Goal: Task Accomplishment & Management: Manage account settings

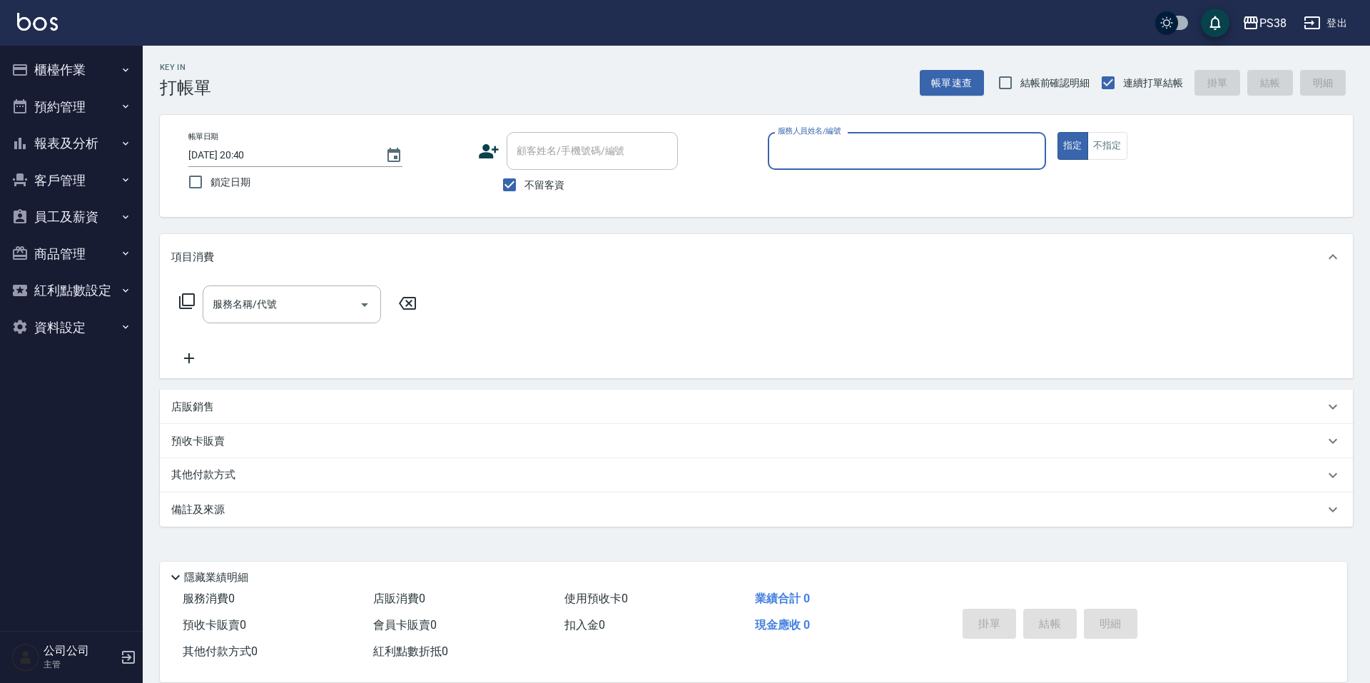
click at [19, 145] on icon "button" at bounding box center [19, 143] width 11 height 11
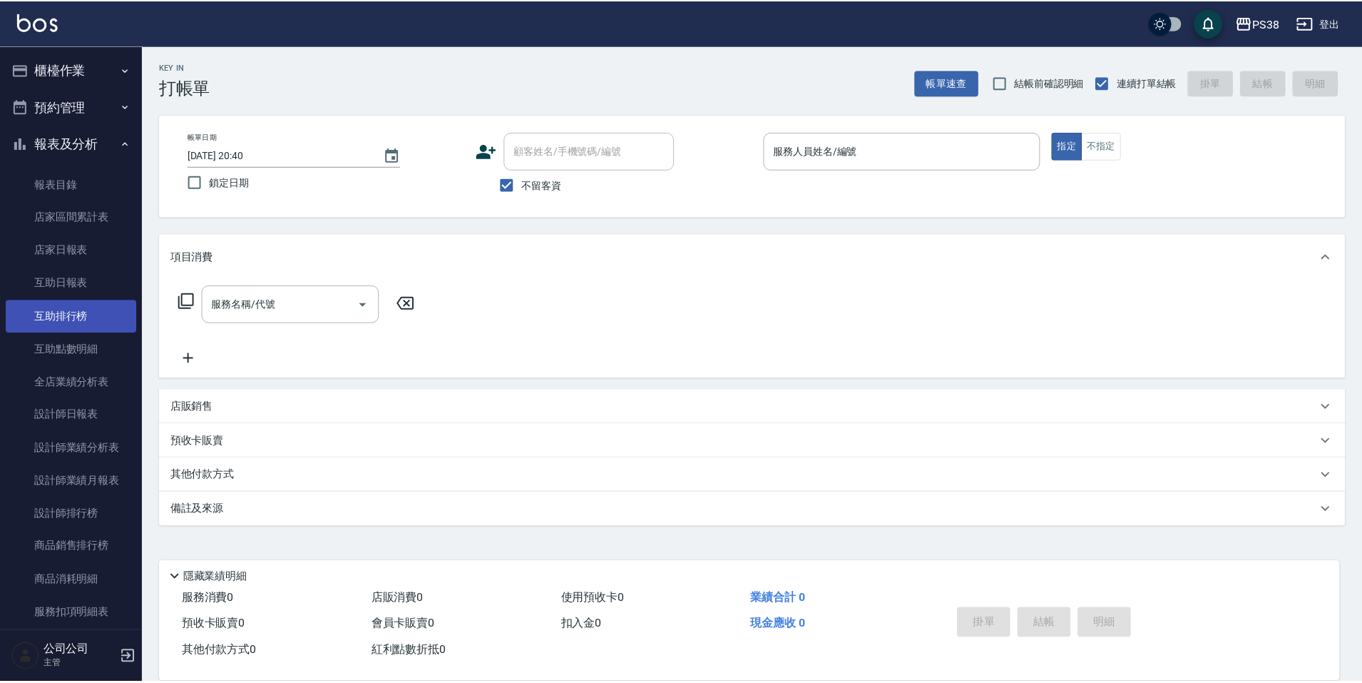
scroll to position [71, 0]
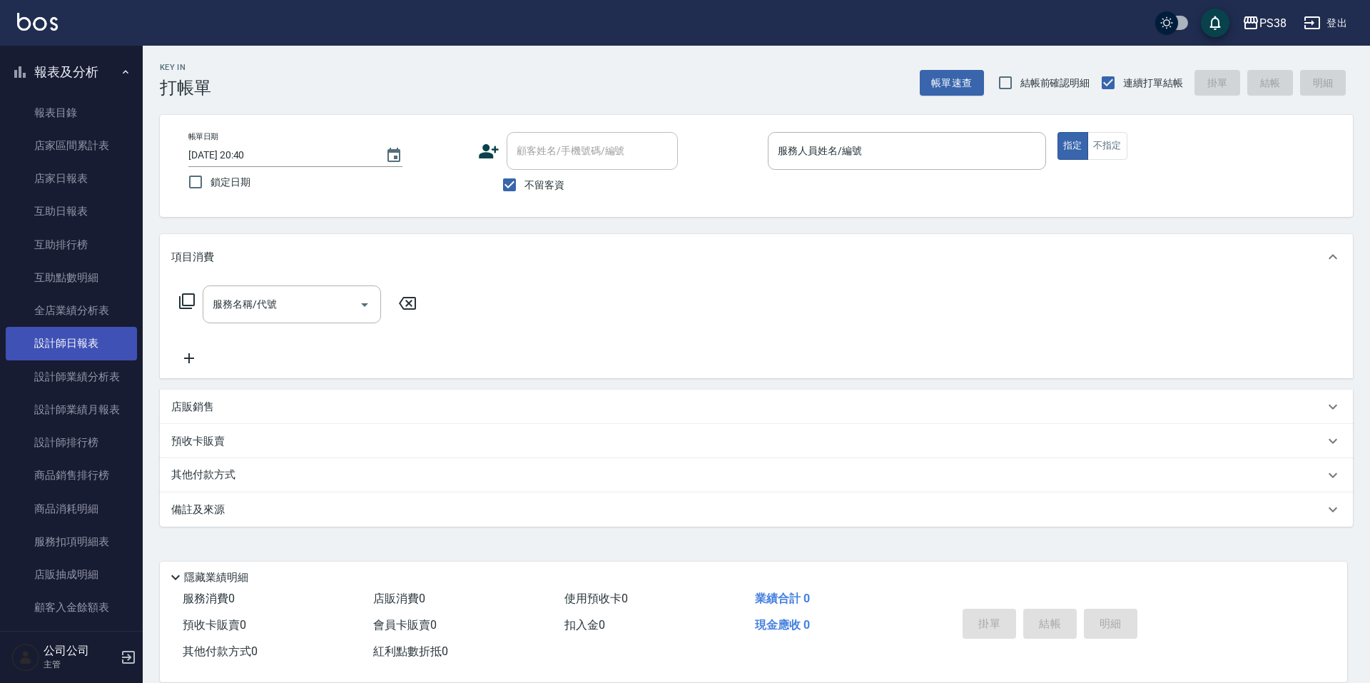
click at [93, 344] on link "設計師日報表" at bounding box center [71, 343] width 131 height 33
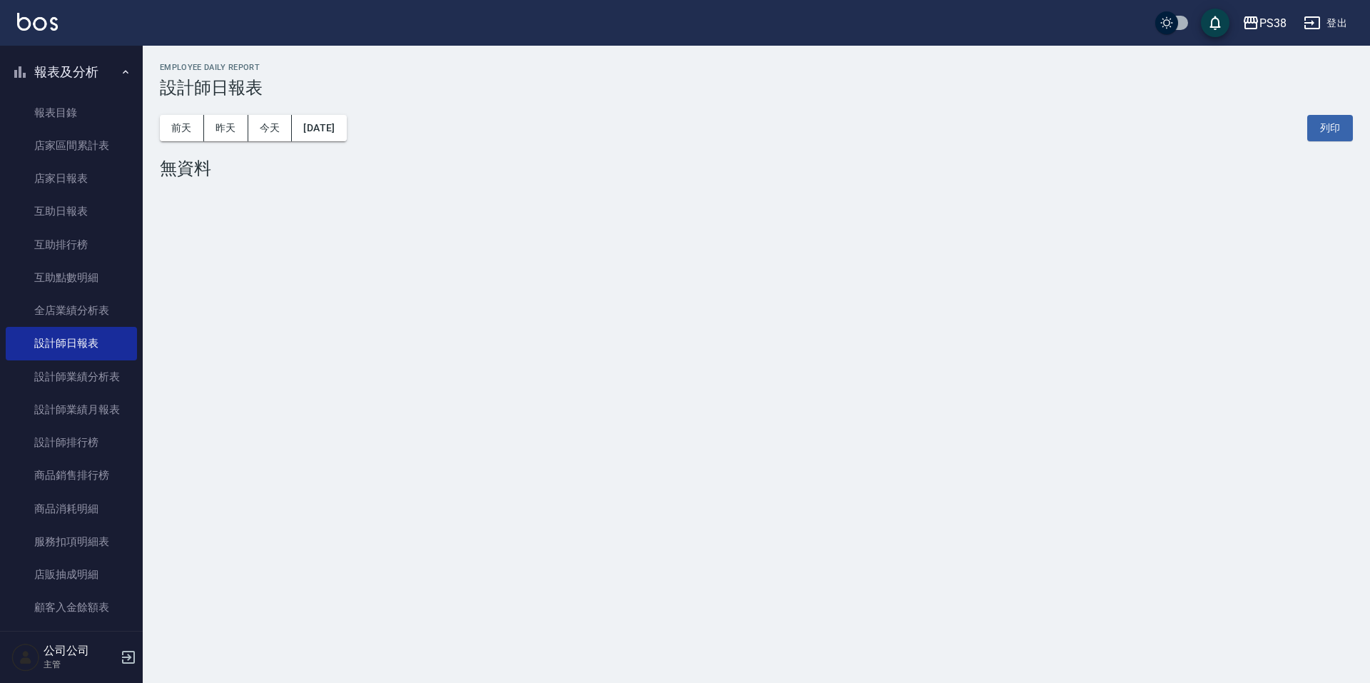
click at [307, 112] on div "[DATE] [DATE] [DATE] [DATE] 列印" at bounding box center [756, 128] width 1193 height 61
click at [317, 125] on button "[DATE]" at bounding box center [319, 128] width 54 height 26
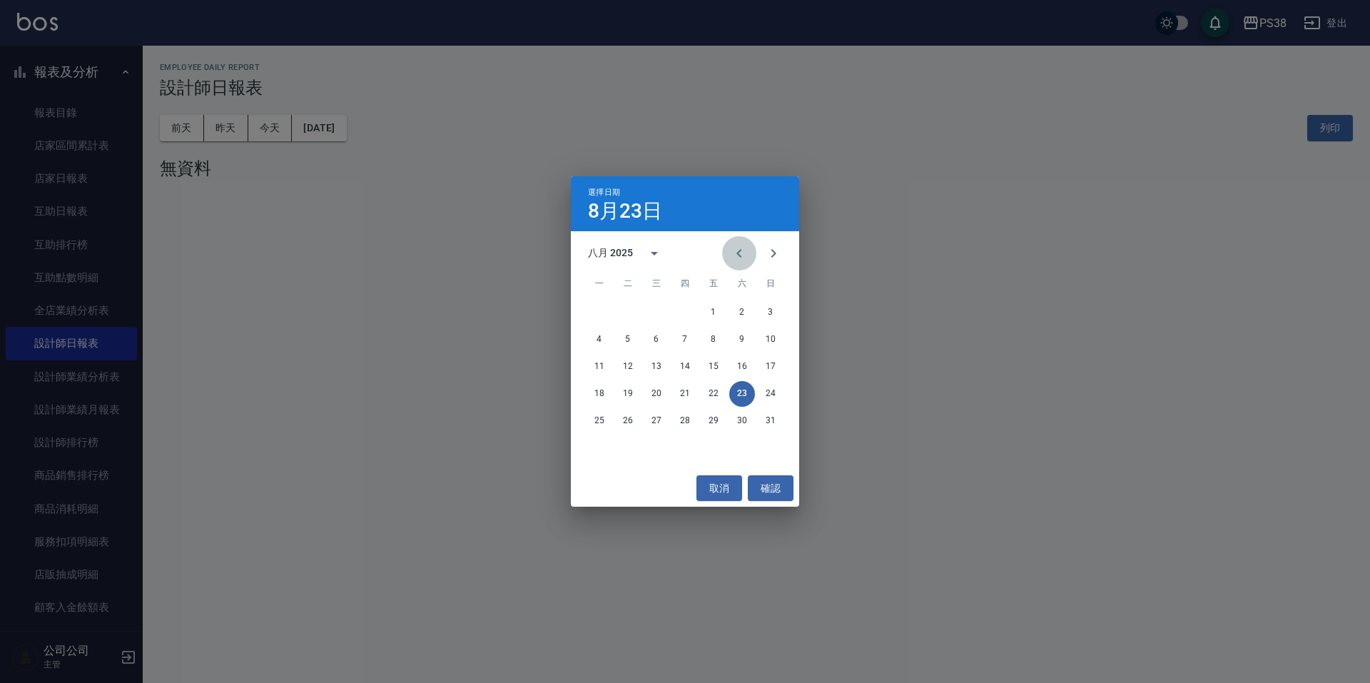
click at [728, 250] on button "Previous month" at bounding box center [739, 253] width 34 height 34
click at [685, 418] on button "31" at bounding box center [685, 421] width 26 height 26
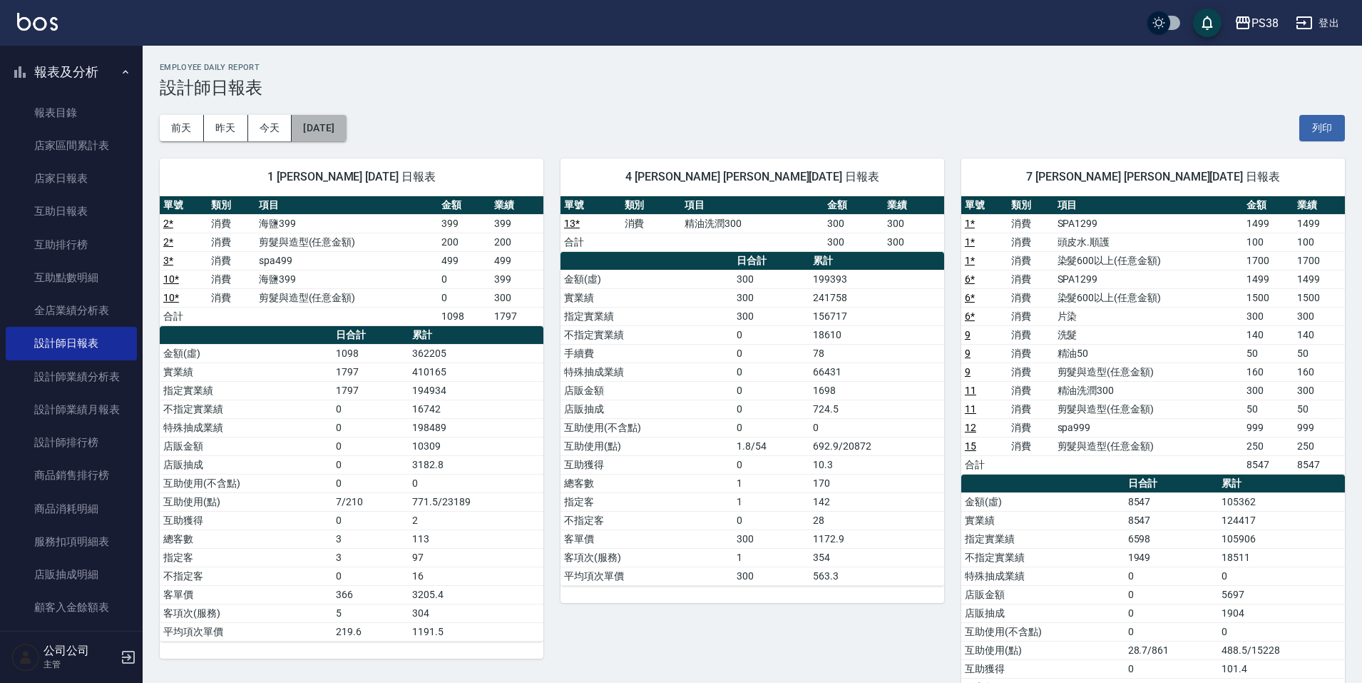
click at [308, 138] on button "[DATE]" at bounding box center [319, 128] width 54 height 26
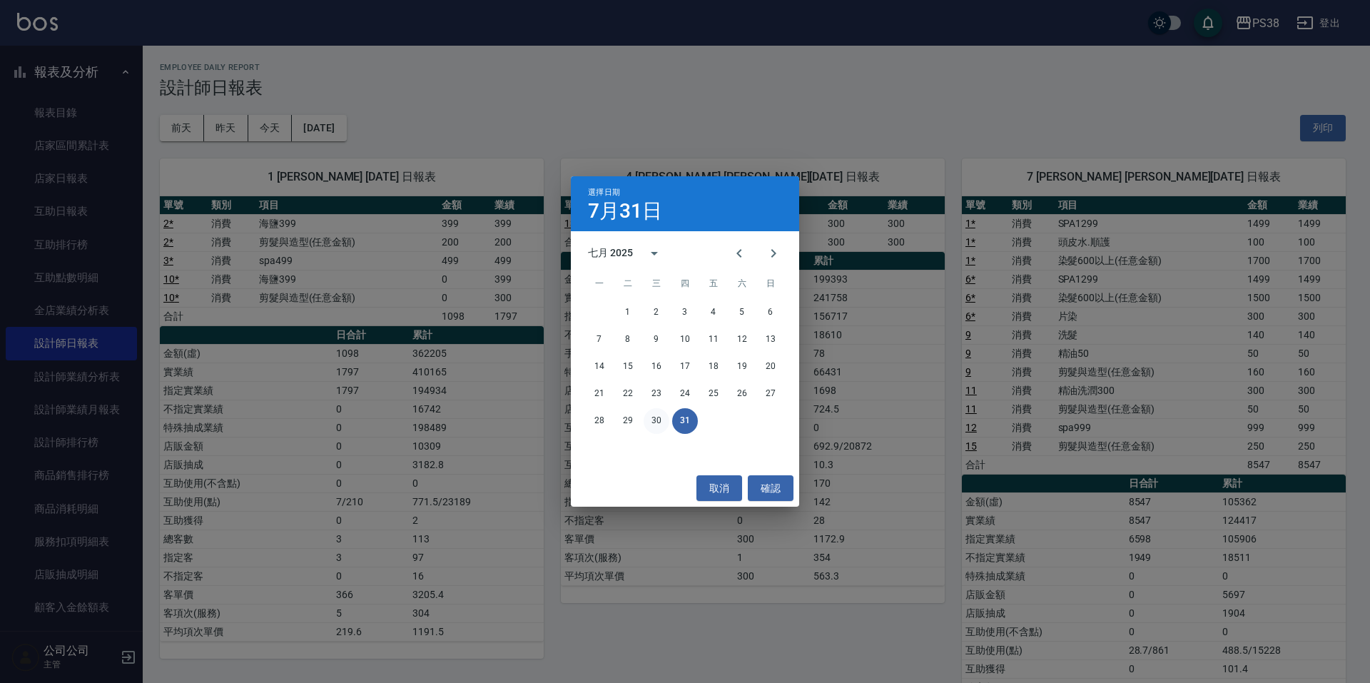
click at [650, 428] on button "30" at bounding box center [656, 421] width 26 height 26
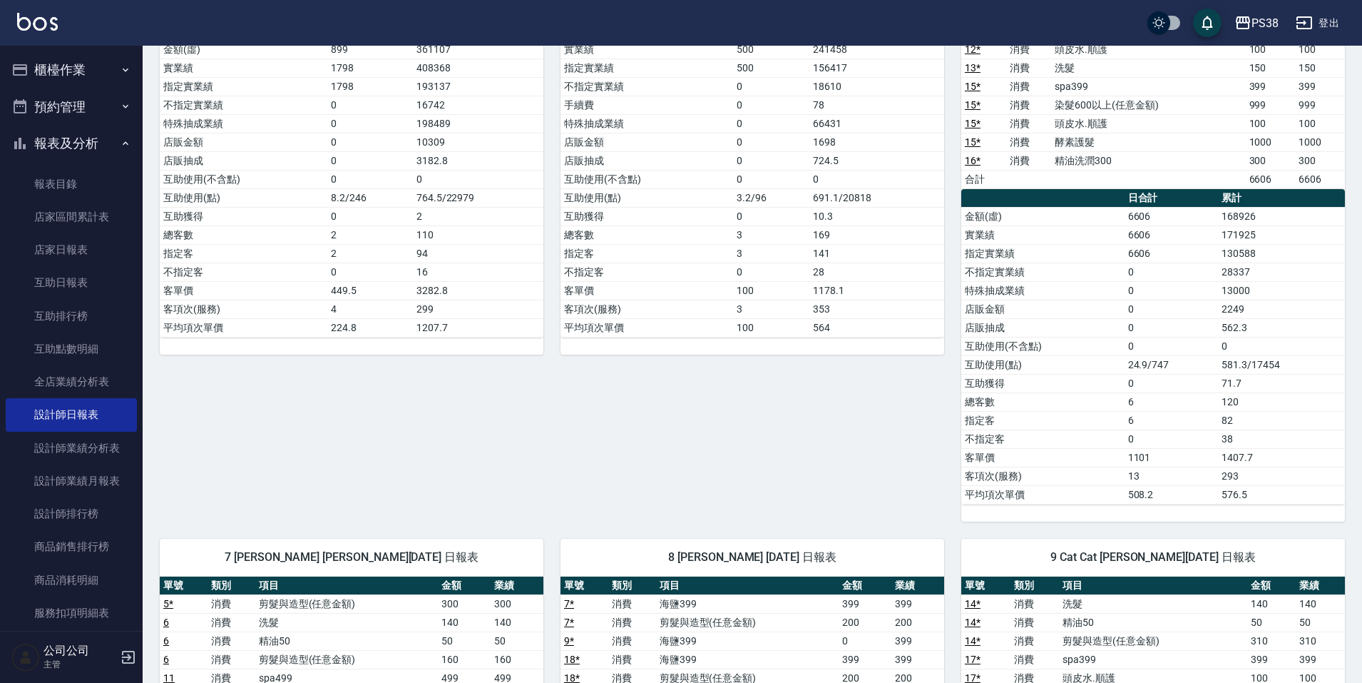
click at [66, 141] on button "報表及分析" at bounding box center [71, 143] width 131 height 37
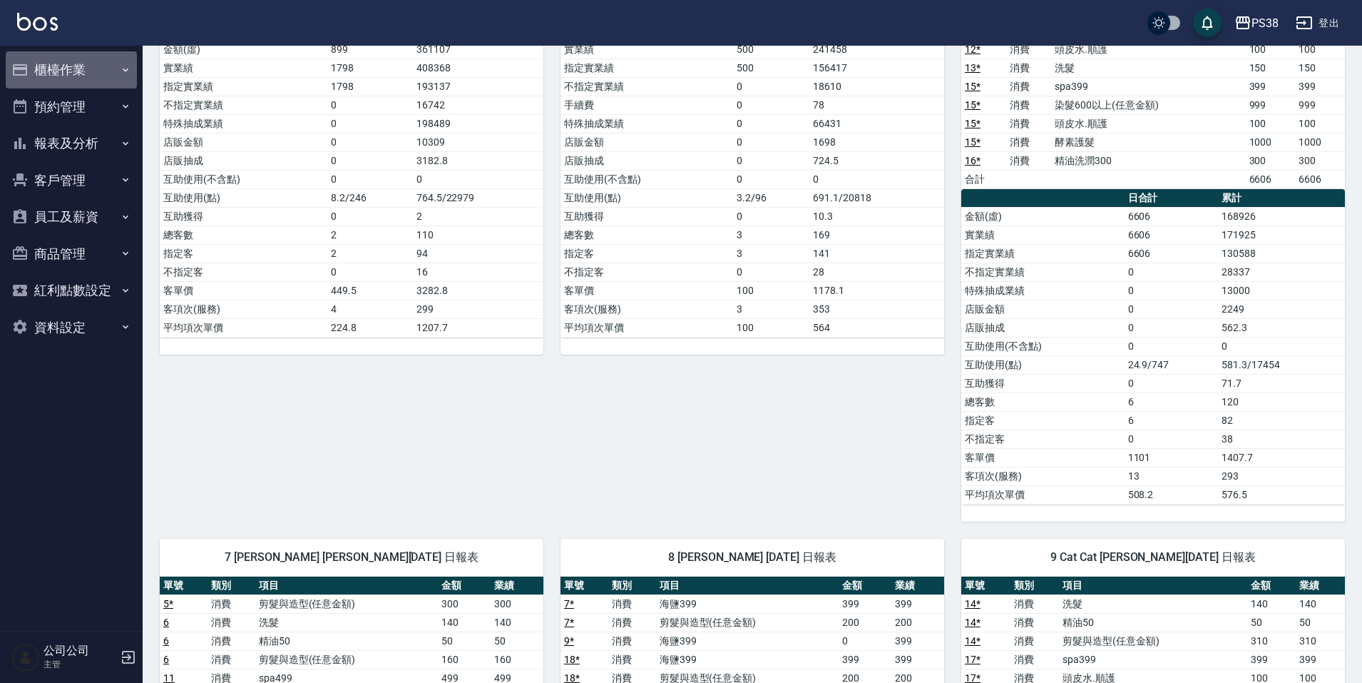
click at [89, 69] on button "櫃檯作業" at bounding box center [71, 69] width 131 height 37
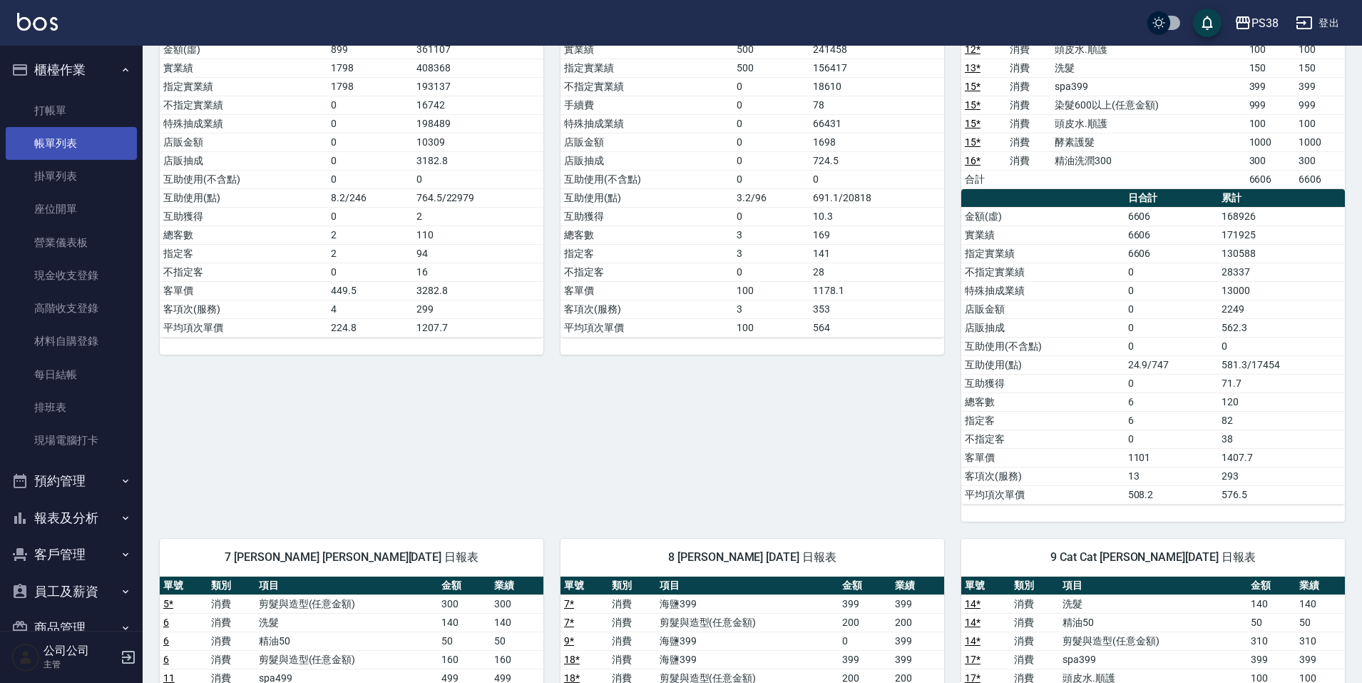
click at [97, 136] on link "帳單列表" at bounding box center [71, 143] width 131 height 33
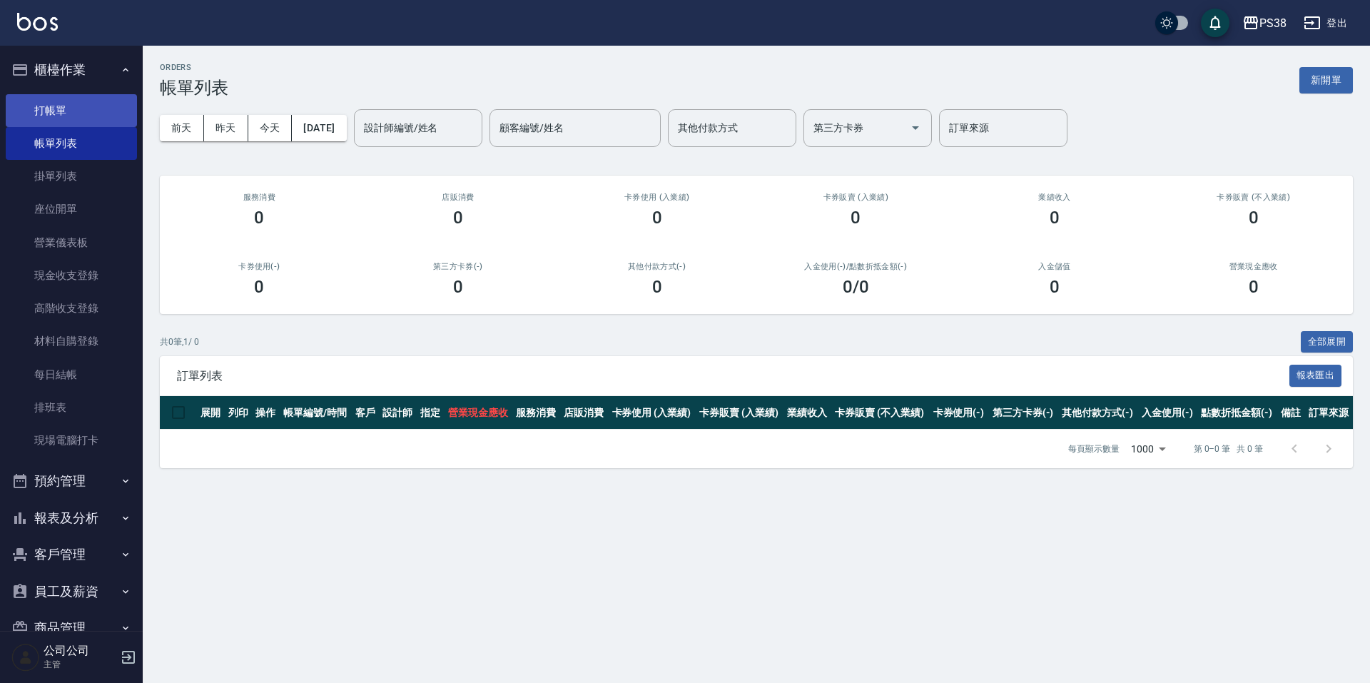
click at [76, 104] on link "打帳單" at bounding box center [71, 110] width 131 height 33
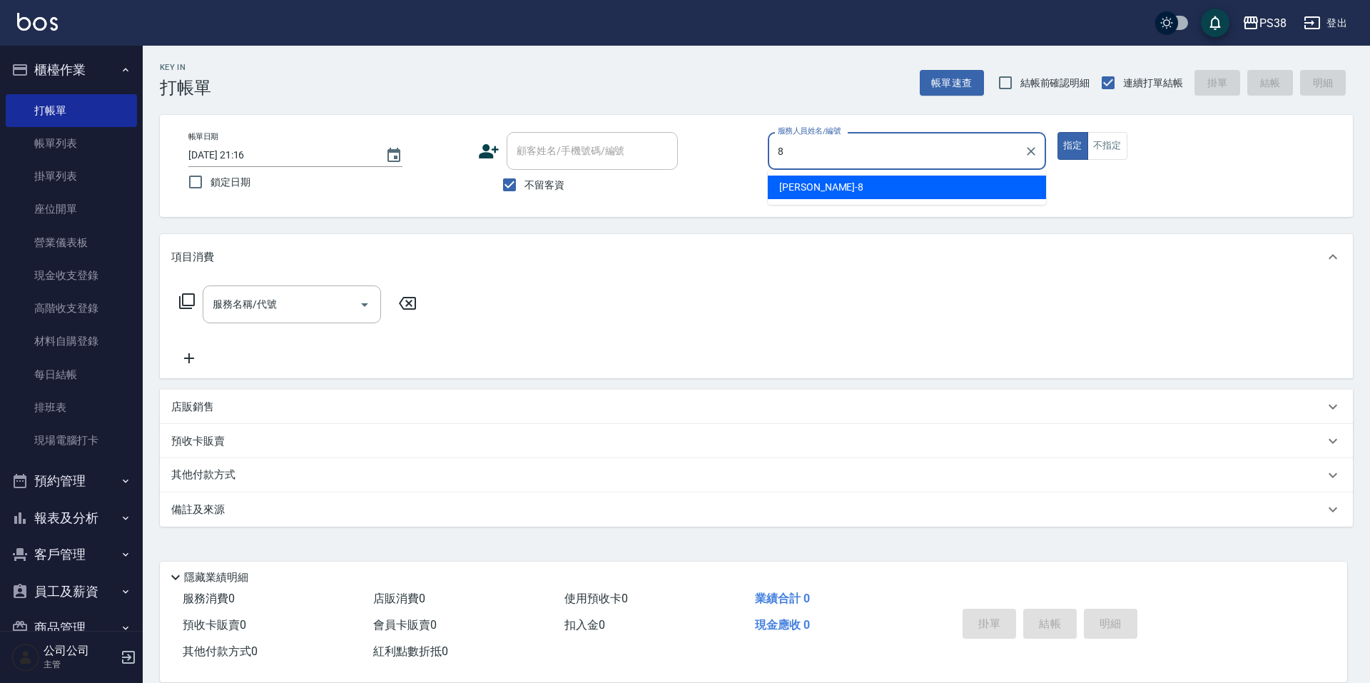
type input "mika-8"
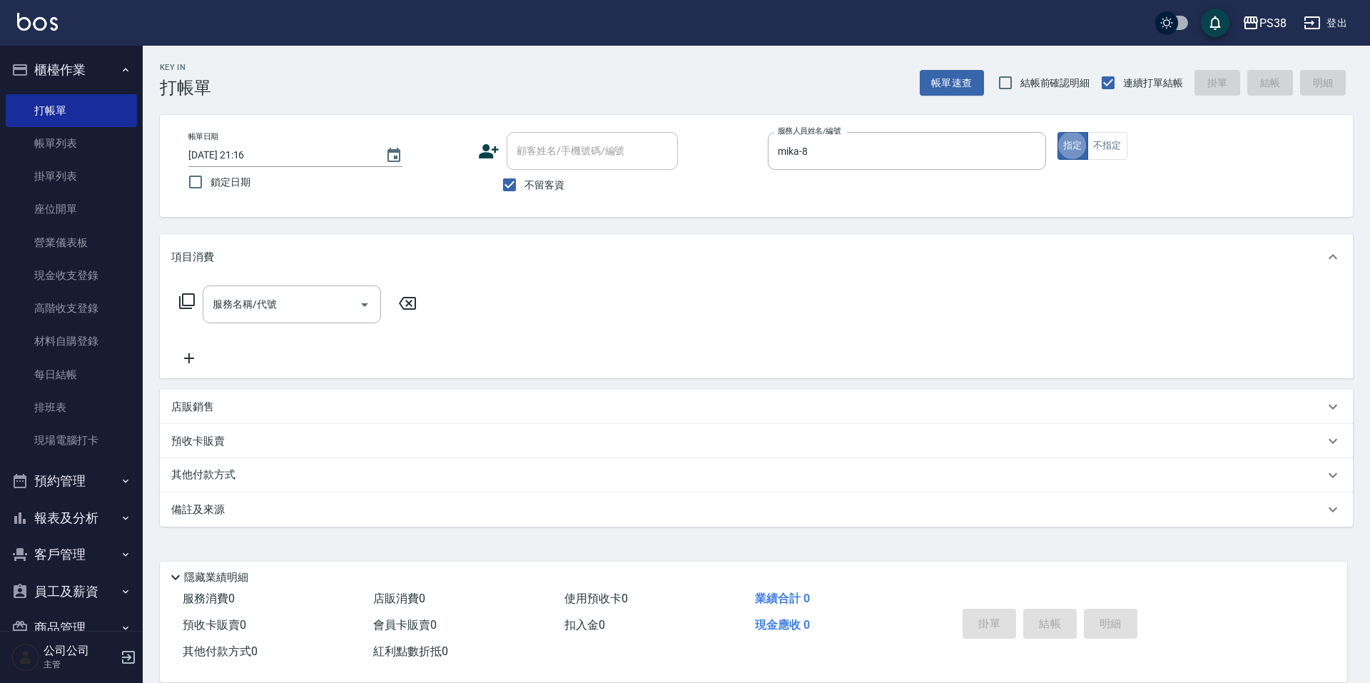
type button "true"
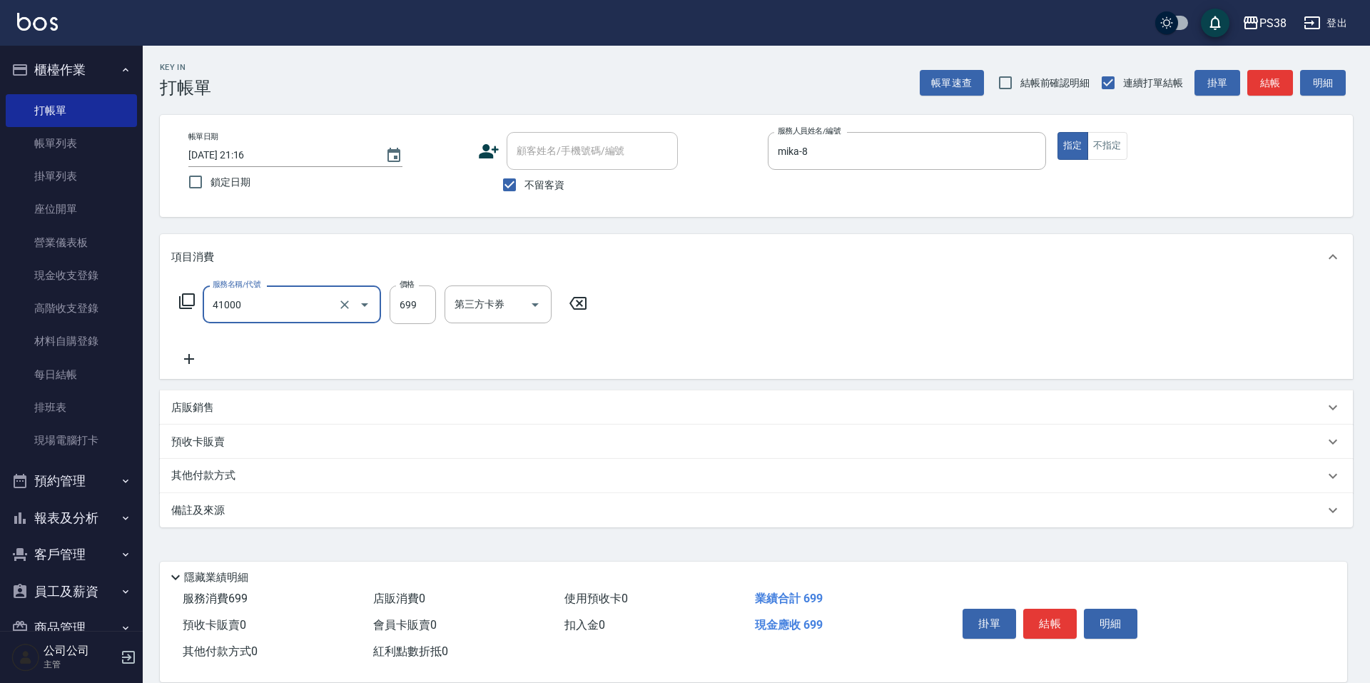
type input "燙髮699-2500(任意金額)(41000)"
type input "2000"
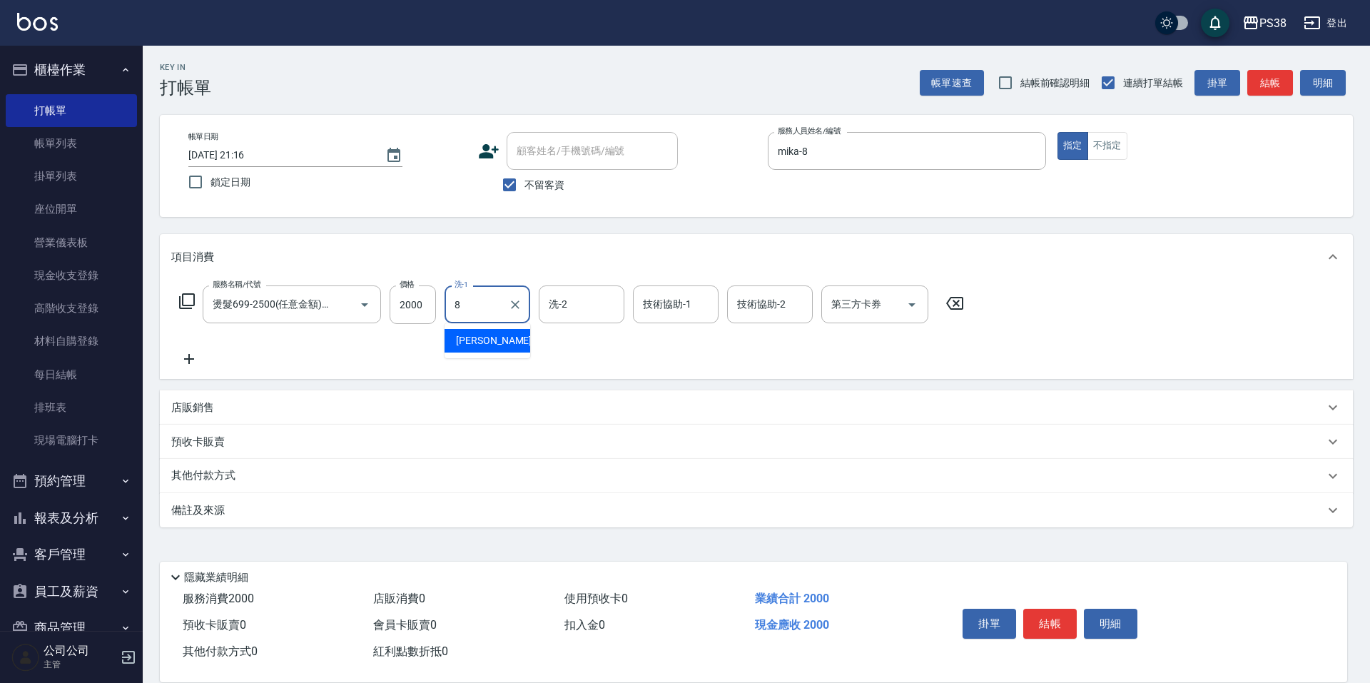
type input "mika-8"
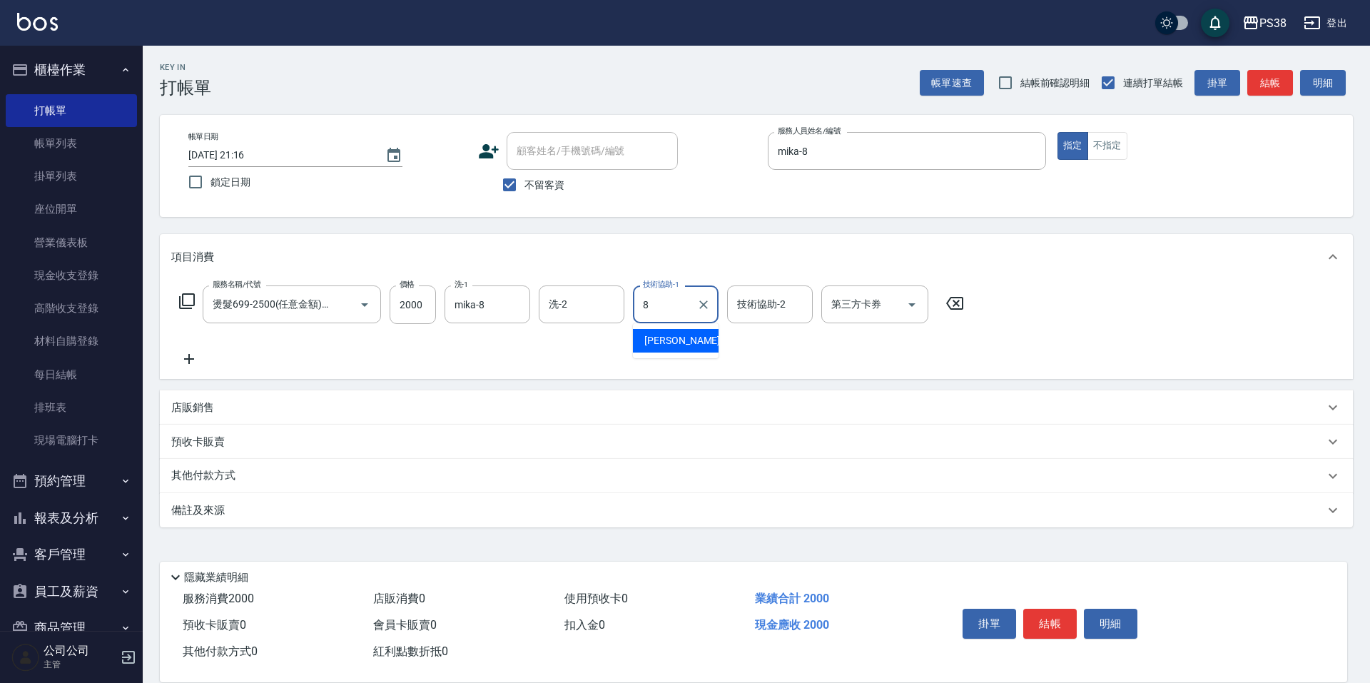
type input "mika-8"
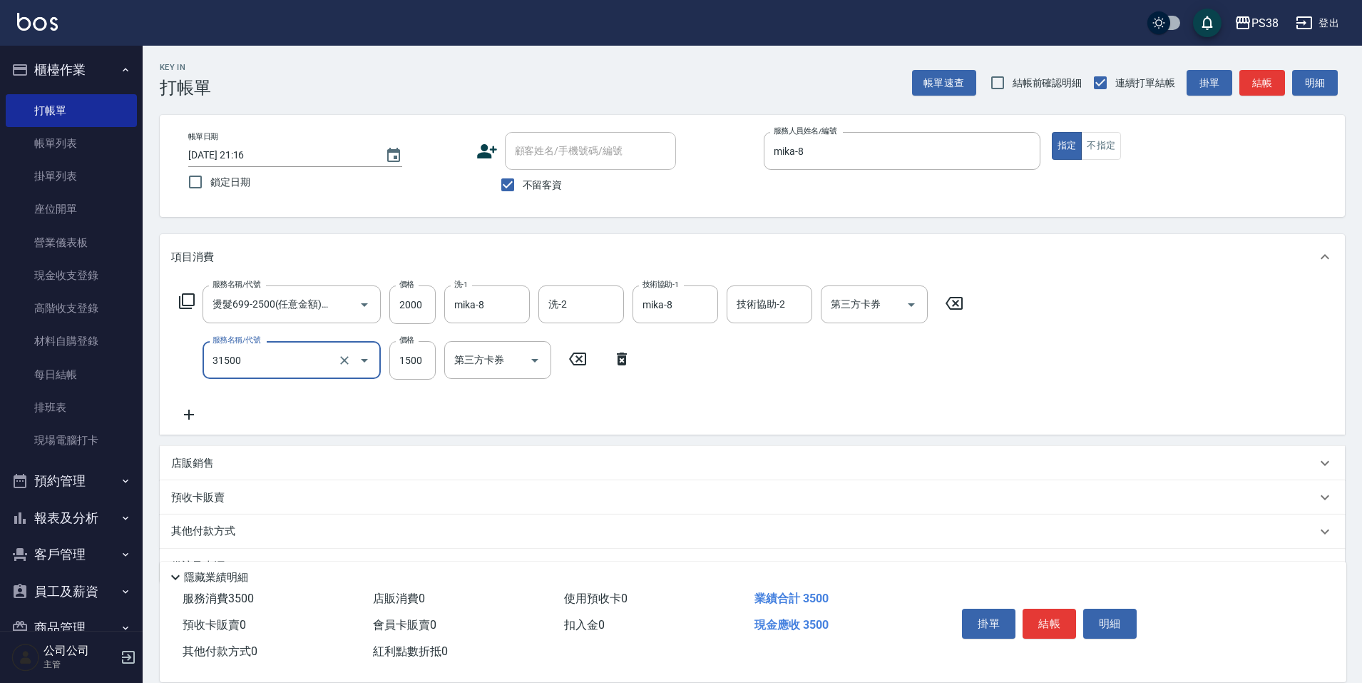
type input "護髮1500(31500)"
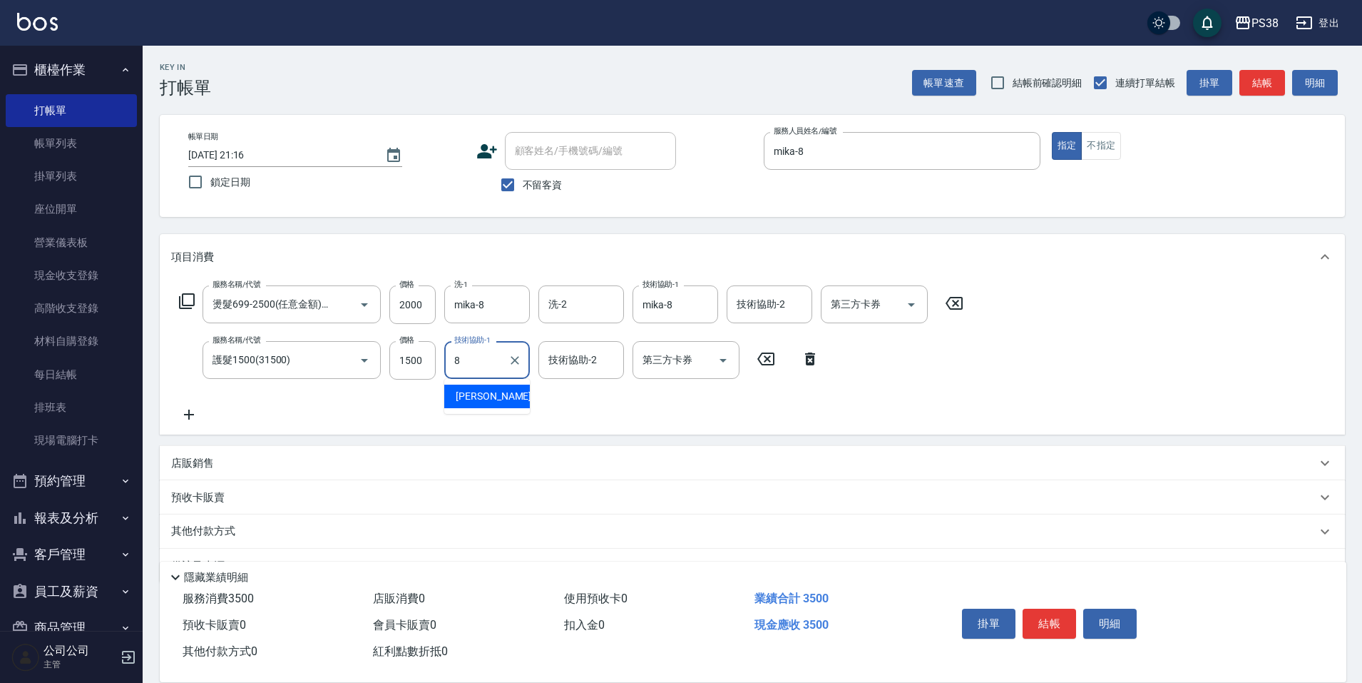
type input "mika-8"
click at [608, 421] on div "服務名稱/代號 燙髮699-2500(任意金額)(41000) 服務名稱/代號 價格 2000 價格 洗-1 mika-8 洗-1 洗-2 洗-2 技術協助-…" at bounding box center [571, 354] width 801 height 138
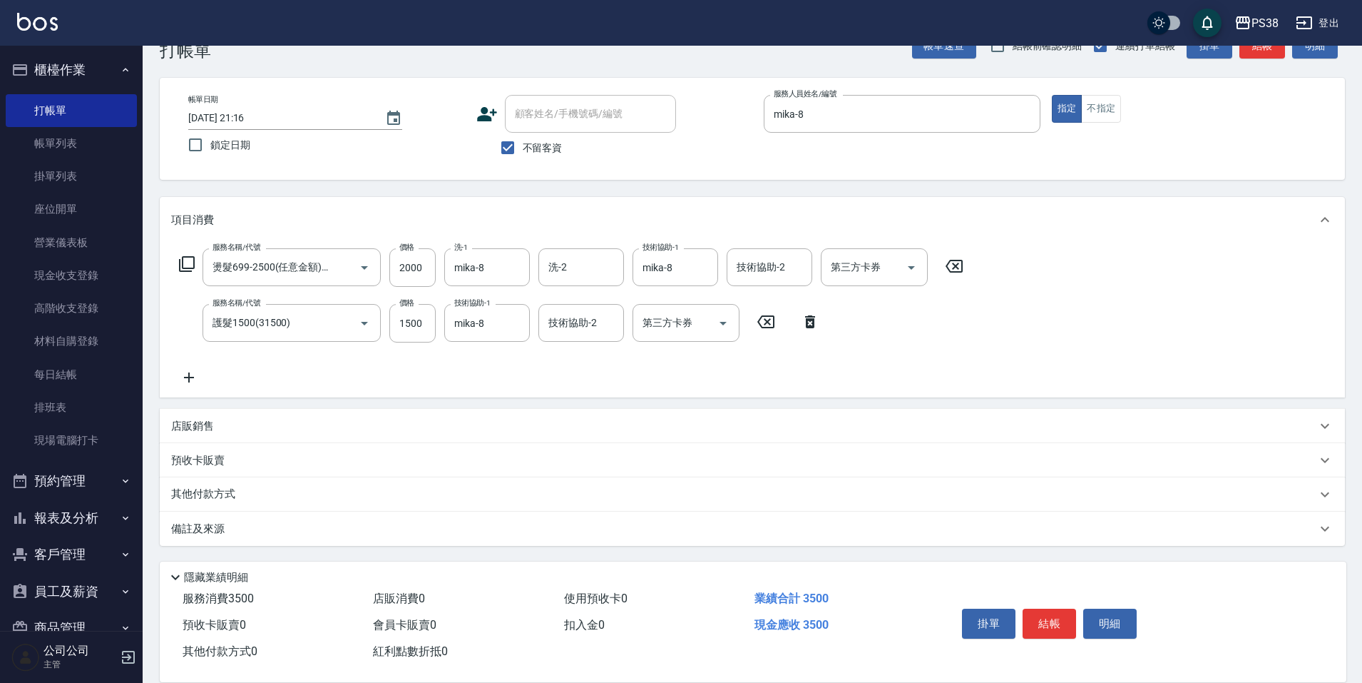
click at [208, 491] on p "其他付款方式" at bounding box center [206, 494] width 71 height 16
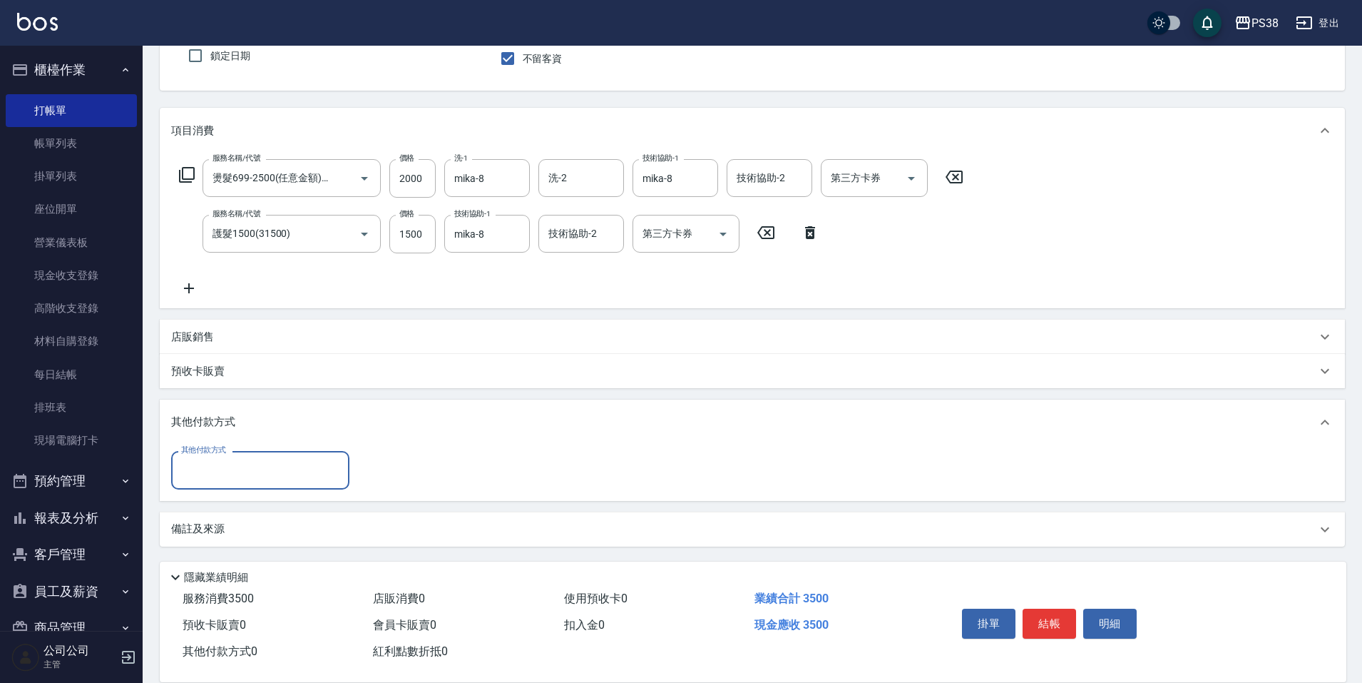
scroll to position [127, 0]
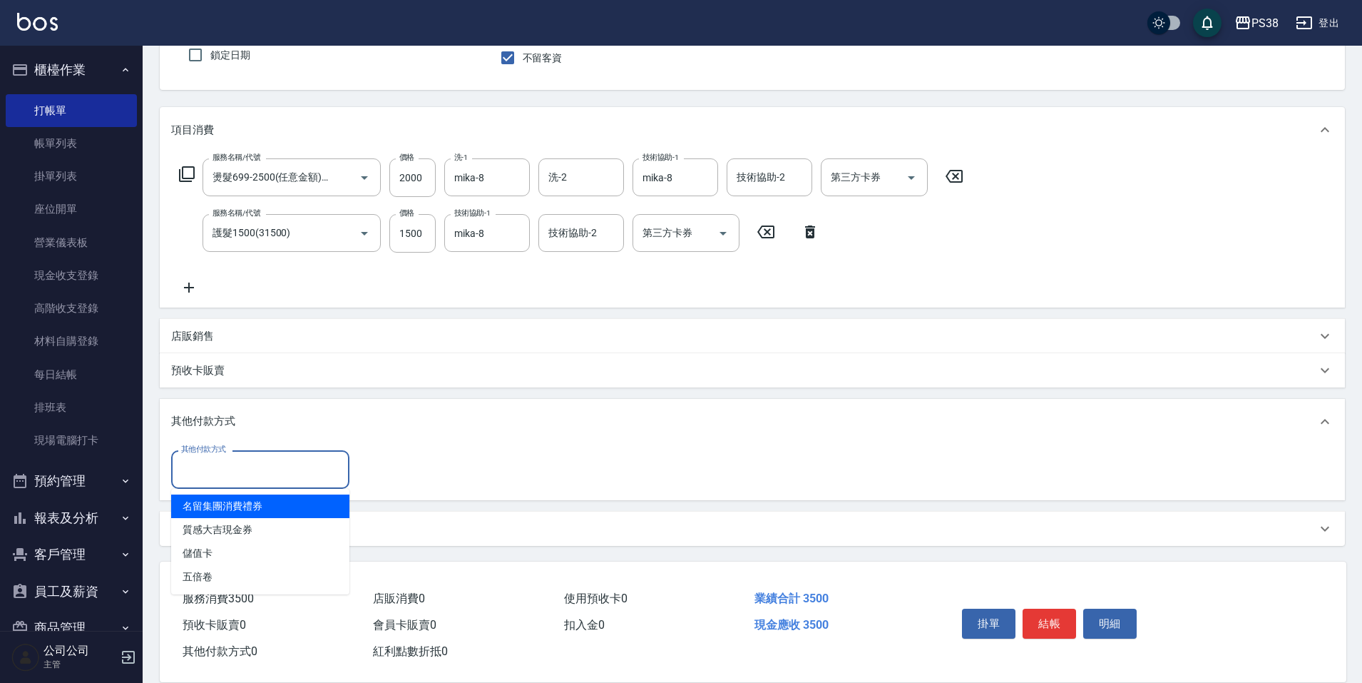
click at [272, 469] on input "其他付款方式" at bounding box center [260, 469] width 165 height 25
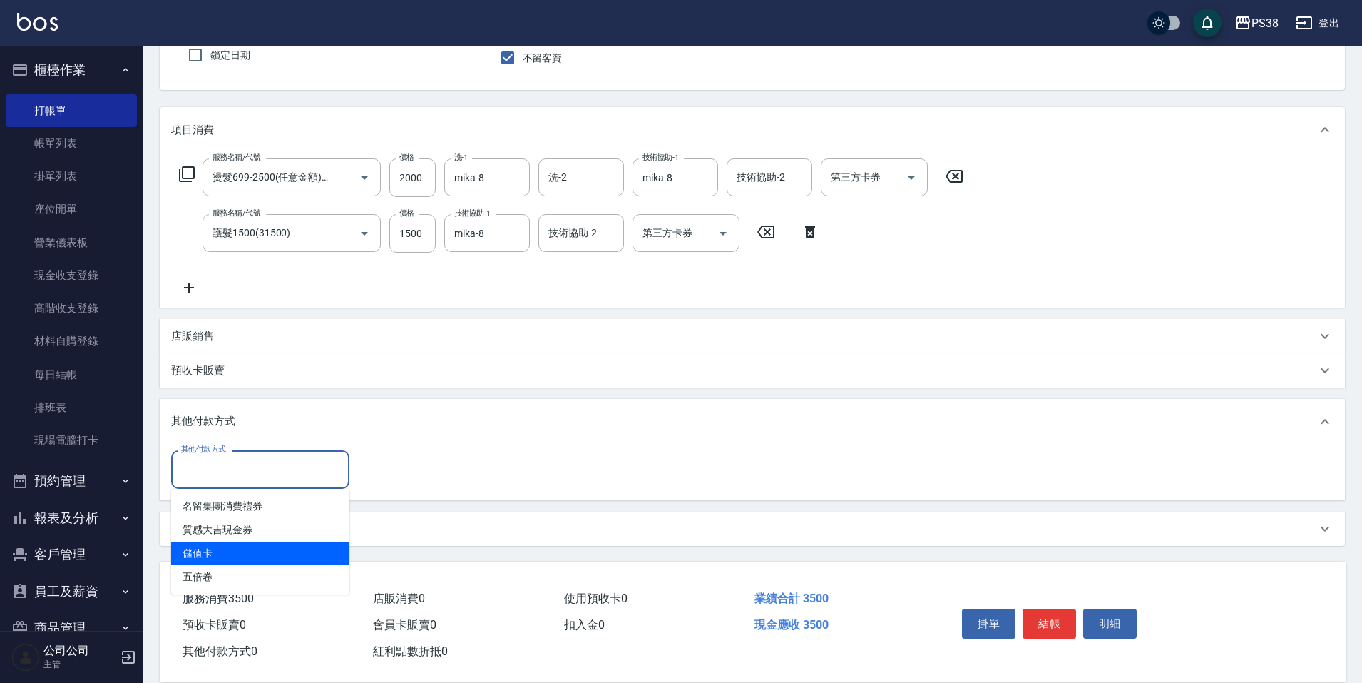
click at [256, 545] on span "儲值卡" at bounding box center [260, 553] width 178 height 24
type input "儲值卡"
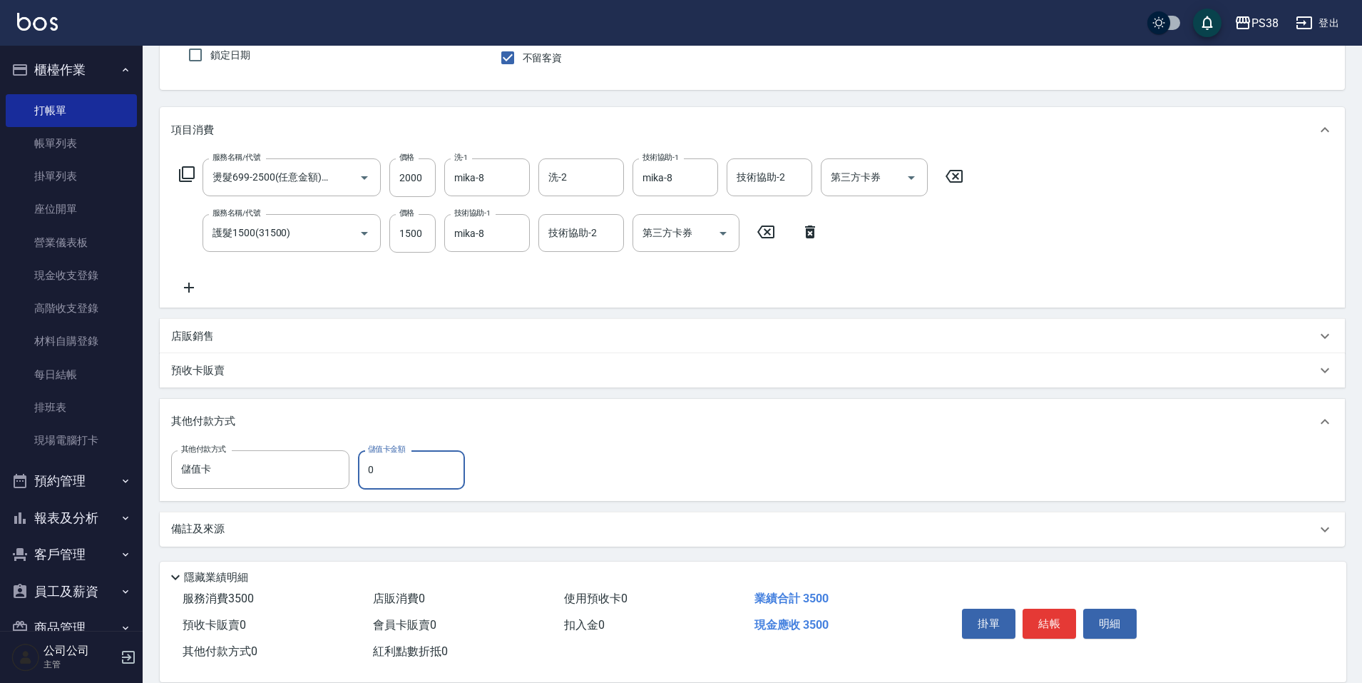
drag, startPoint x: 371, startPoint y: 466, endPoint x: 363, endPoint y: 469, distance: 8.6
click at [363, 469] on input "0" at bounding box center [411, 469] width 107 height 39
type input "1000"
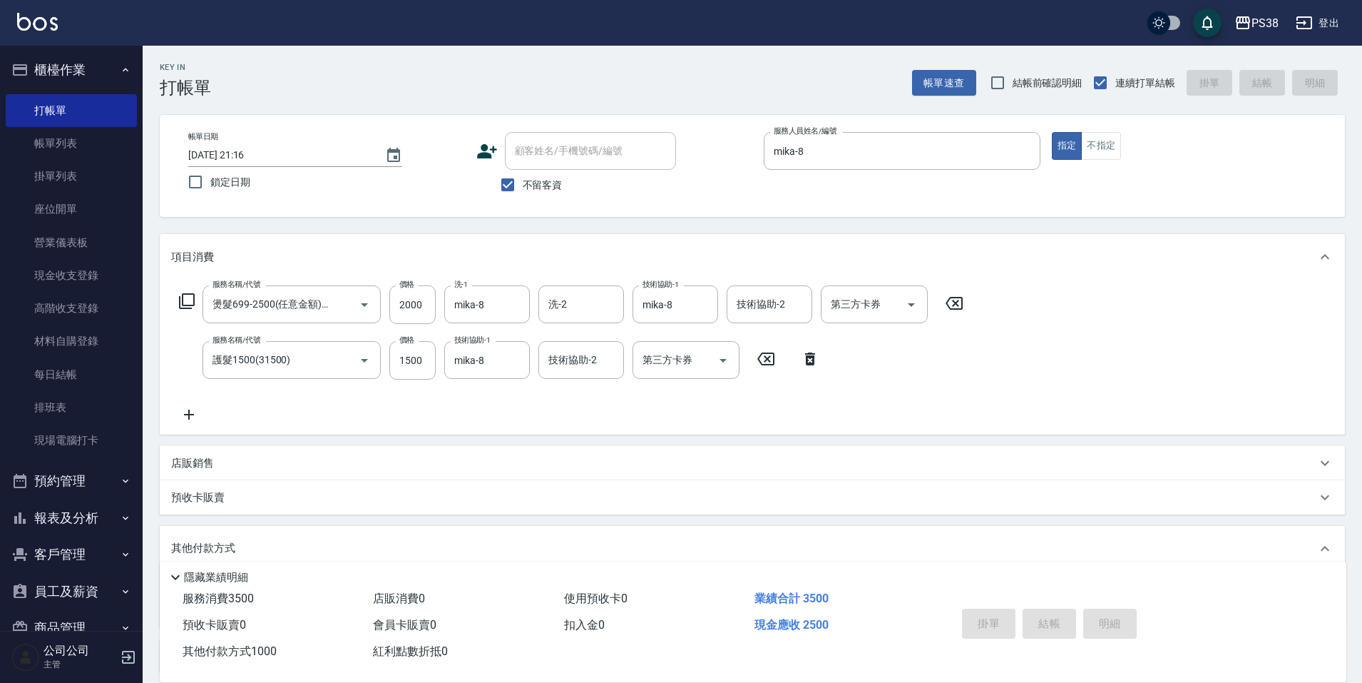
type input "[DATE] 21:18"
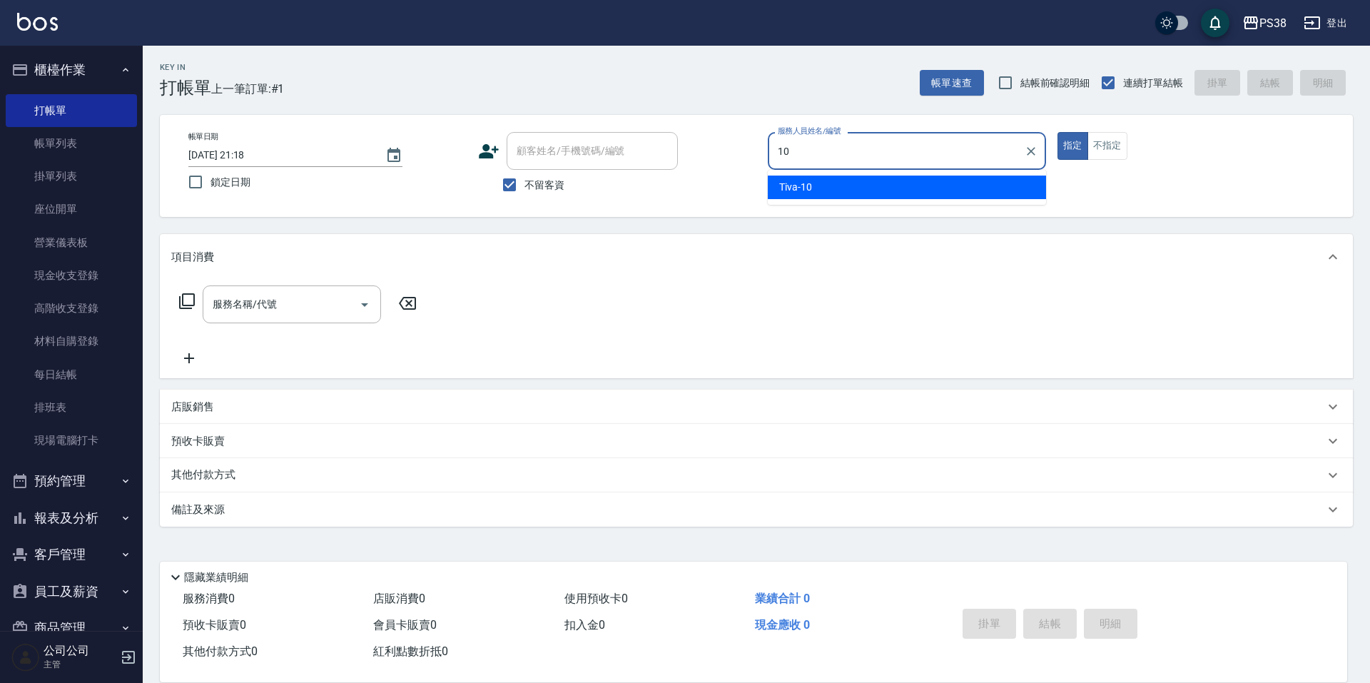
type input "Tiva-10"
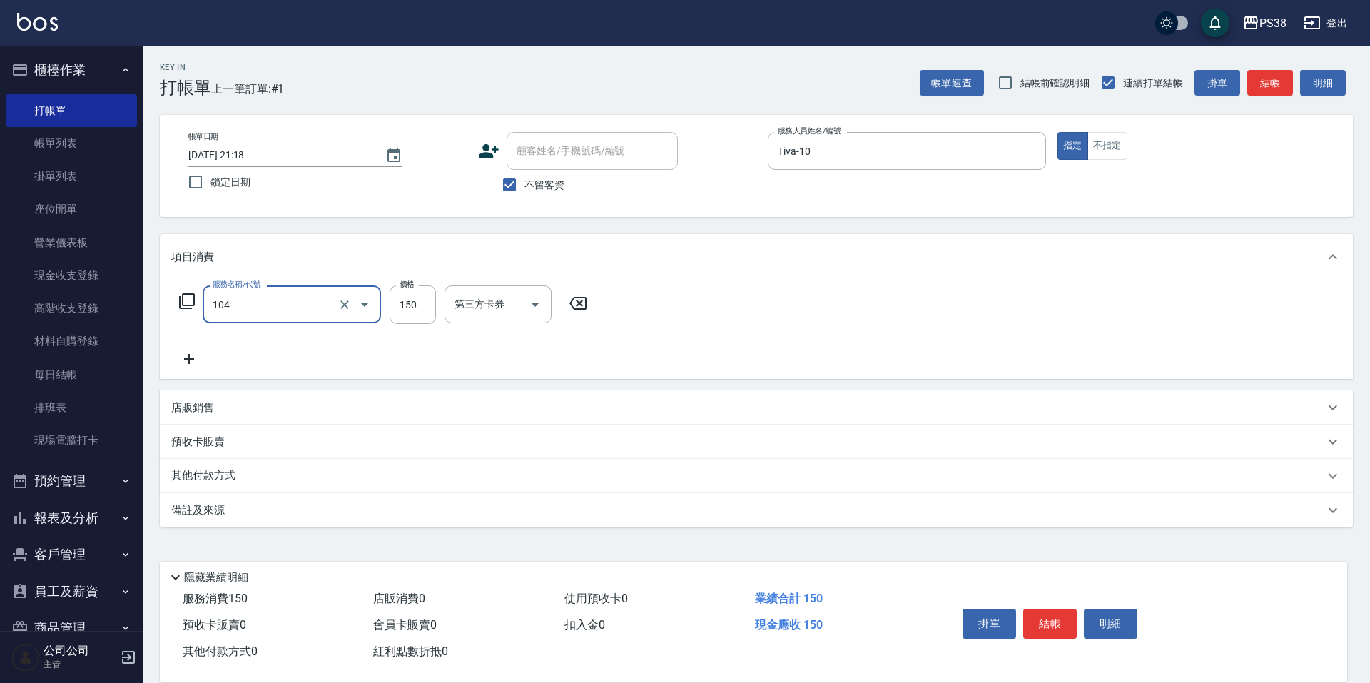
type input "洗髮(104)"
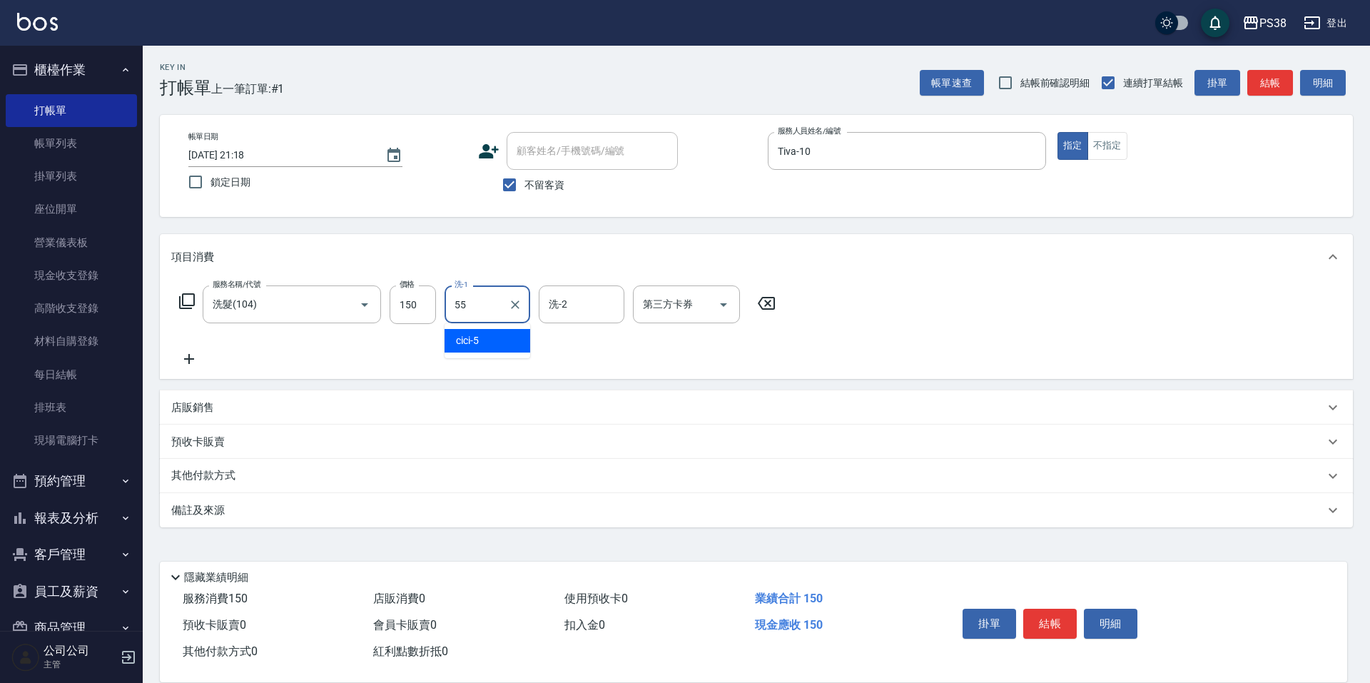
type input "[PERSON_NAME]-55"
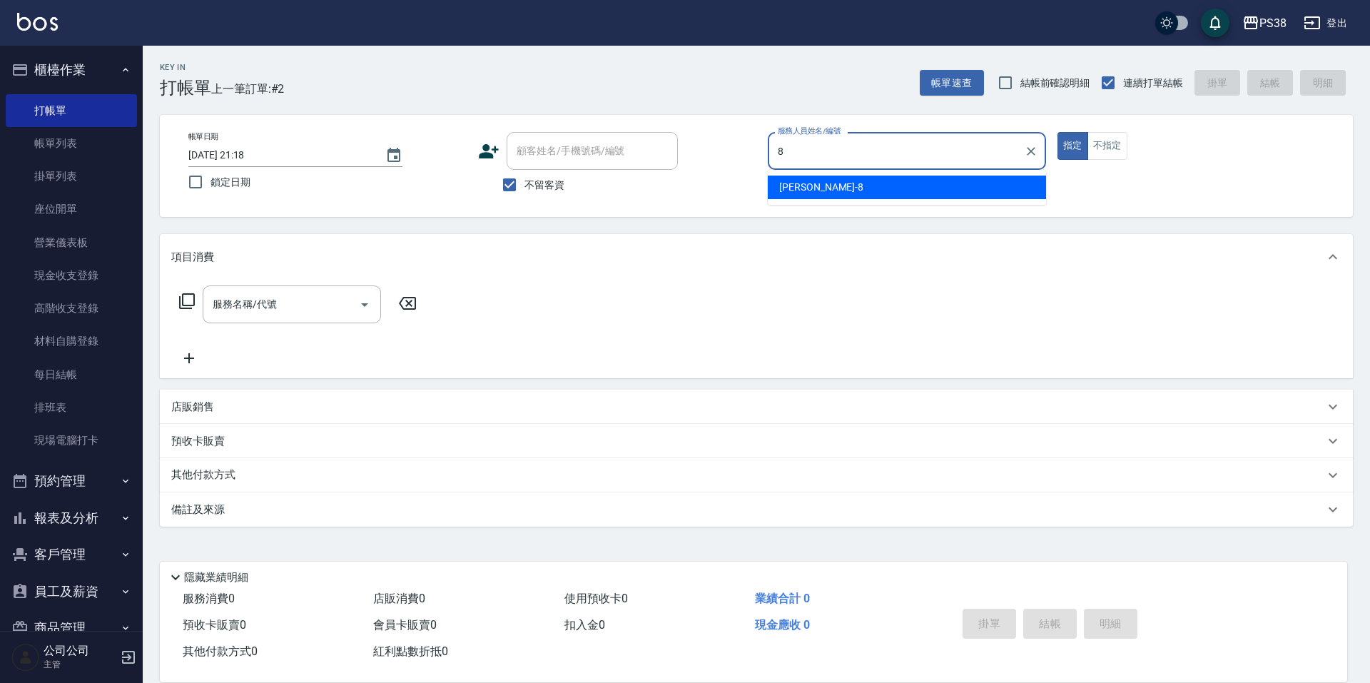
type input "mika-8"
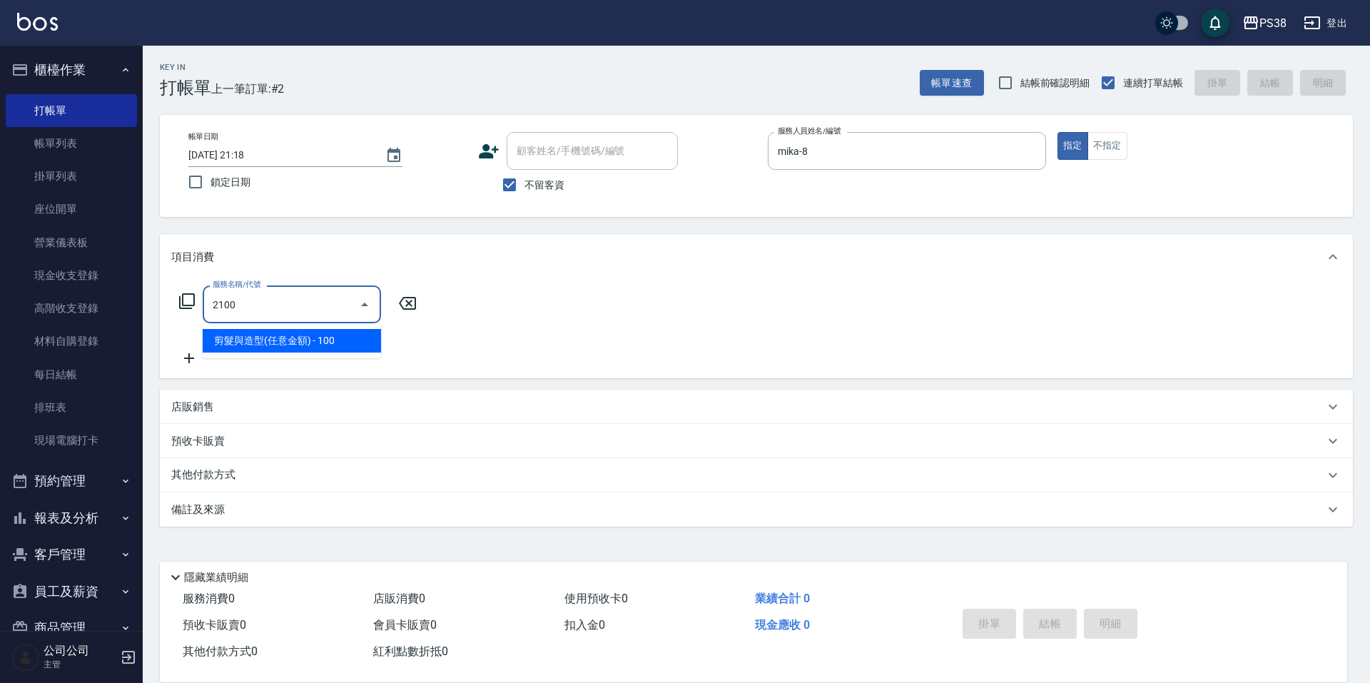
type input "剪髮與造型(任意金額)(2100)"
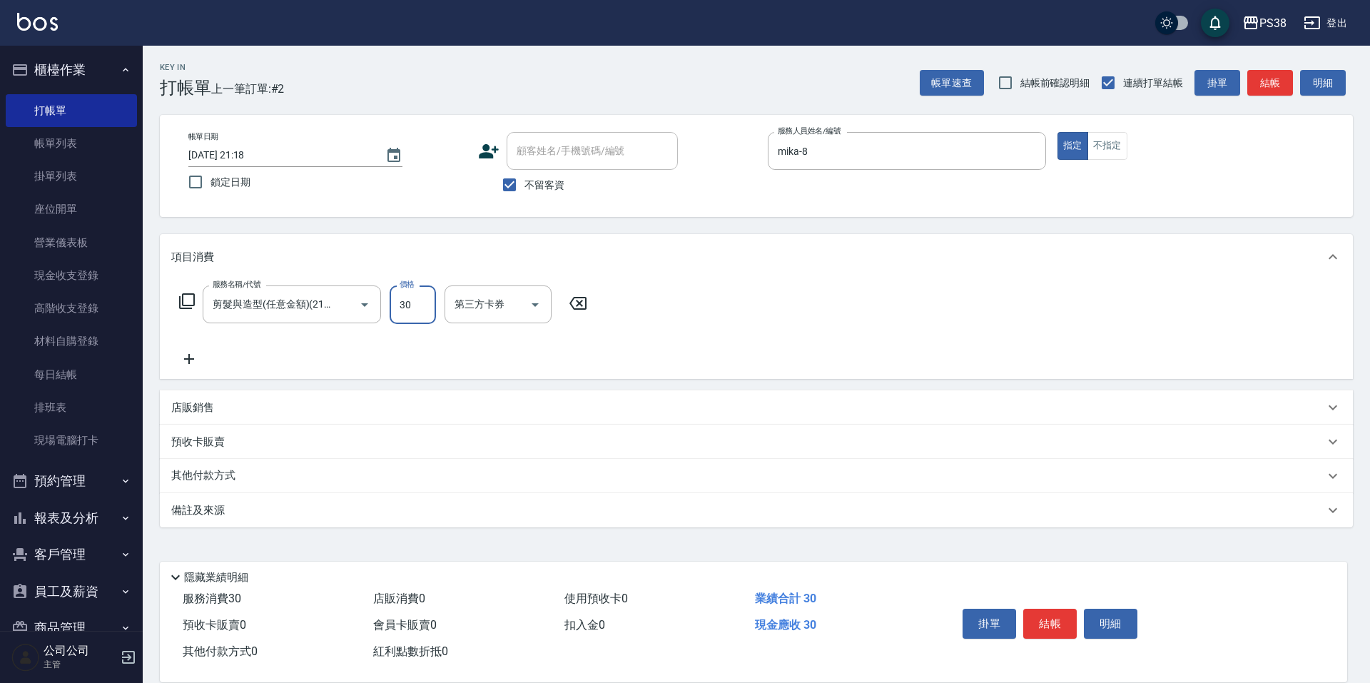
type input "300"
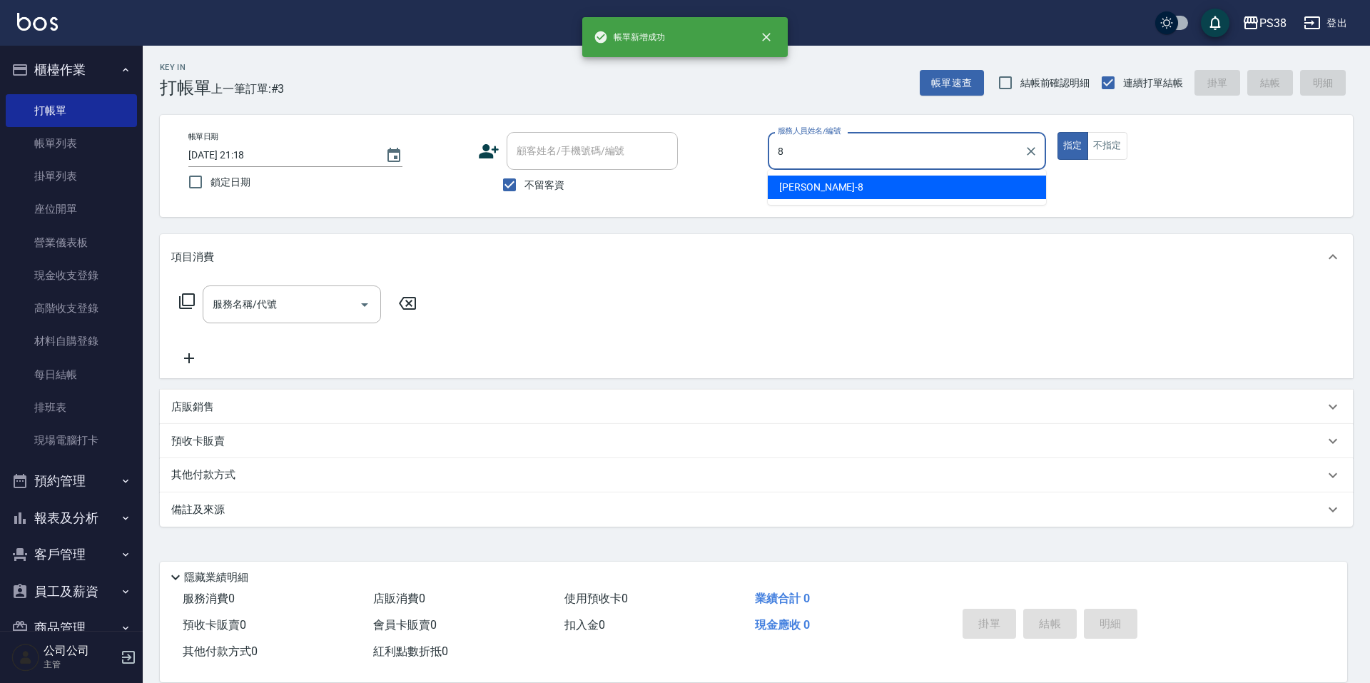
type input "mika-8"
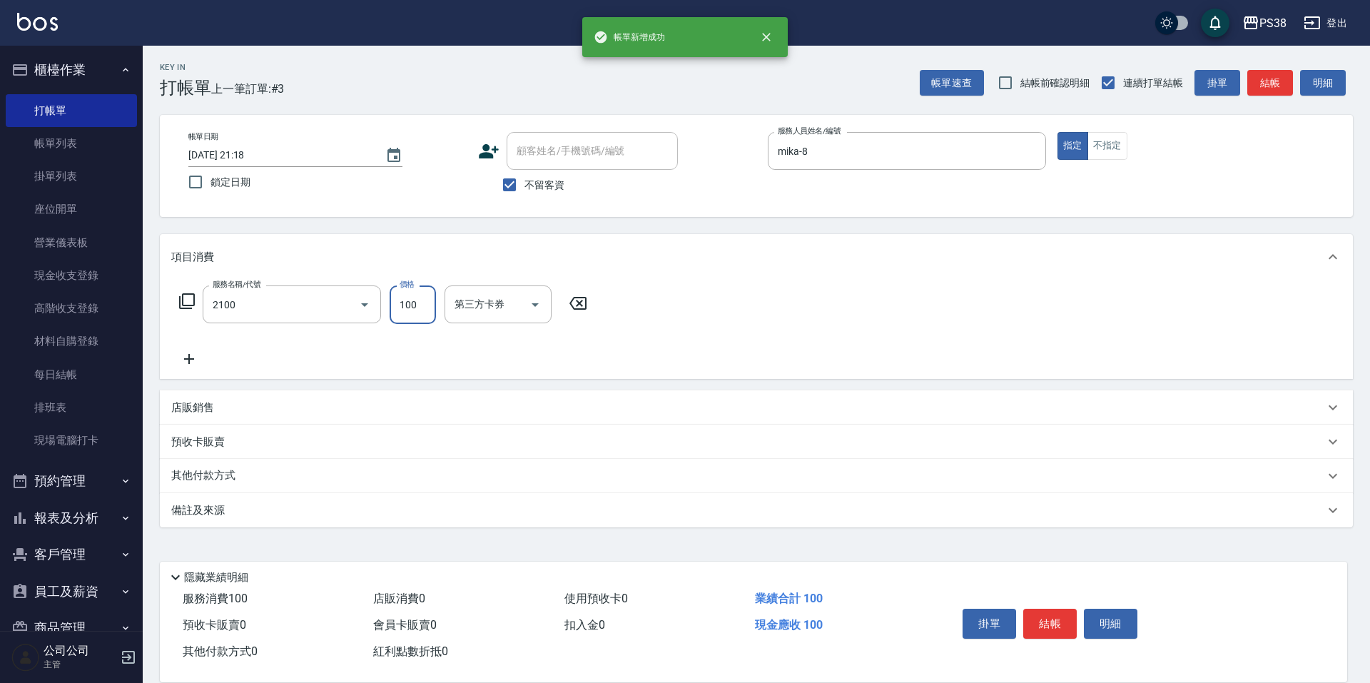
type input "剪髮與造型(任意金額)(2100)"
type input "300"
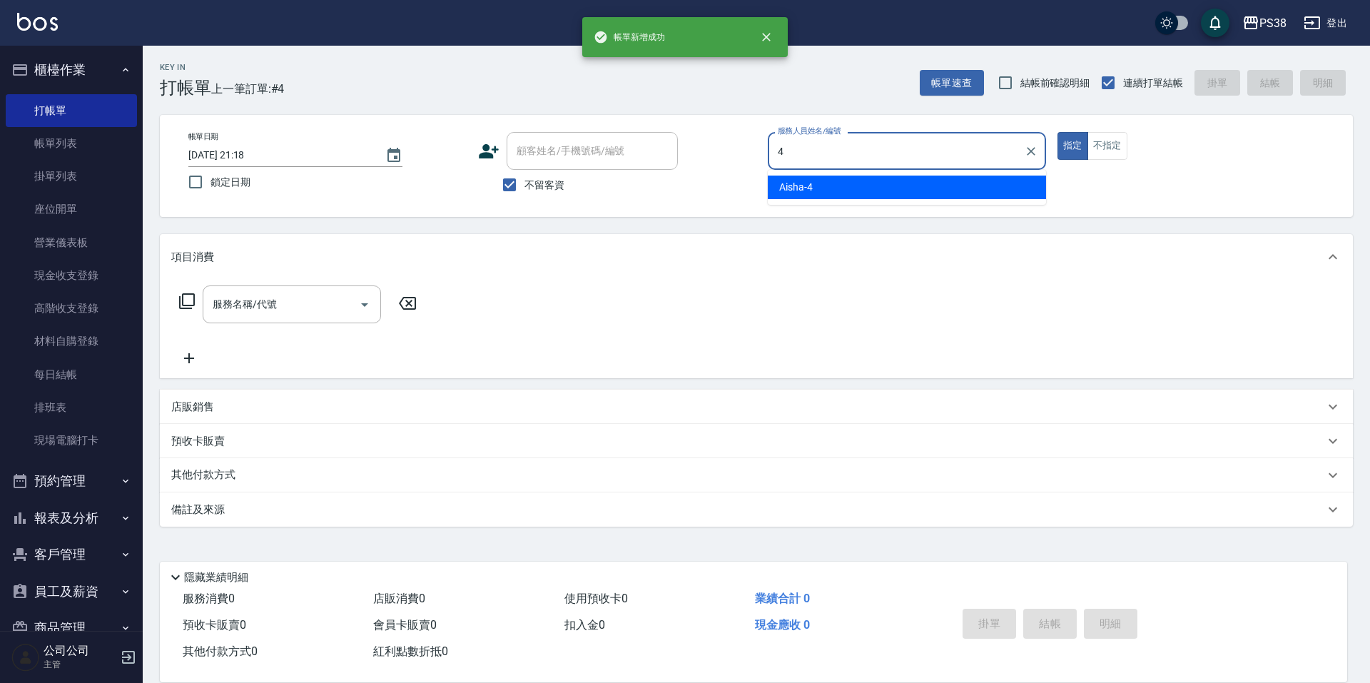
type input "Aisha-4"
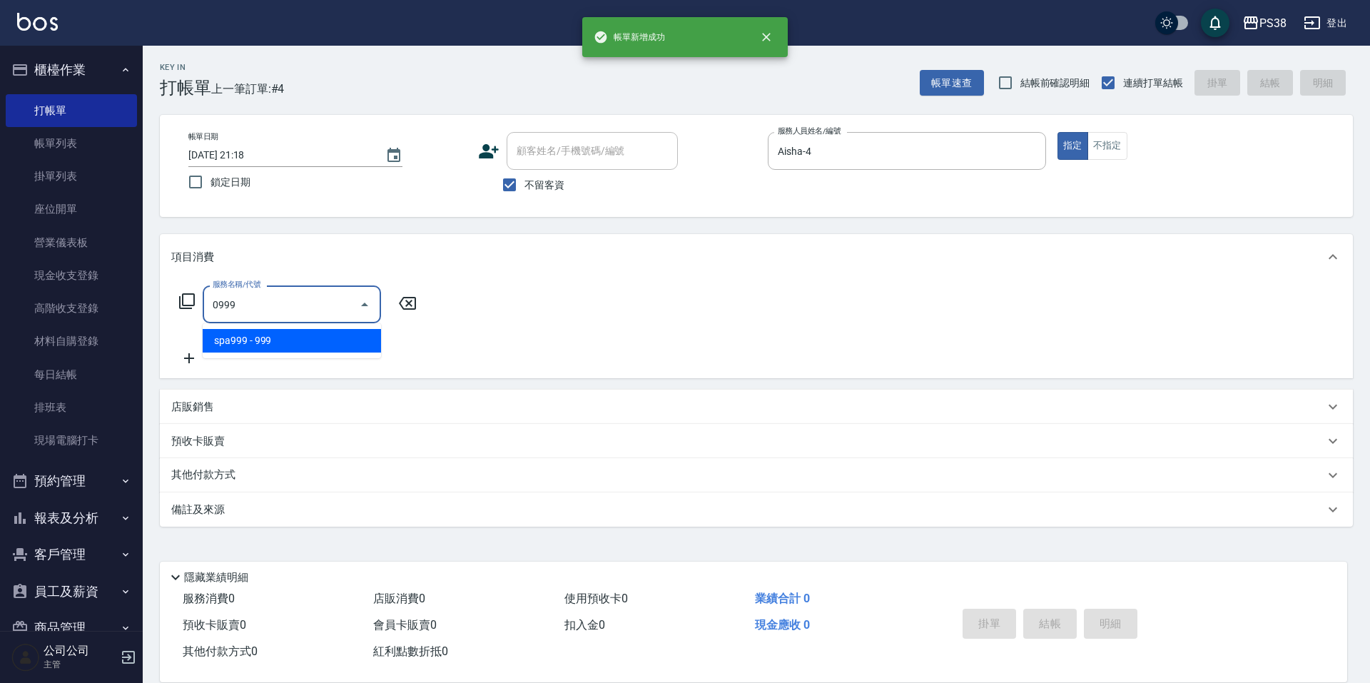
type input "spa999(0999)"
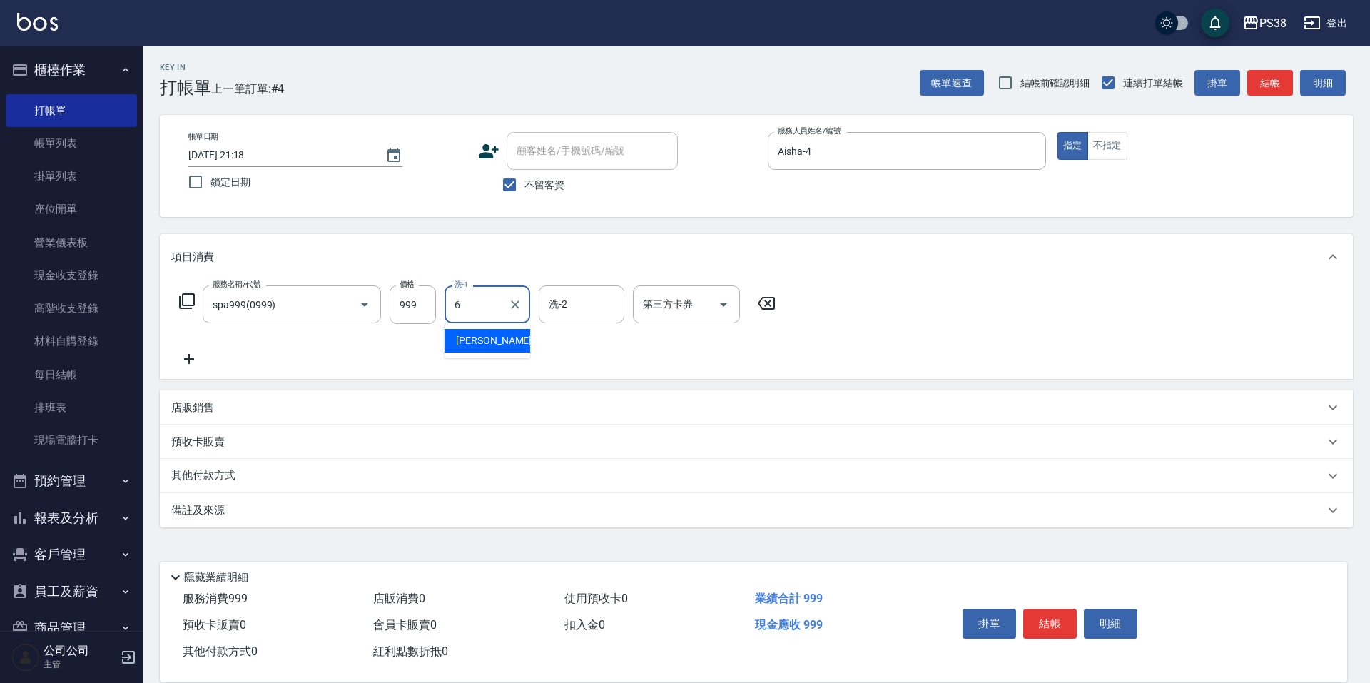
type input "[PERSON_NAME]-6"
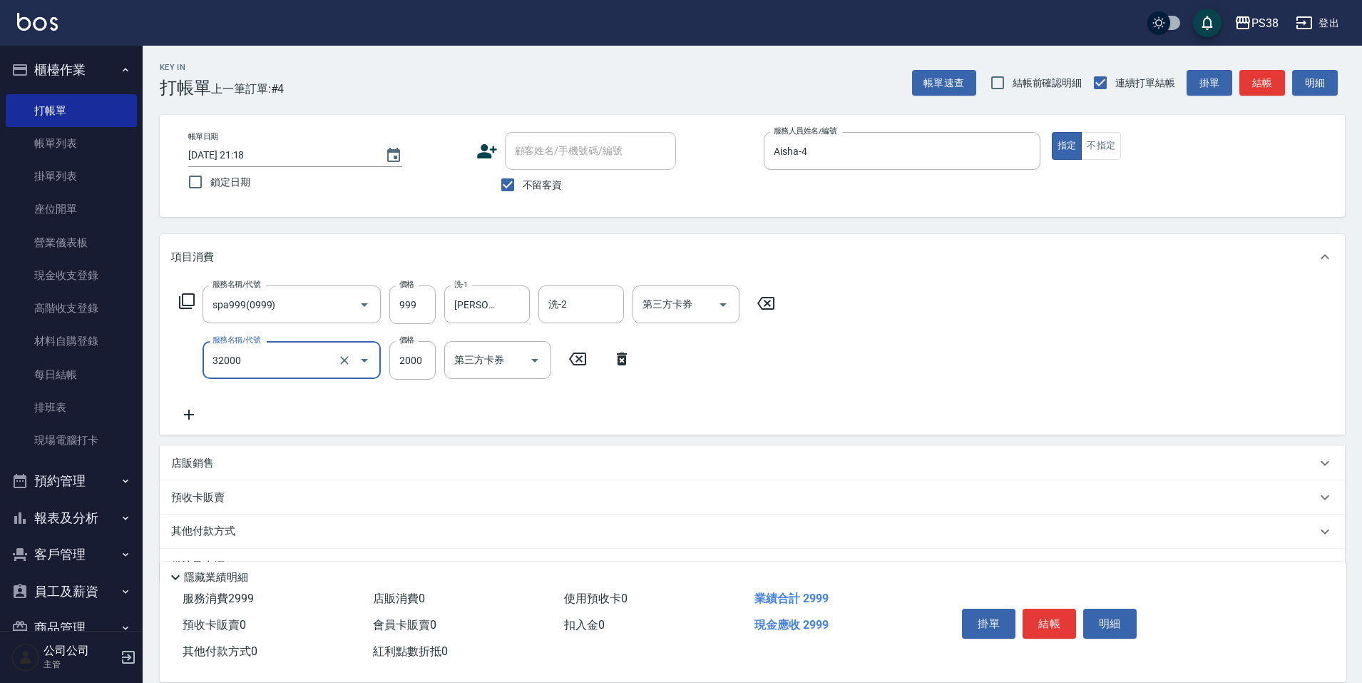
type input "極光([PERSON_NAME])護髮(32000)"
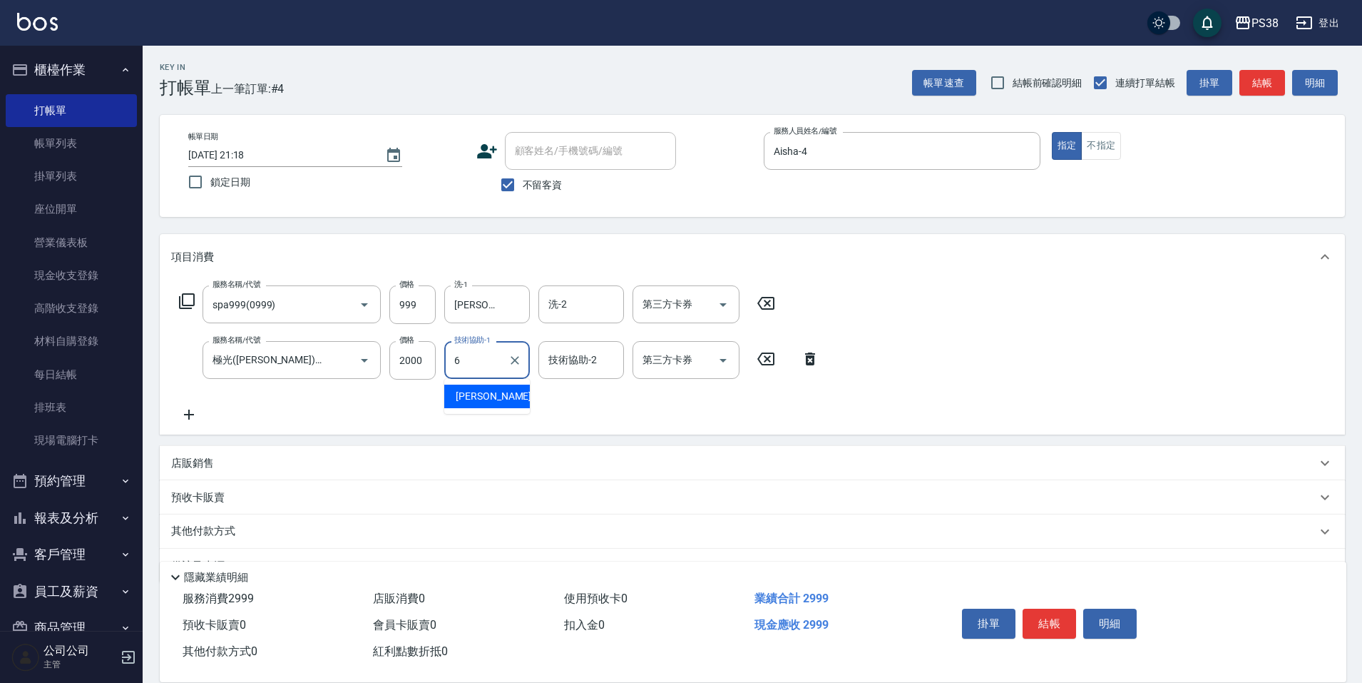
type input "[PERSON_NAME]-6"
drag, startPoint x: 728, startPoint y: 310, endPoint x: 735, endPoint y: 321, distance: 12.9
click at [728, 310] on icon "Open" at bounding box center [723, 304] width 17 height 17
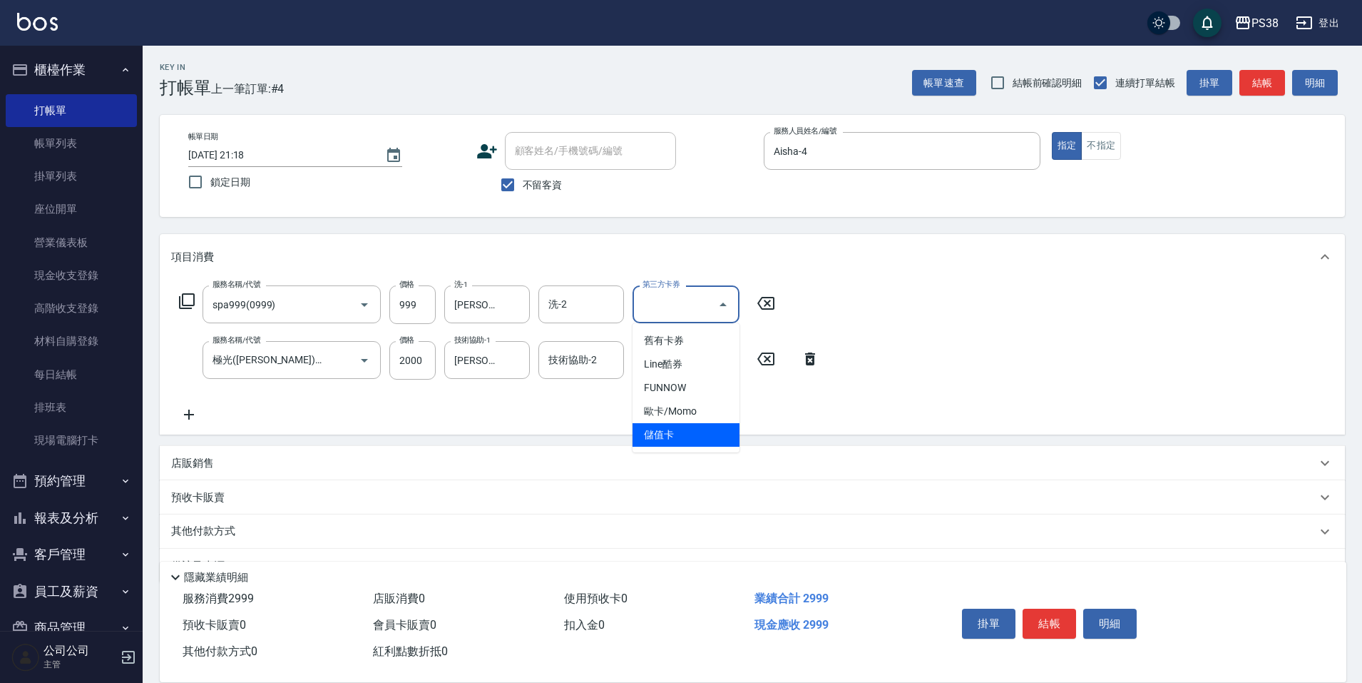
click at [721, 441] on span "儲值卡" at bounding box center [686, 435] width 107 height 24
type input "儲值卡"
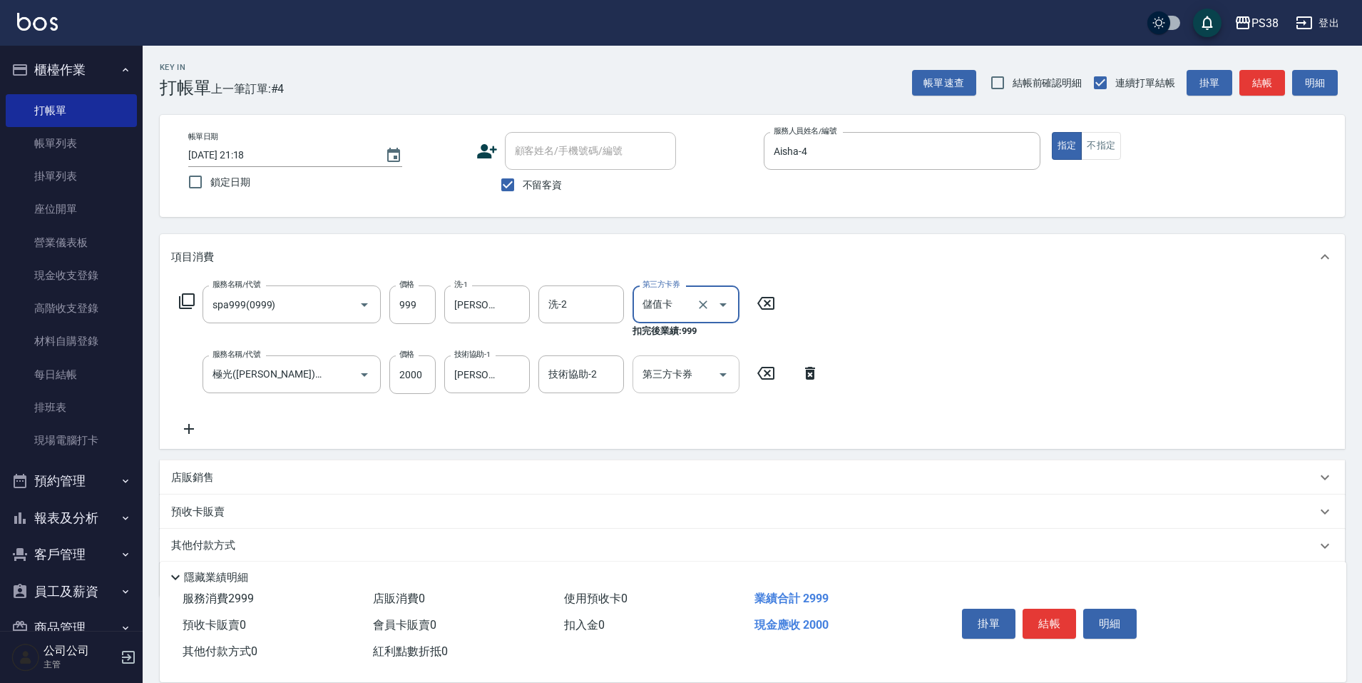
click at [728, 374] on icon "Open" at bounding box center [723, 374] width 17 height 17
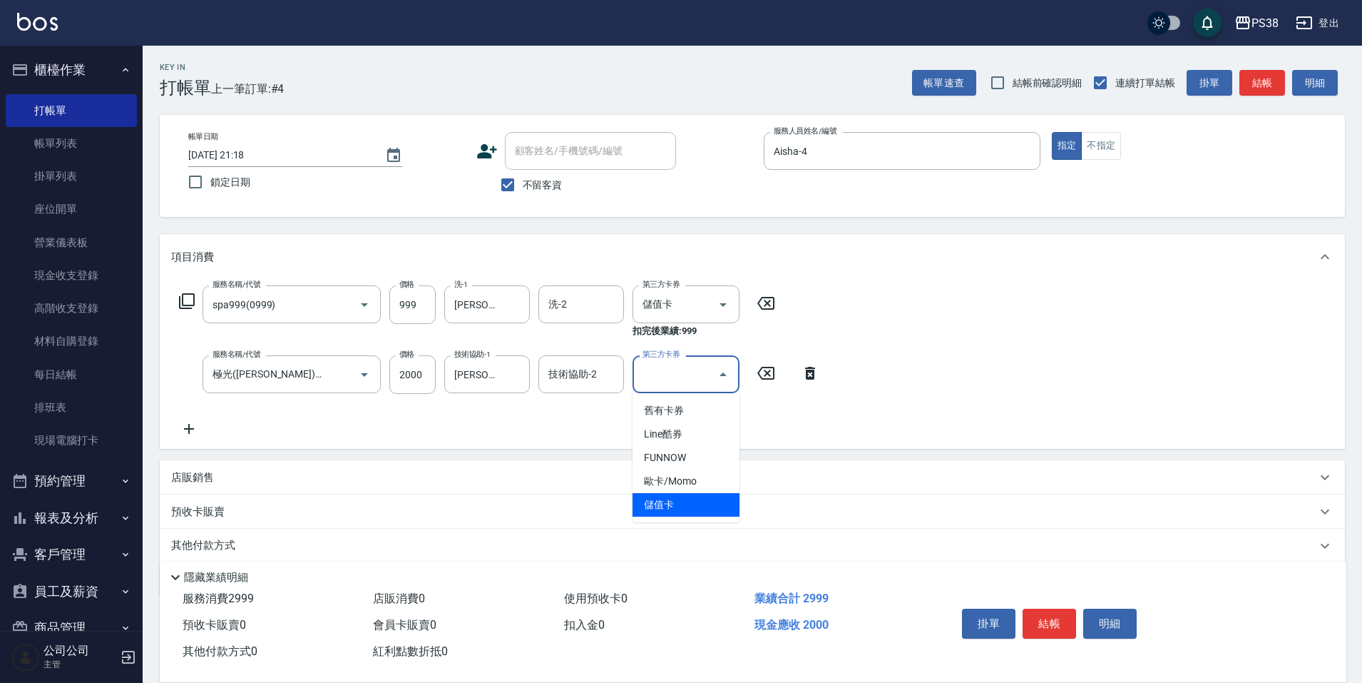
click at [706, 504] on span "儲值卡" at bounding box center [686, 505] width 107 height 24
type input "儲值卡"
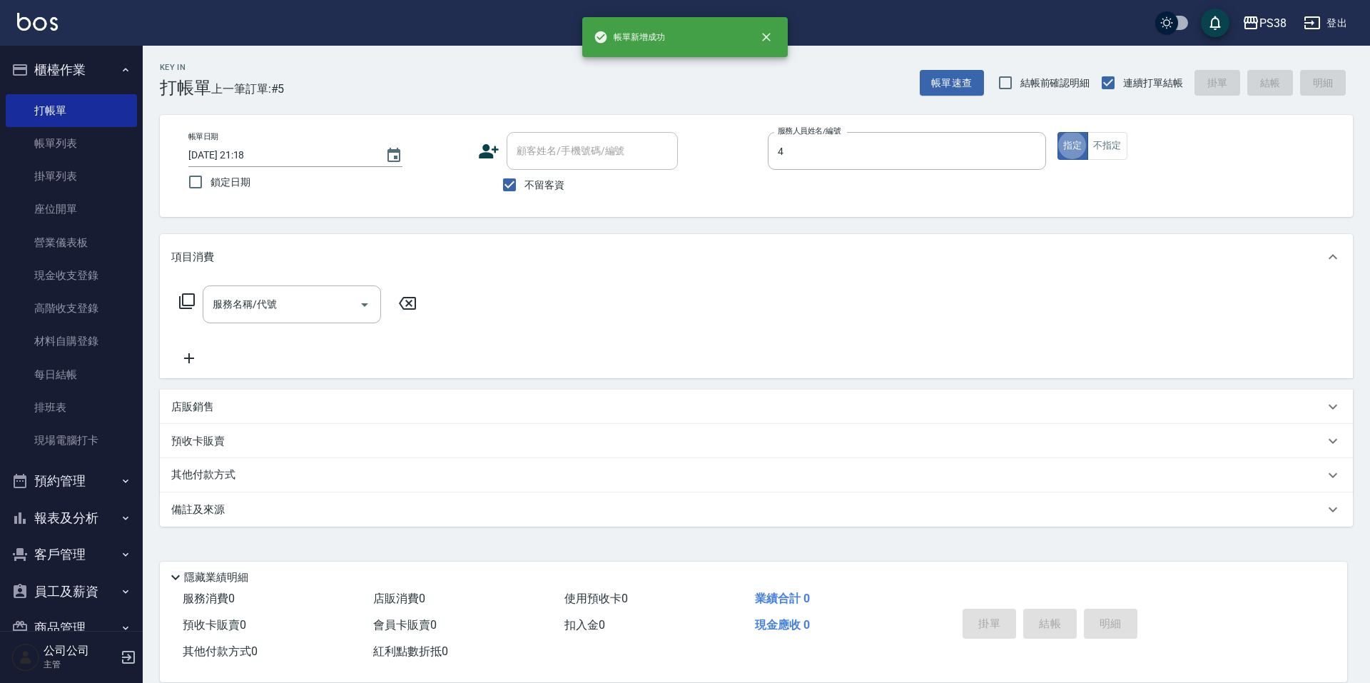
type input "Aisha-4"
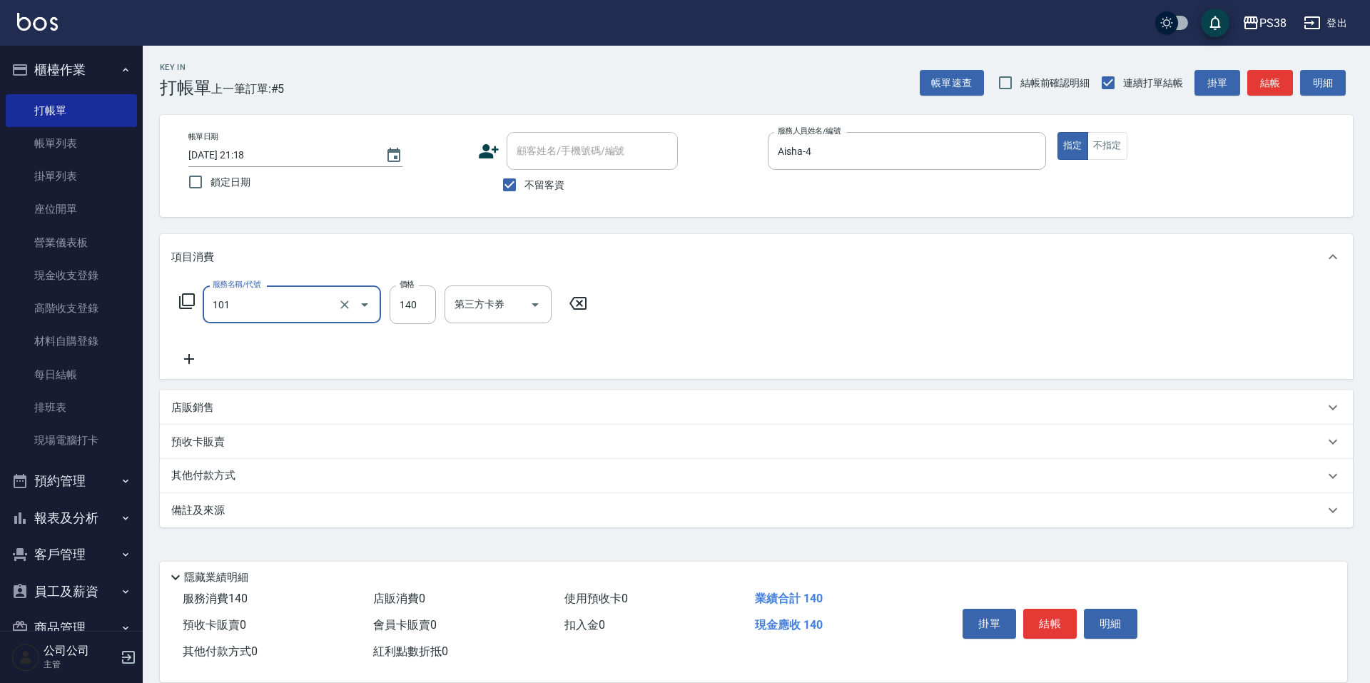
type input "洗髮(101)"
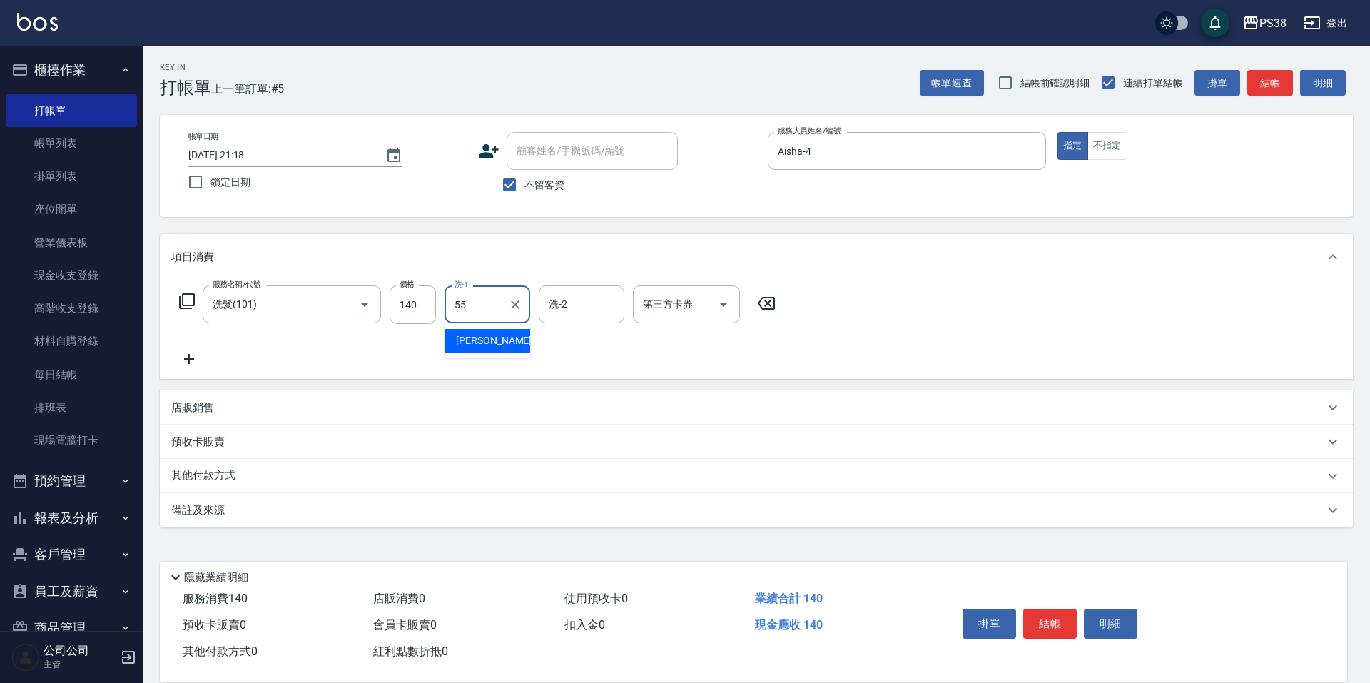
type input "[PERSON_NAME]-55"
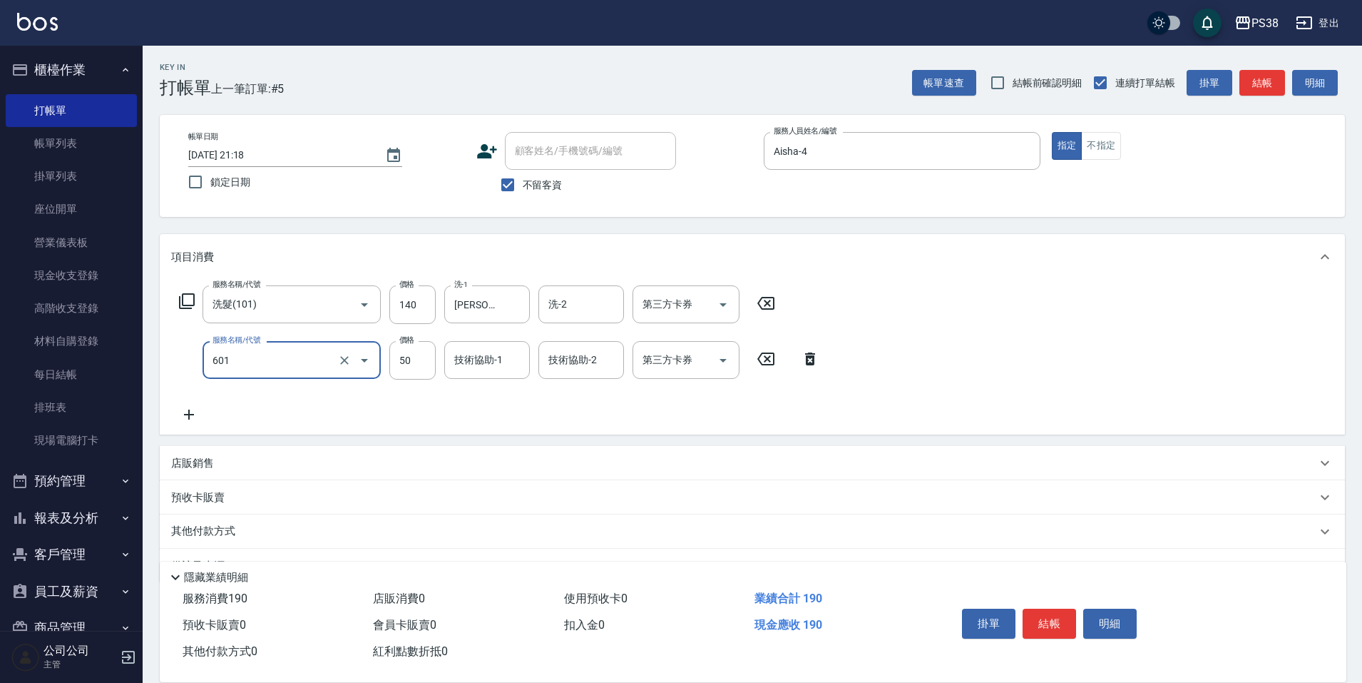
type input "精油50(601)"
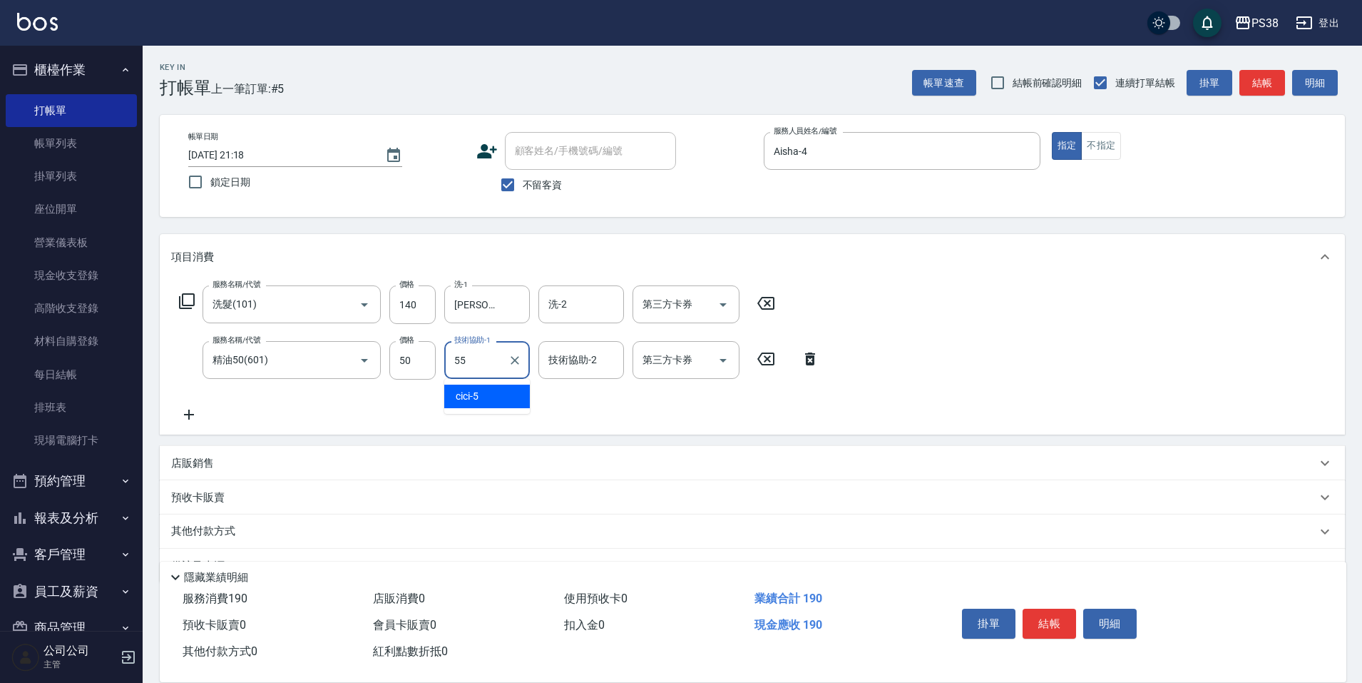
type input "[PERSON_NAME]-55"
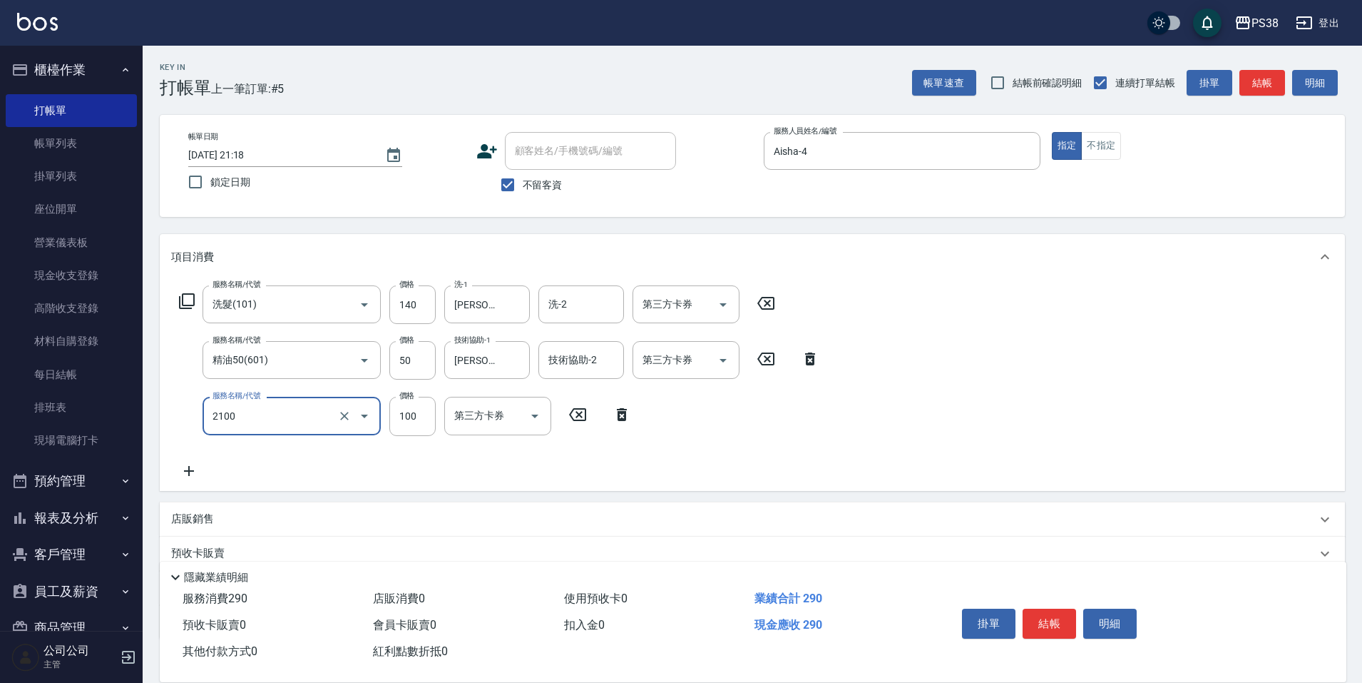
type input "剪髮與造型(任意金額)(2100)"
click at [721, 305] on icon "Open" at bounding box center [723, 304] width 17 height 17
type input "260"
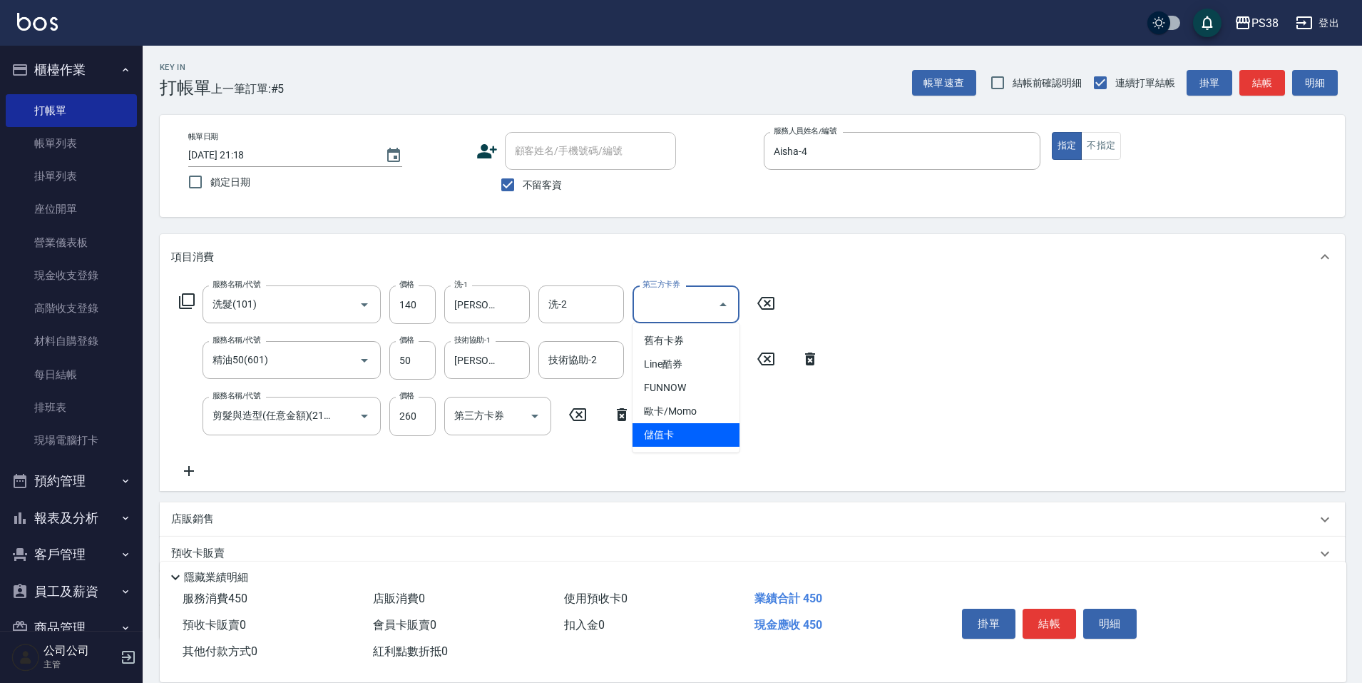
click at [724, 439] on span "儲值卡" at bounding box center [686, 435] width 107 height 24
type input "儲值卡"
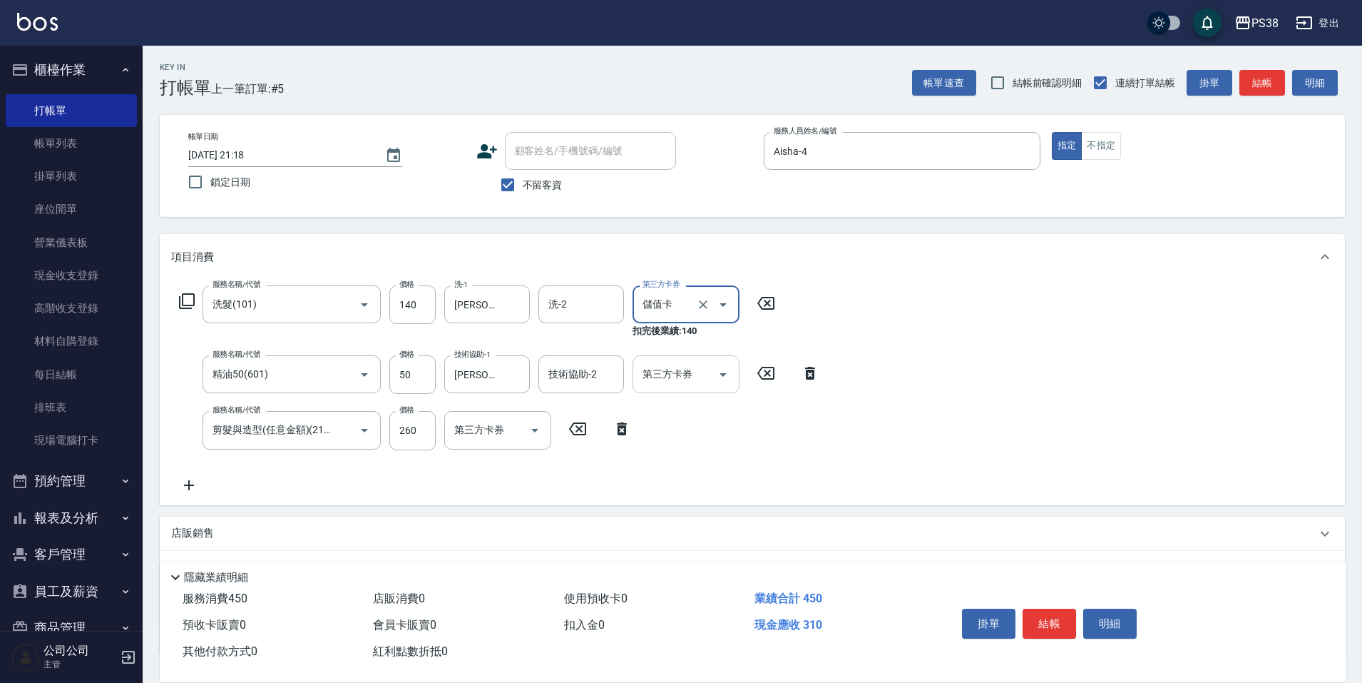
click at [730, 374] on icon "Open" at bounding box center [723, 374] width 17 height 17
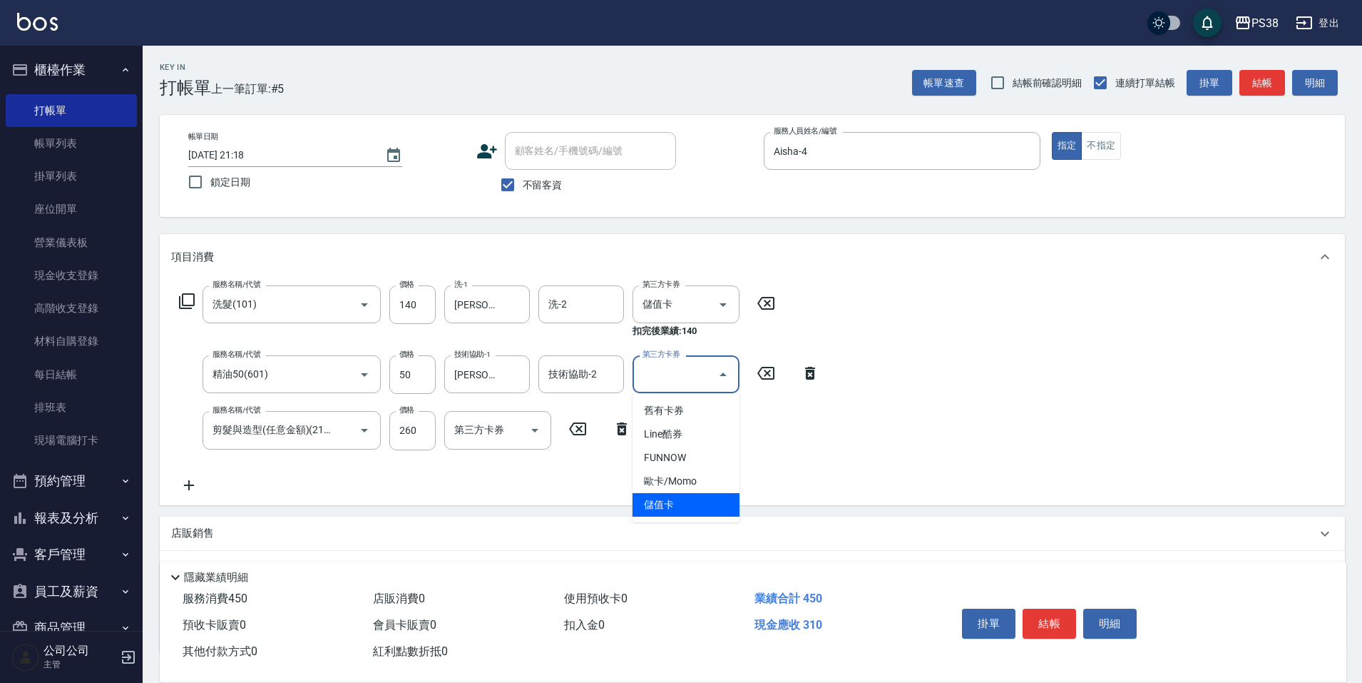
click at [710, 497] on span "儲值卡" at bounding box center [686, 505] width 107 height 24
type input "儲值卡"
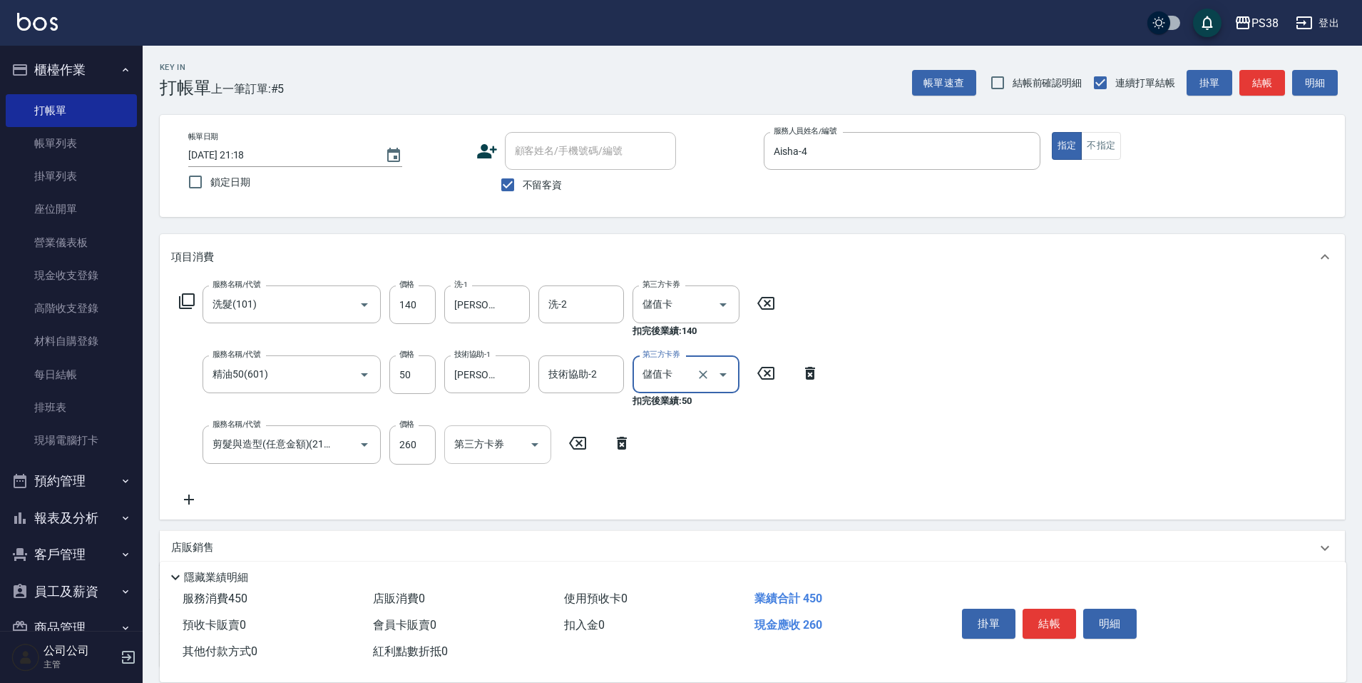
click at [529, 448] on icon "Open" at bounding box center [534, 444] width 17 height 17
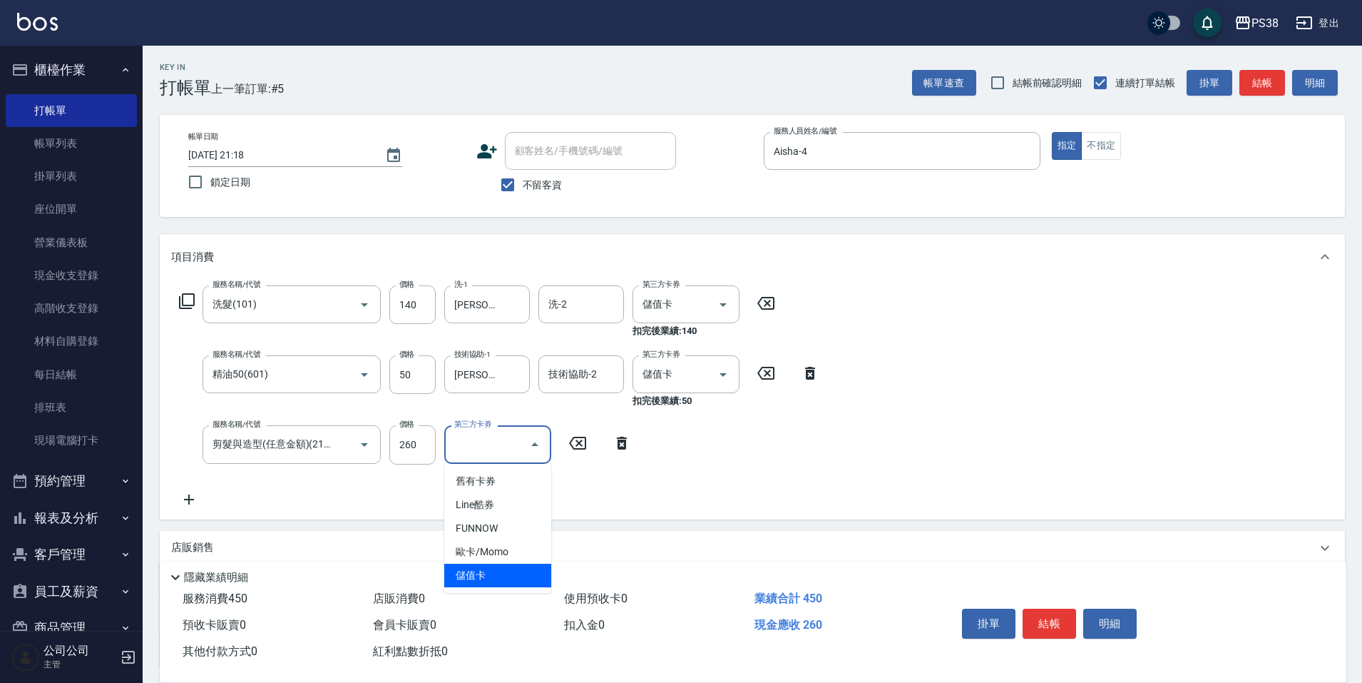
click at [500, 575] on span "儲值卡" at bounding box center [497, 576] width 107 height 24
type input "儲值卡"
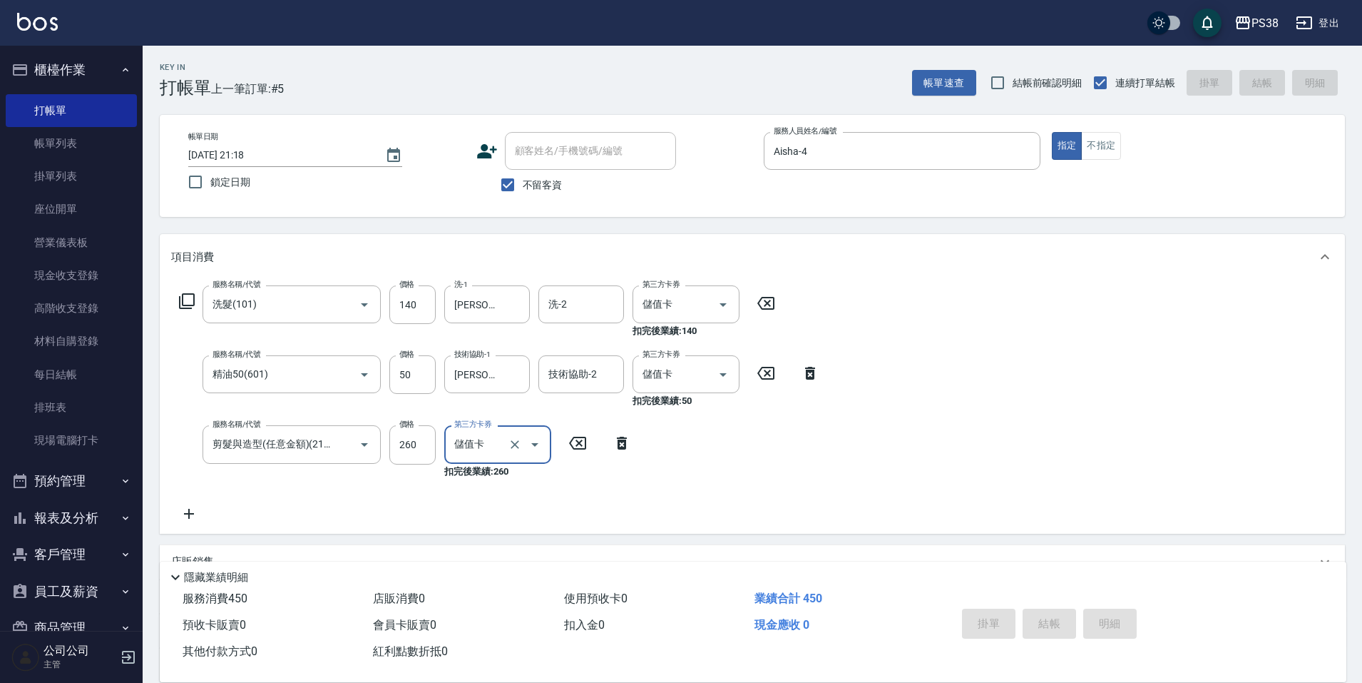
type input "[DATE] 21:19"
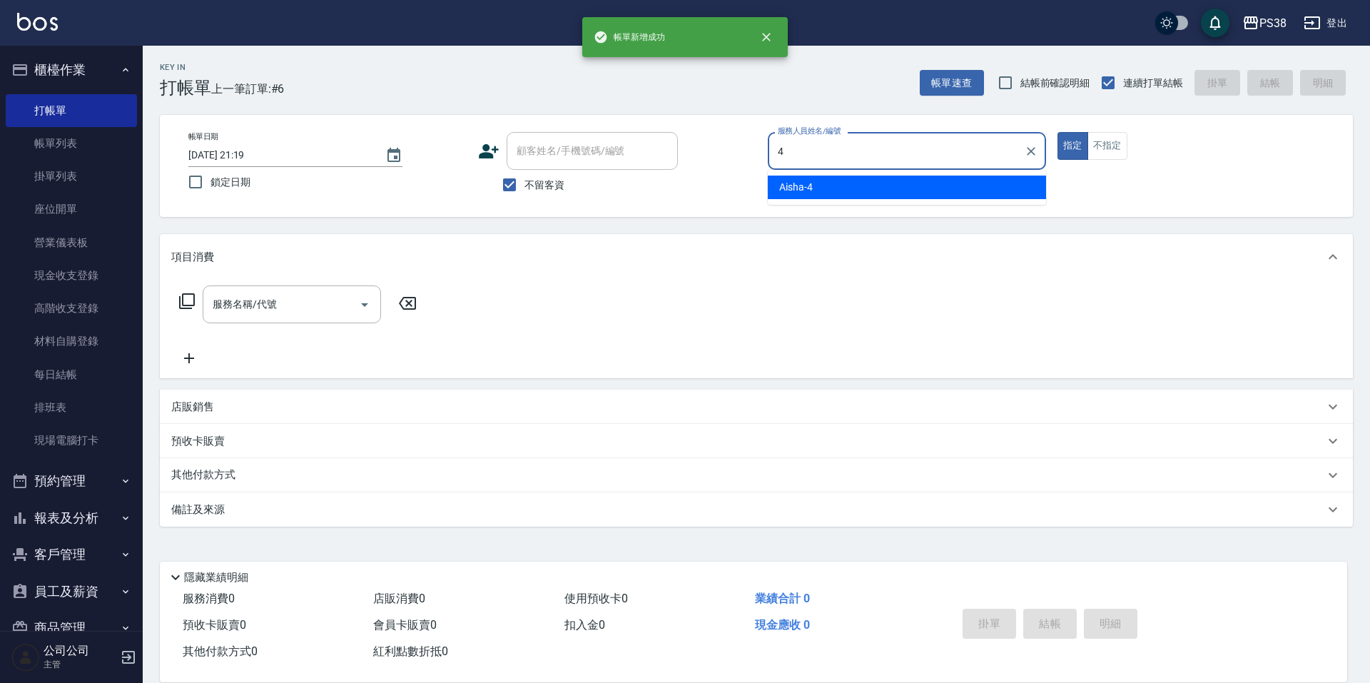
type input "Aisha-4"
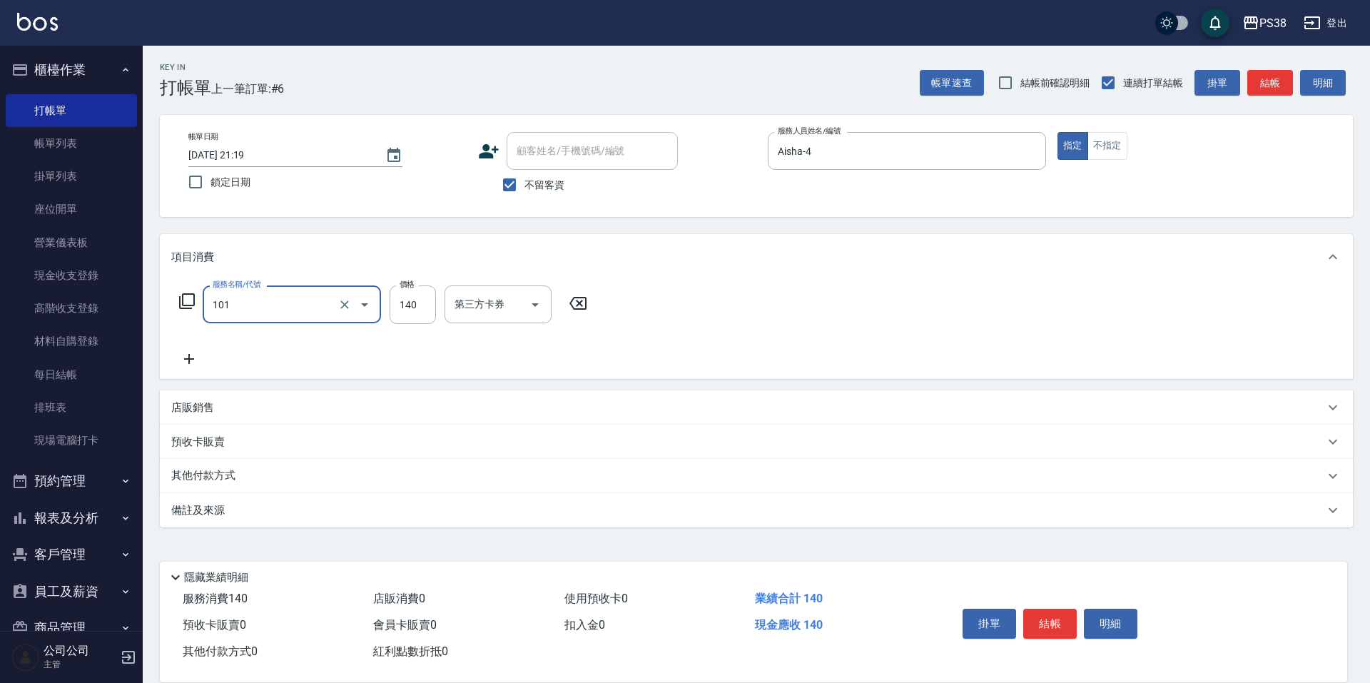
type input "洗髮(101)"
type input "[PERSON_NAME]-6"
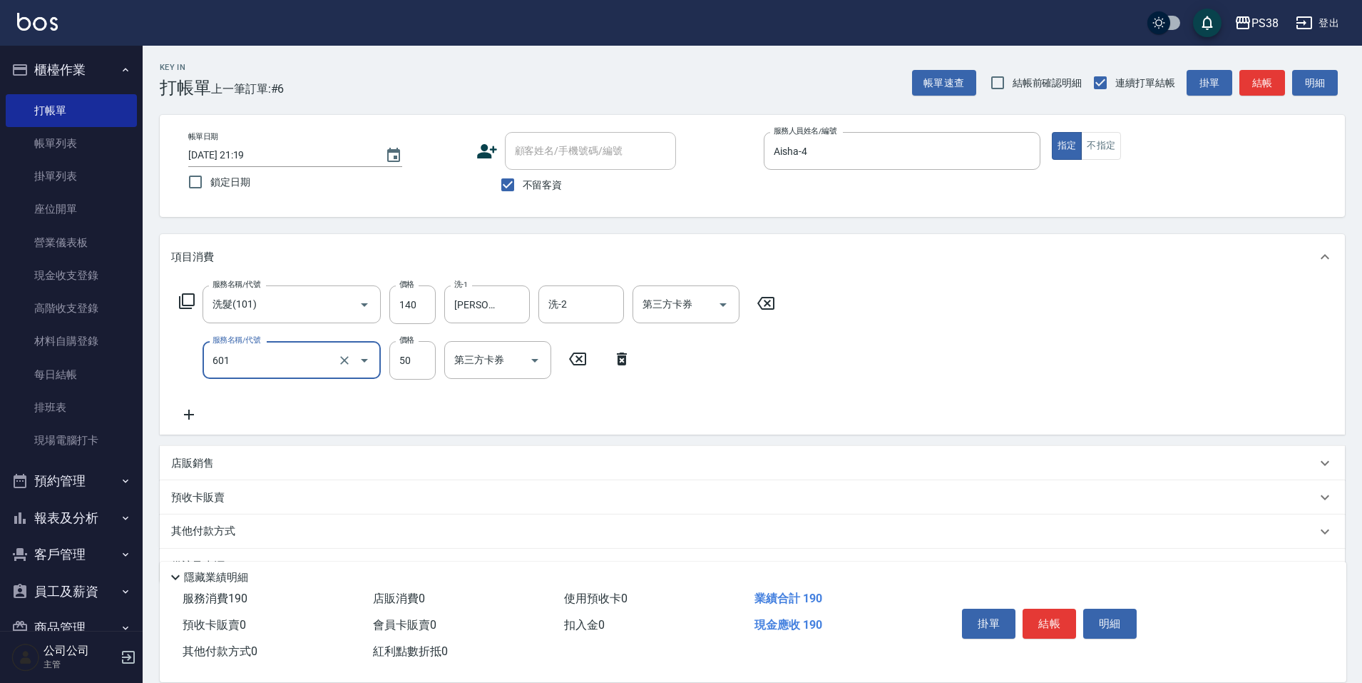
type input "精油50(601)"
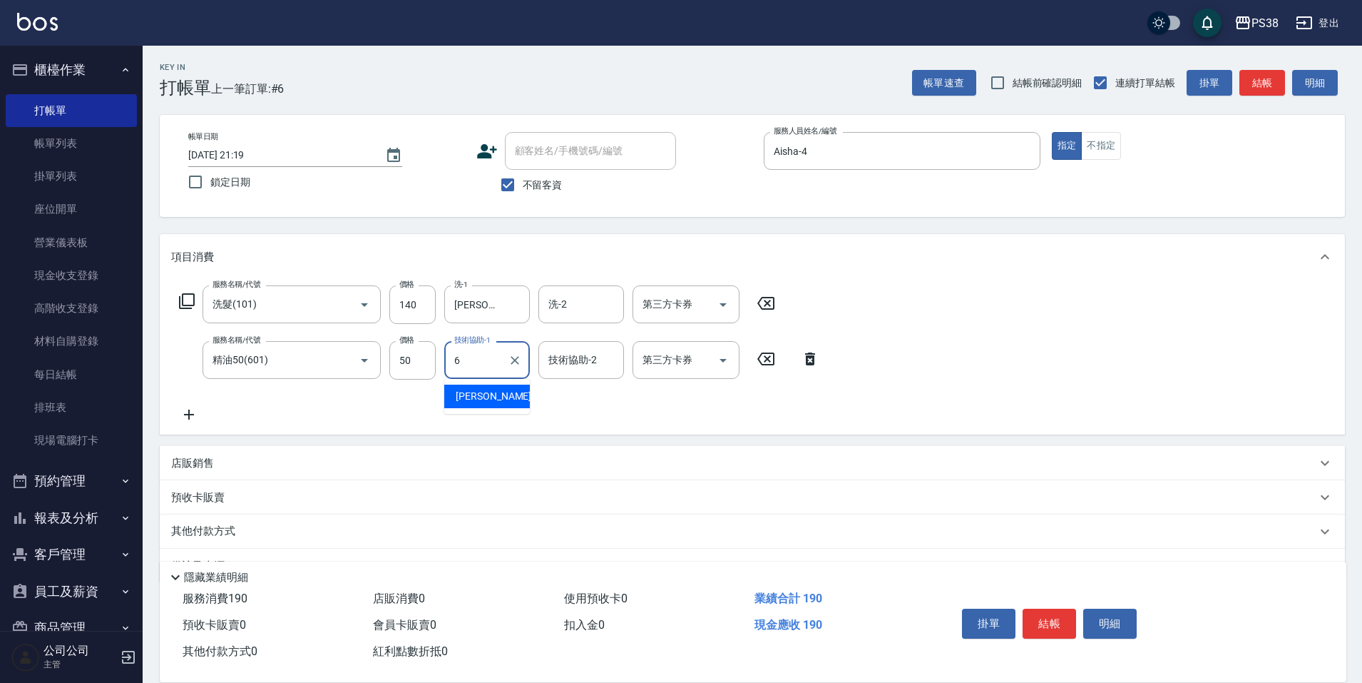
type input "[PERSON_NAME]-6"
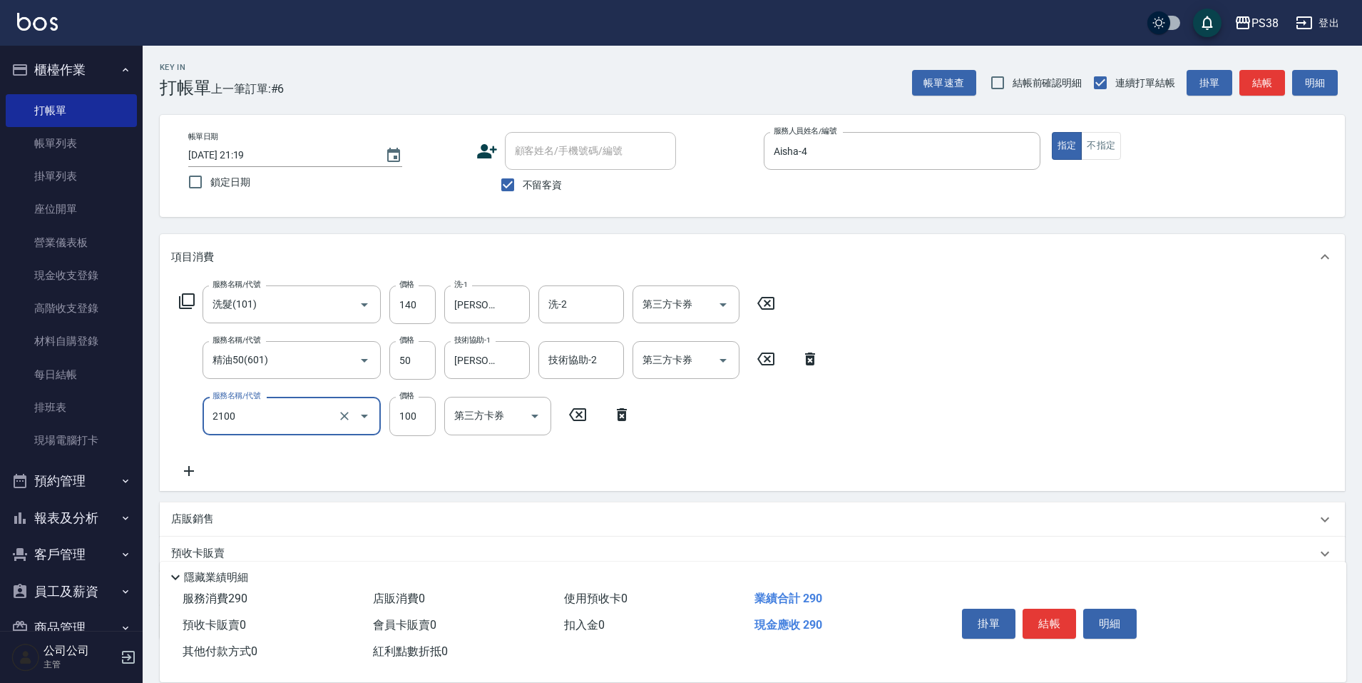
type input "剪髮與造型(任意金額)(2100)"
type input "210"
click at [613, 464] on div "服務名稱/代號 洗髮(101) 服務名稱/代號 價格 140 價格 洗-1 Yuki-6 洗-1 洗-2 洗-2 第三方卡券 第三方卡券 服務名稱/代號 精油…" at bounding box center [499, 381] width 657 height 193
click at [728, 311] on icon "Open" at bounding box center [723, 304] width 17 height 17
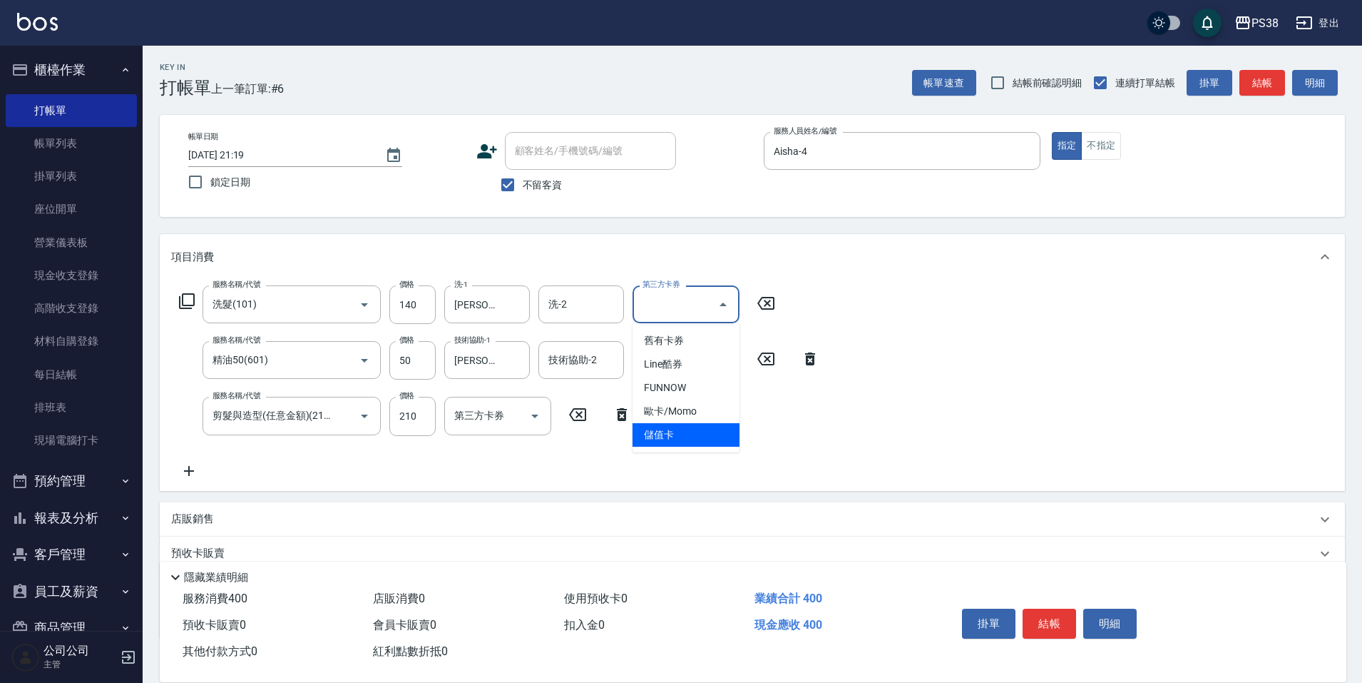
click at [695, 444] on span "儲值卡" at bounding box center [686, 435] width 107 height 24
type input "儲值卡"
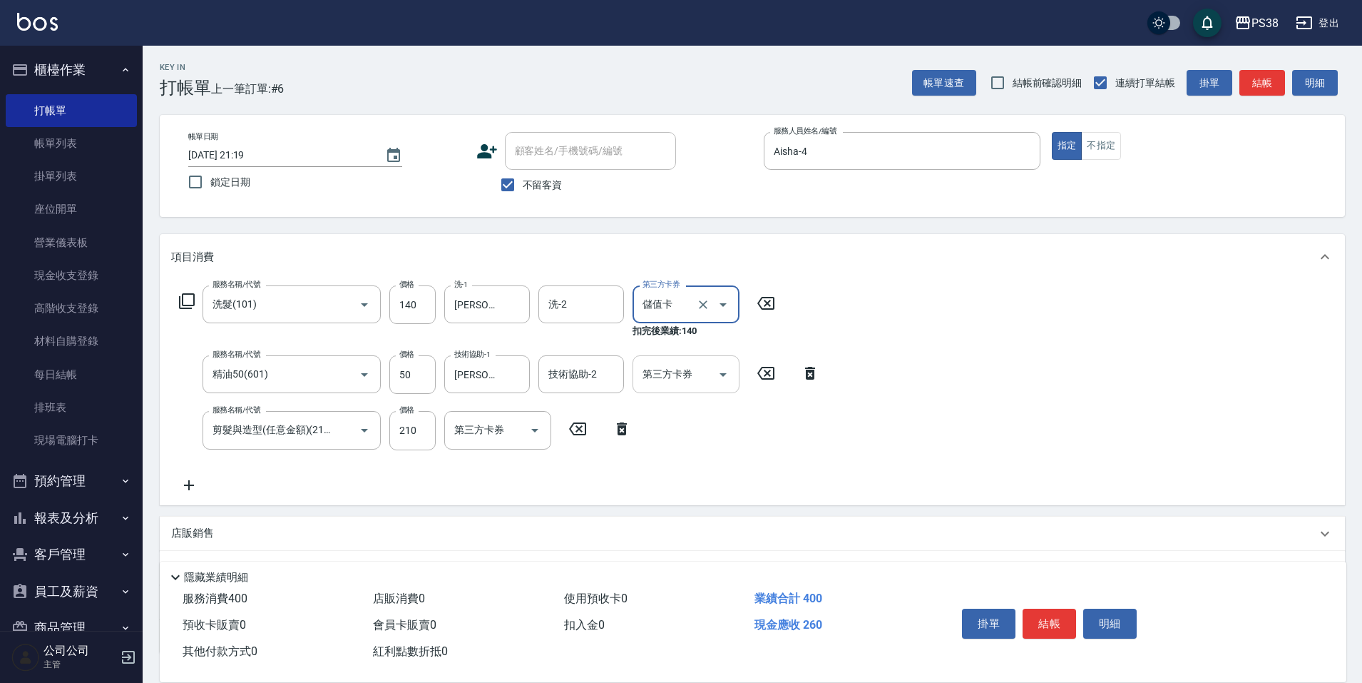
click at [725, 371] on icon "Open" at bounding box center [723, 374] width 17 height 17
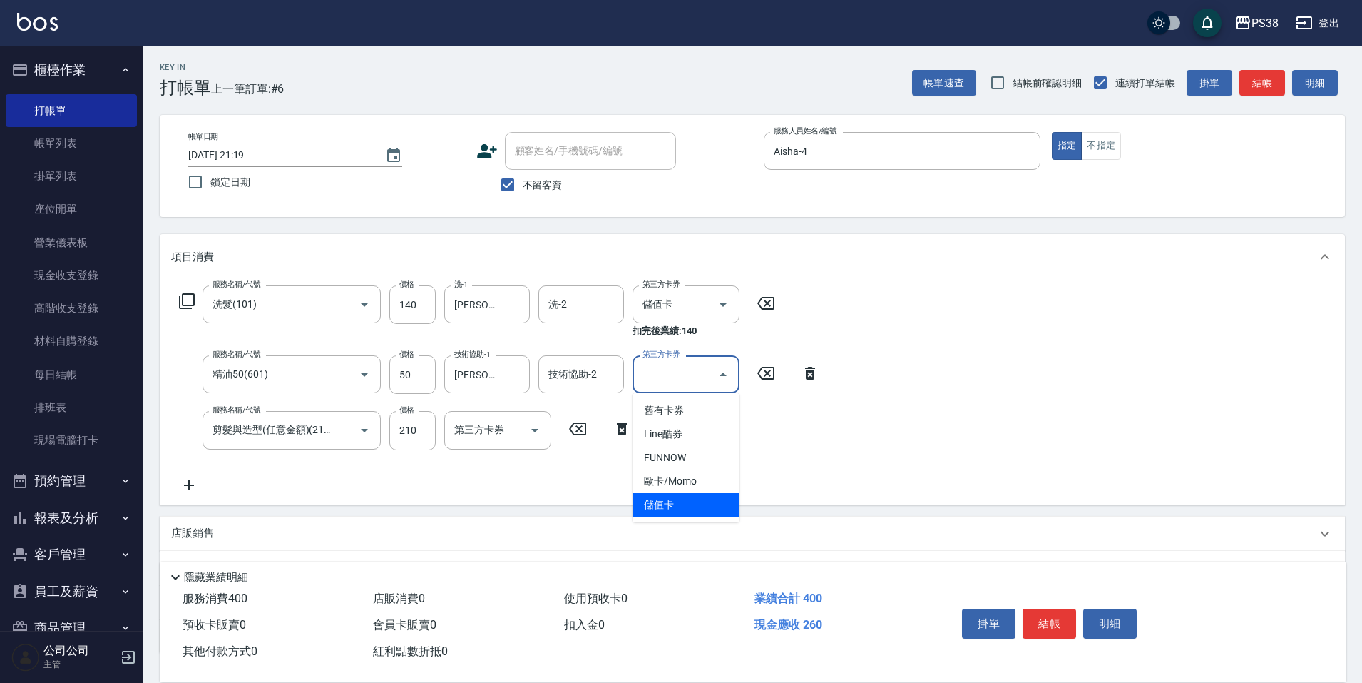
click at [689, 501] on span "儲值卡" at bounding box center [686, 505] width 107 height 24
type input "儲值卡"
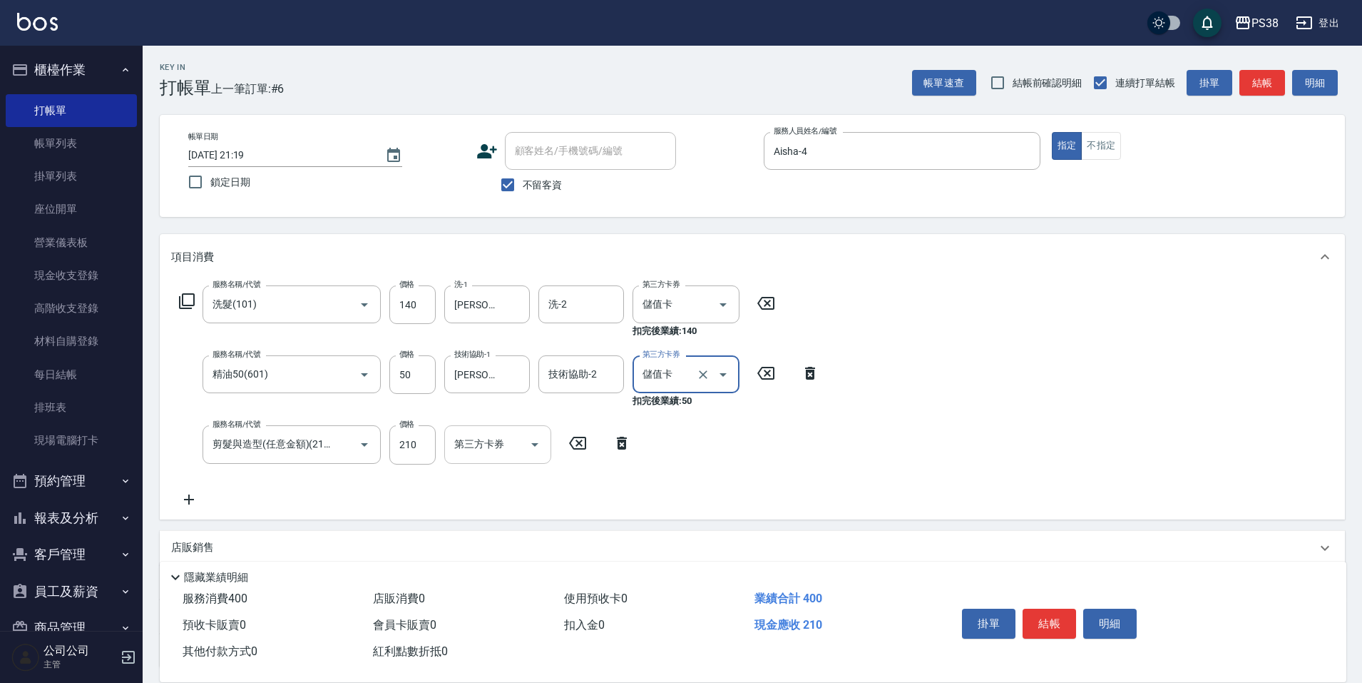
click at [529, 446] on icon "Open" at bounding box center [534, 444] width 17 height 17
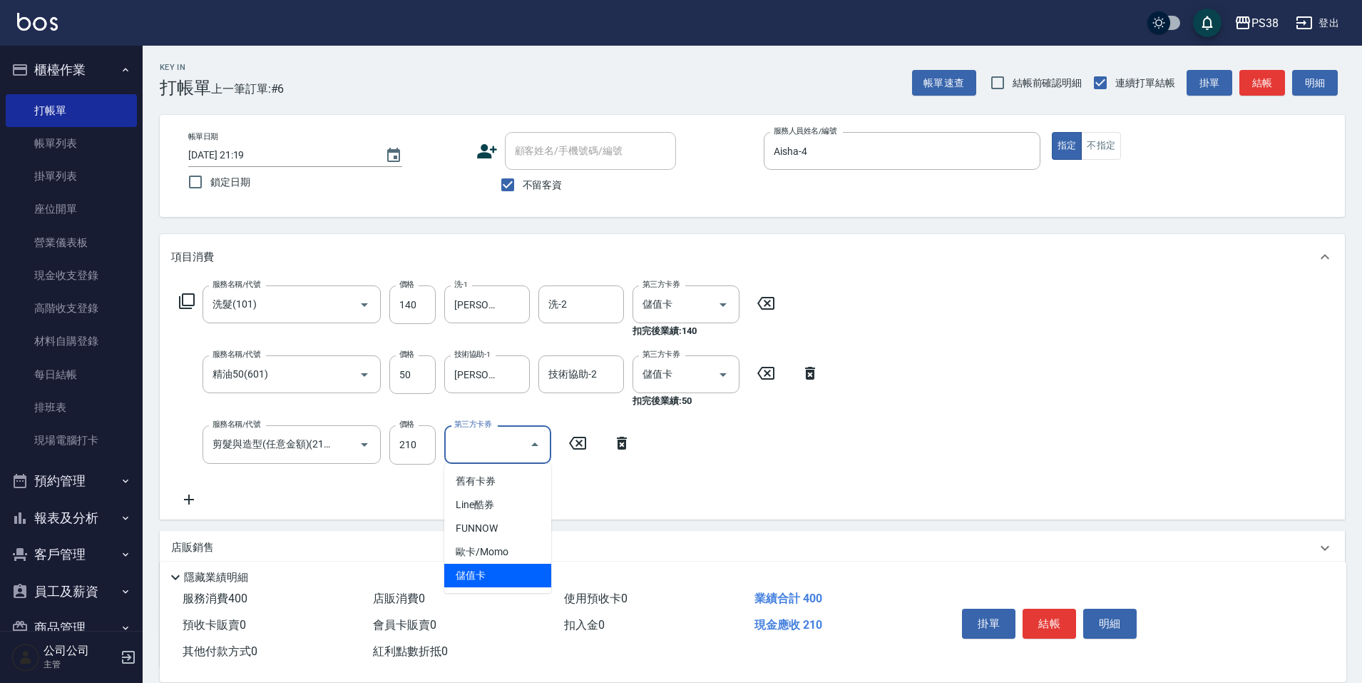
click at [510, 576] on span "儲值卡" at bounding box center [497, 576] width 107 height 24
type input "儲值卡"
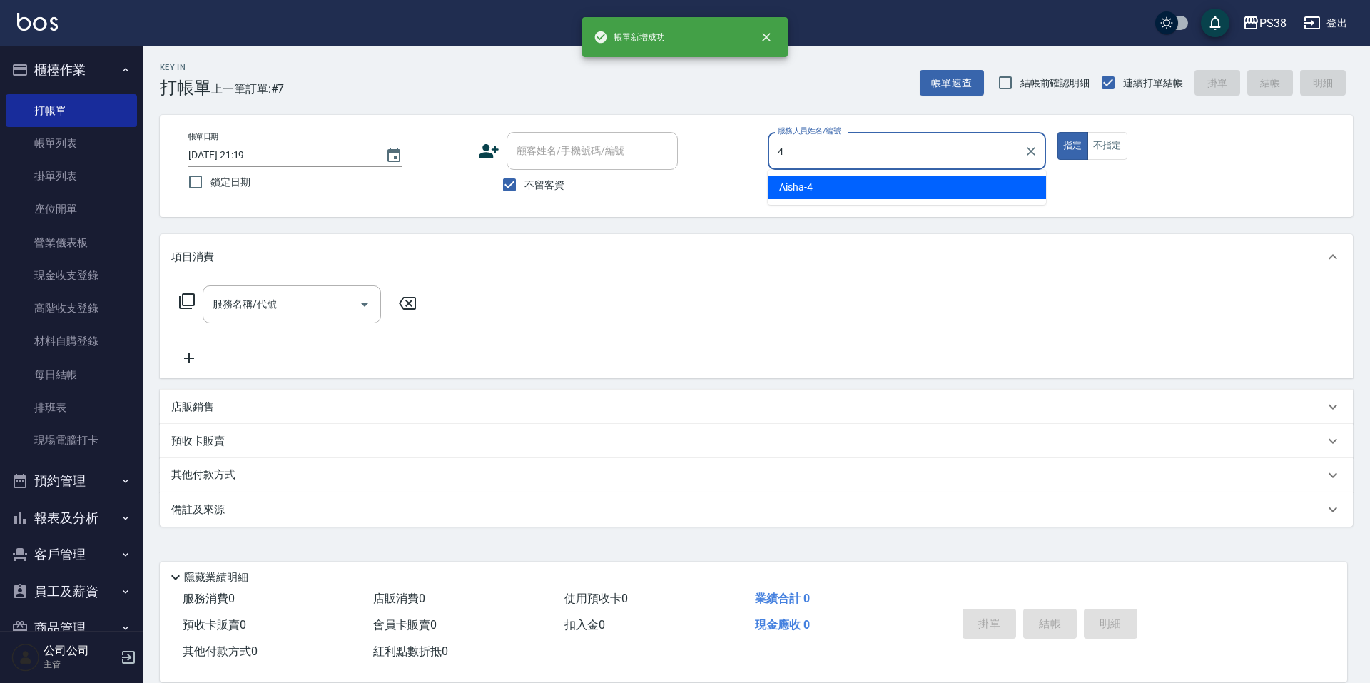
type input "Aisha-4"
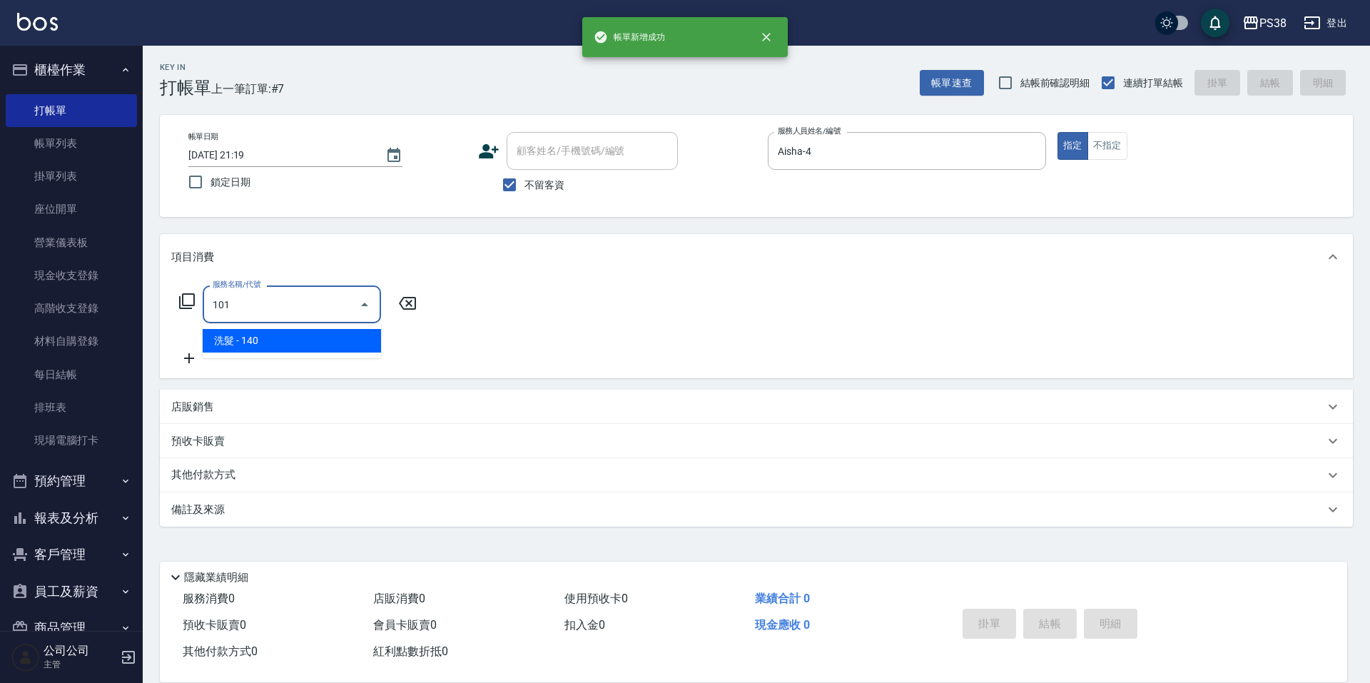
type input "洗髮(101)"
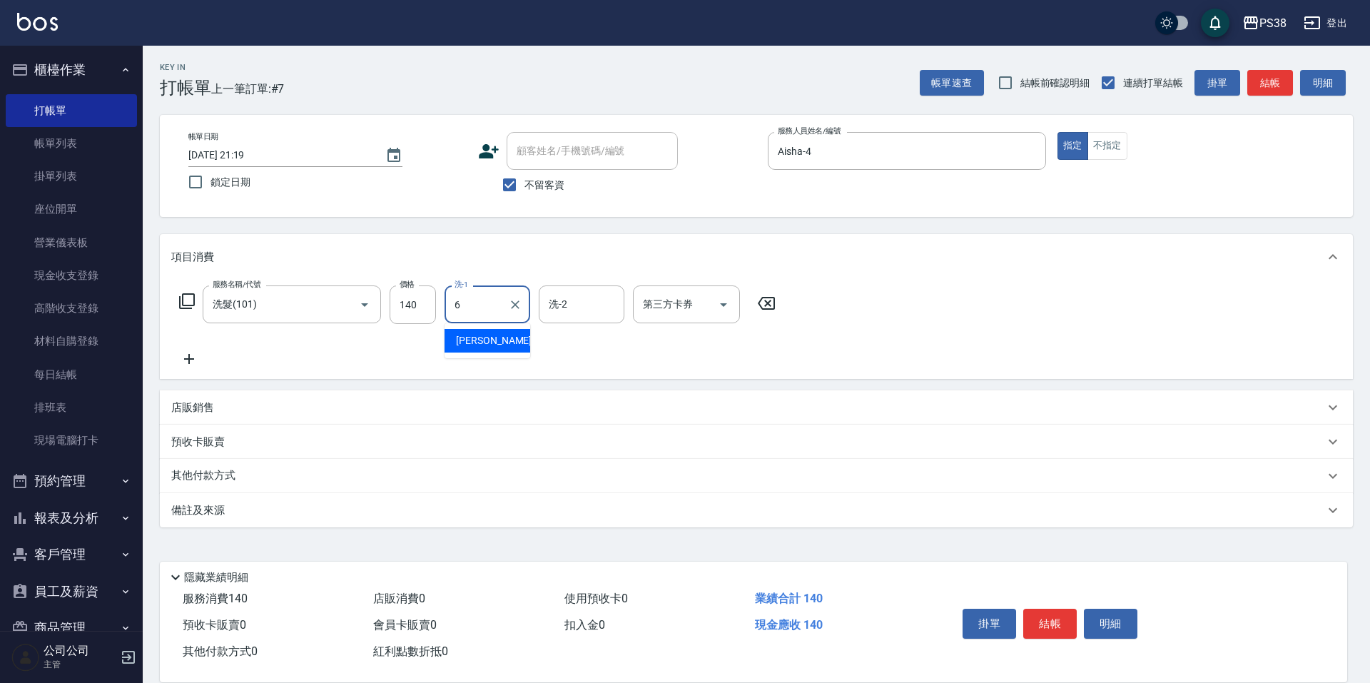
type input "[PERSON_NAME]-6"
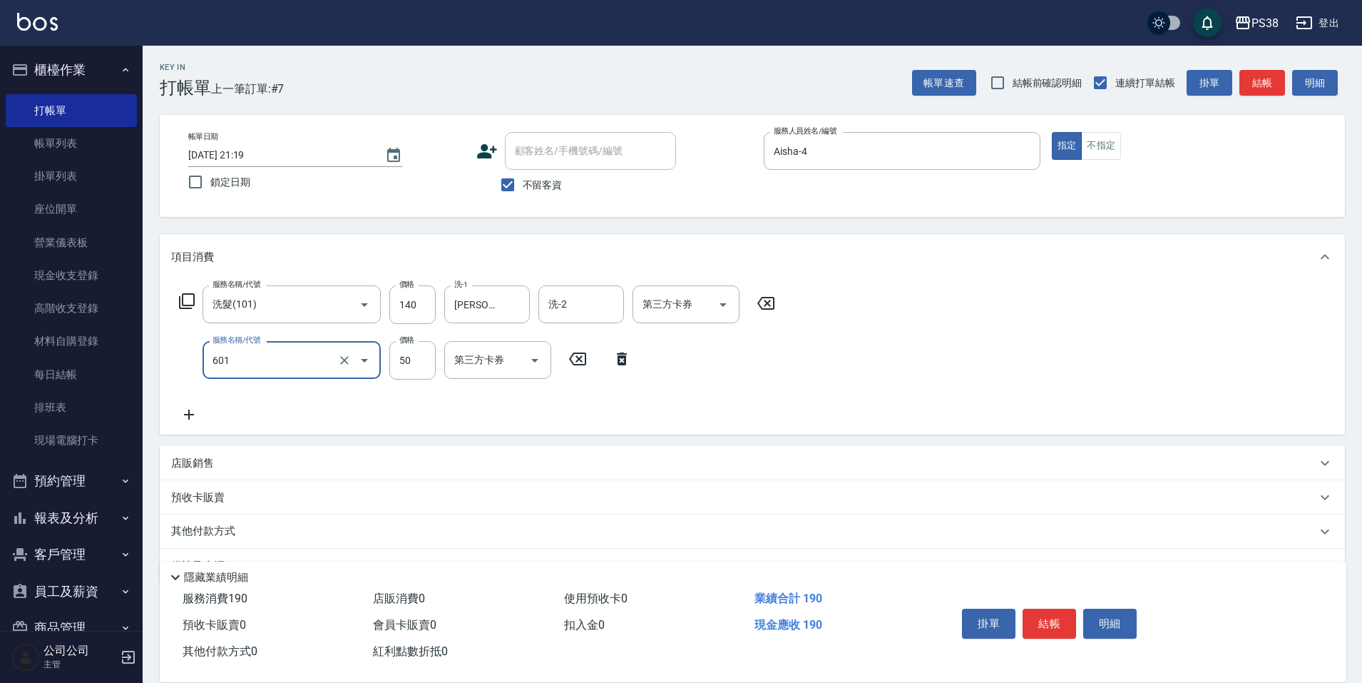
type input "精油50(601)"
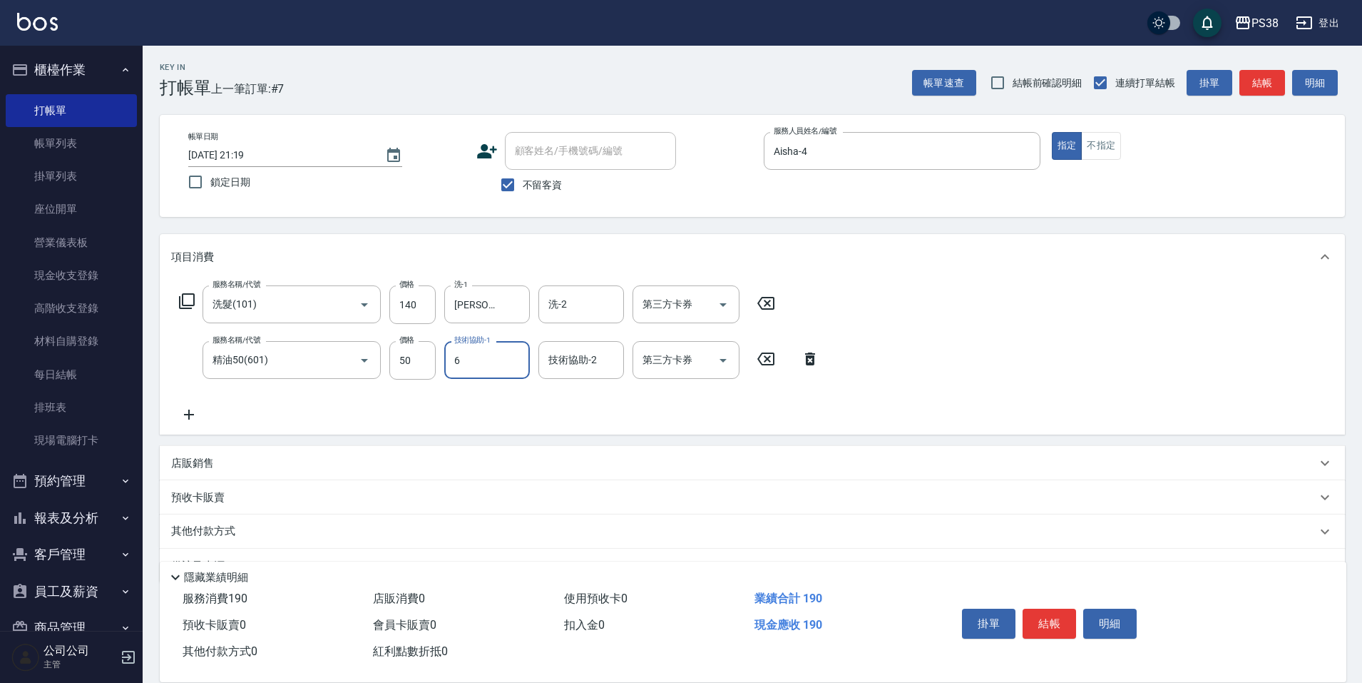
type input "[PERSON_NAME]-6"
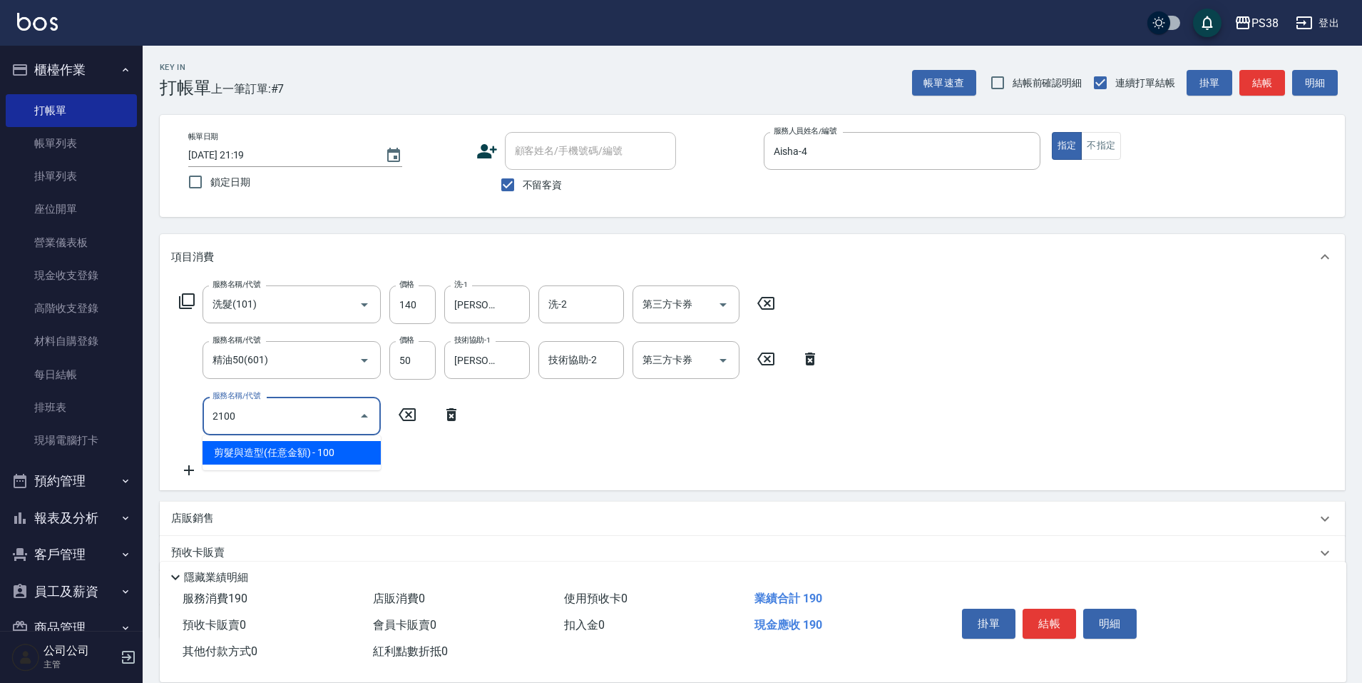
type input "剪髮與造型(任意金額)(2100)"
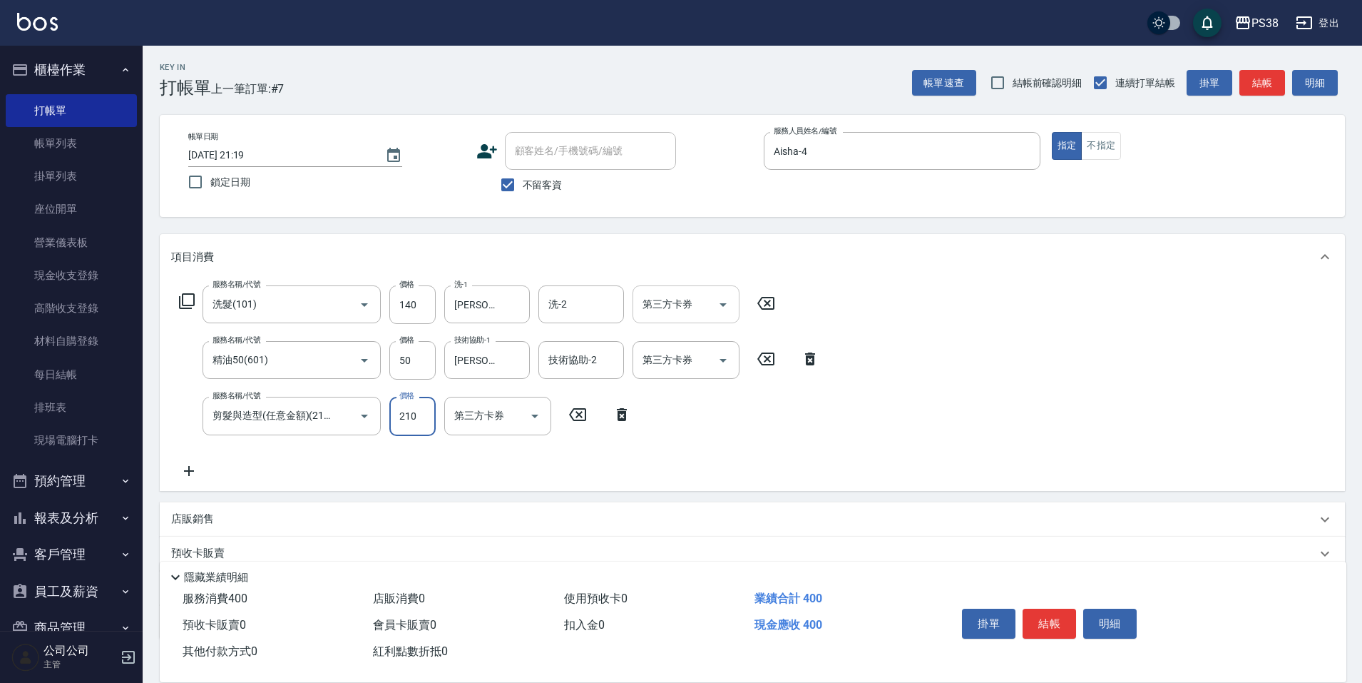
click at [721, 317] on div at bounding box center [722, 304] width 21 height 38
type input "210"
click at [724, 304] on icon "Open" at bounding box center [723, 305] width 7 height 4
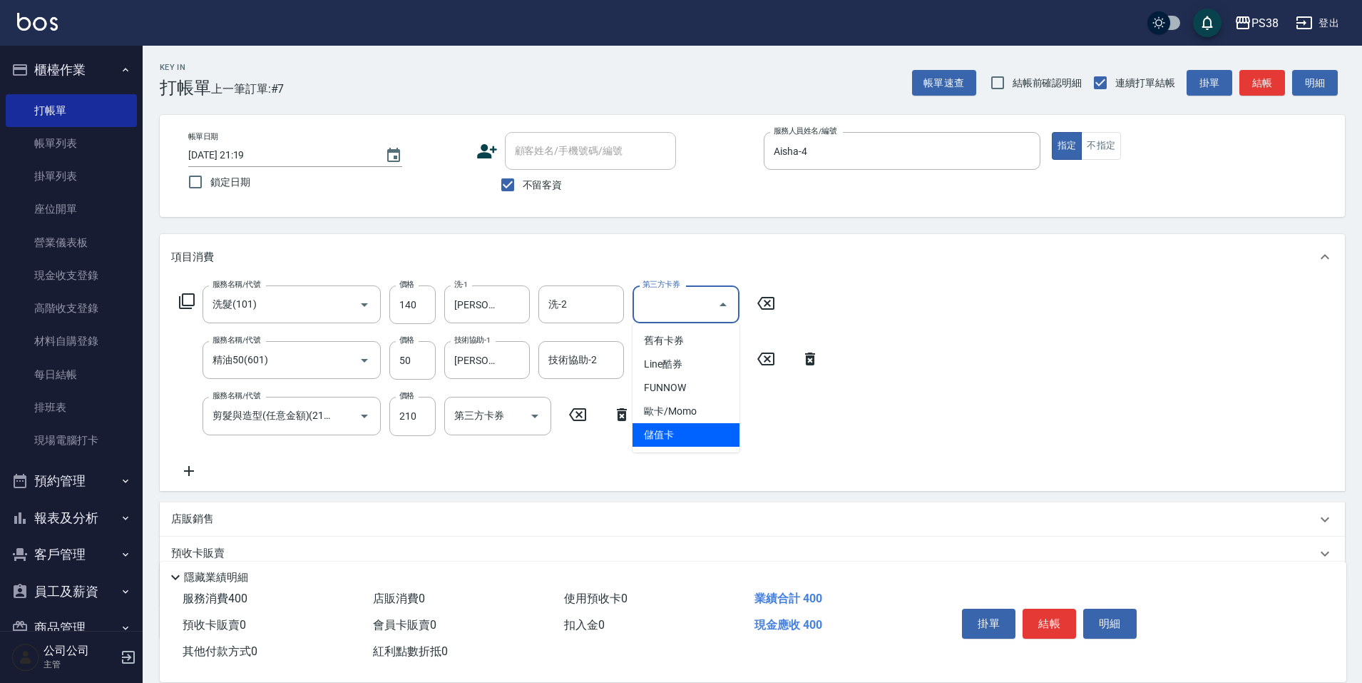
click at [696, 434] on span "儲值卡" at bounding box center [686, 435] width 107 height 24
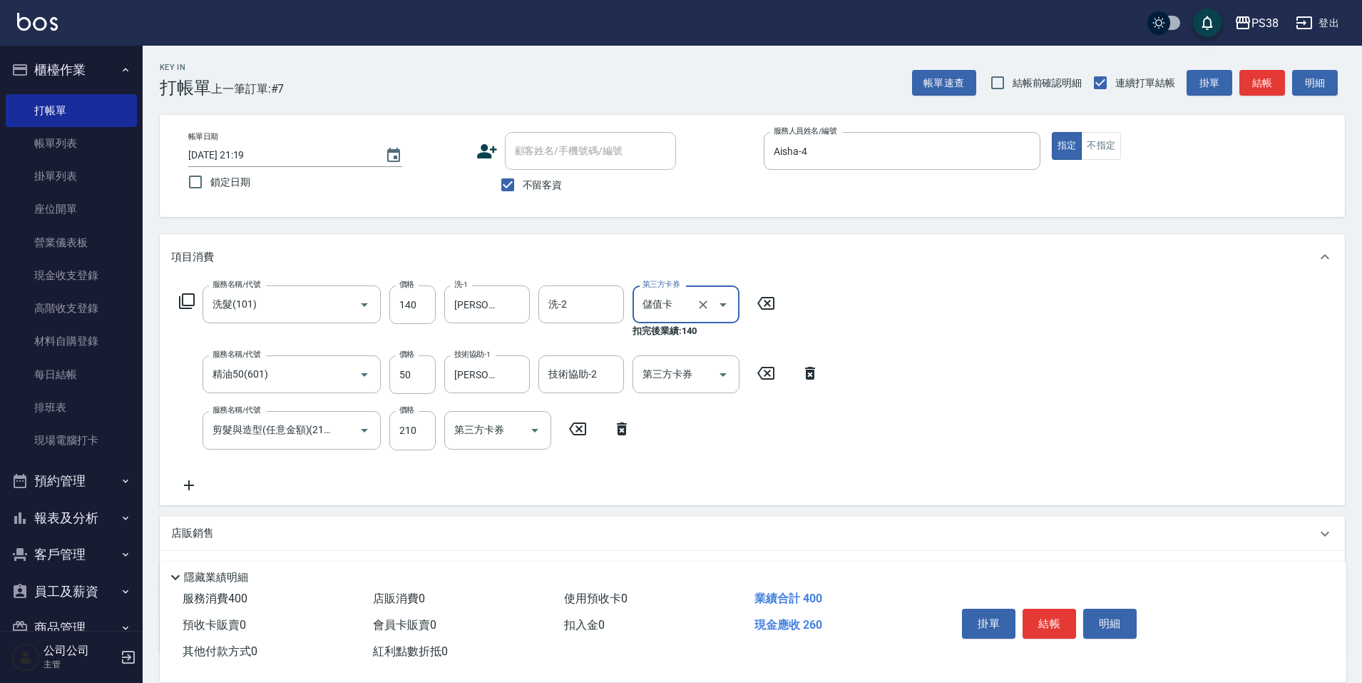
type input "儲值卡"
click at [721, 379] on icon "Open" at bounding box center [723, 374] width 17 height 17
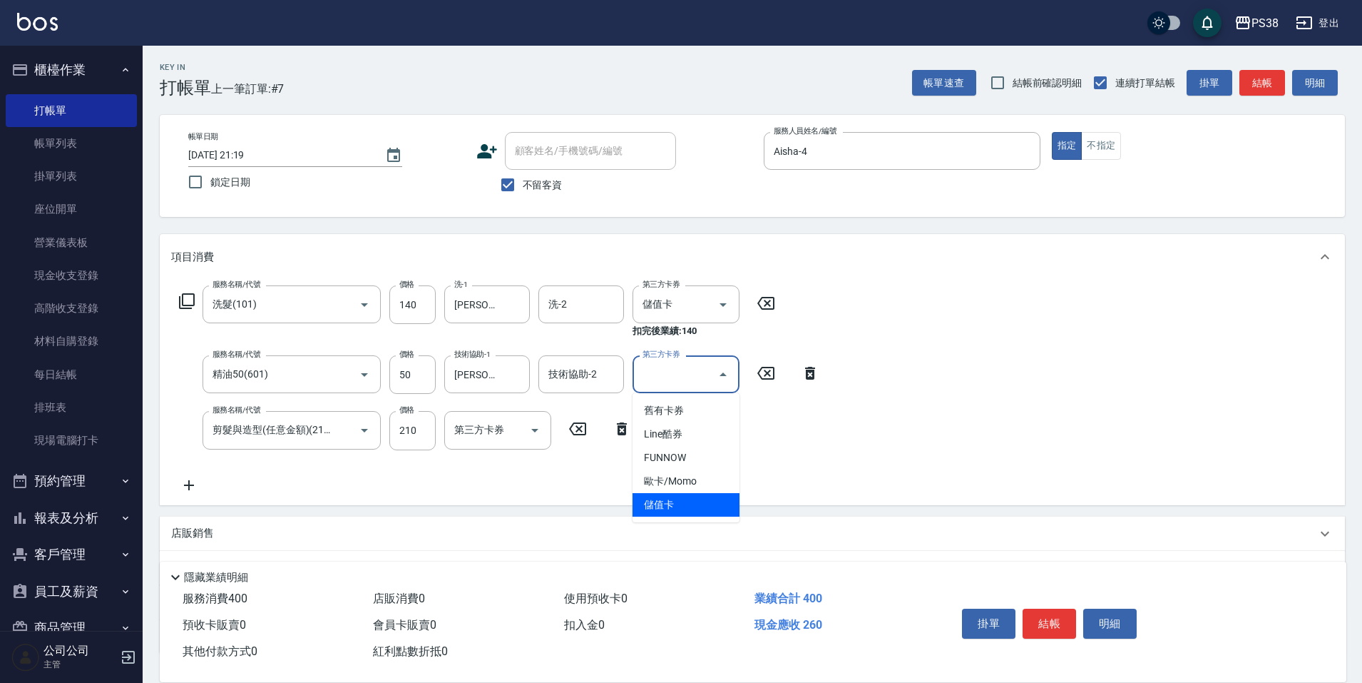
click at [693, 499] on span "儲值卡" at bounding box center [686, 505] width 107 height 24
type input "儲值卡"
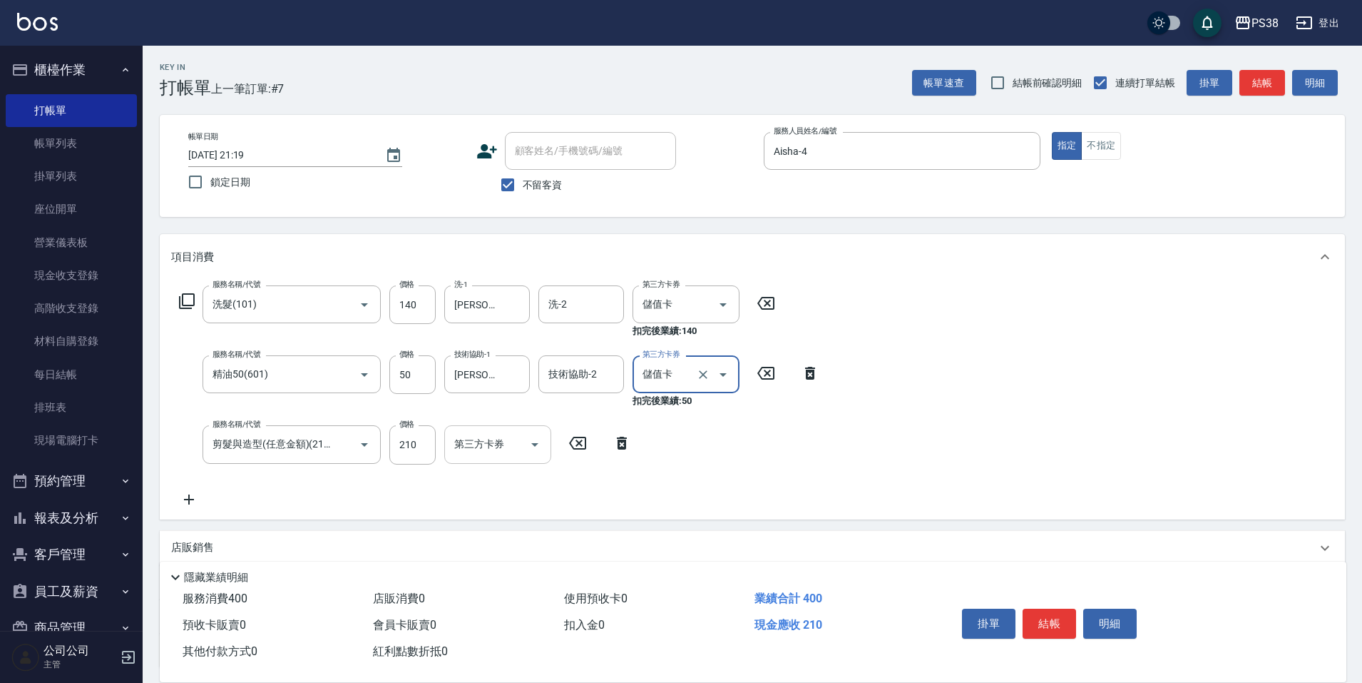
click at [536, 443] on icon "Open" at bounding box center [534, 445] width 7 height 4
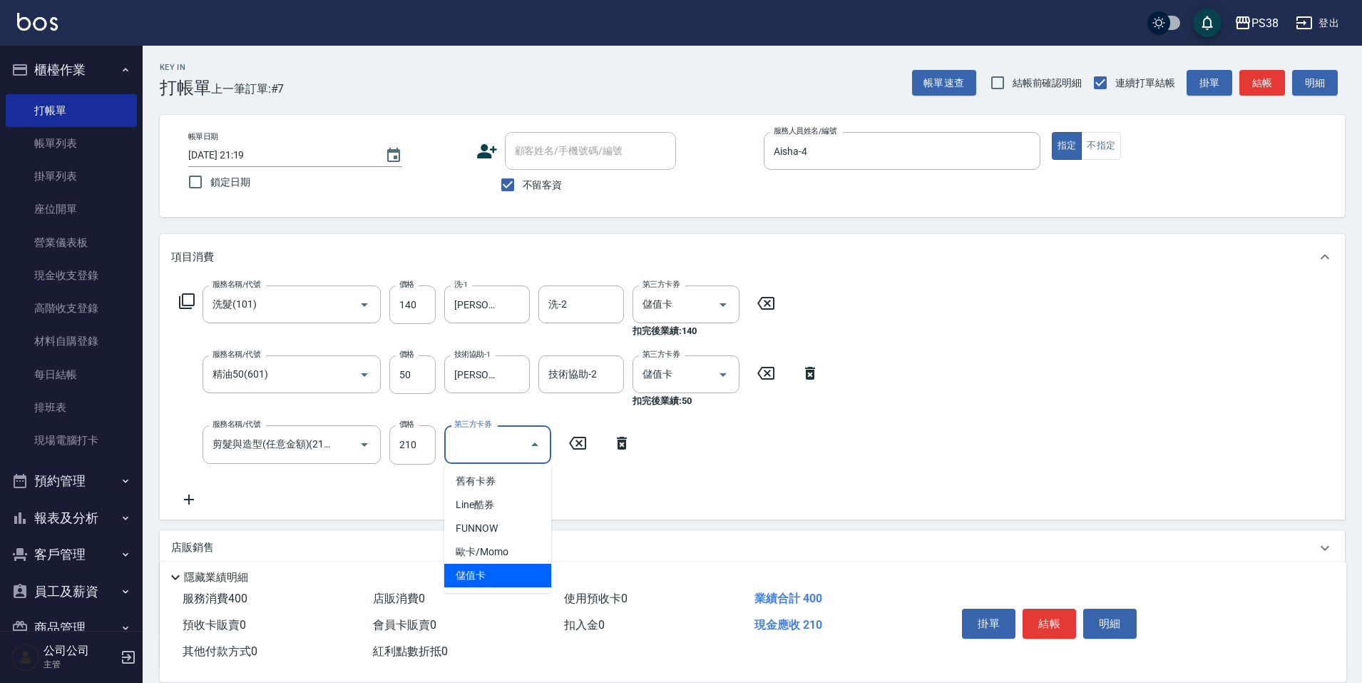
click at [519, 577] on span "儲值卡" at bounding box center [497, 576] width 107 height 24
type input "儲值卡"
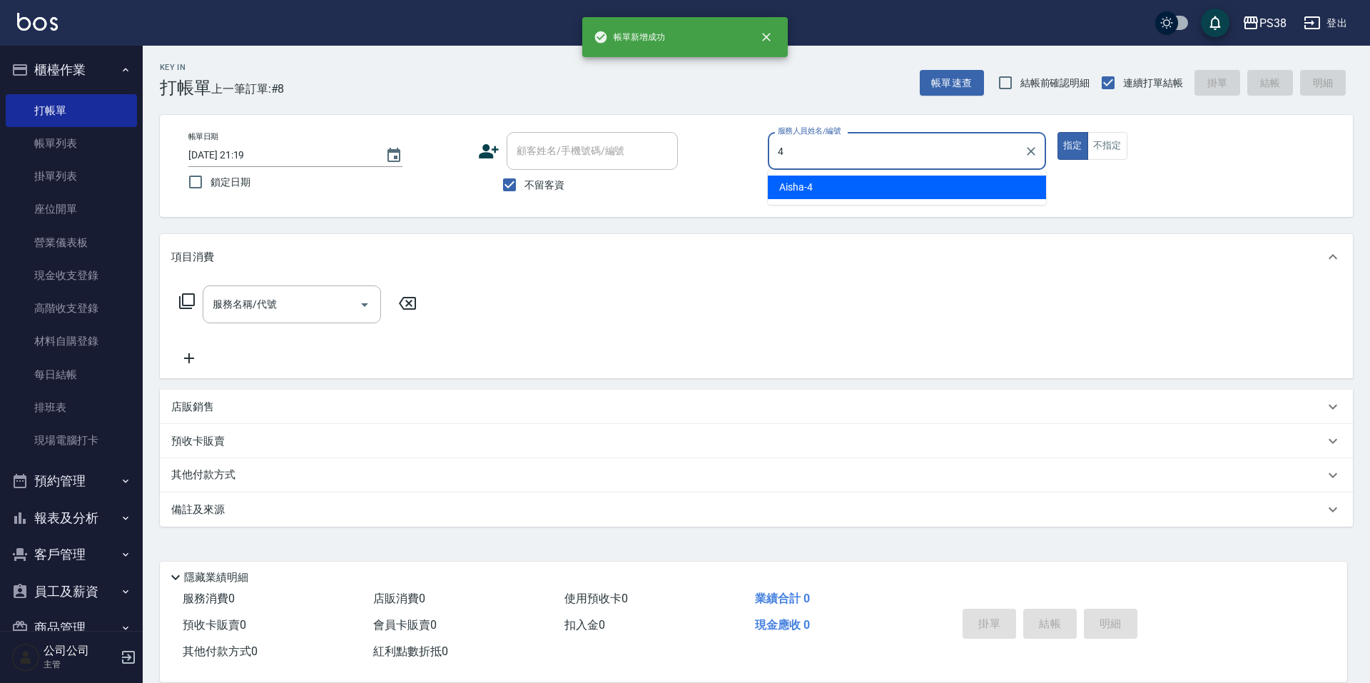
type input "Aisha-4"
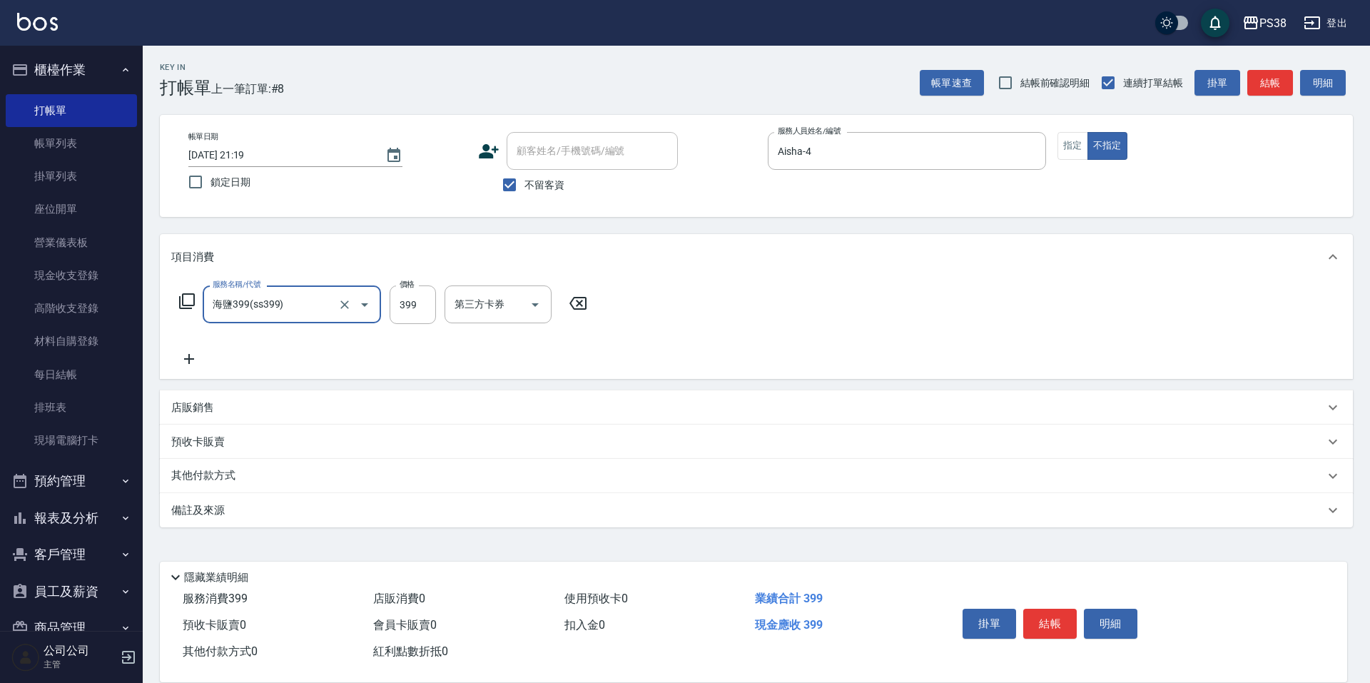
type input "海鹽399(ss399)"
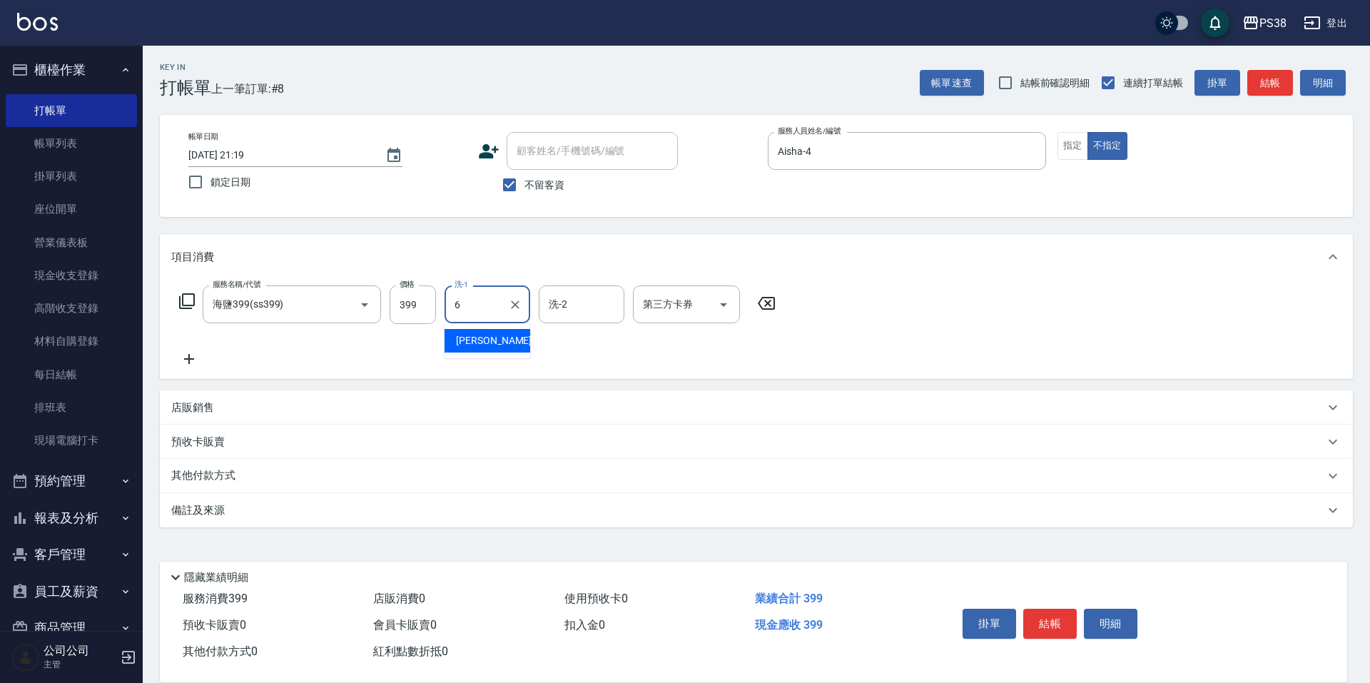
type input "[PERSON_NAME]-6"
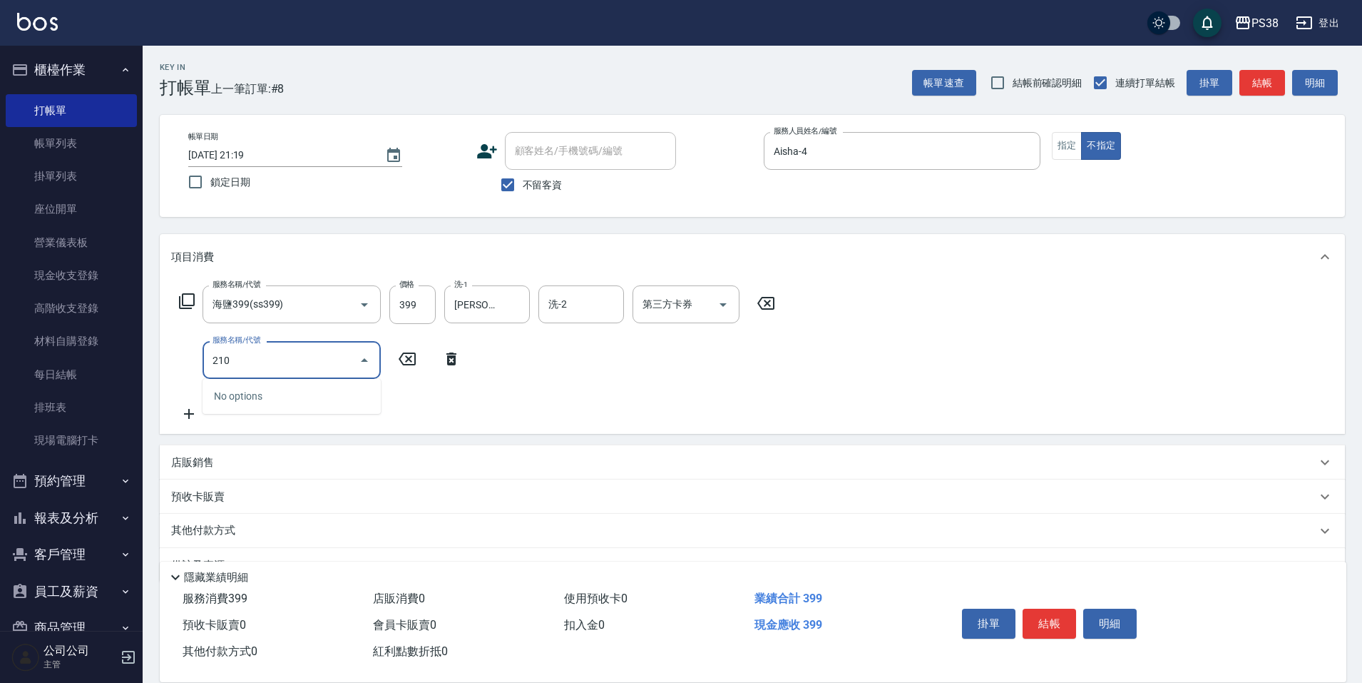
type input "2100"
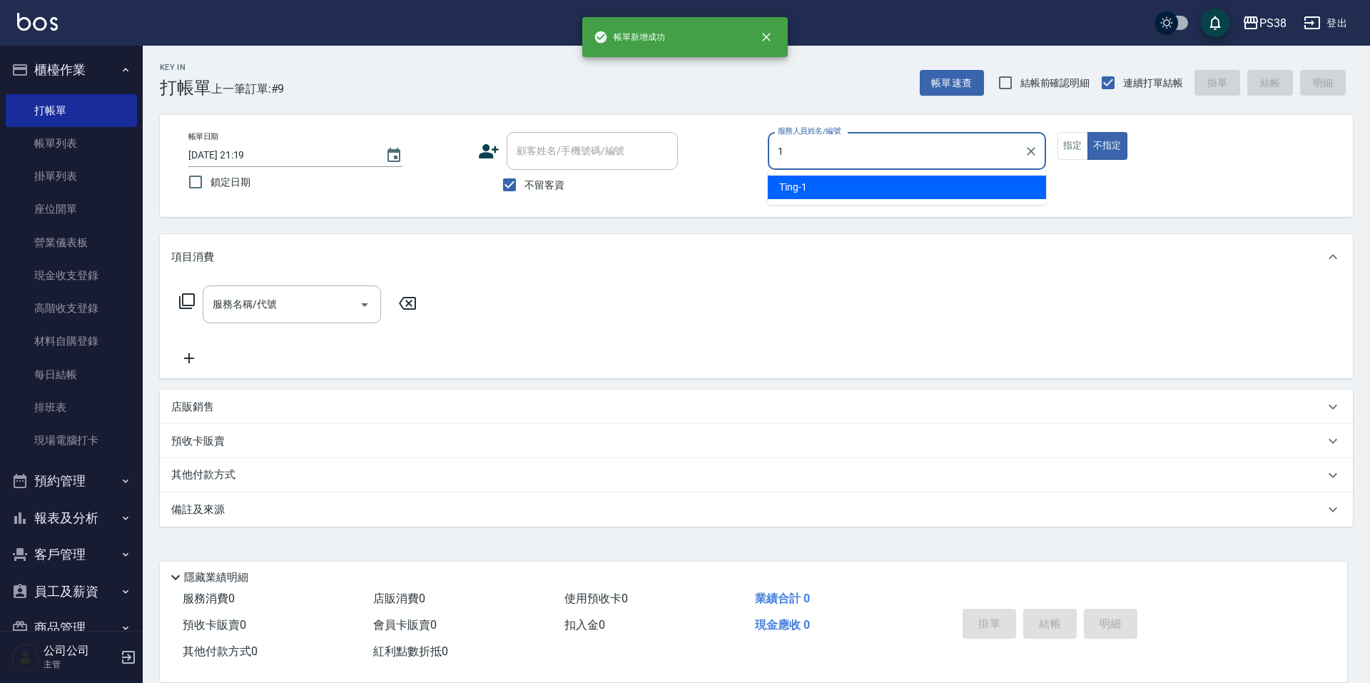
type input "Ting-1"
type button "false"
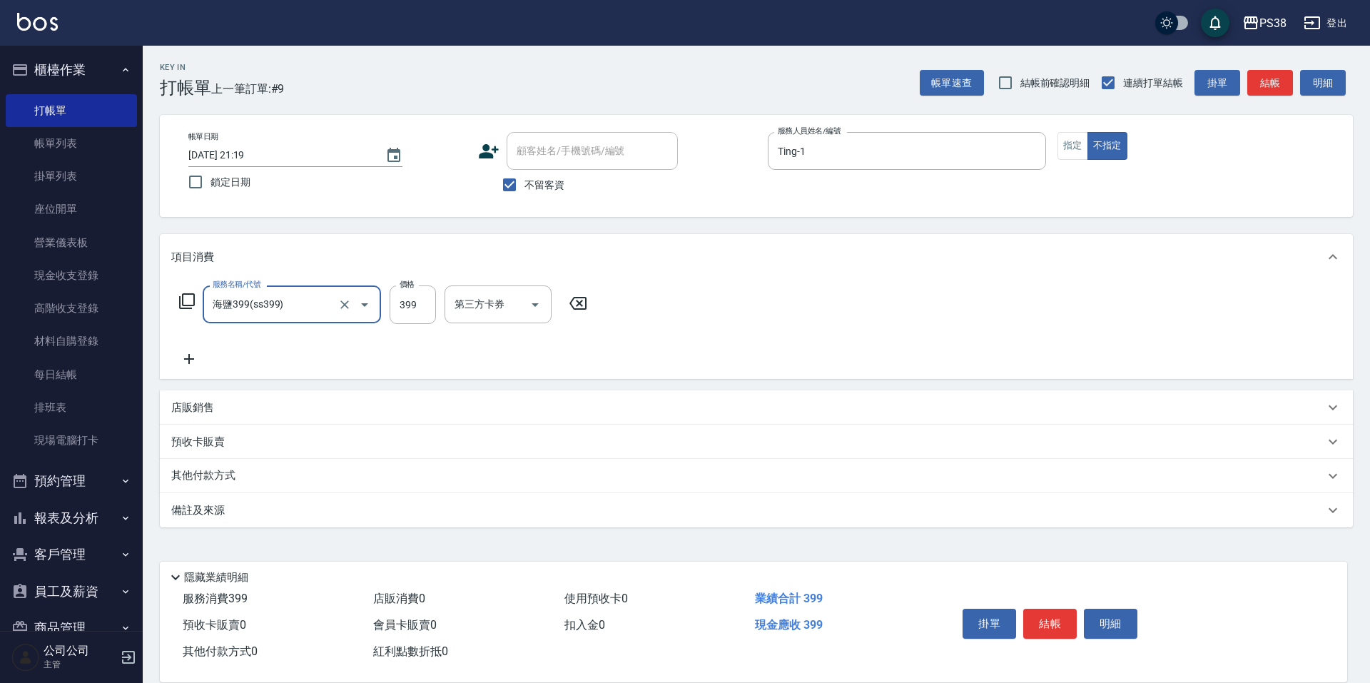
type input "海鹽399(ss399)"
type input "Mona-23"
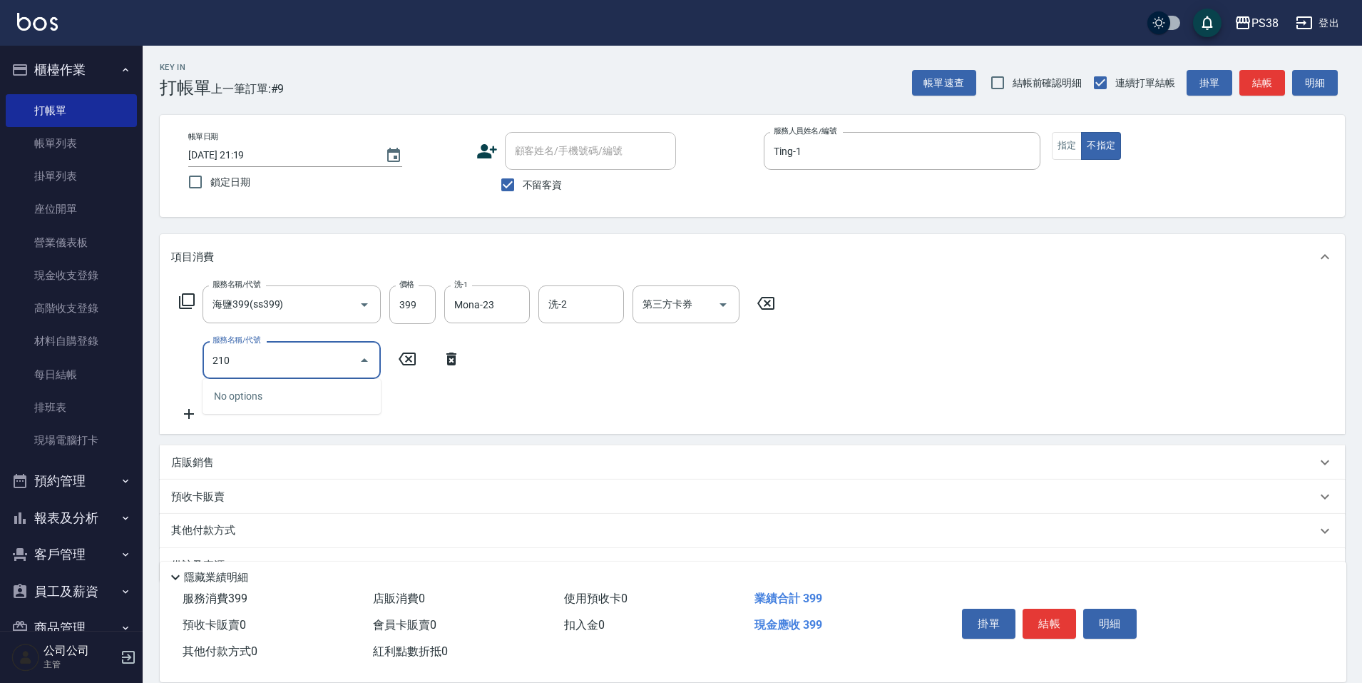
type input "2100"
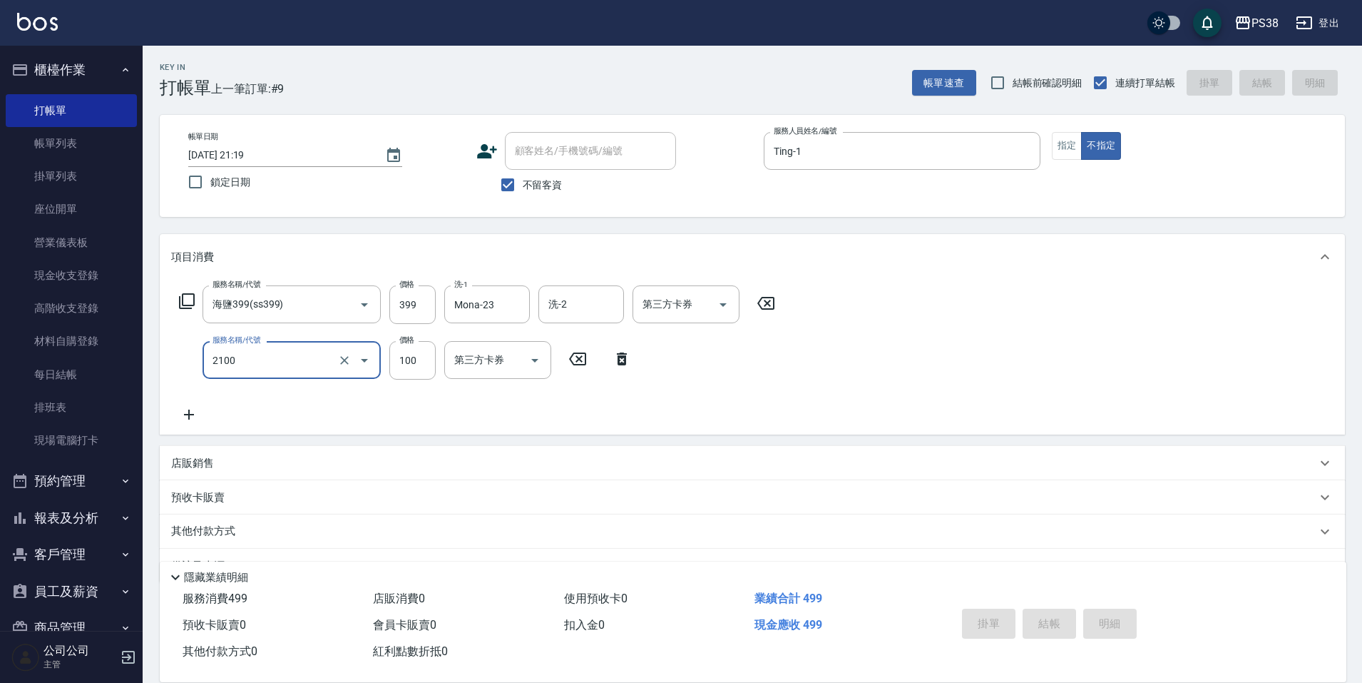
type input "[DATE] 21:20"
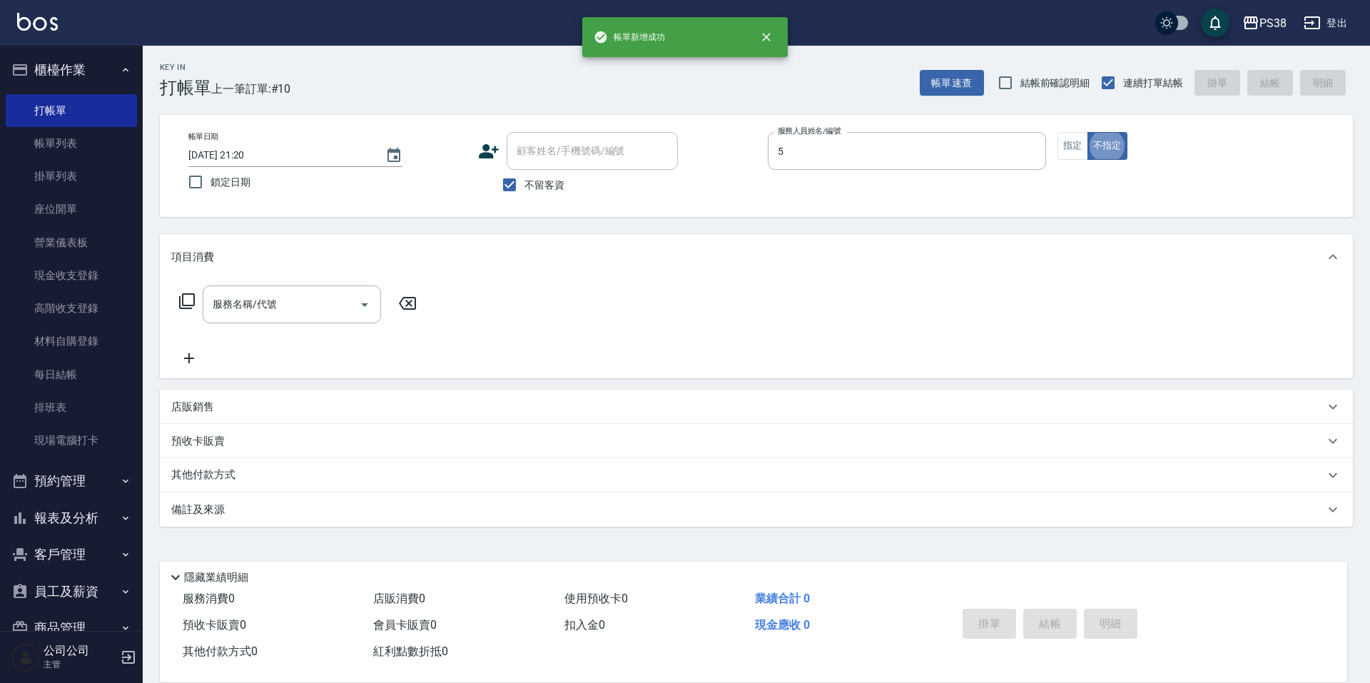
type input "cici-5"
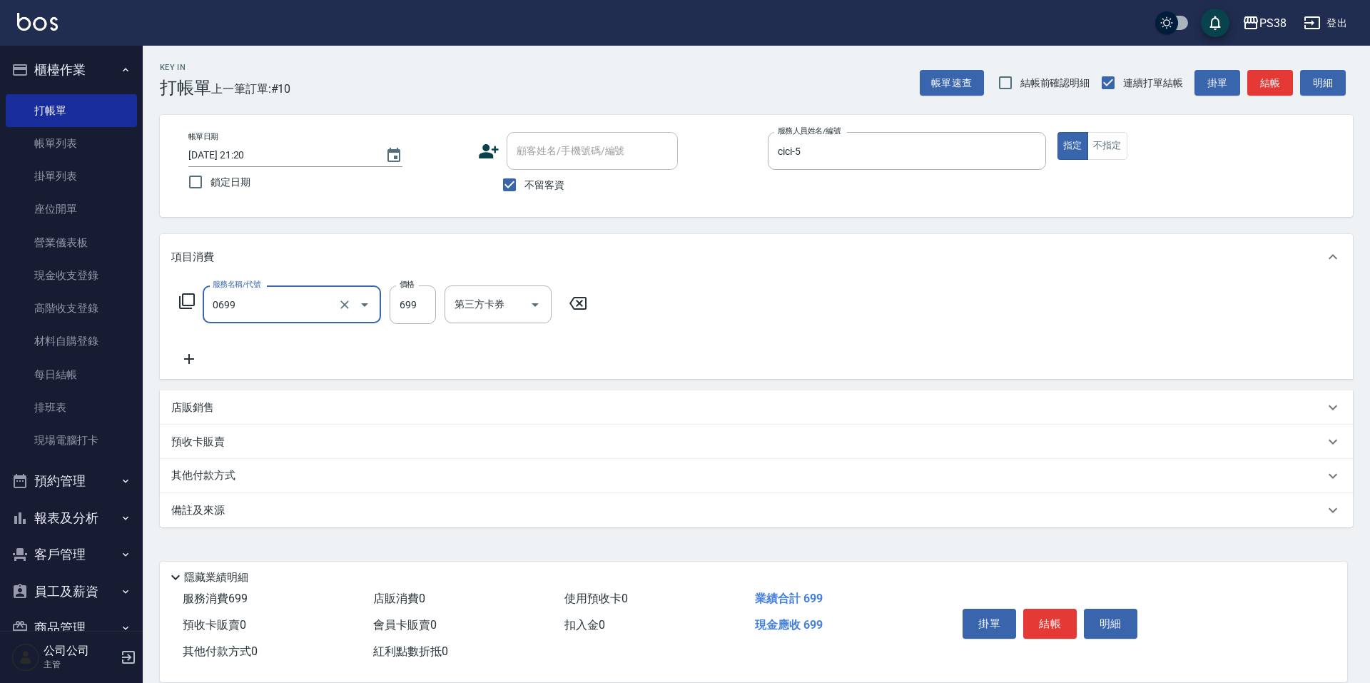
type input "spa699(0699)"
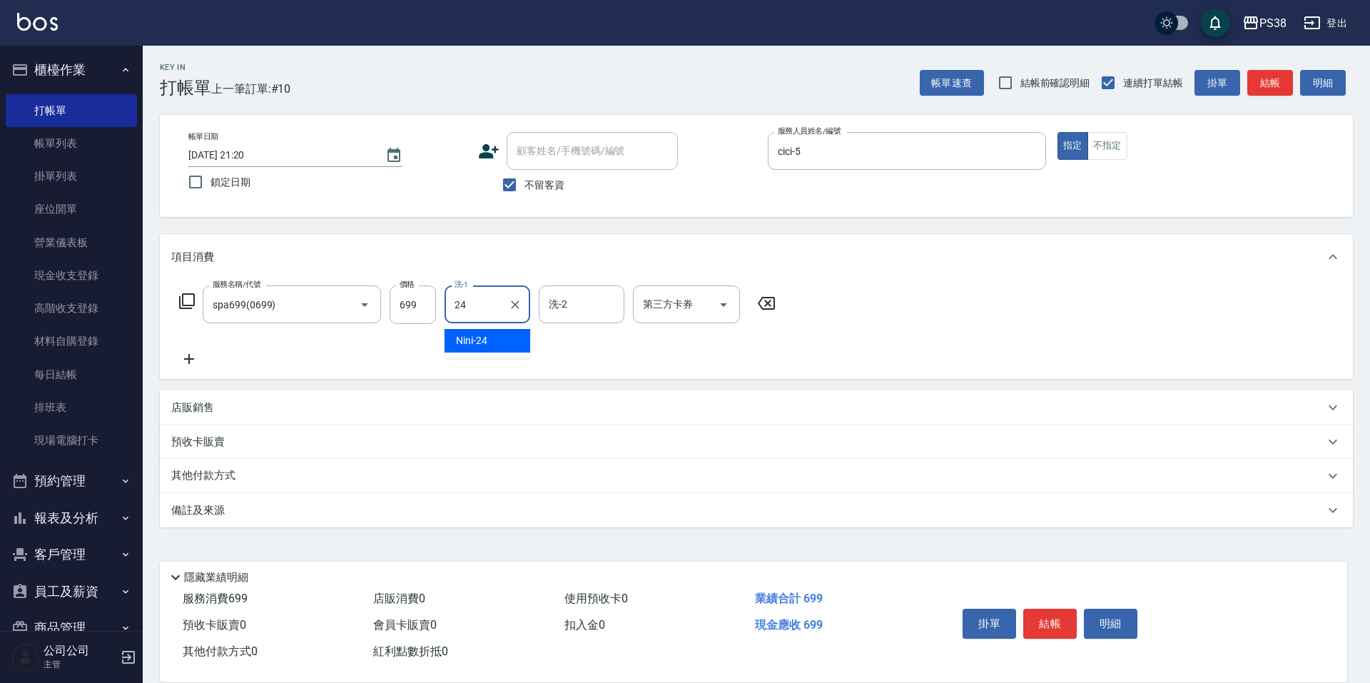
type input "Nini-24"
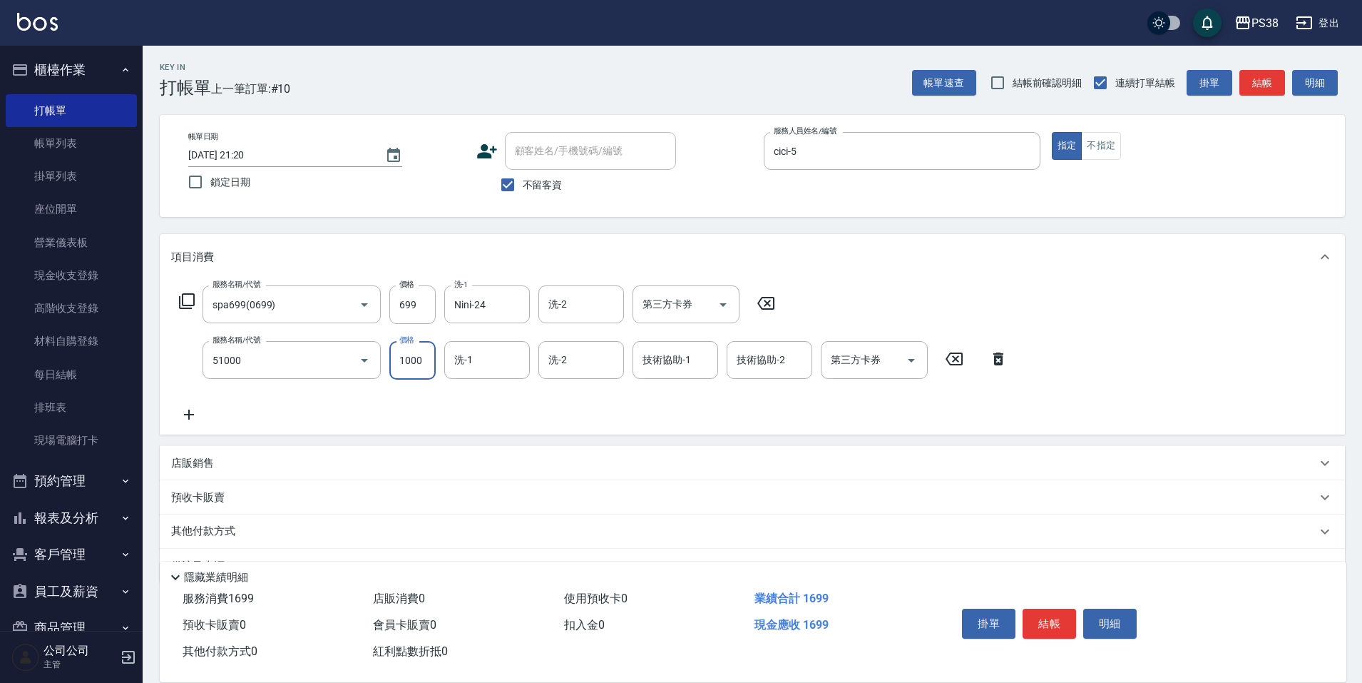
type input "染髮600以上(任意金額)(51000)"
type input "1500"
type input "Nini-24"
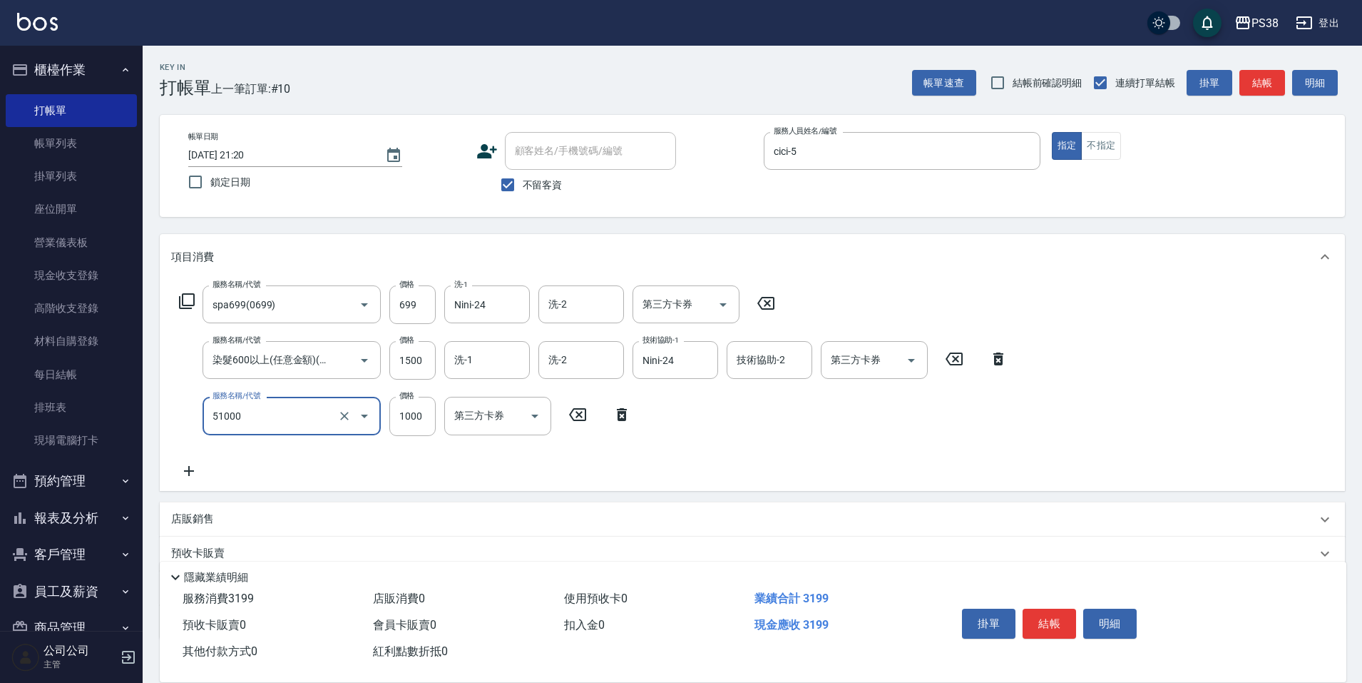
type input "染髮600以上(任意金額)(51000)"
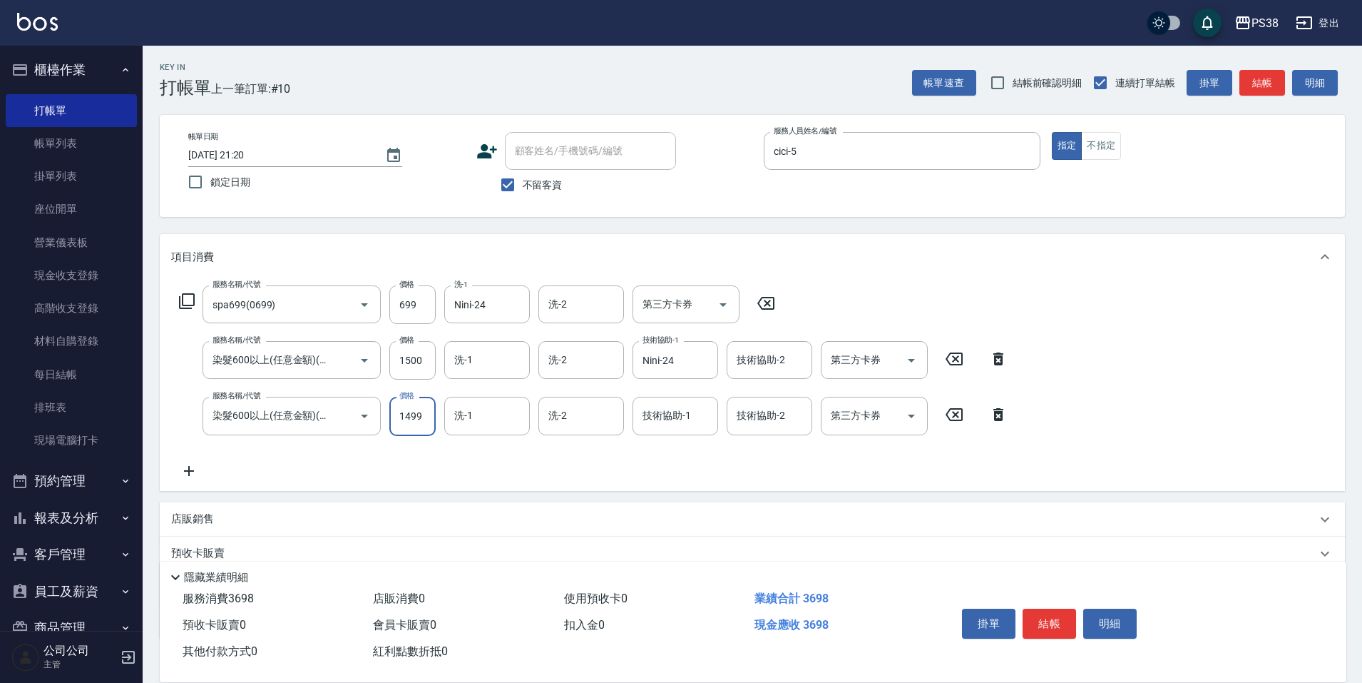
type input "1499"
type input "Nini-24"
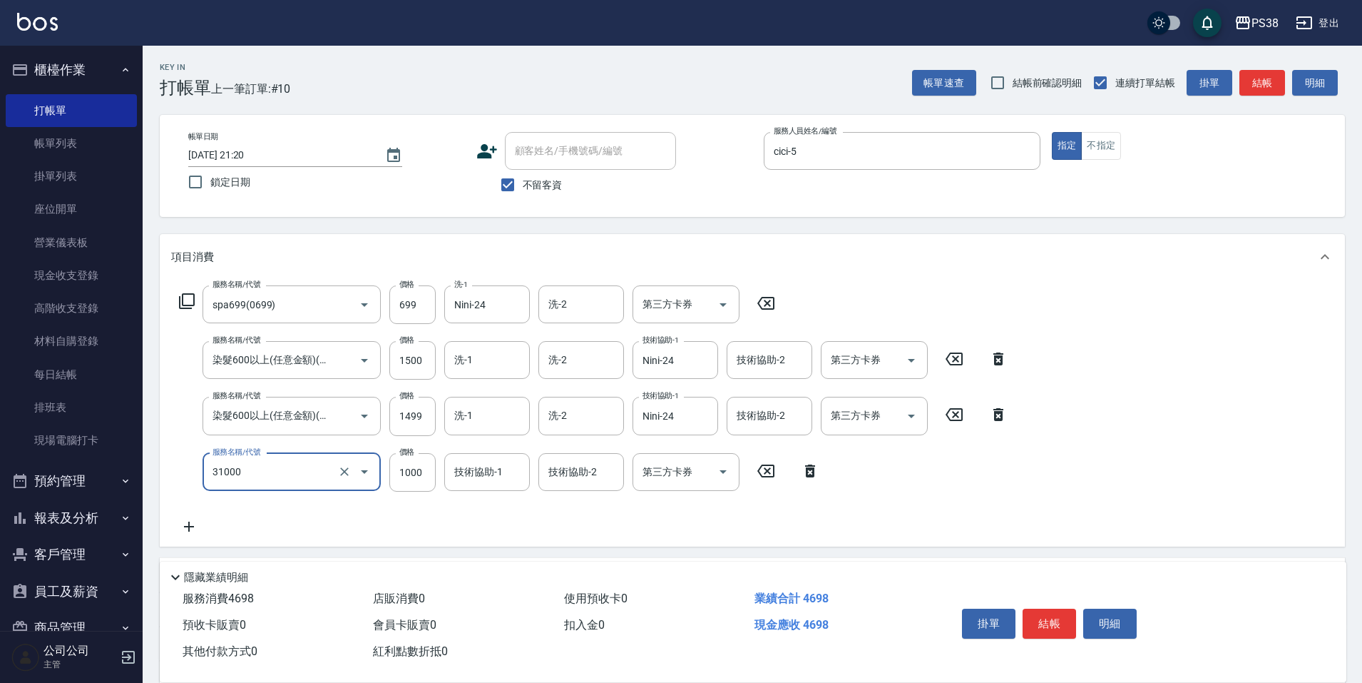
type input "酵素護髮(31000)"
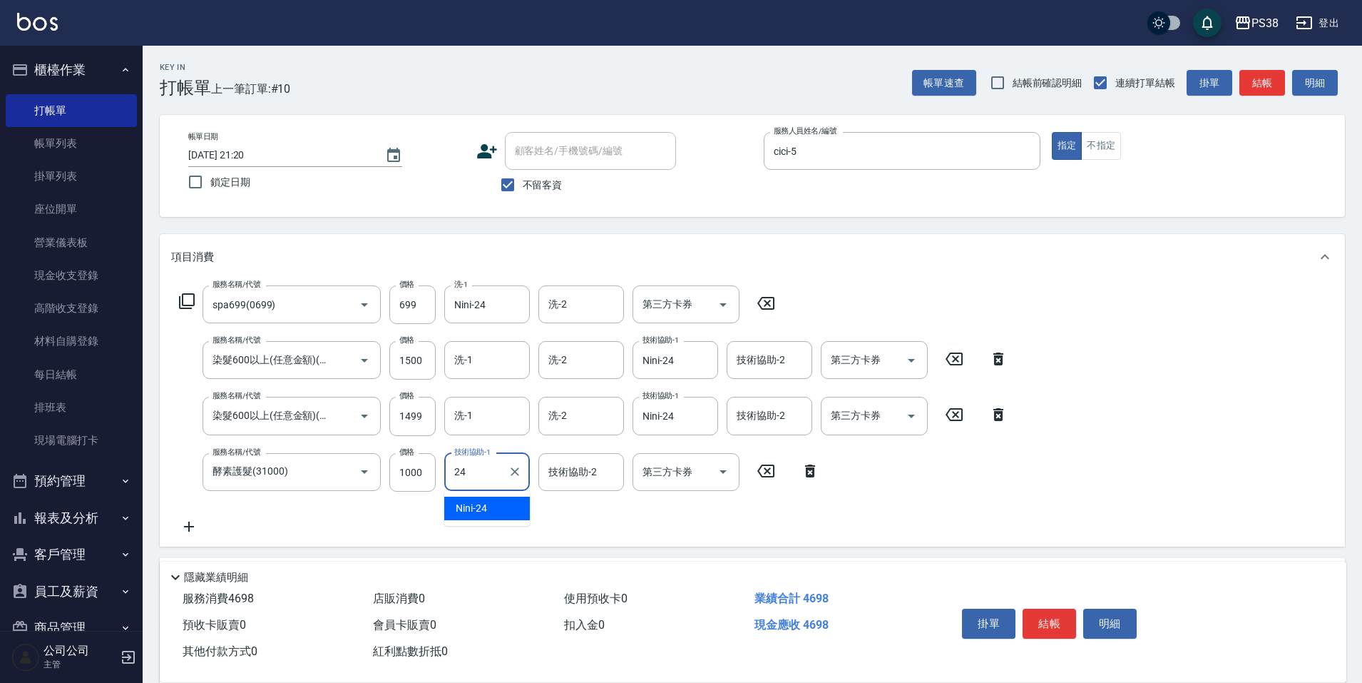
type input "Nini-24"
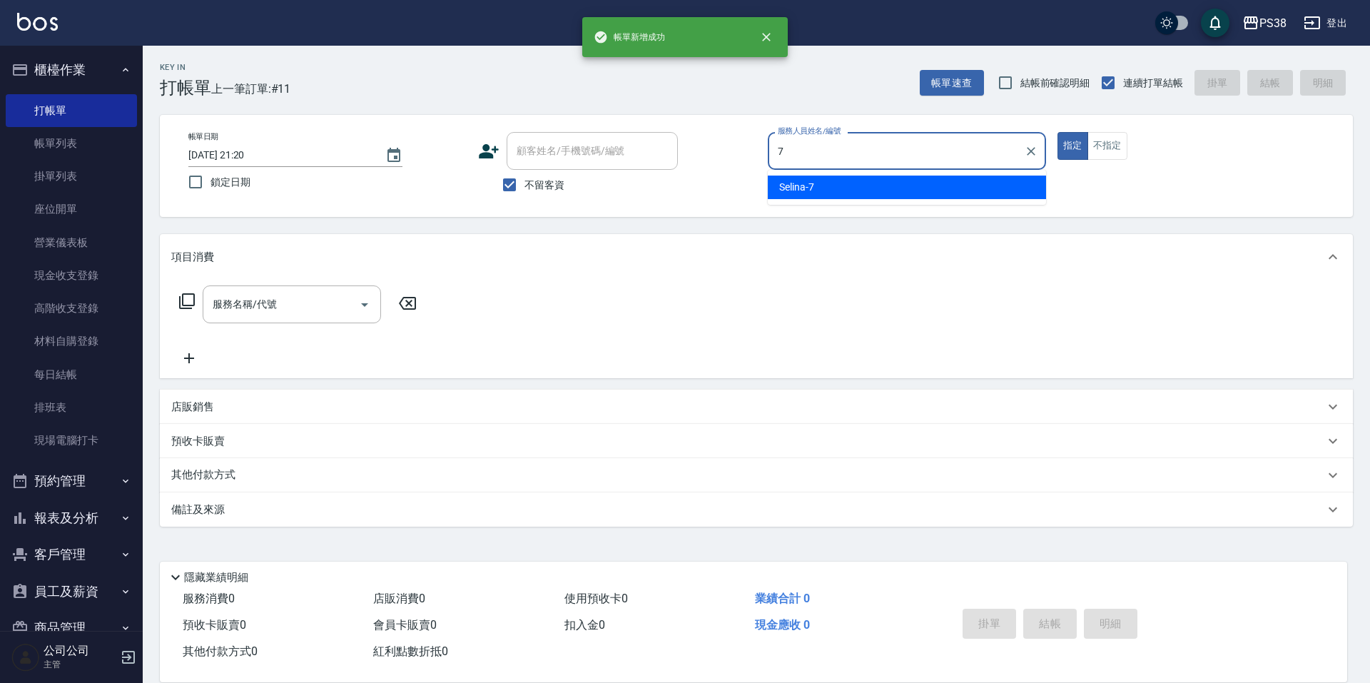
type input "Selina-7"
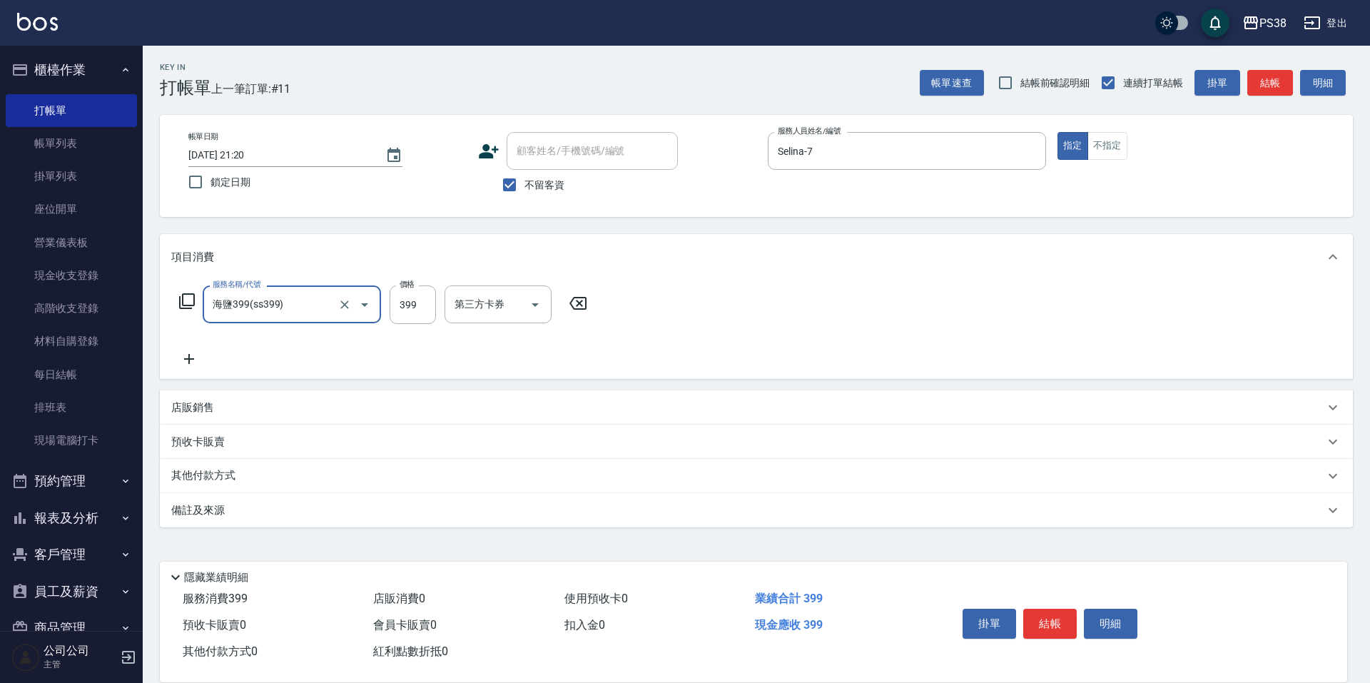
type input "海鹽399(ss399)"
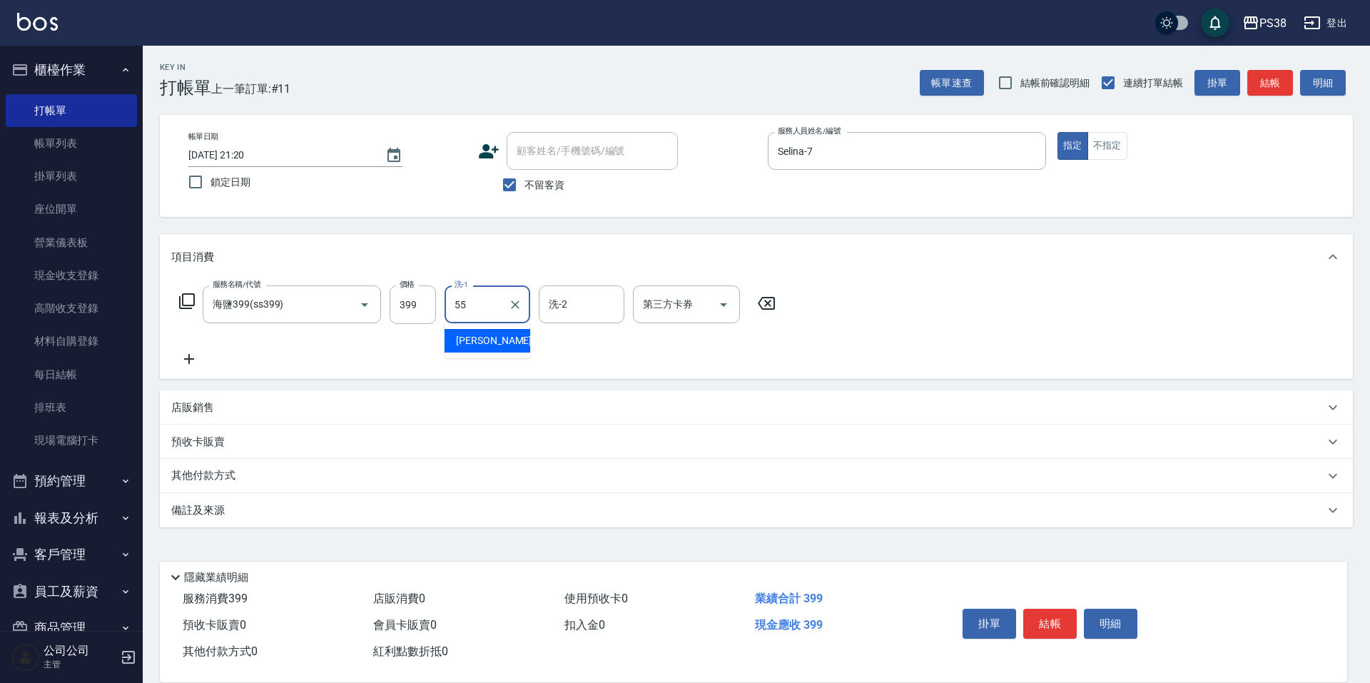
type input "[PERSON_NAME]-55"
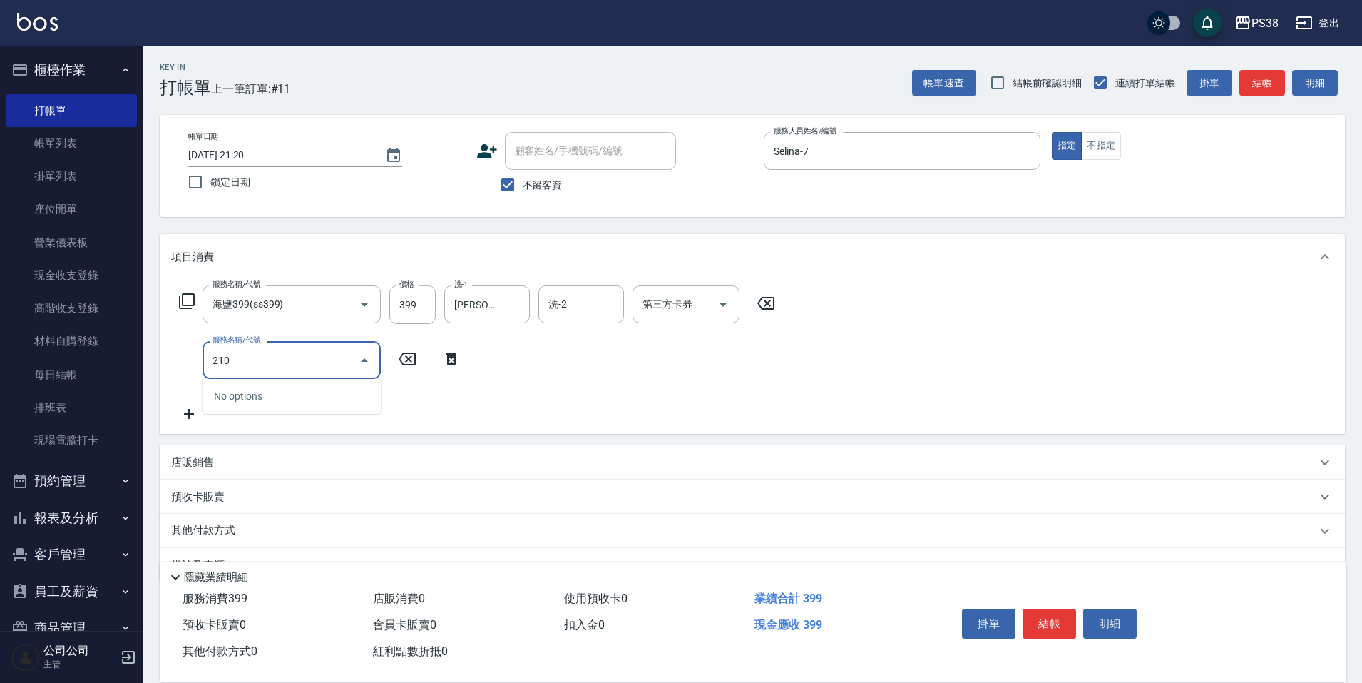
type input "2100"
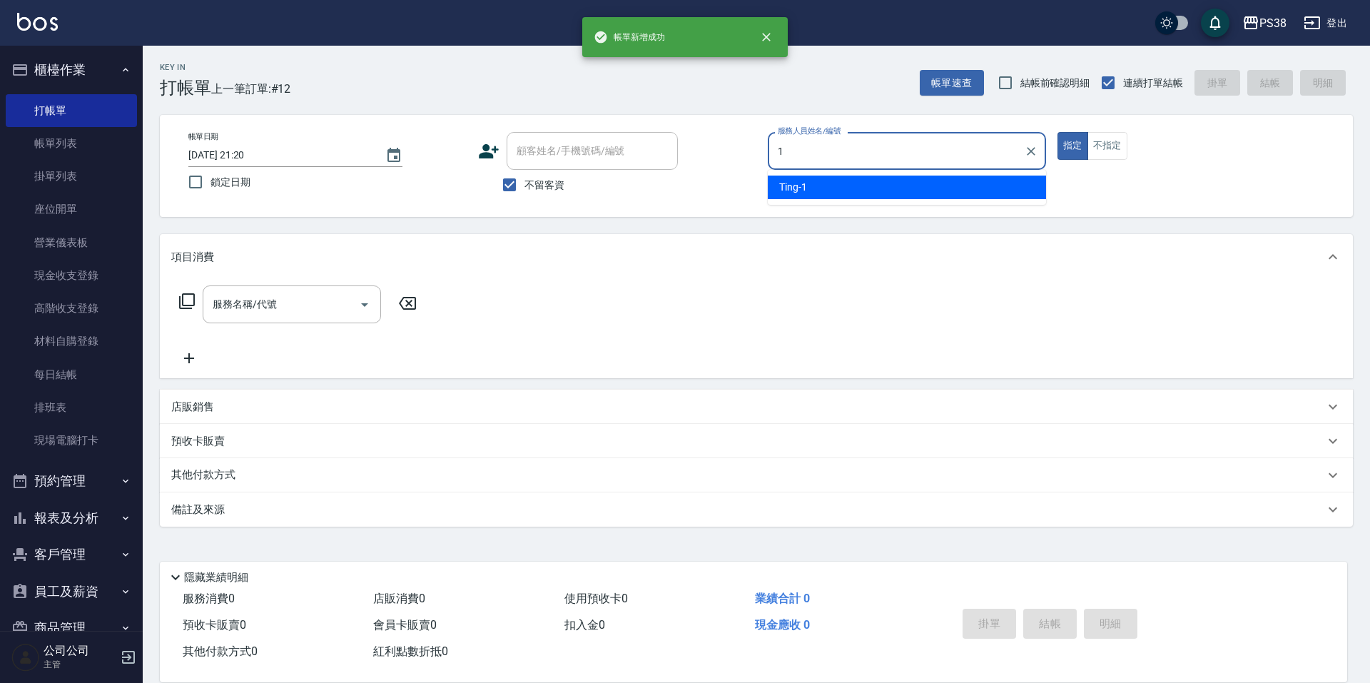
type input "Ting-1"
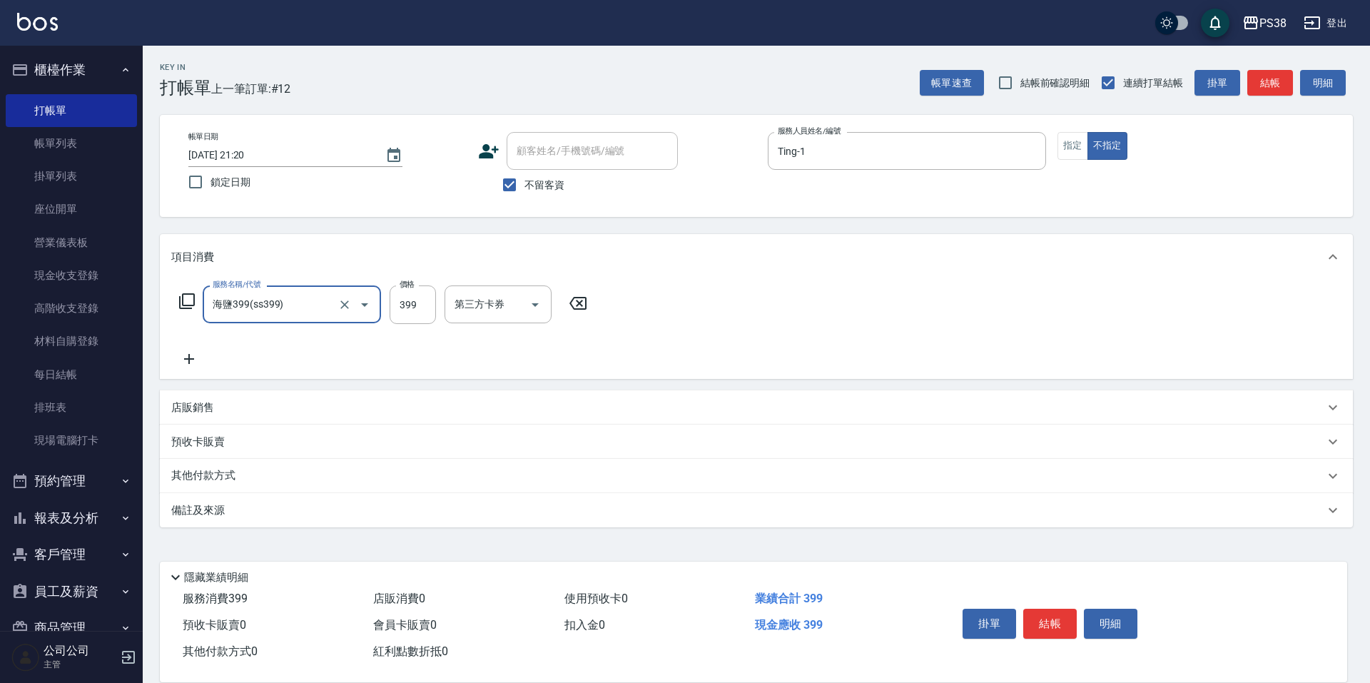
type input "海鹽399(ss399)"
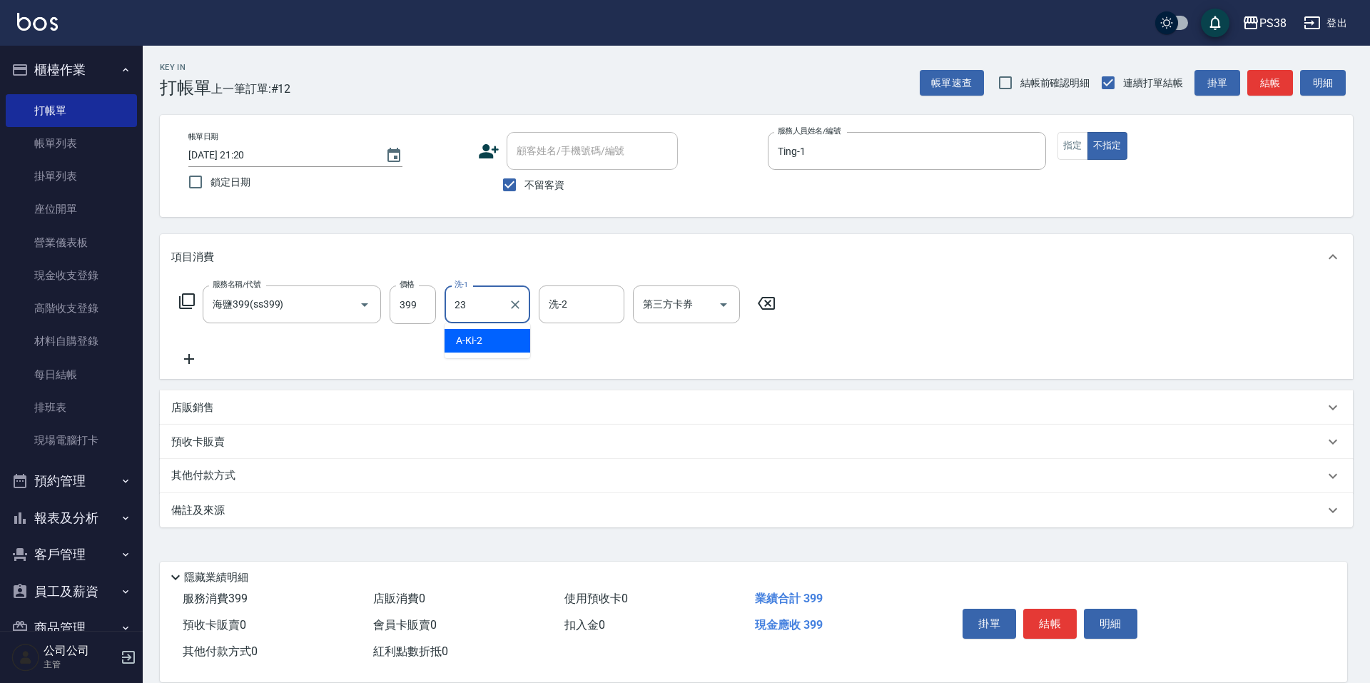
type input "Mona-23"
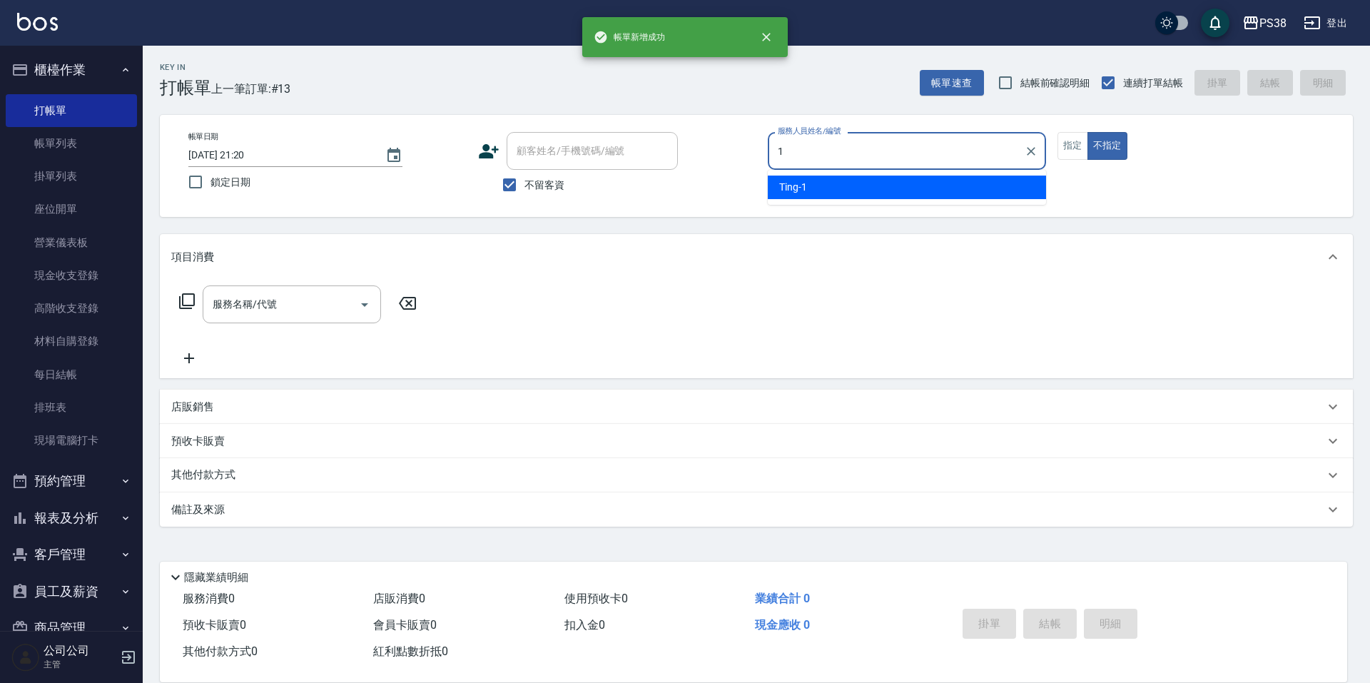
type input "Ting-1"
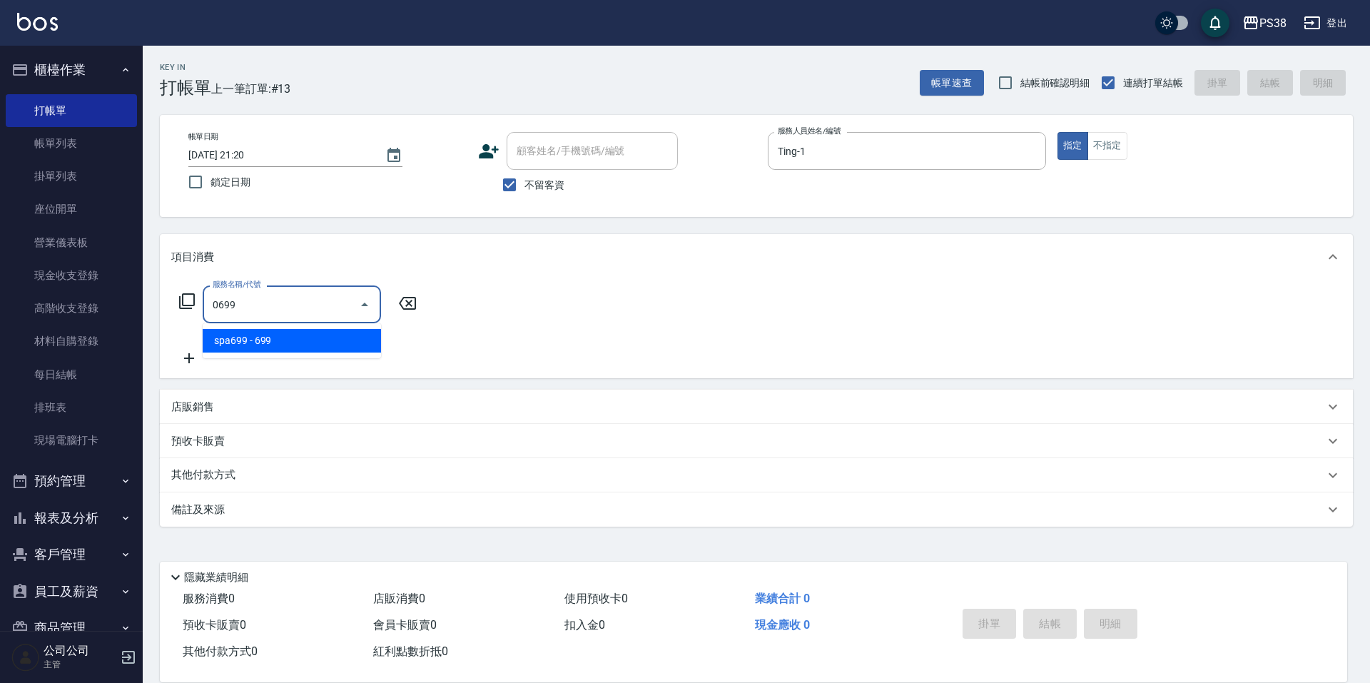
type input "spa699(0699)"
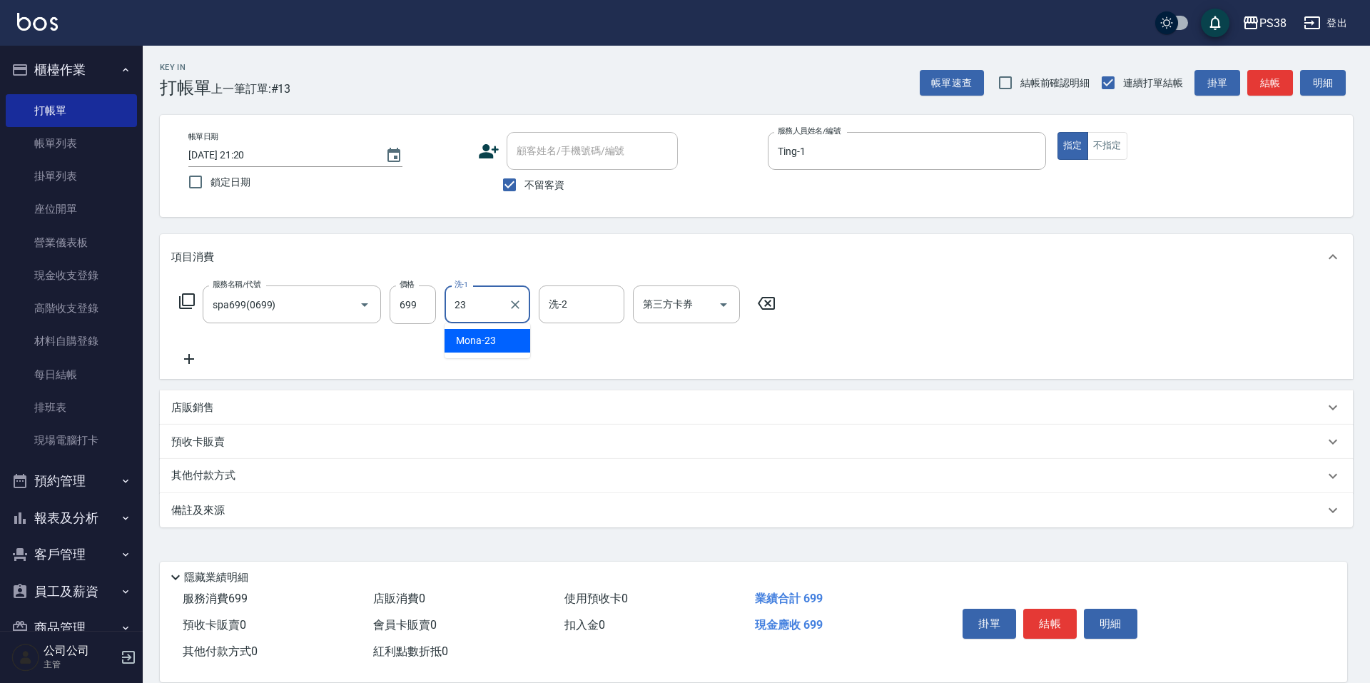
type input "Mona-23"
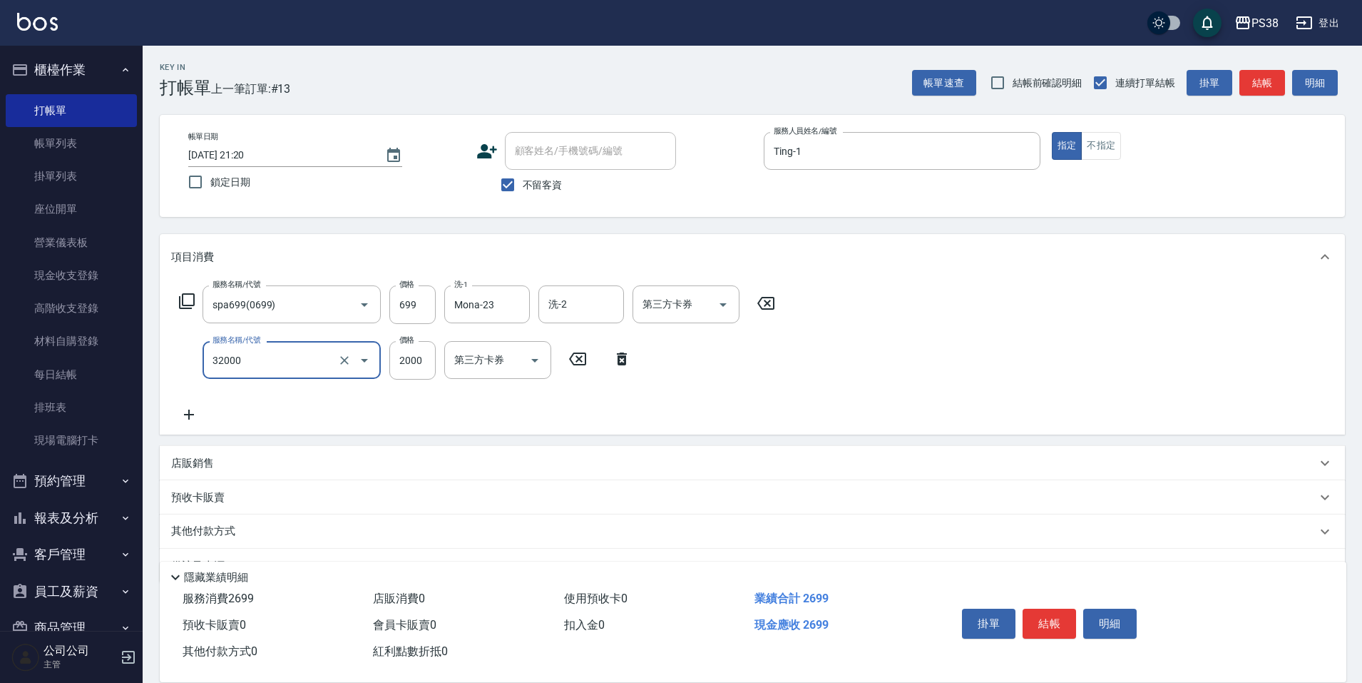
type input "極光([PERSON_NAME])護髮(32000)"
type input "1800"
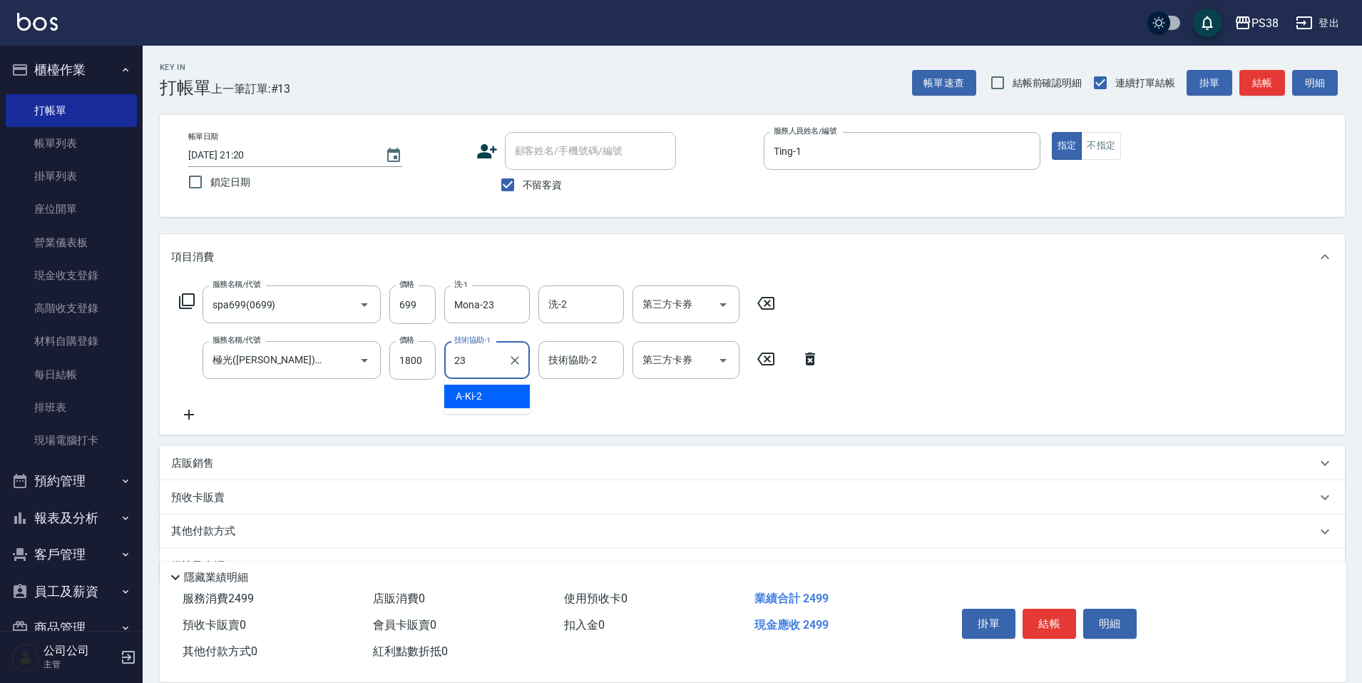
type input "Mona-23"
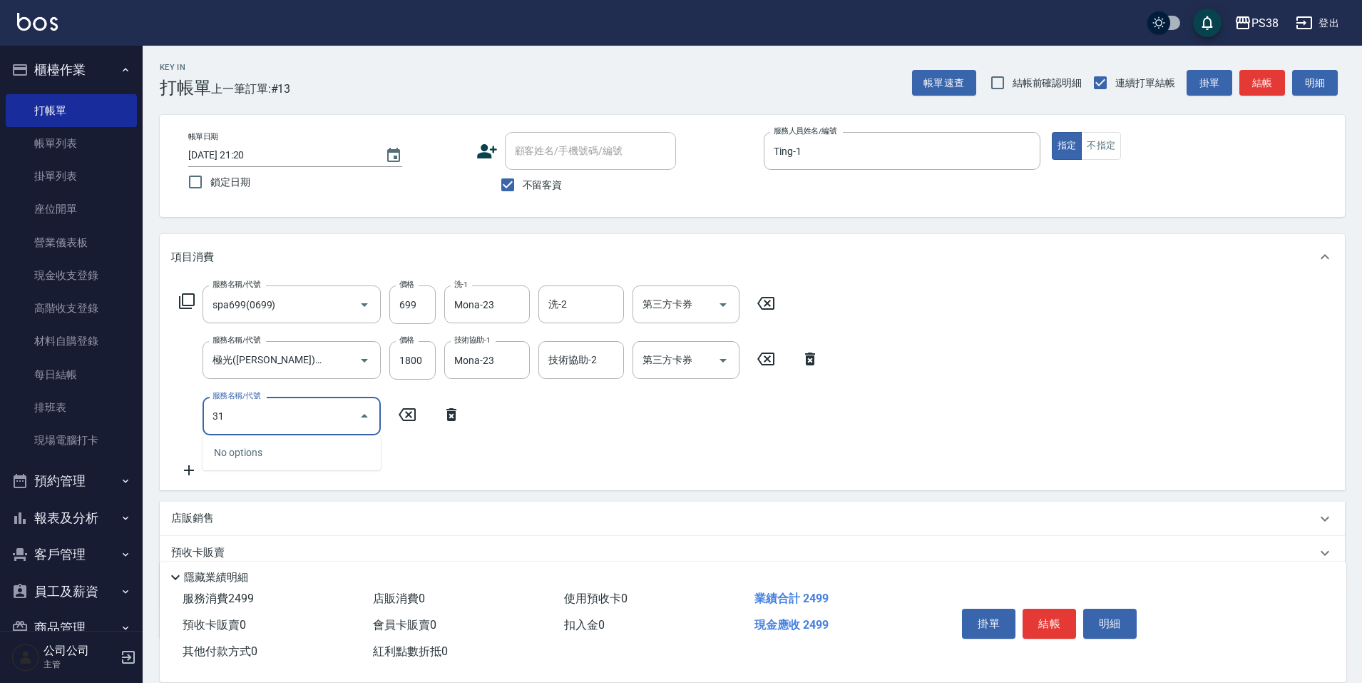
type input "3"
type input "染髮600以上(任意金額)(51000)"
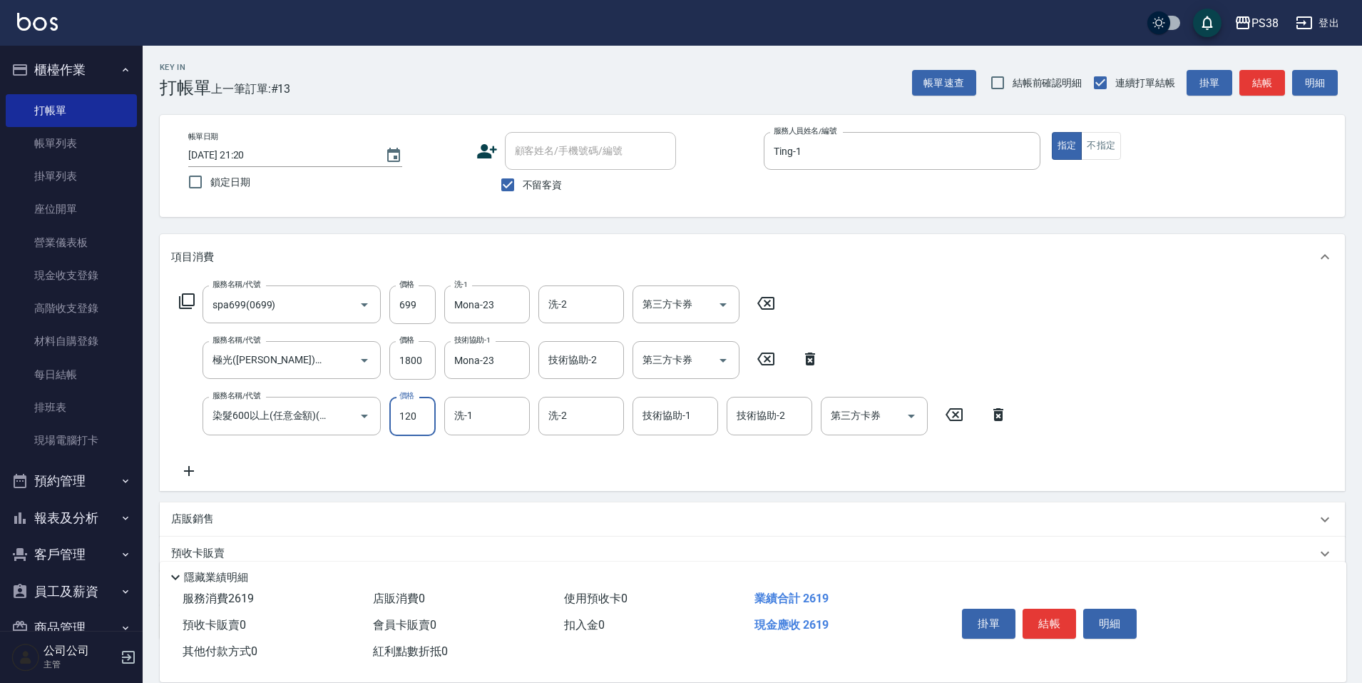
type input "1200"
type input "Mona-23"
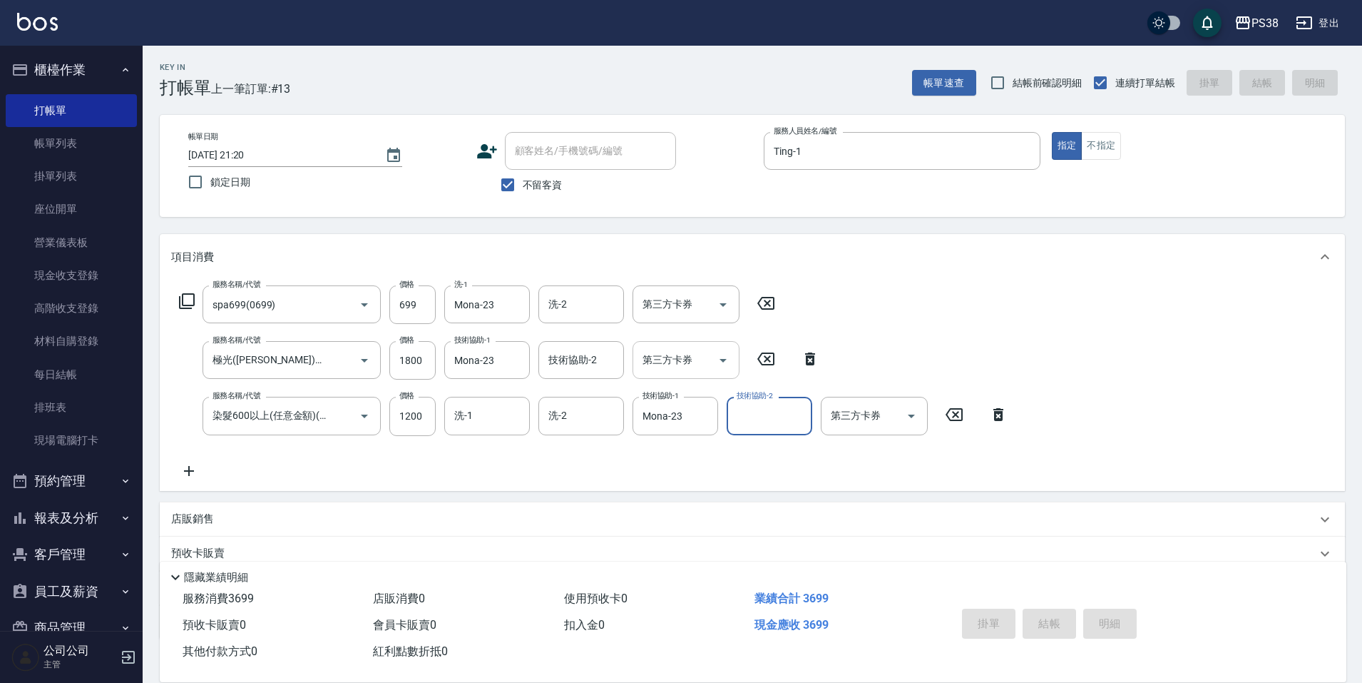
type input "[DATE] 21:21"
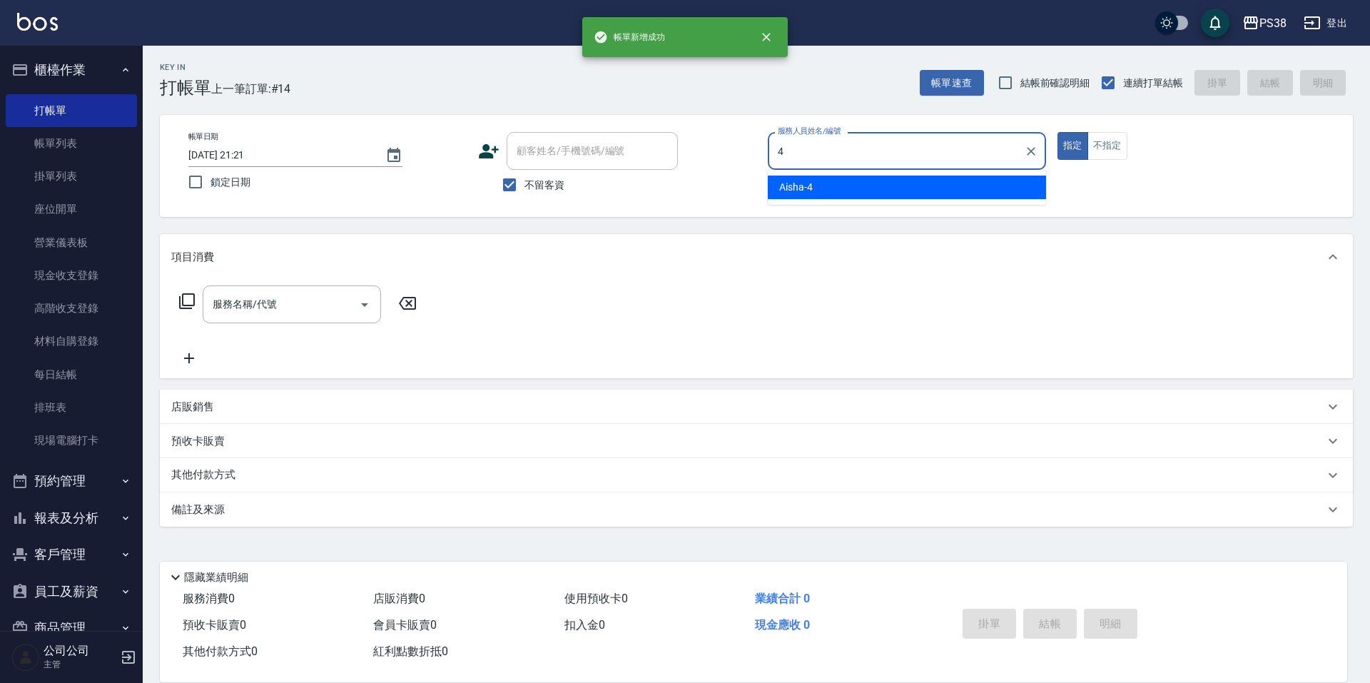
type input "Aisha-4"
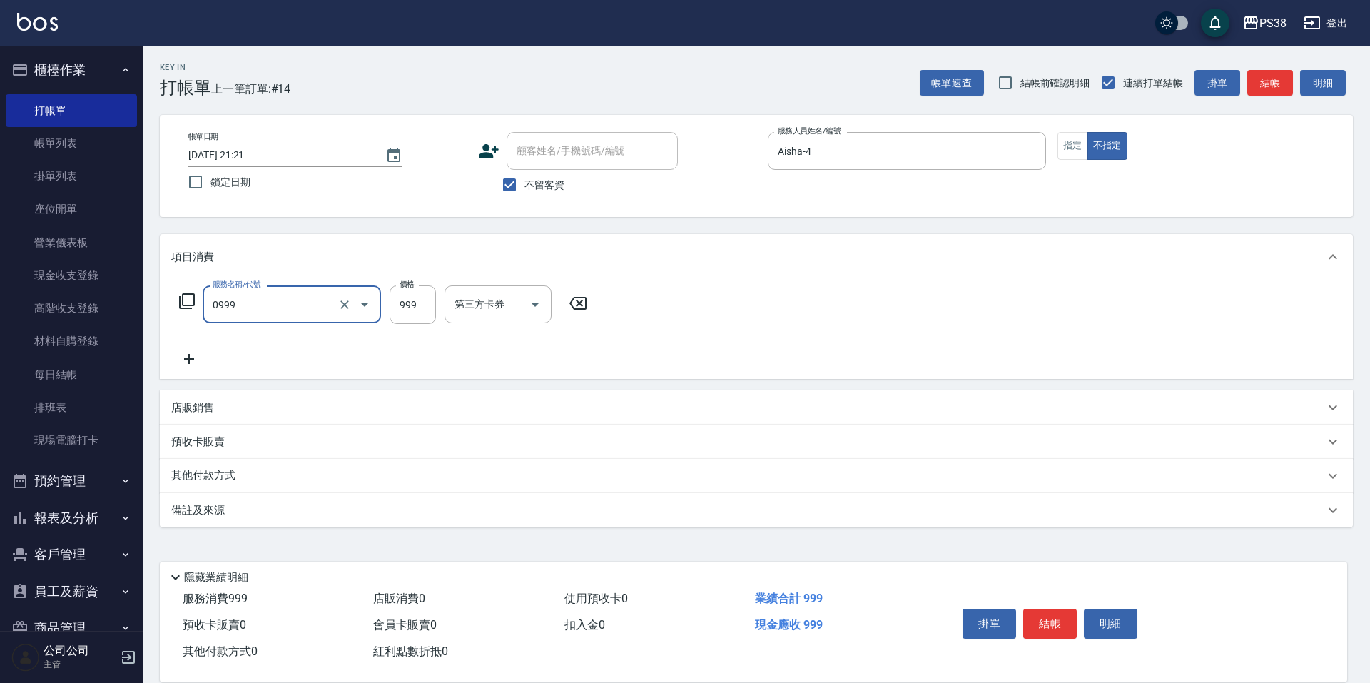
type input "spa999(0999)"
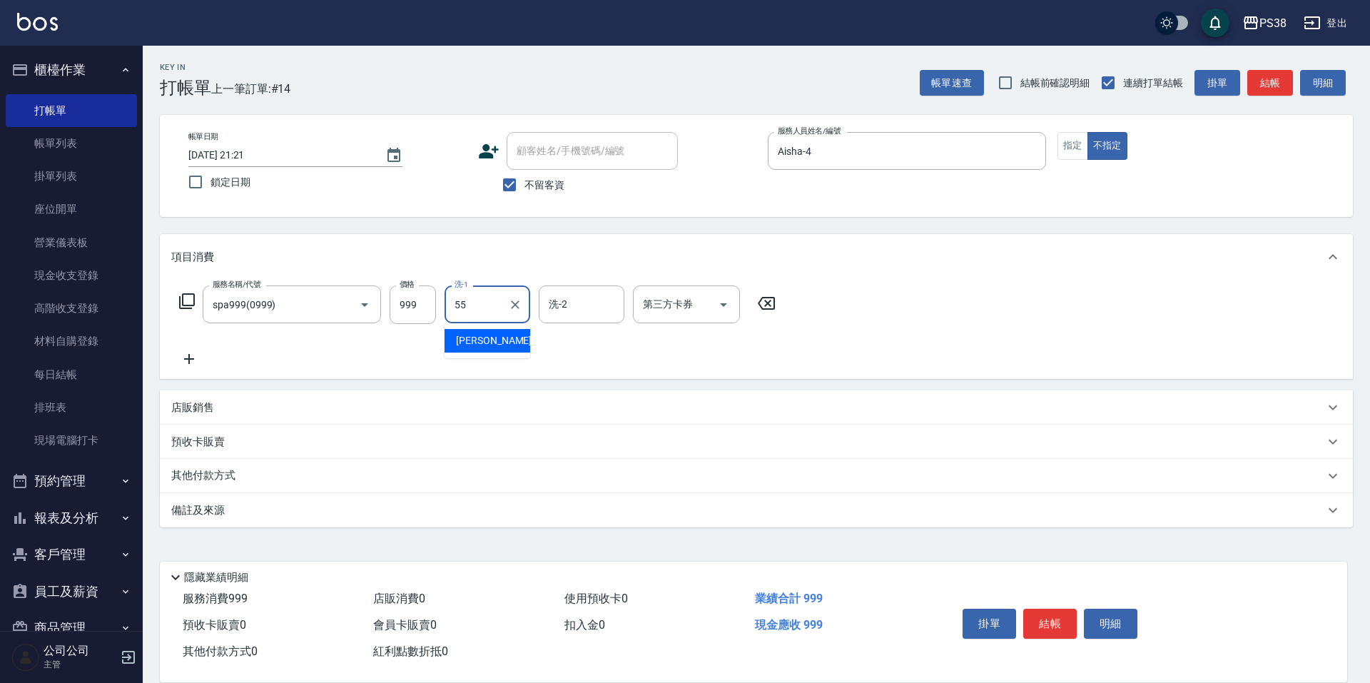
type input "[PERSON_NAME]-55"
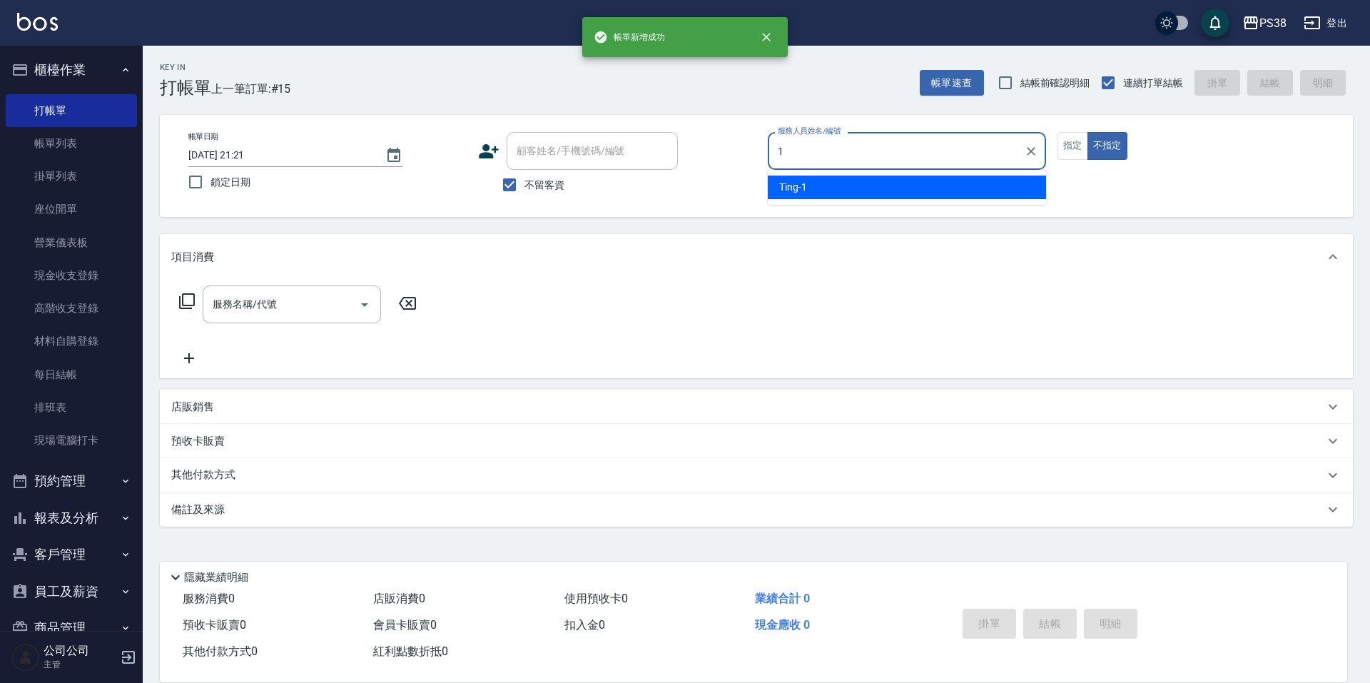
type input "Ting-1"
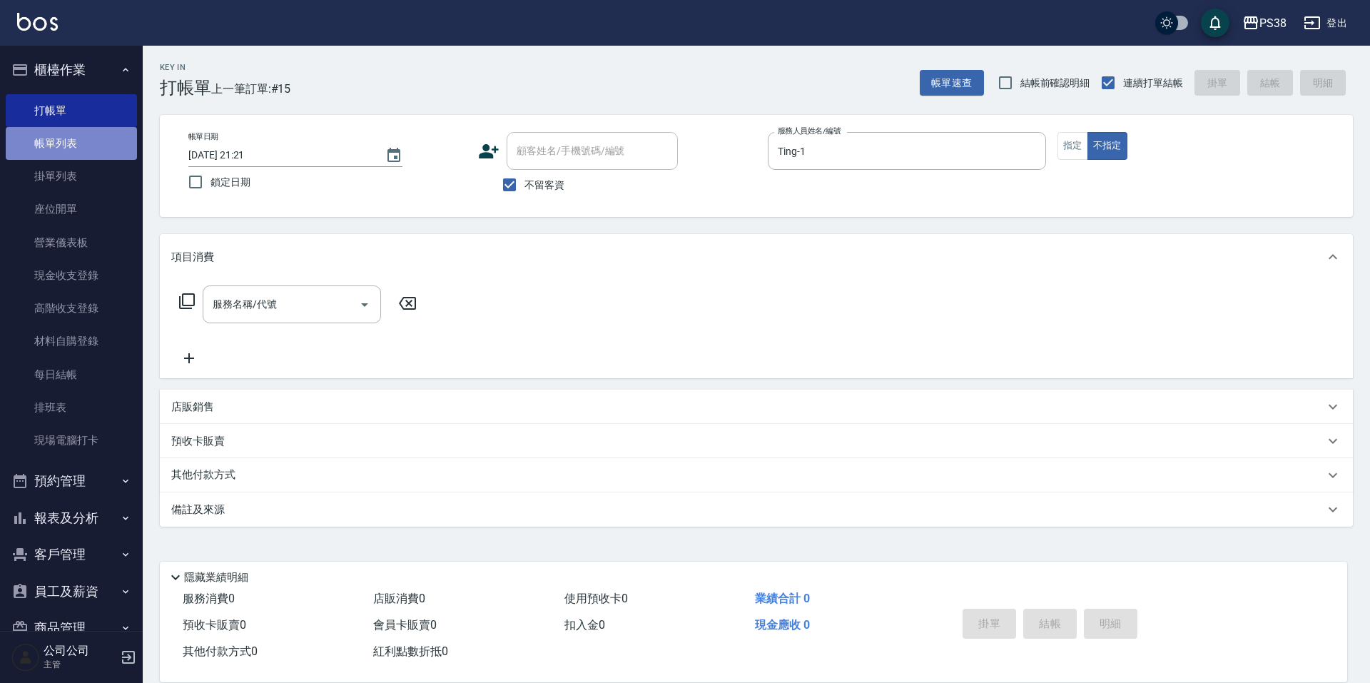
click at [101, 148] on link "帳單列表" at bounding box center [71, 143] width 131 height 33
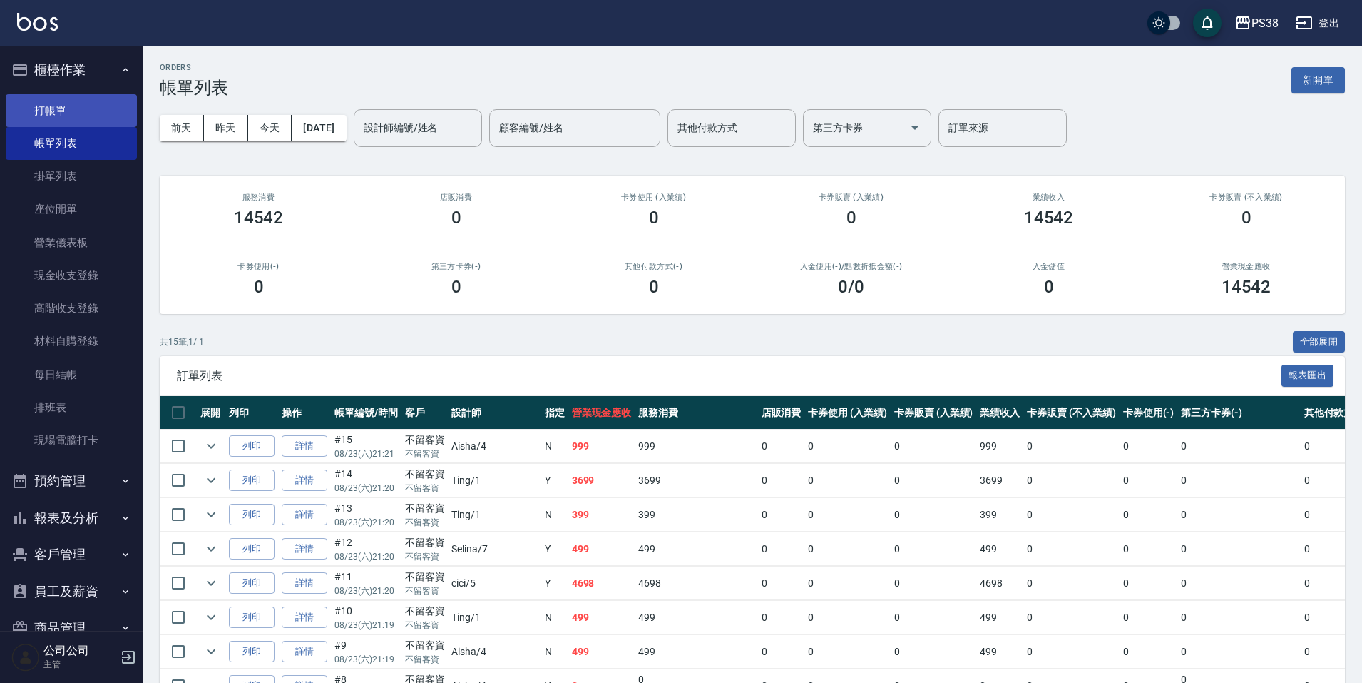
click at [103, 118] on link "打帳單" at bounding box center [71, 110] width 131 height 33
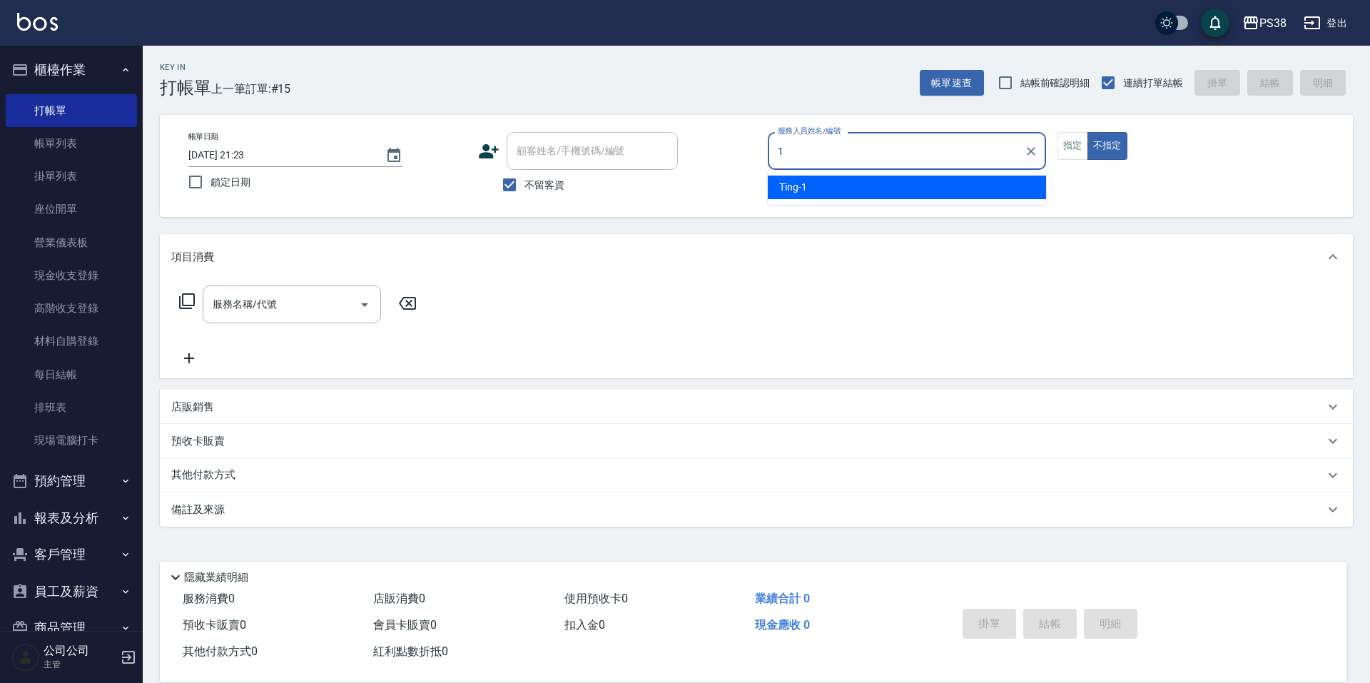
type input "Ting-1"
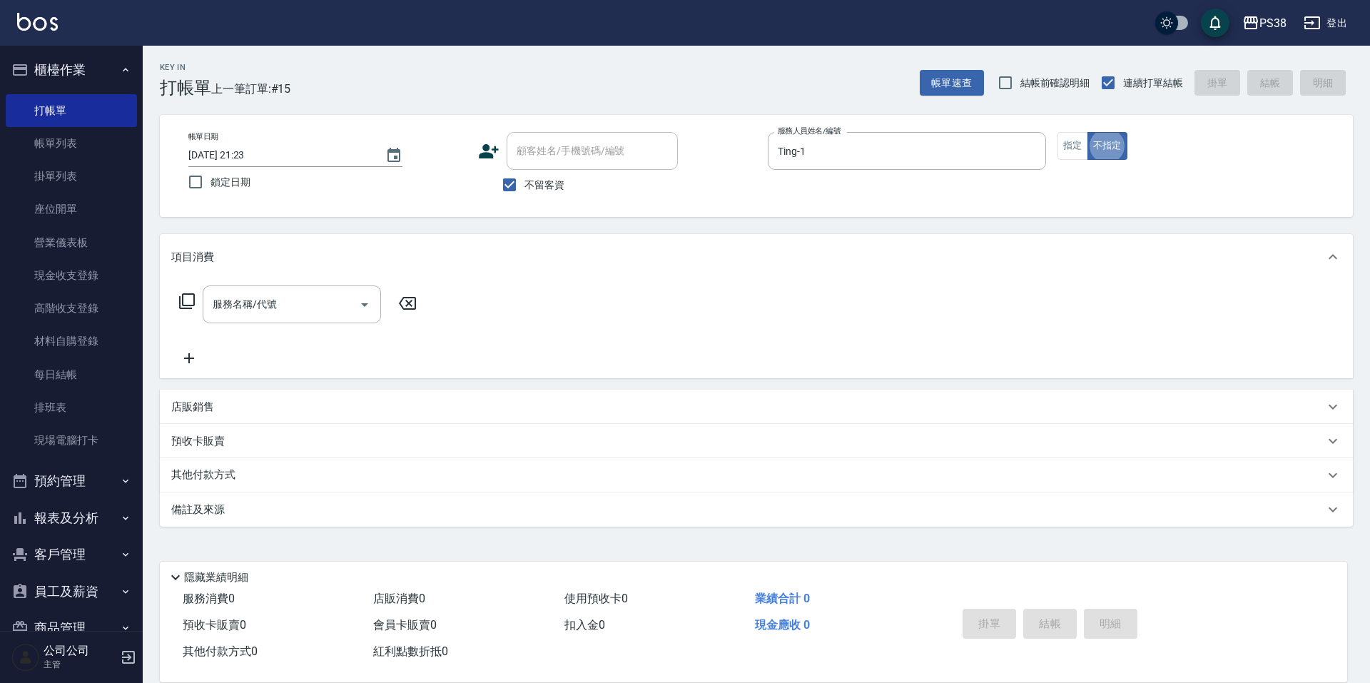
type button "false"
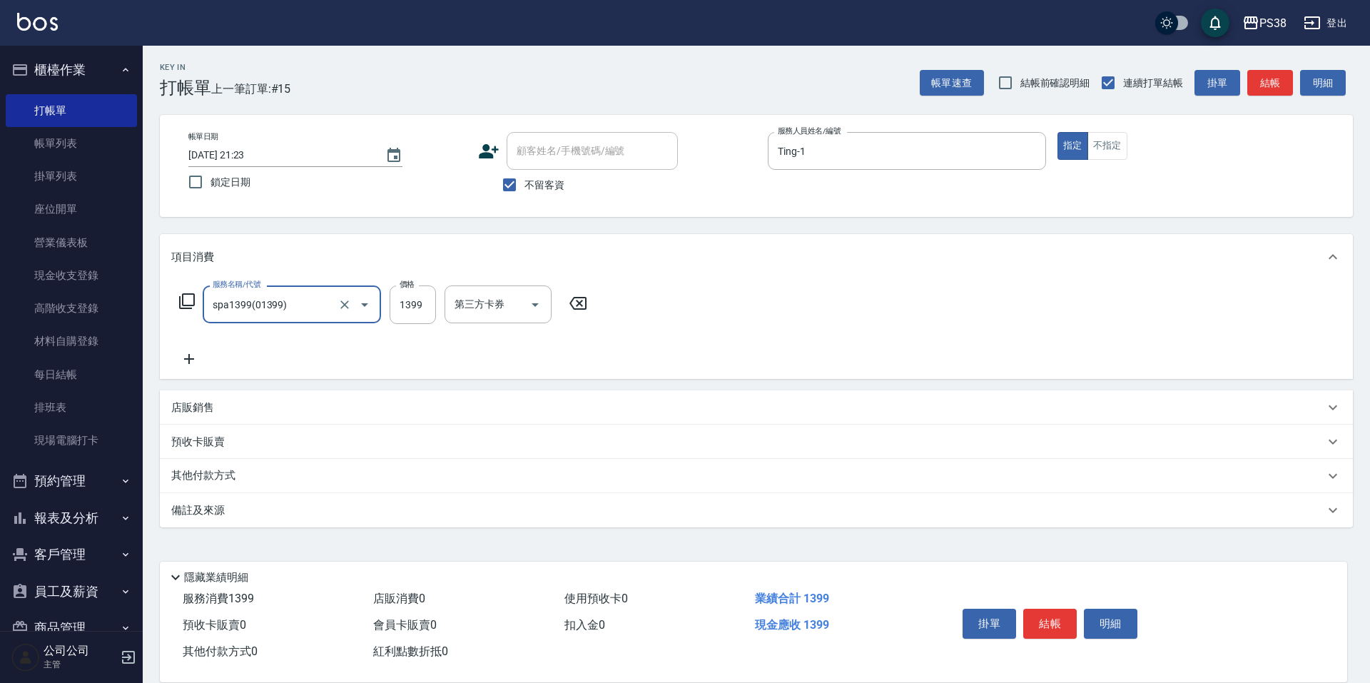
type input "spa1399(01399)"
type input "Mona-23"
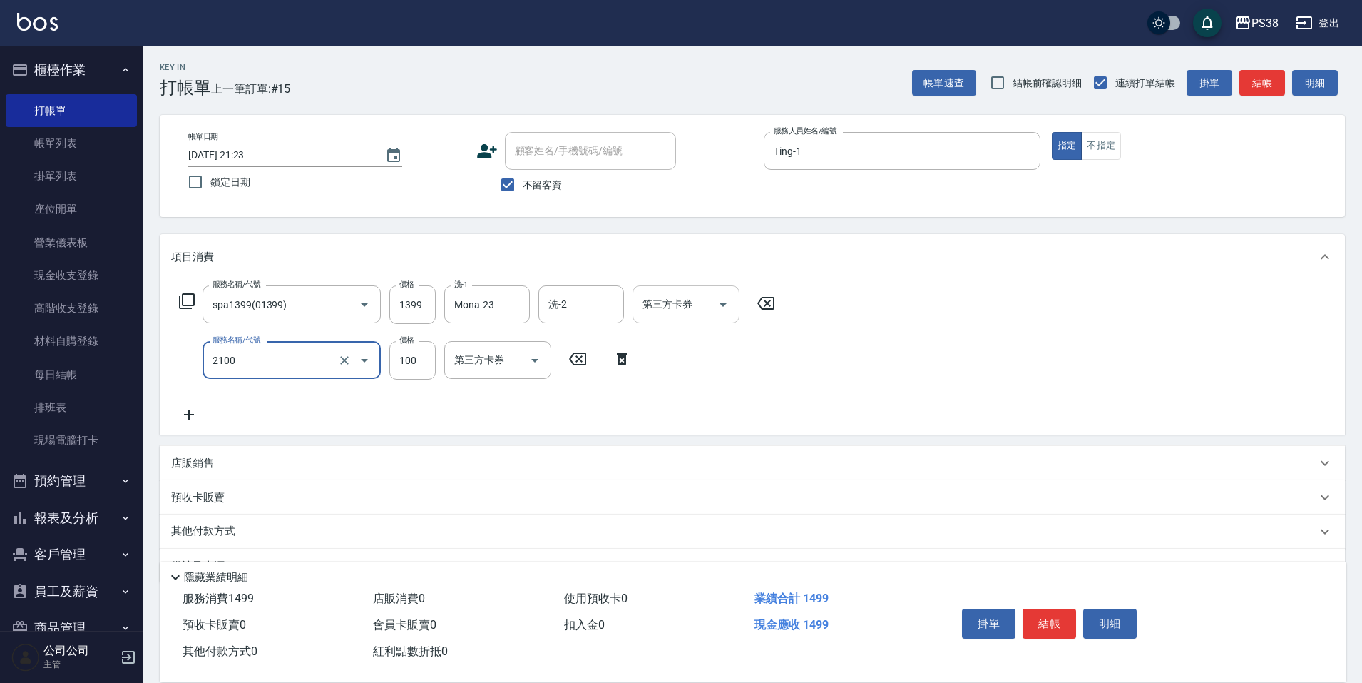
click at [718, 308] on icon "Open" at bounding box center [723, 304] width 17 height 17
type input "剪髮與造型(任意金額)(2100)"
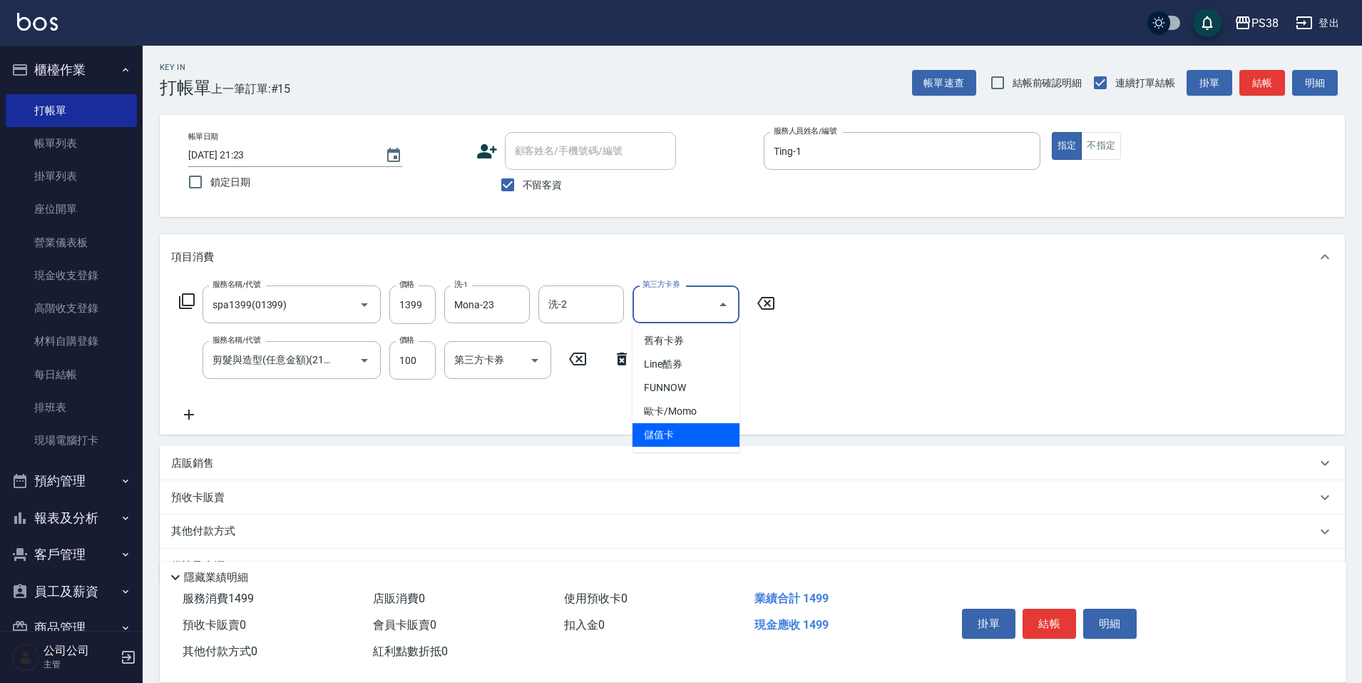
click at [715, 429] on span "儲值卡" at bounding box center [686, 435] width 107 height 24
type input "儲值卡"
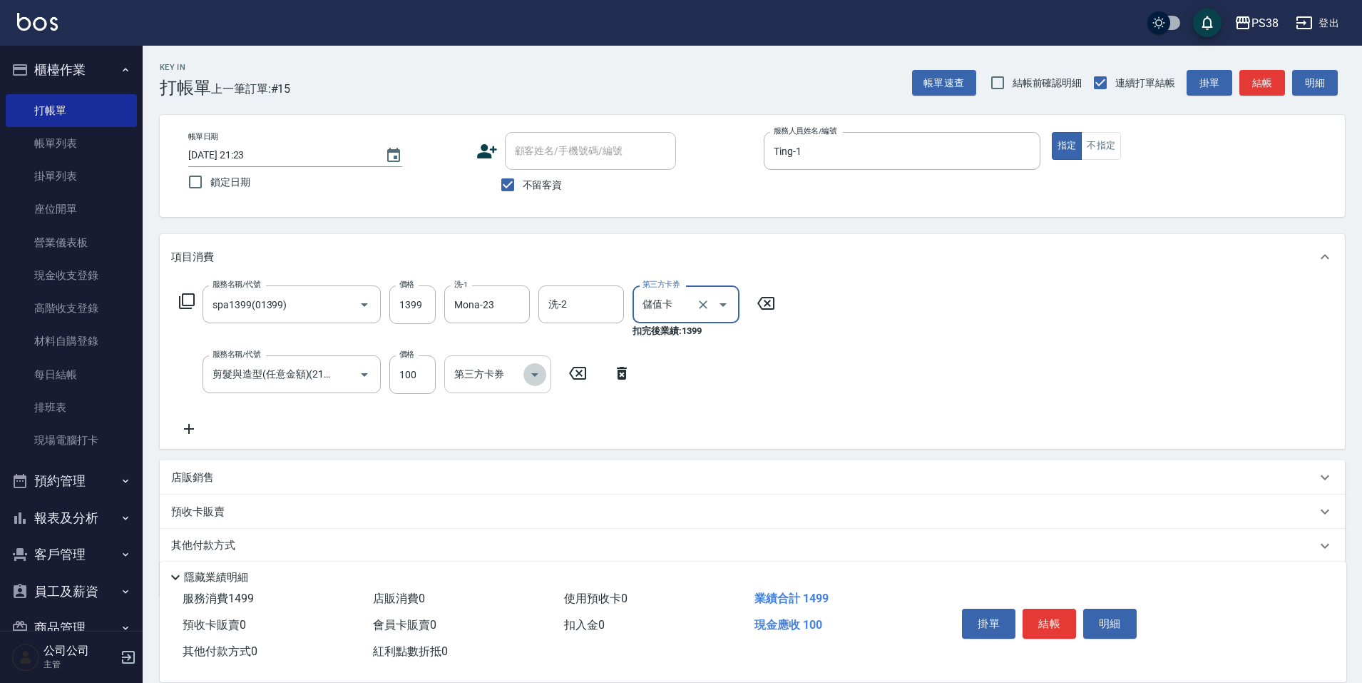
click at [536, 371] on icon "Open" at bounding box center [534, 374] width 17 height 17
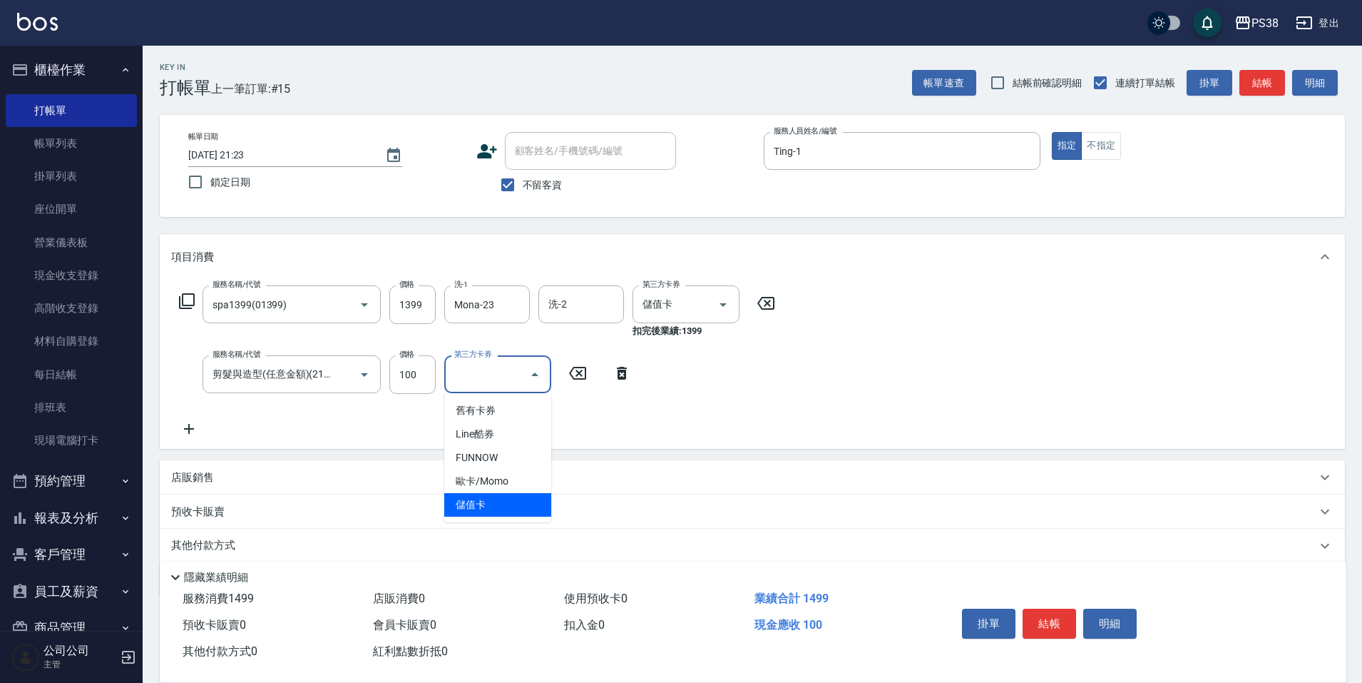
click at [509, 501] on span "儲值卡" at bounding box center [497, 505] width 107 height 24
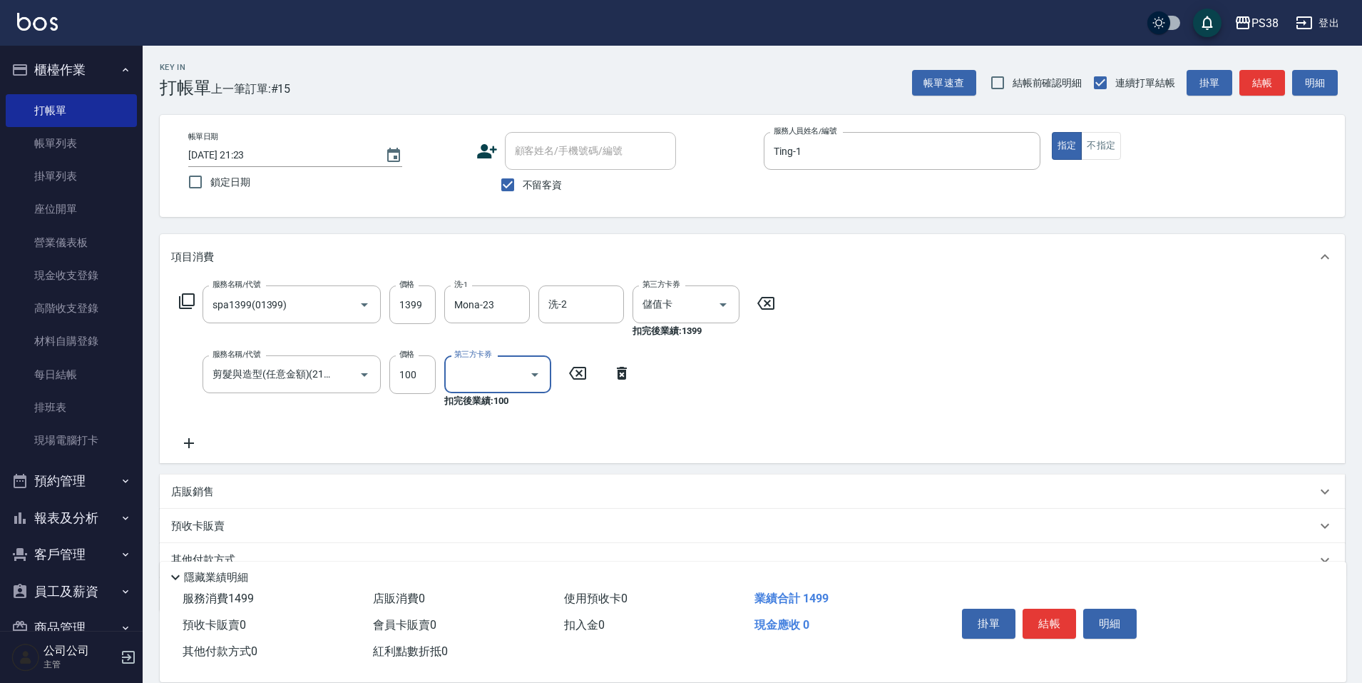
type input "儲值卡"
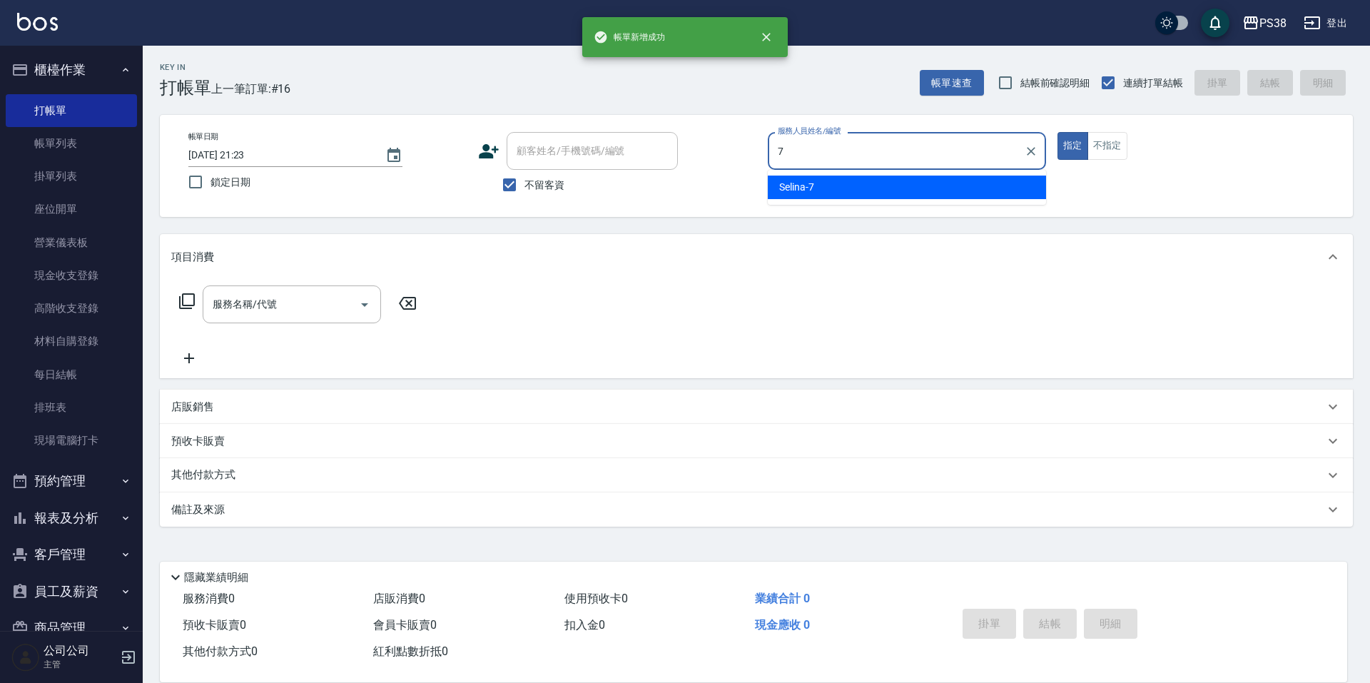
type input "Selina-7"
type button "true"
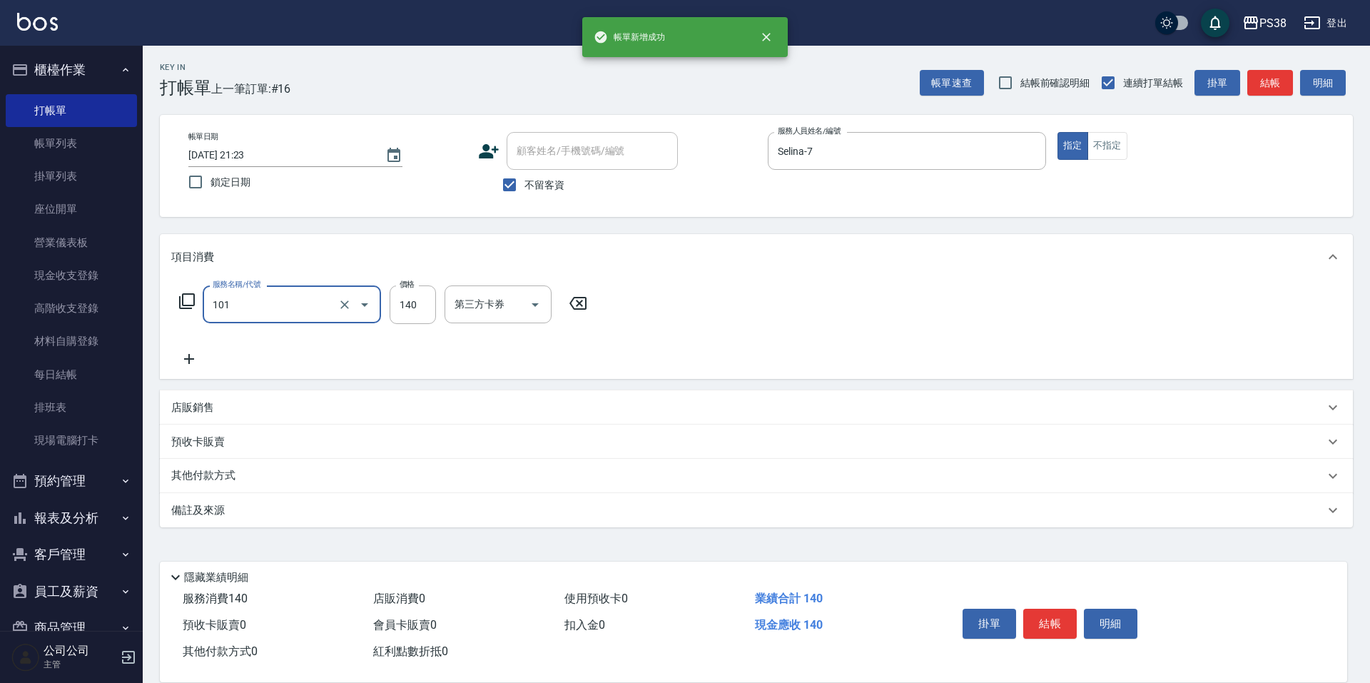
type input "洗髮(101)"
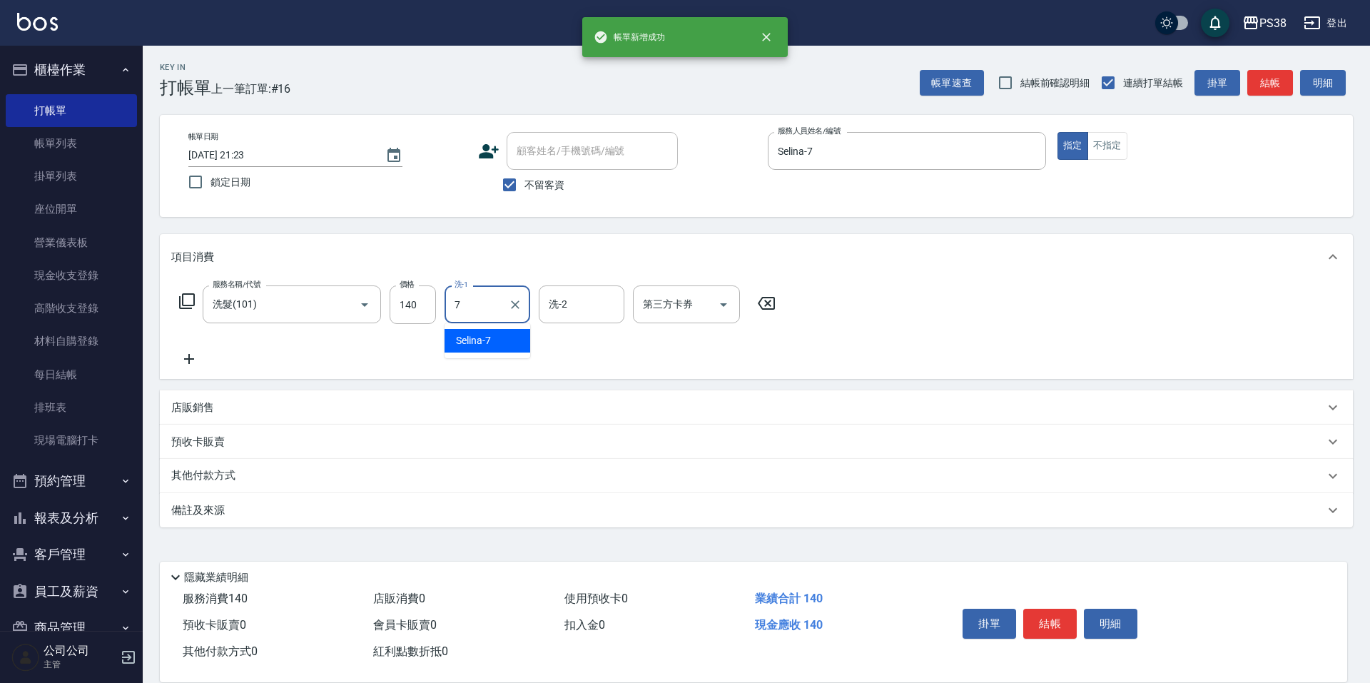
type input "Selina-7"
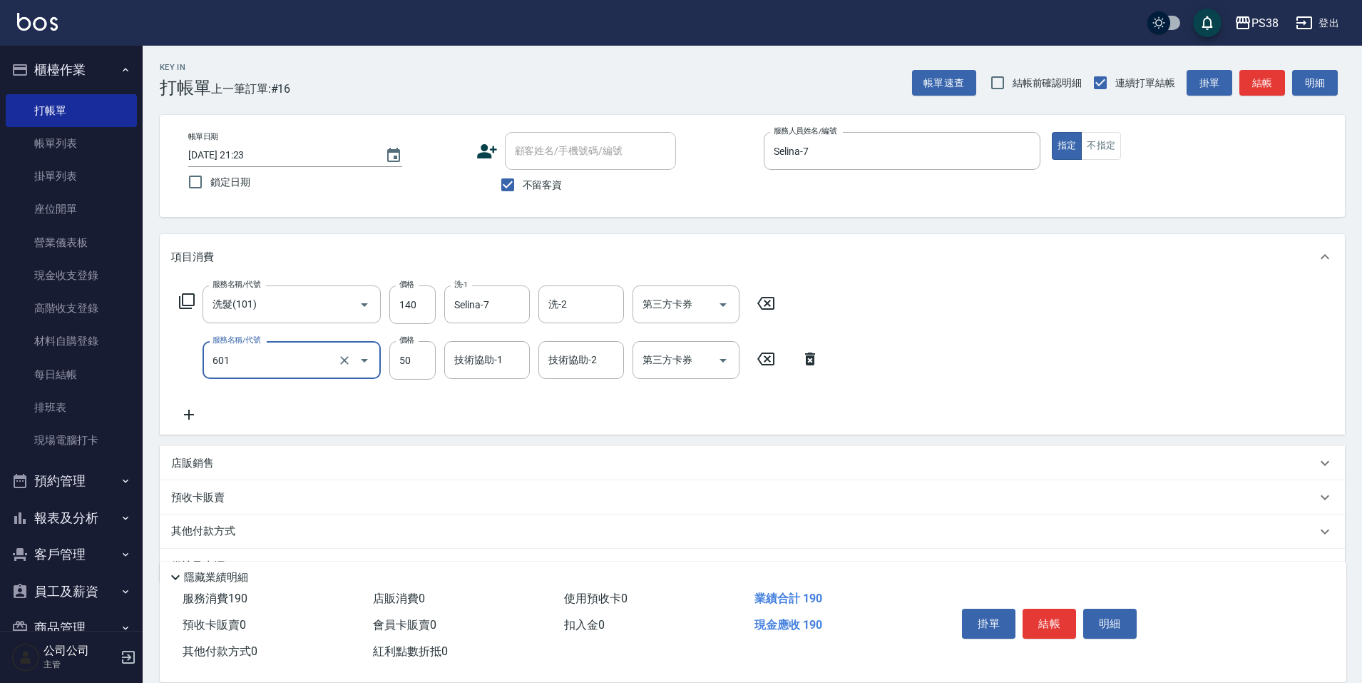
type input "精油50(601)"
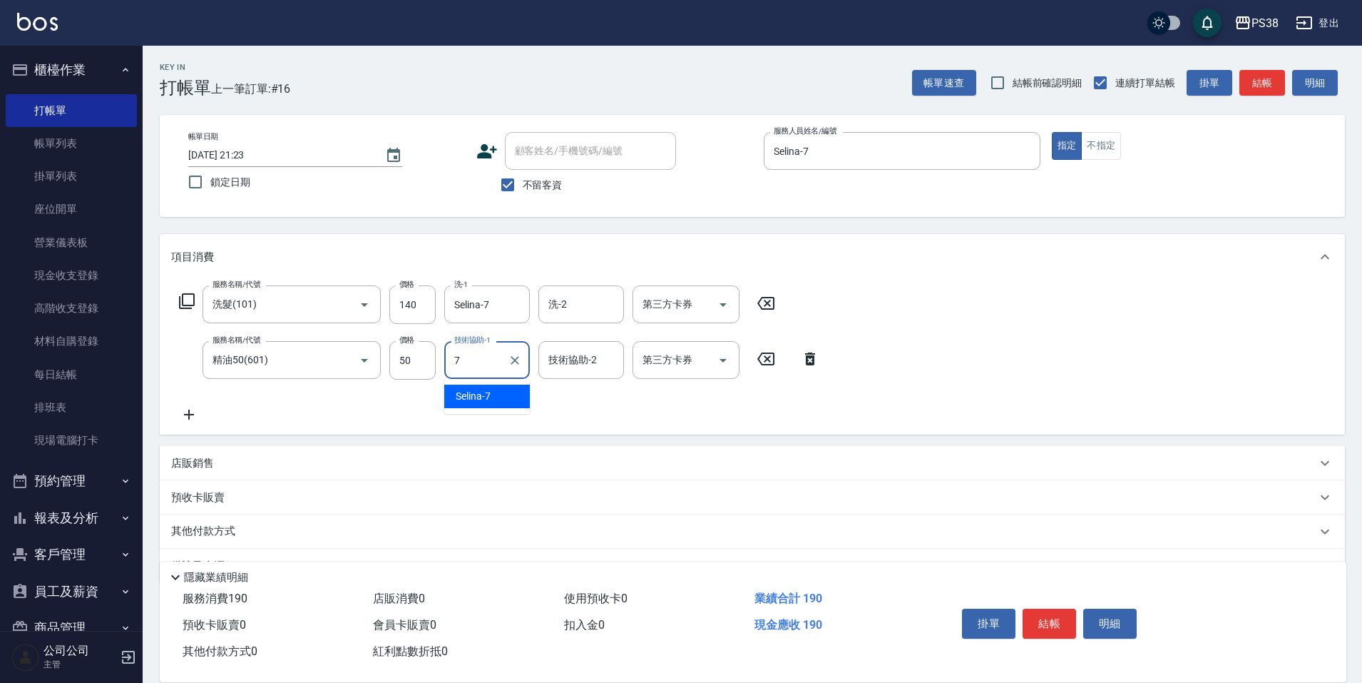
type input "Selina-7"
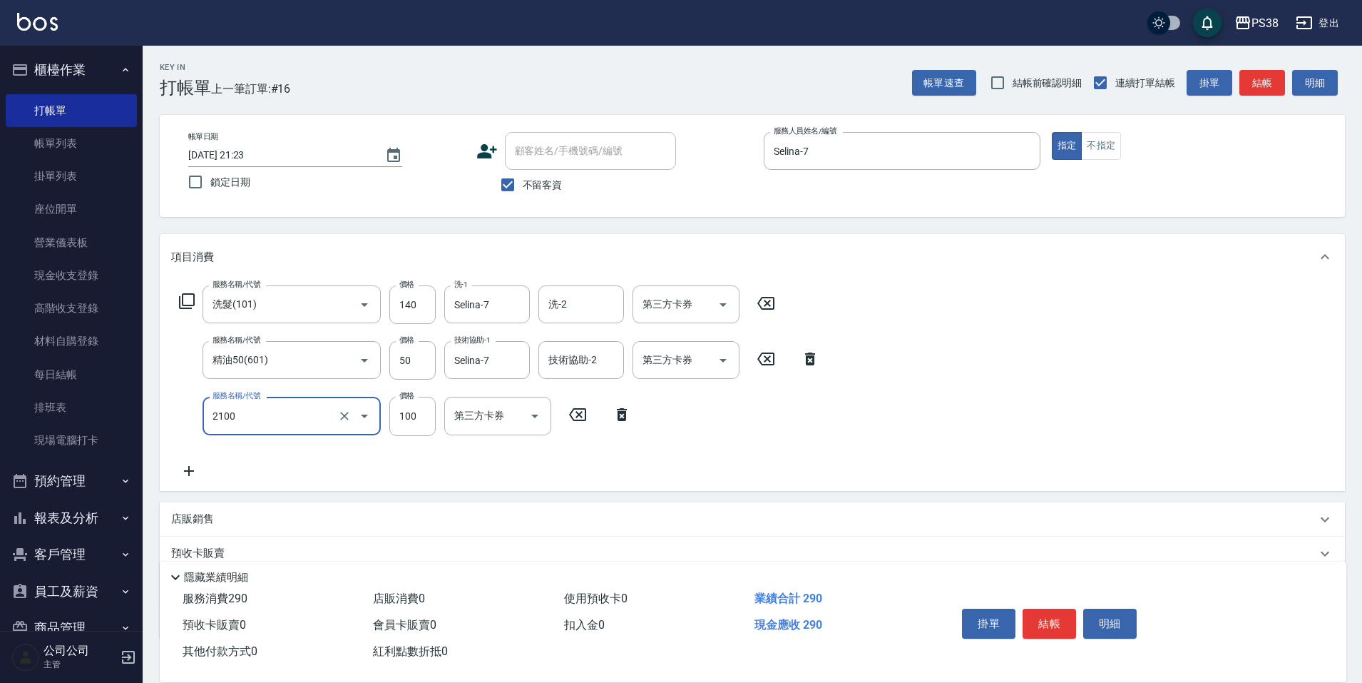
type input "剪髮與造型(任意金額)(2100)"
type input "260"
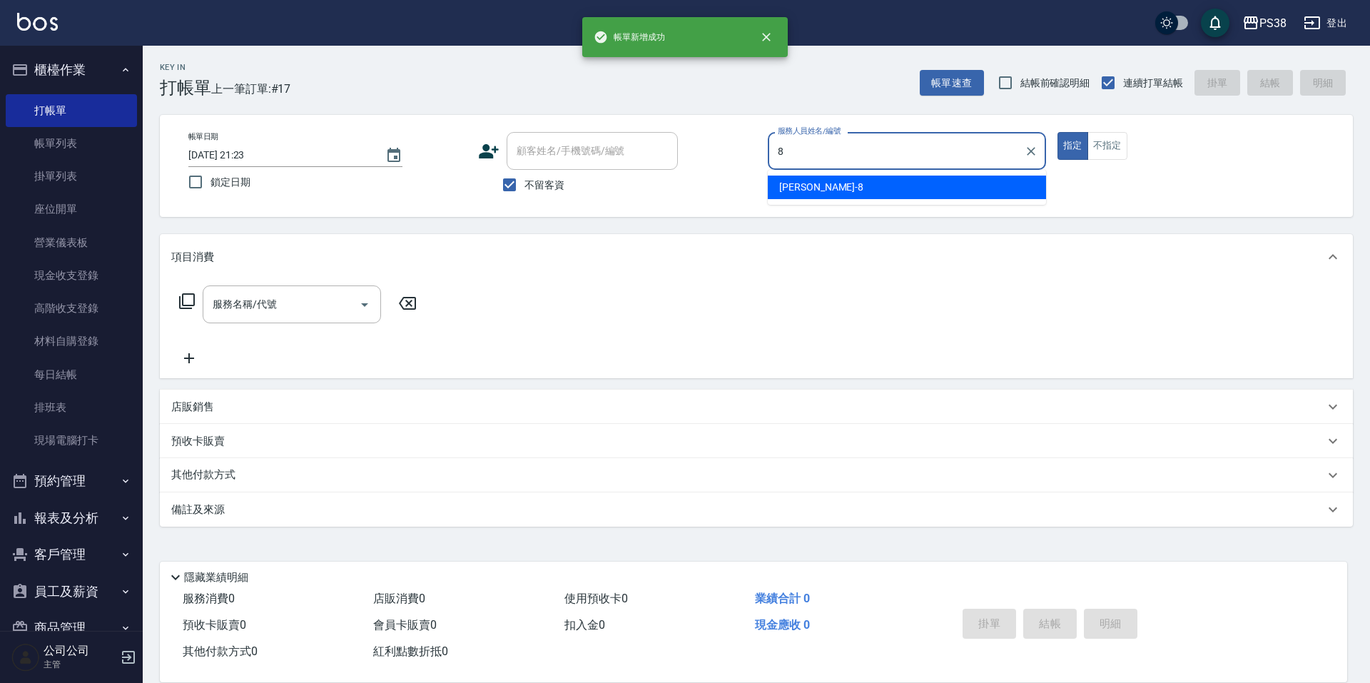
type input "mika-8"
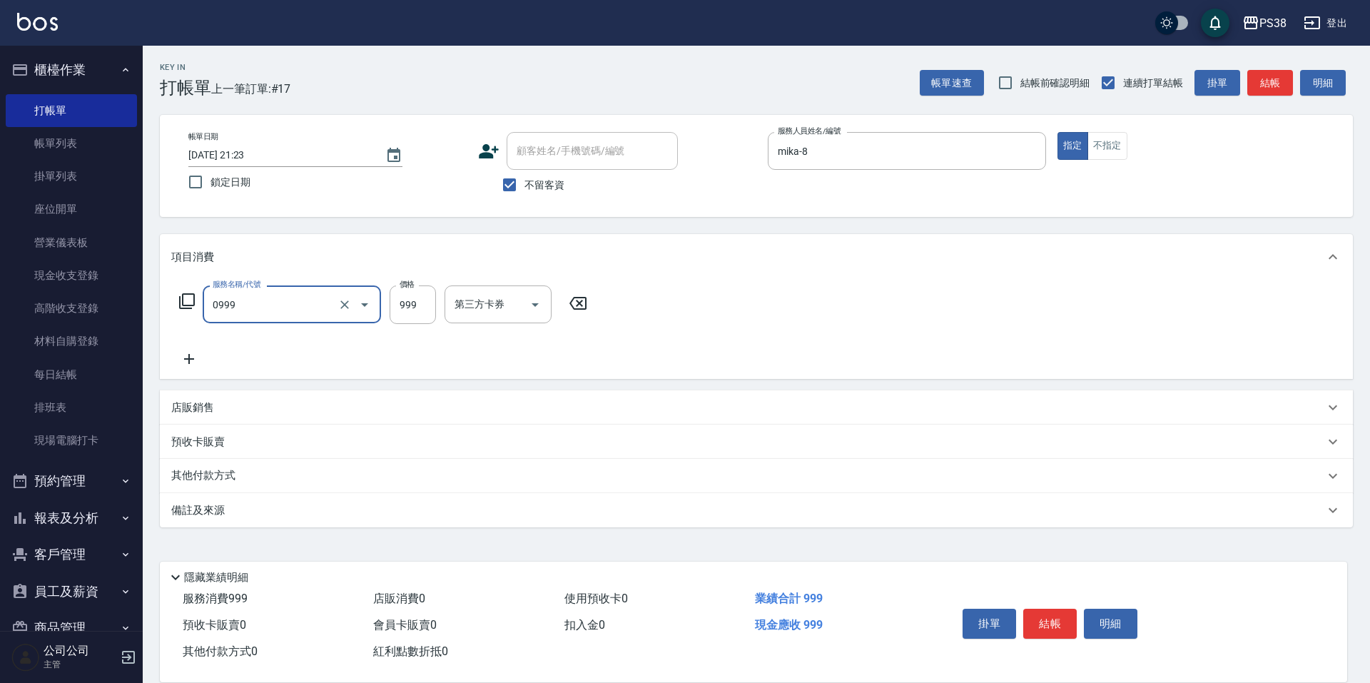
type input "spa999(0999)"
type input "1000"
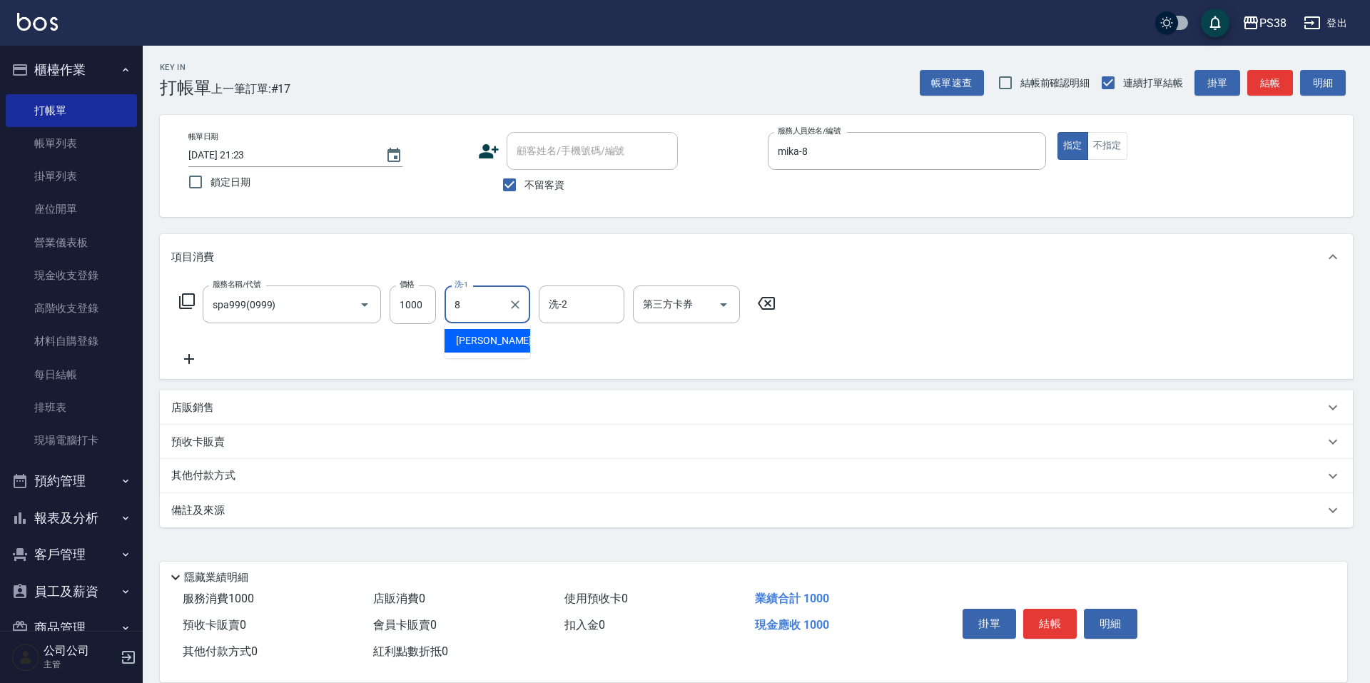
type input "mika-8"
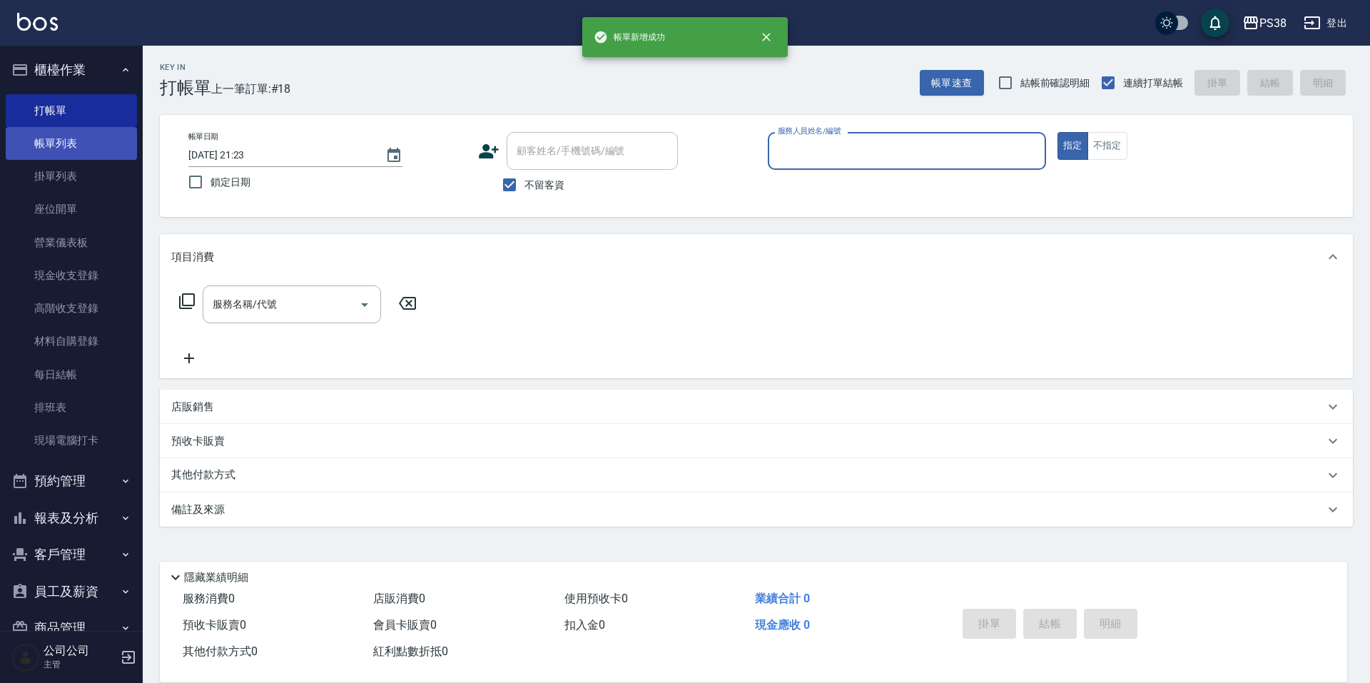
click at [48, 137] on link "帳單列表" at bounding box center [71, 143] width 131 height 33
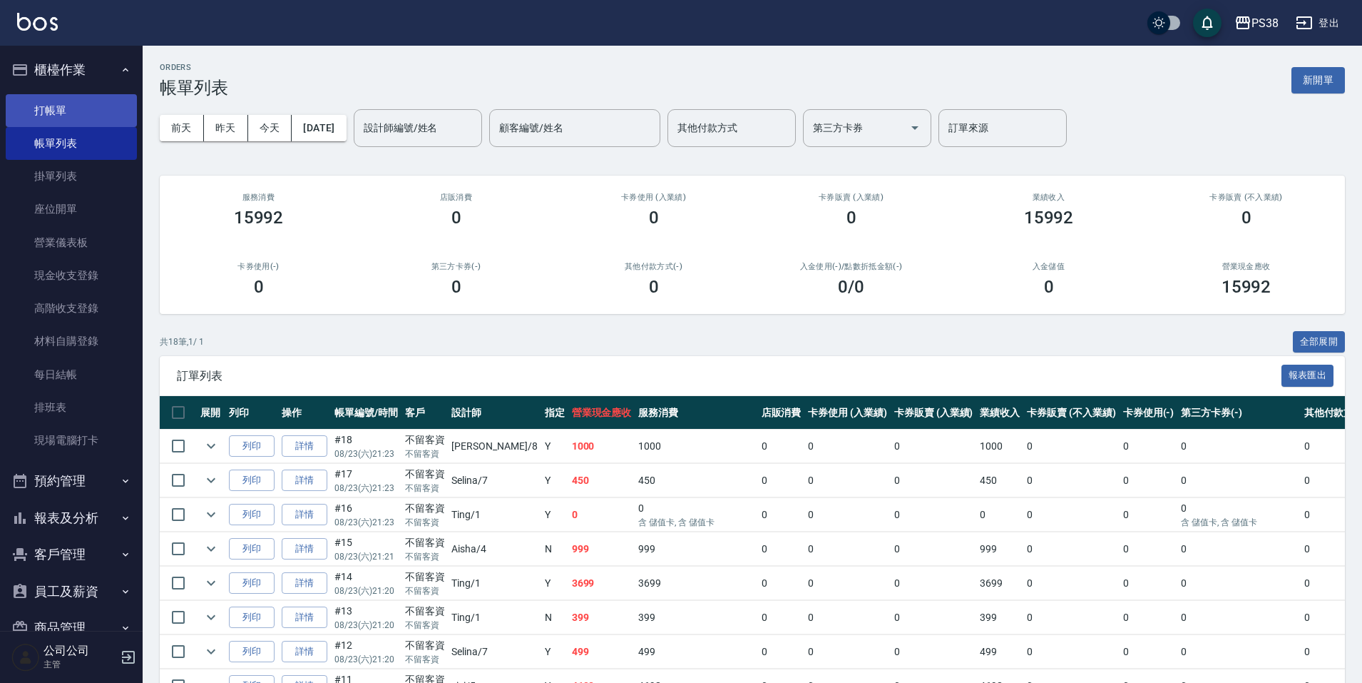
click at [55, 117] on link "打帳單" at bounding box center [71, 110] width 131 height 33
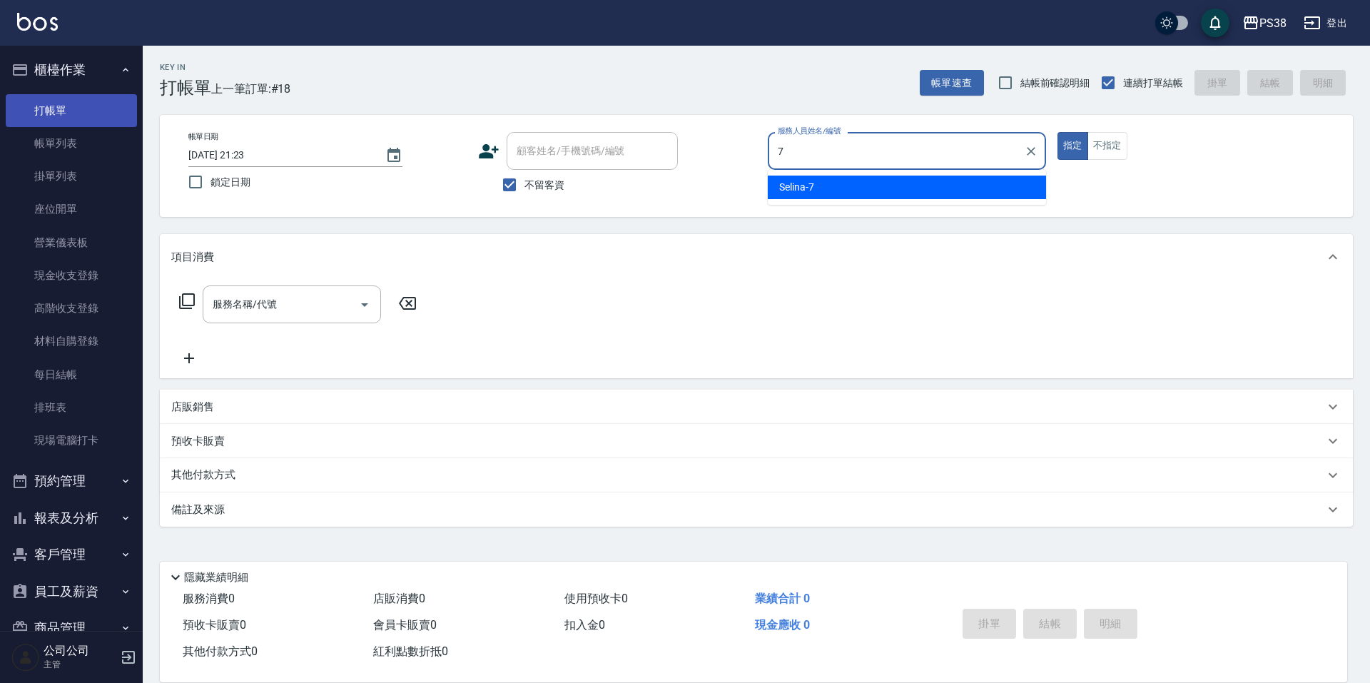
type input "Selina-7"
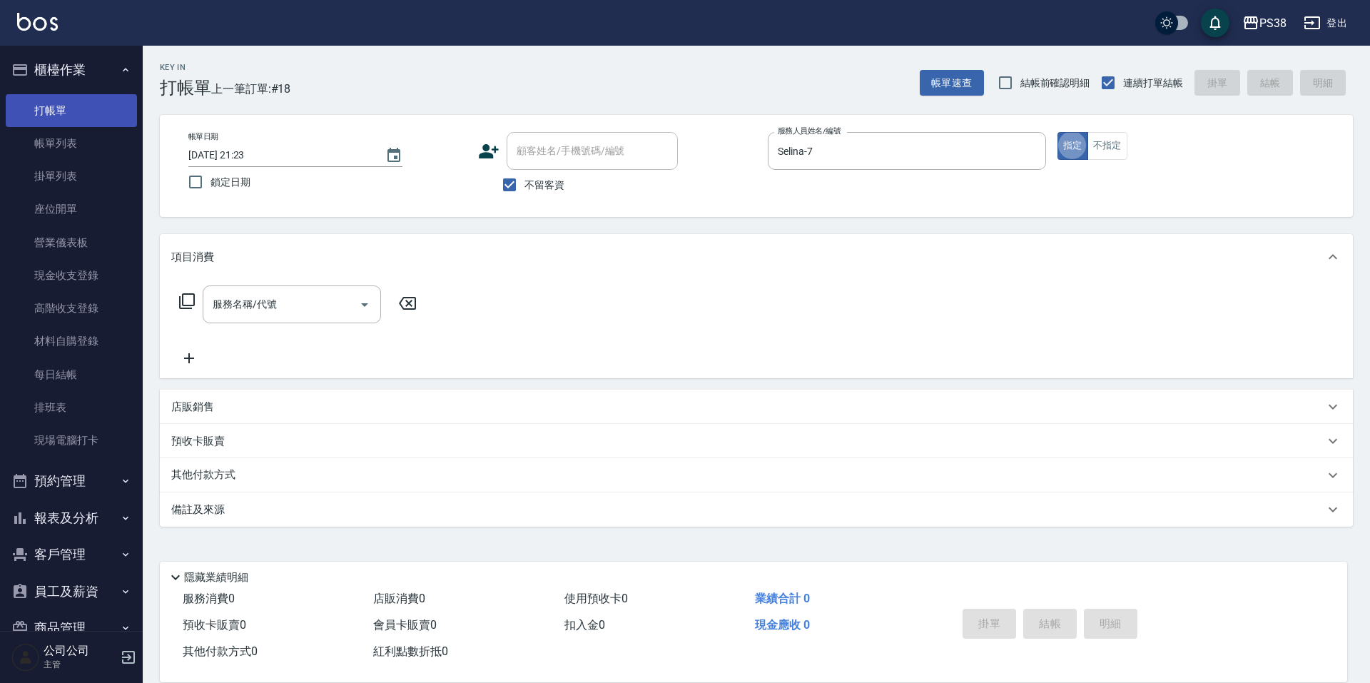
type button "true"
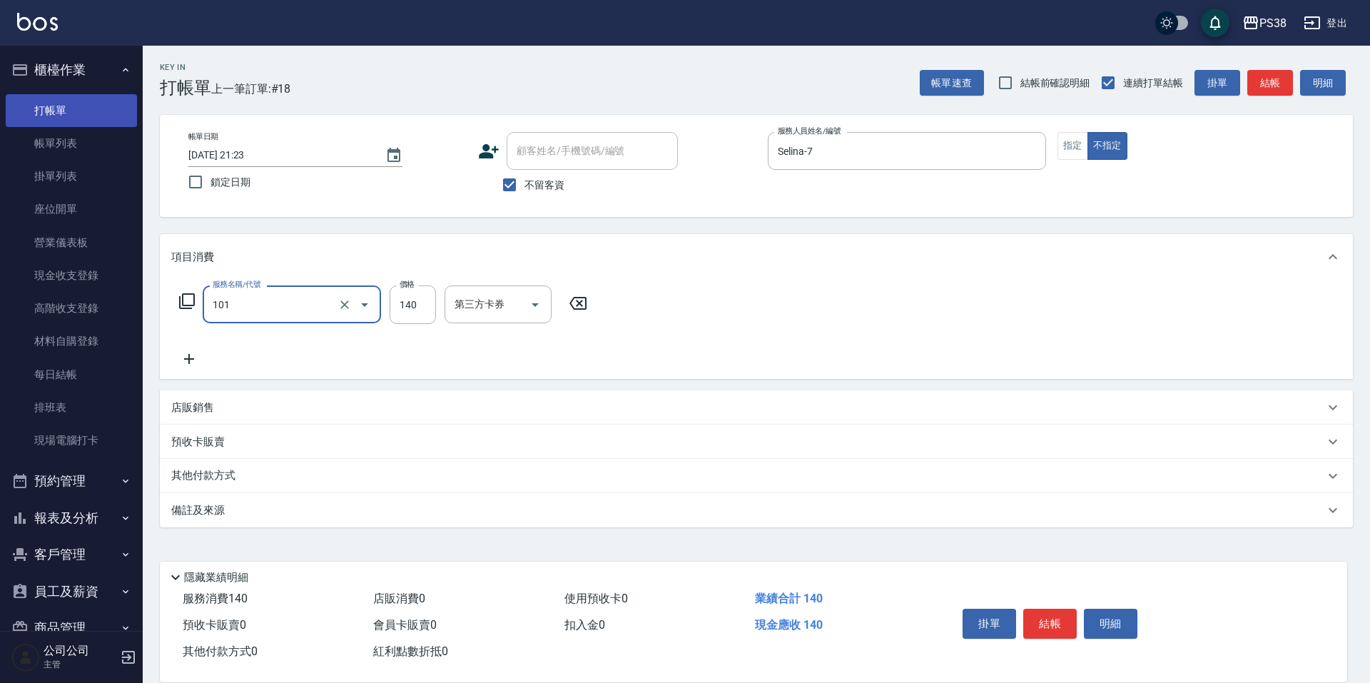
type input "洗髮(101)"
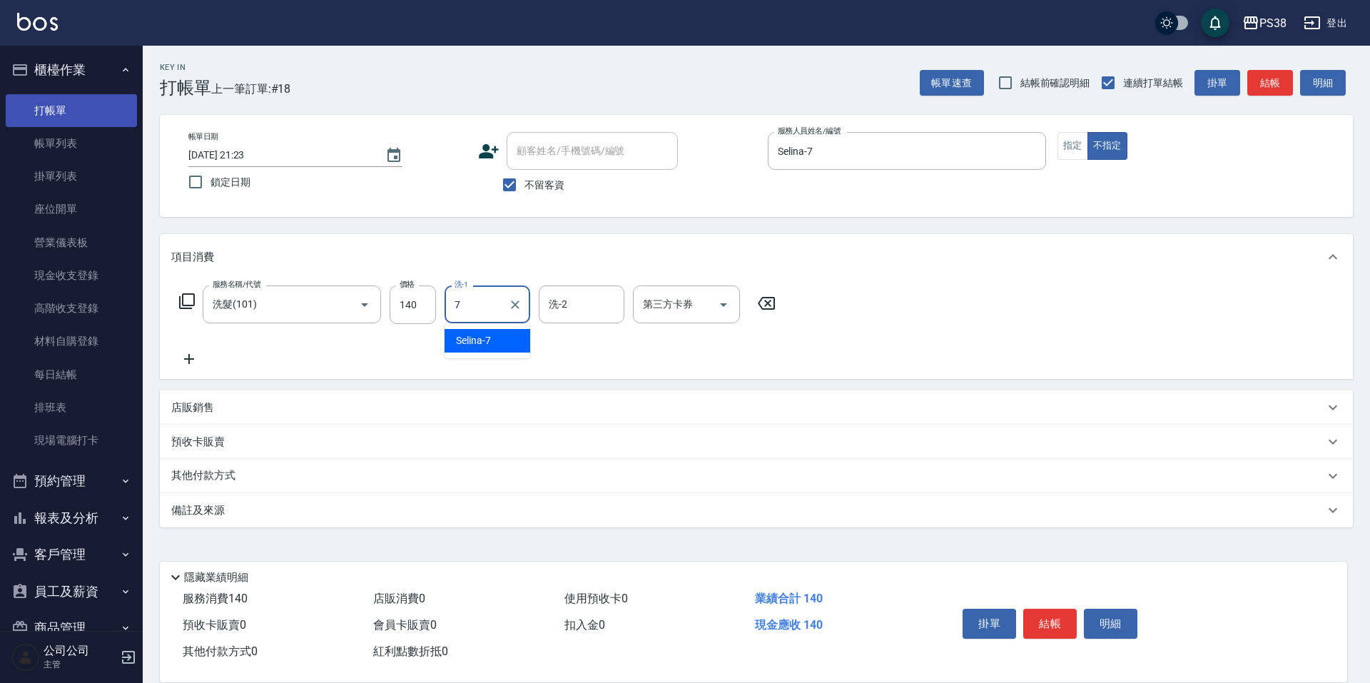
type input "Selina-7"
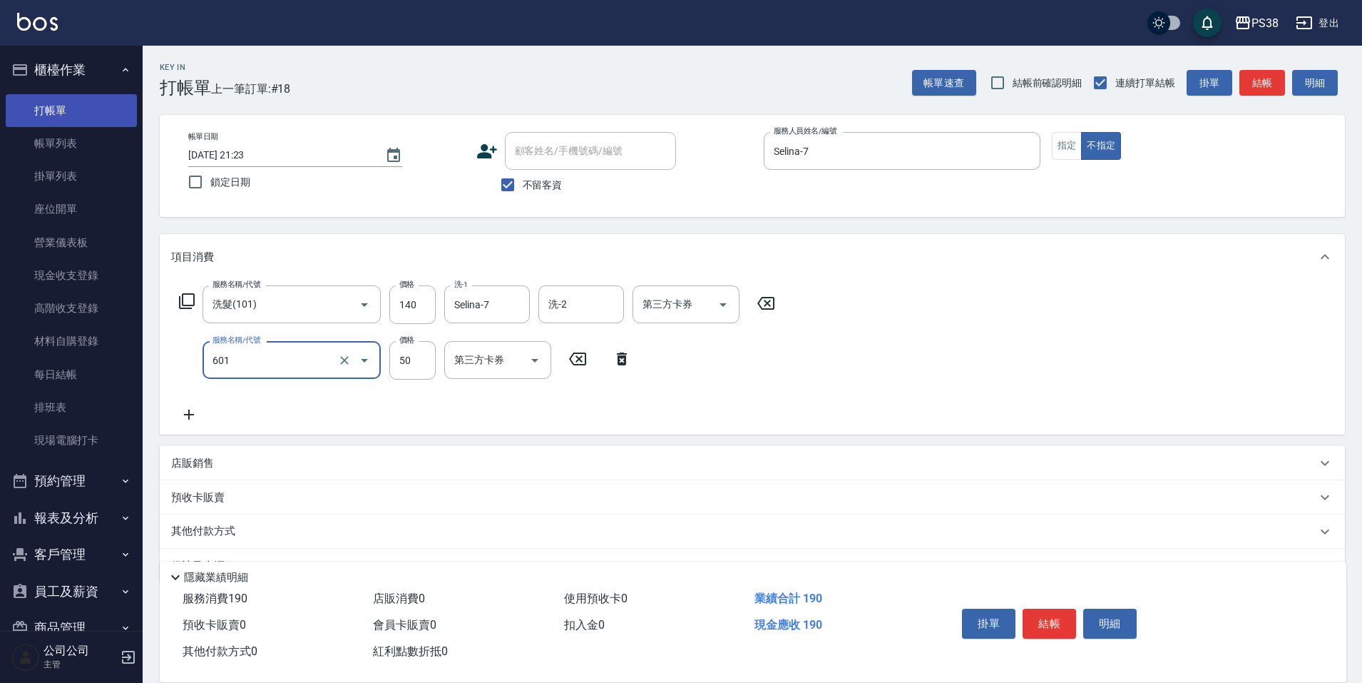
type input "精油50(601)"
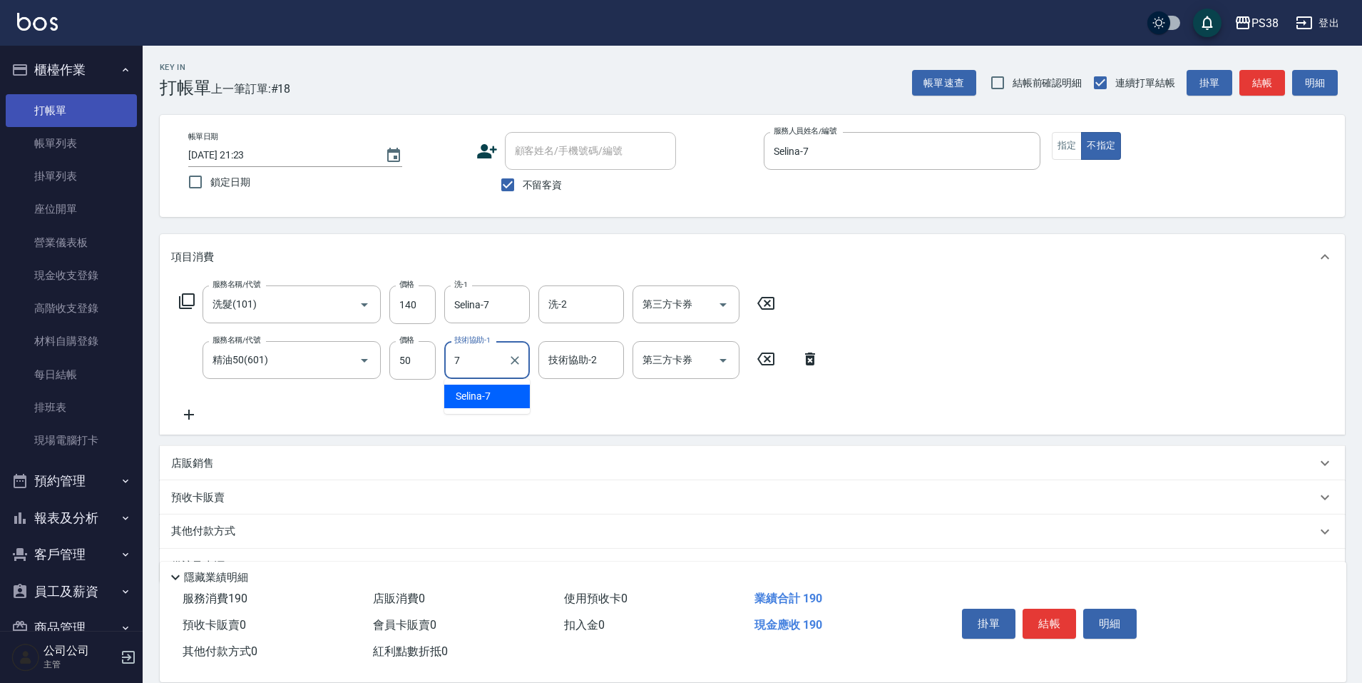
type input "Selina-7"
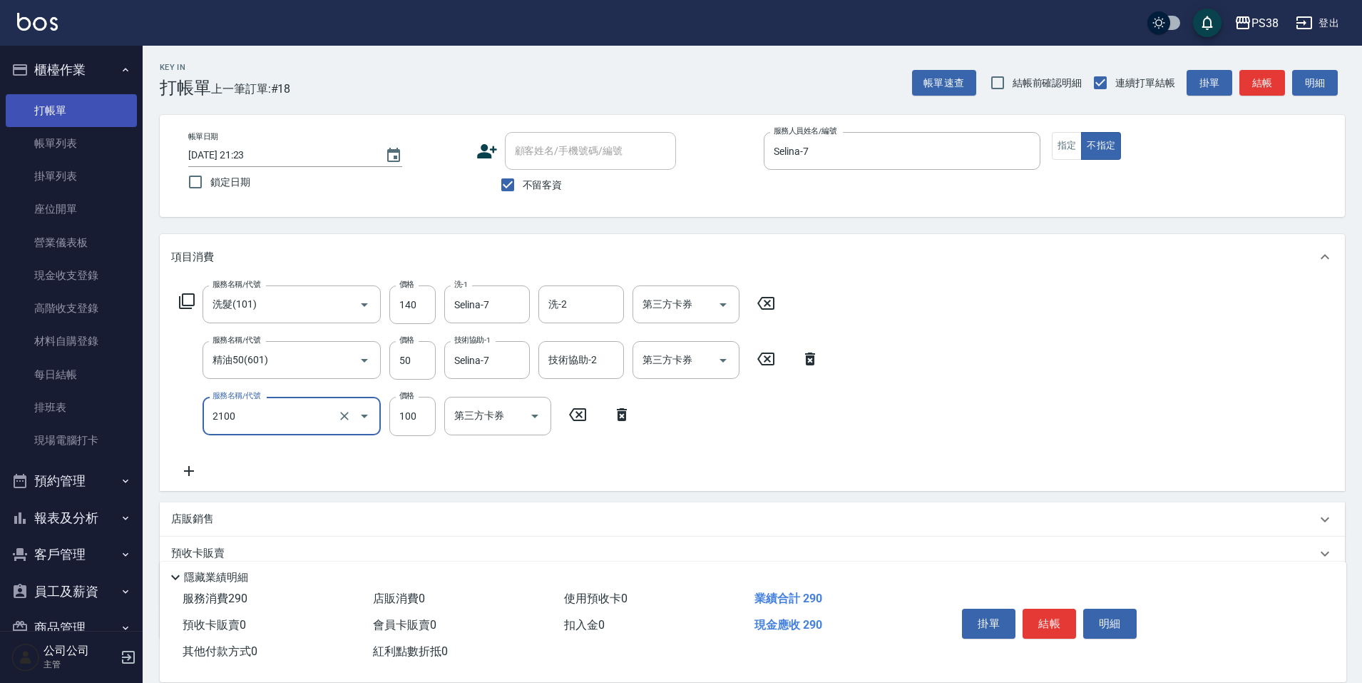
type input "剪髮與造型(任意金額)(2100)"
type input "160"
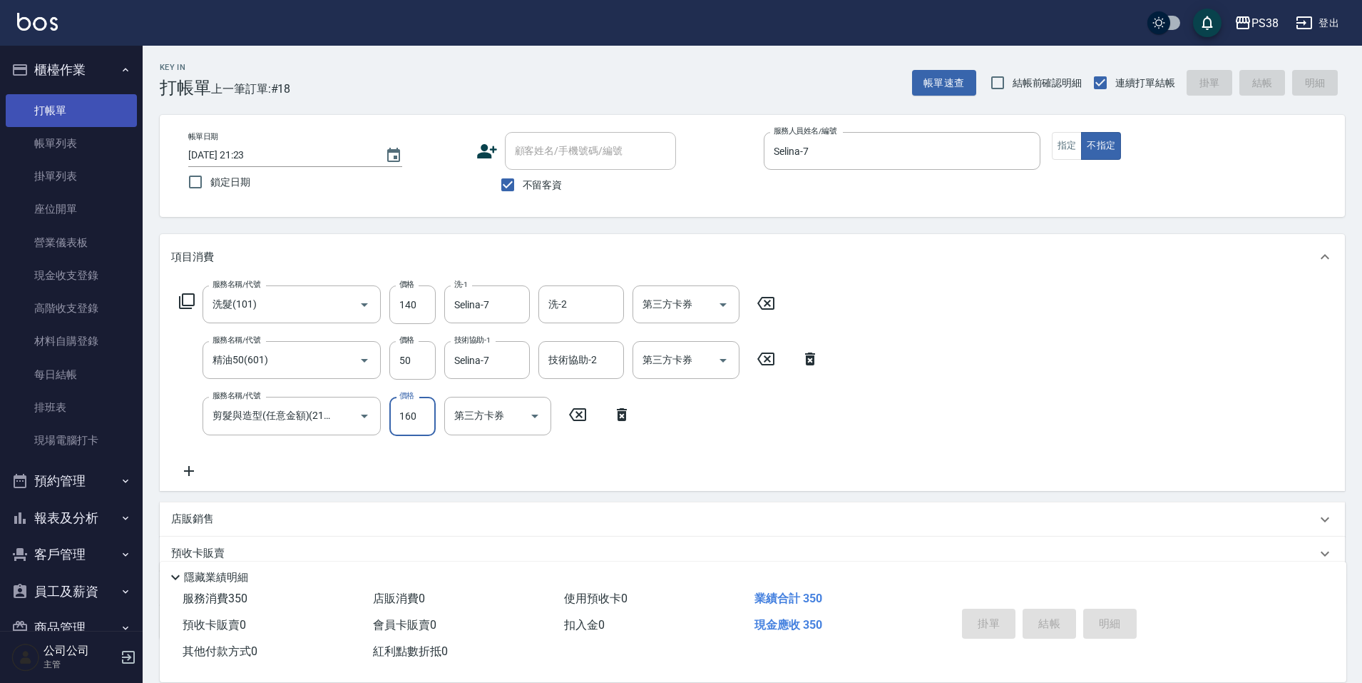
type input "[DATE] 21:24"
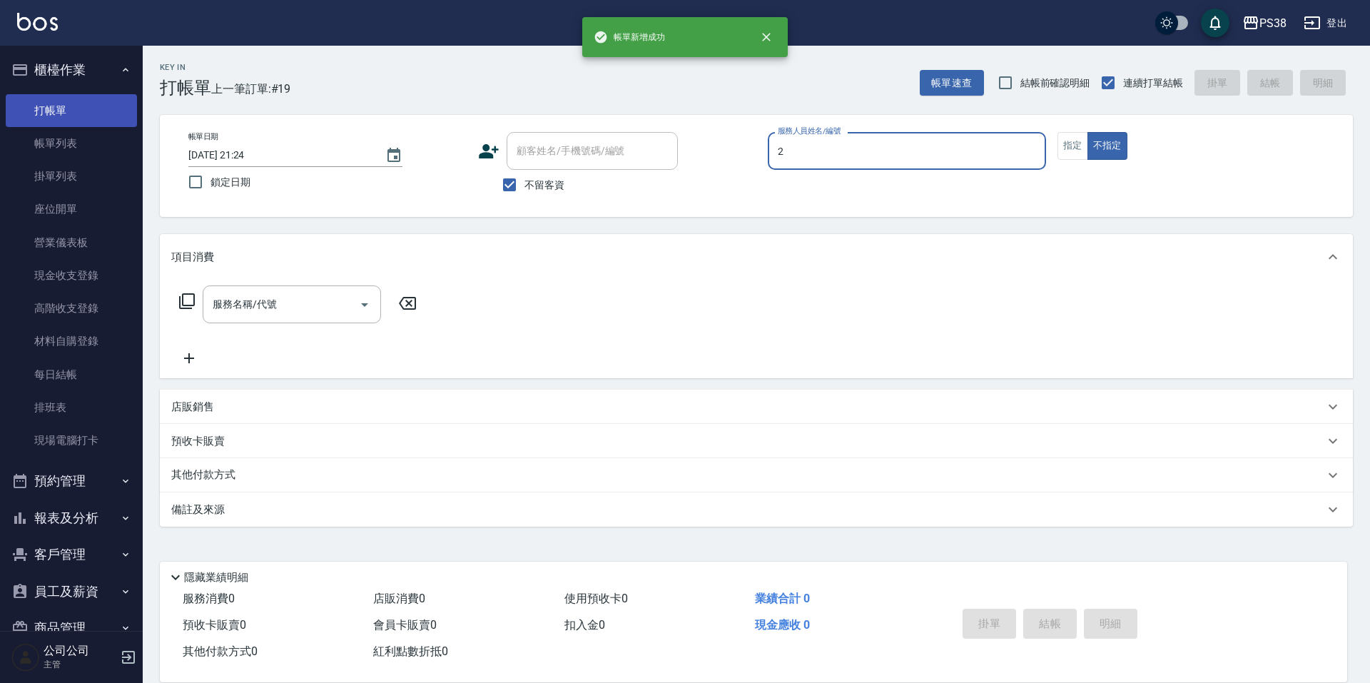
type input "A-Ki-2"
type button "false"
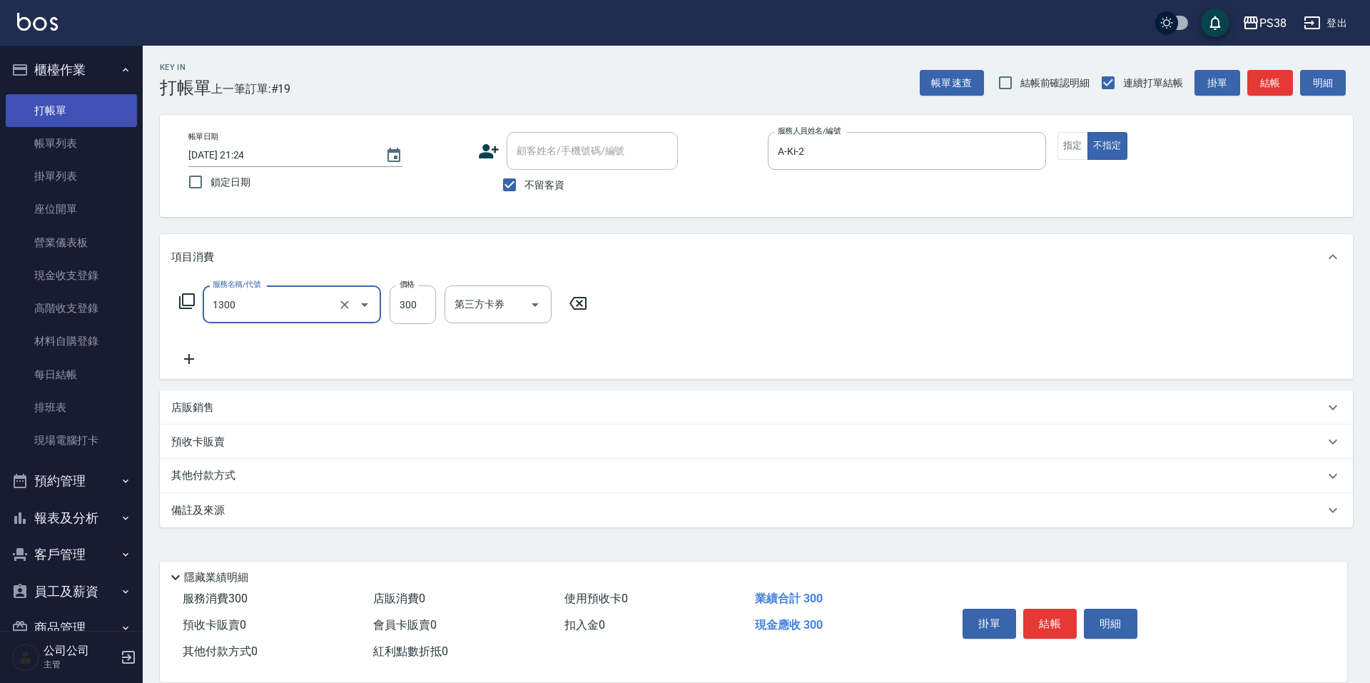
type input "精油洗潤300(1300)"
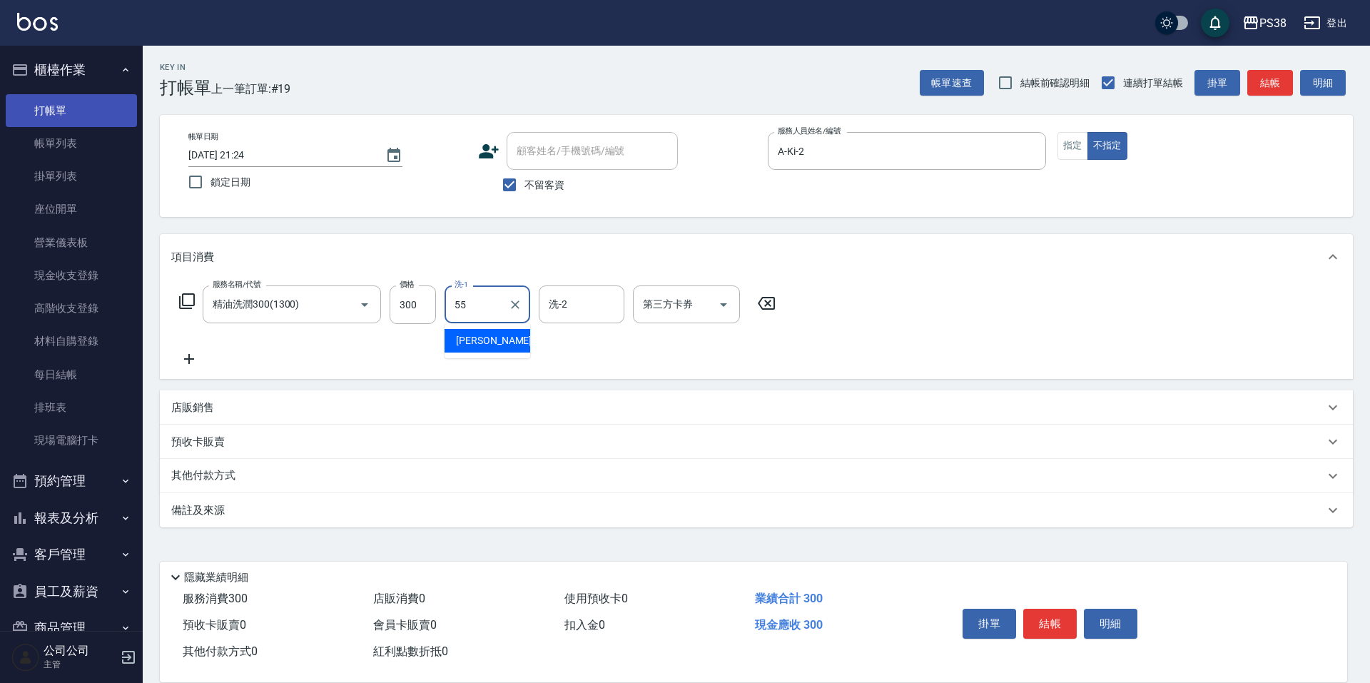
type input "[PERSON_NAME]-55"
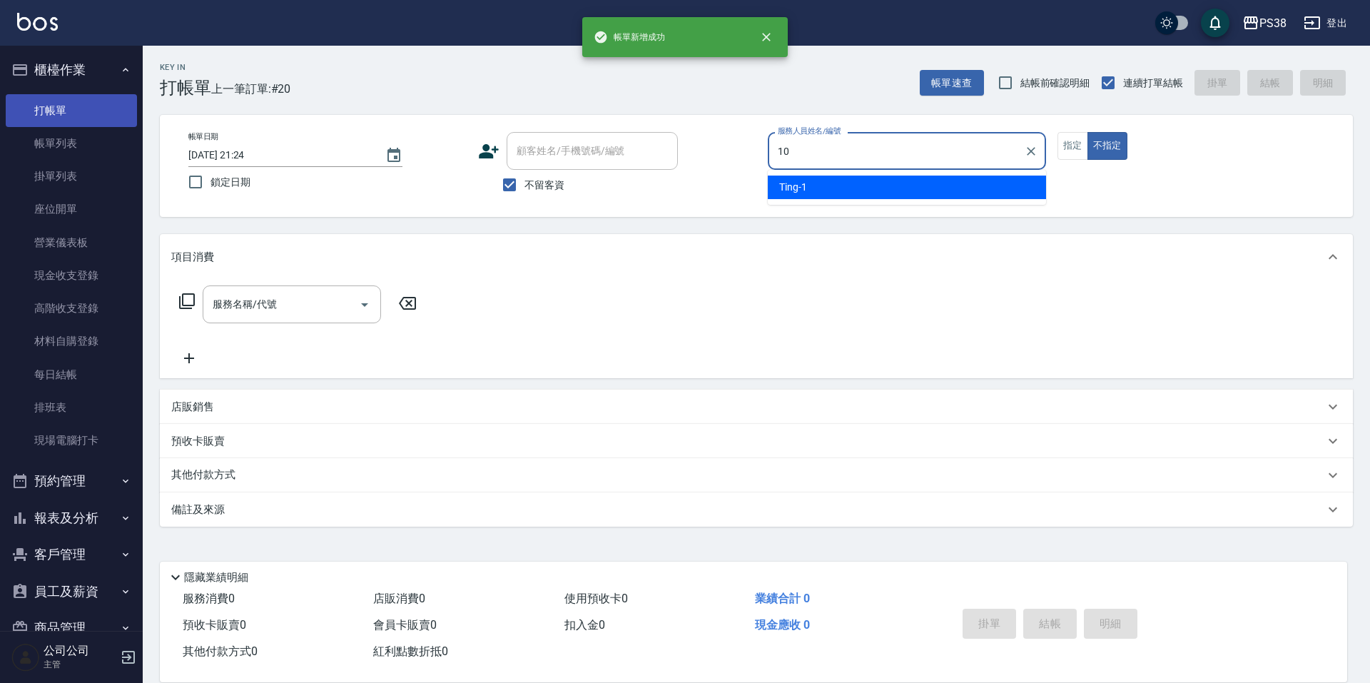
type input "Tiva-10"
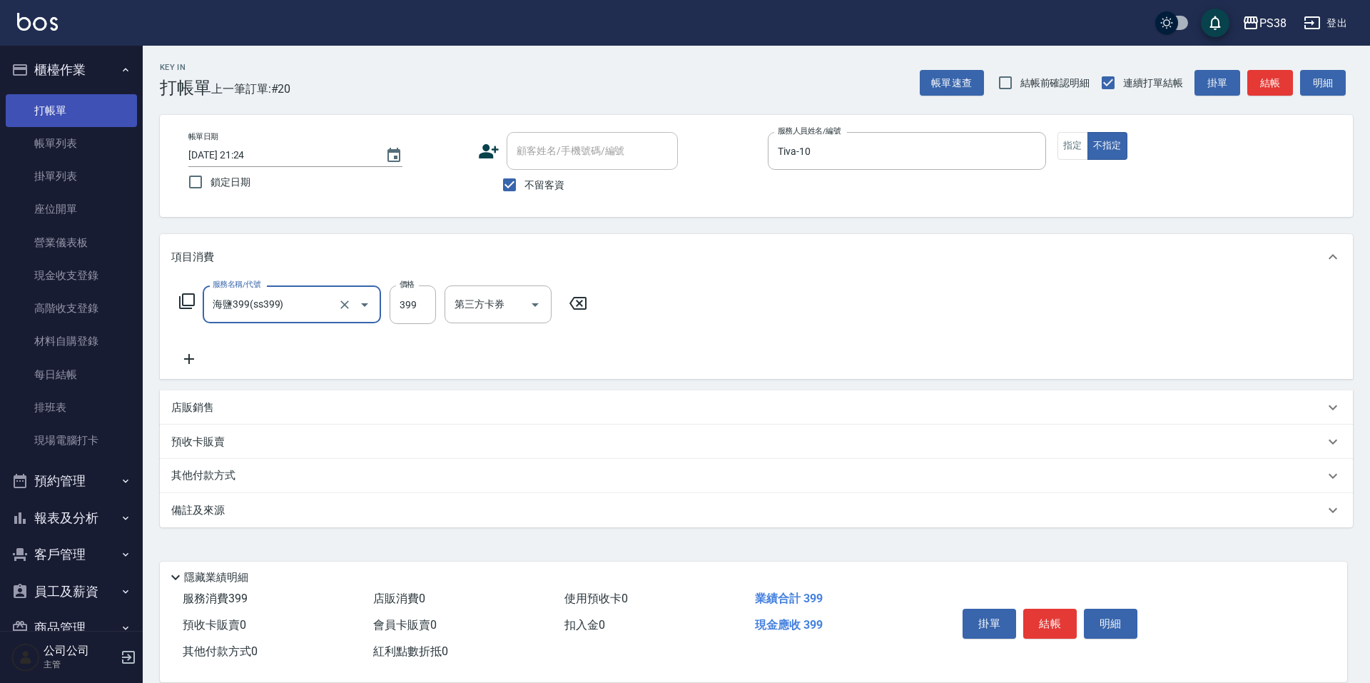
type input "海鹽399(ss399)"
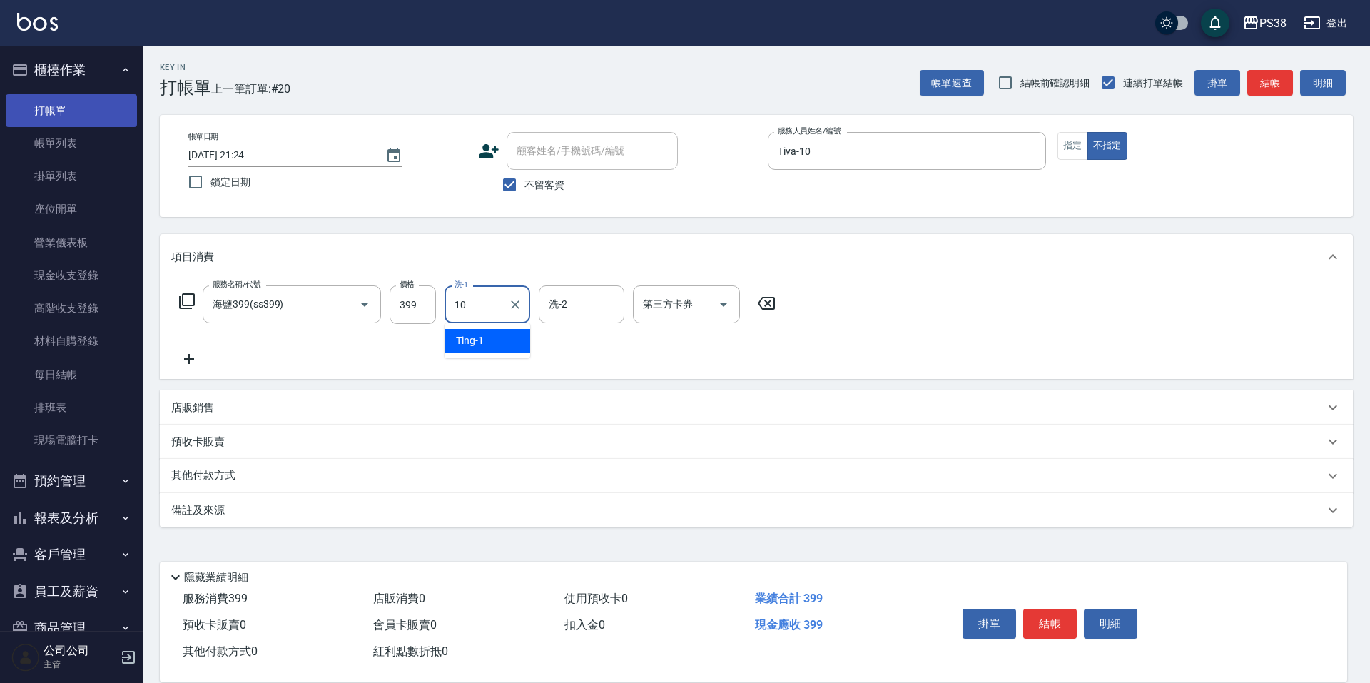
type input "Tiva-10"
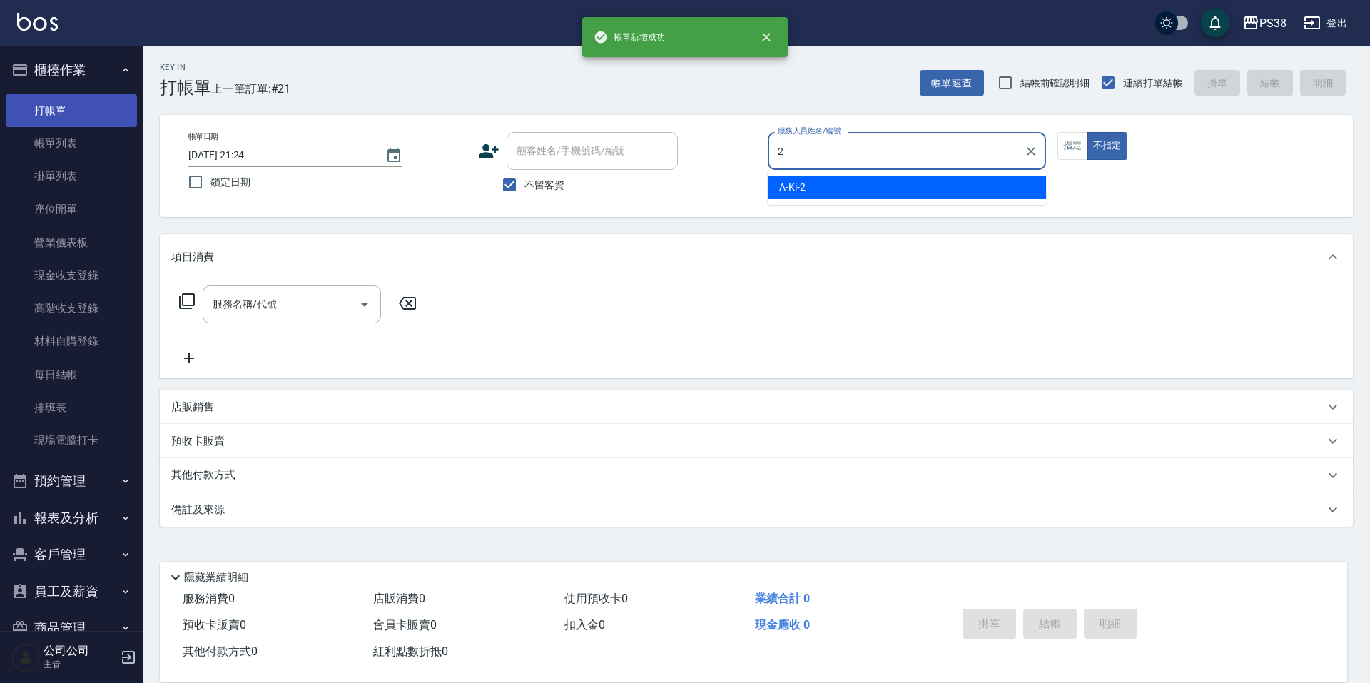
type input "A-Ki-2"
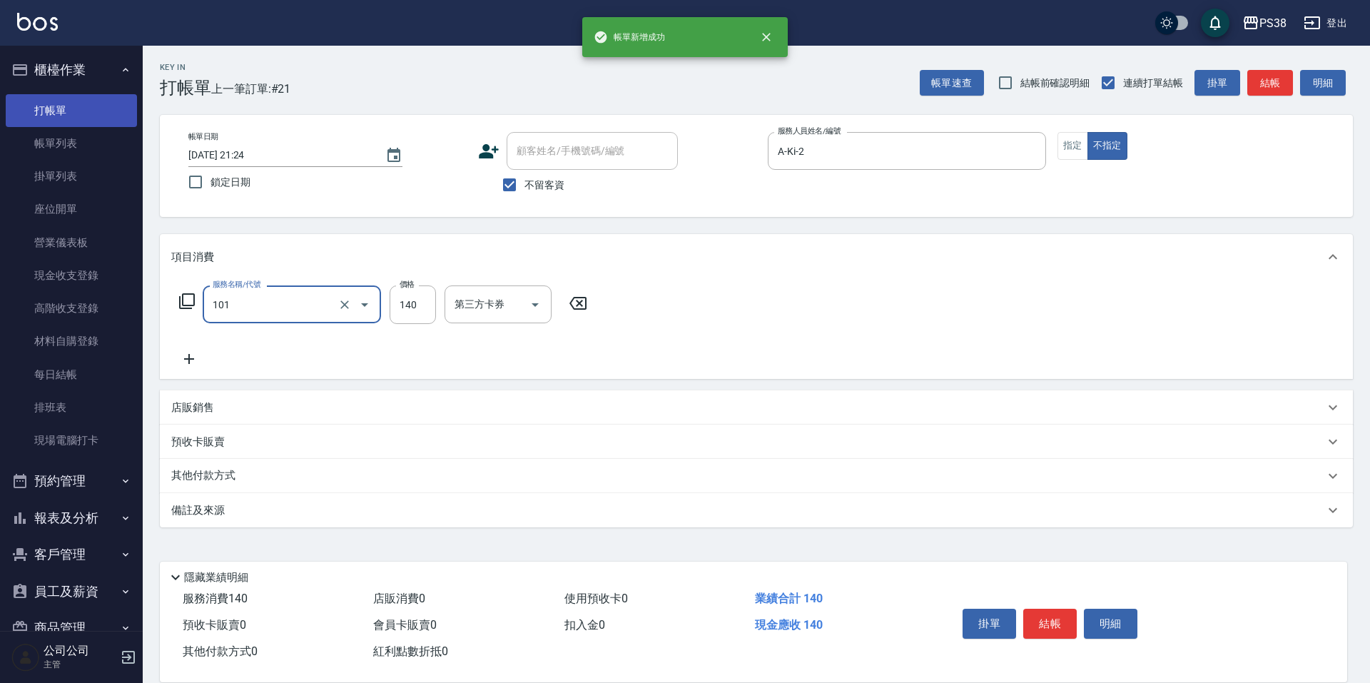
type input "洗髮(101)"
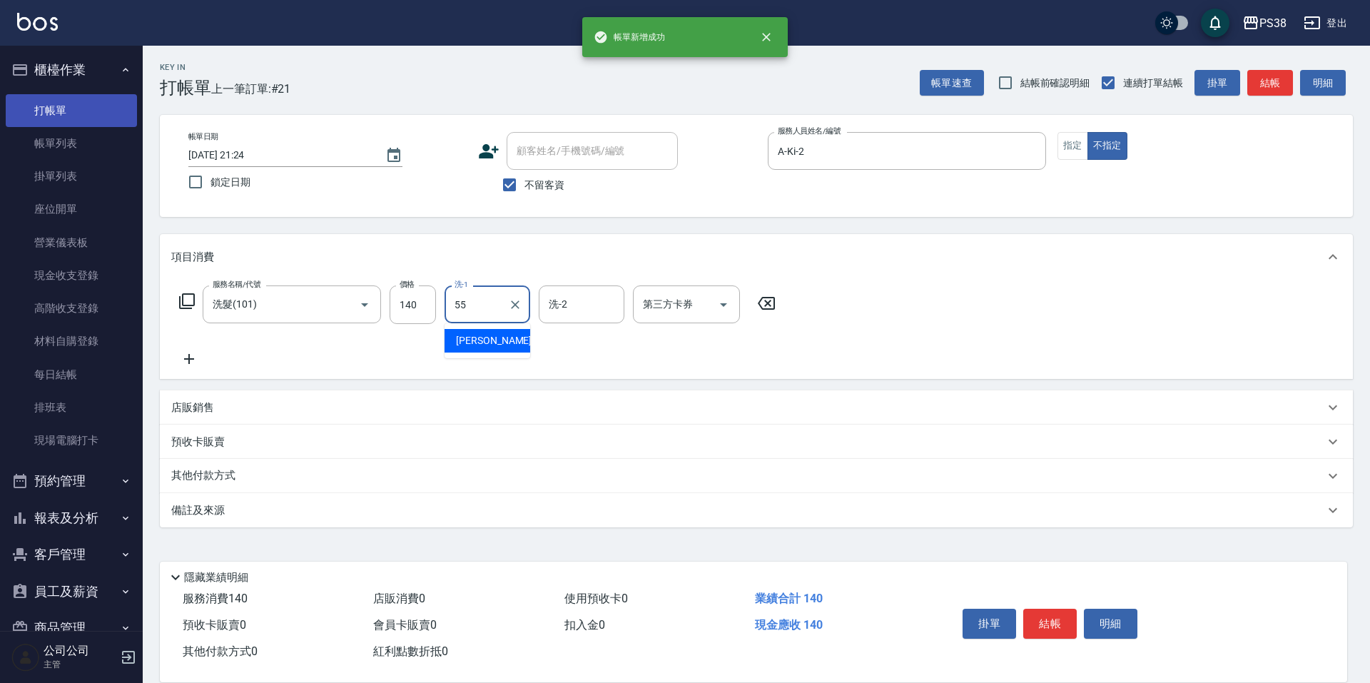
type input "[PERSON_NAME]-55"
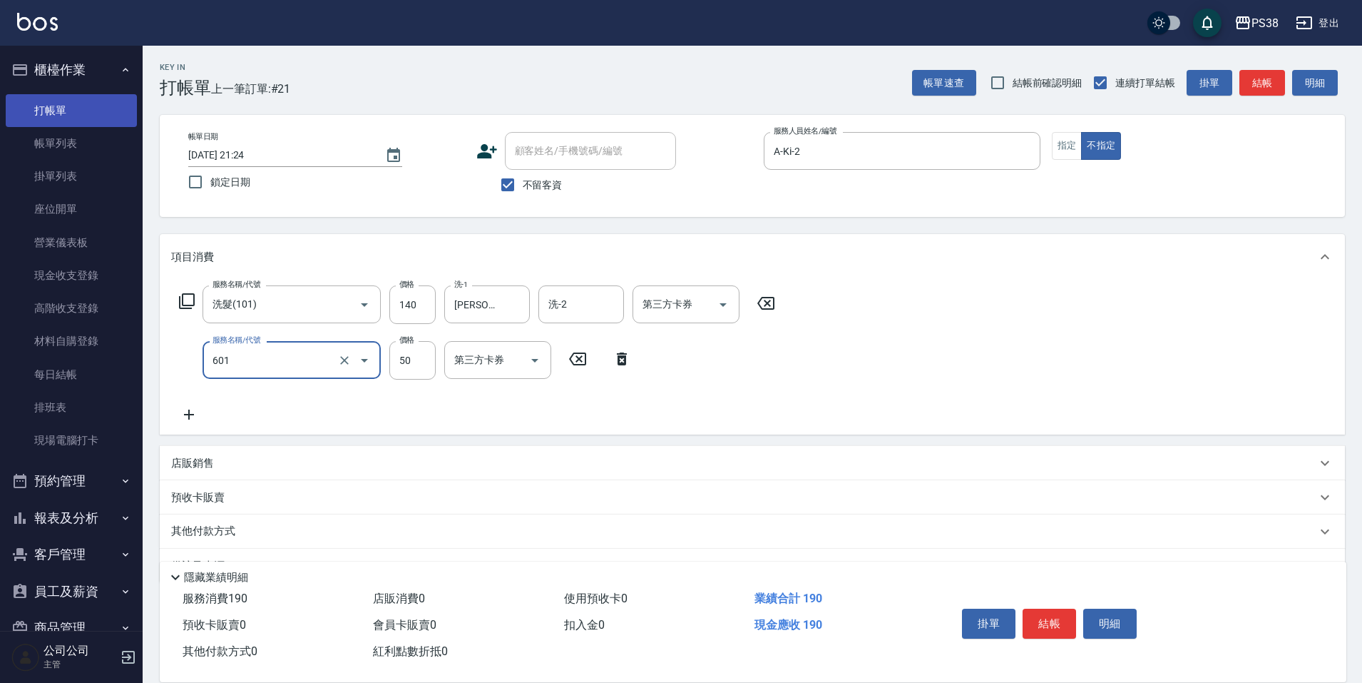
type input "精油50(601)"
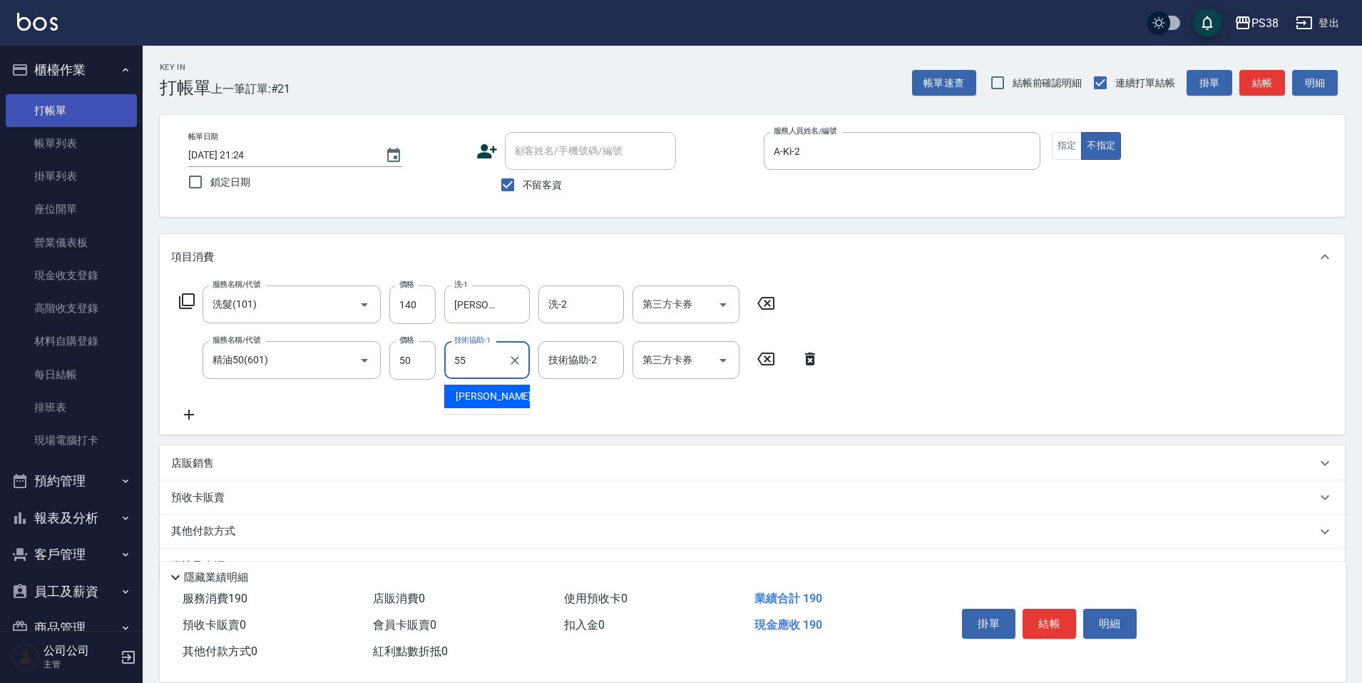
type input "[PERSON_NAME]-55"
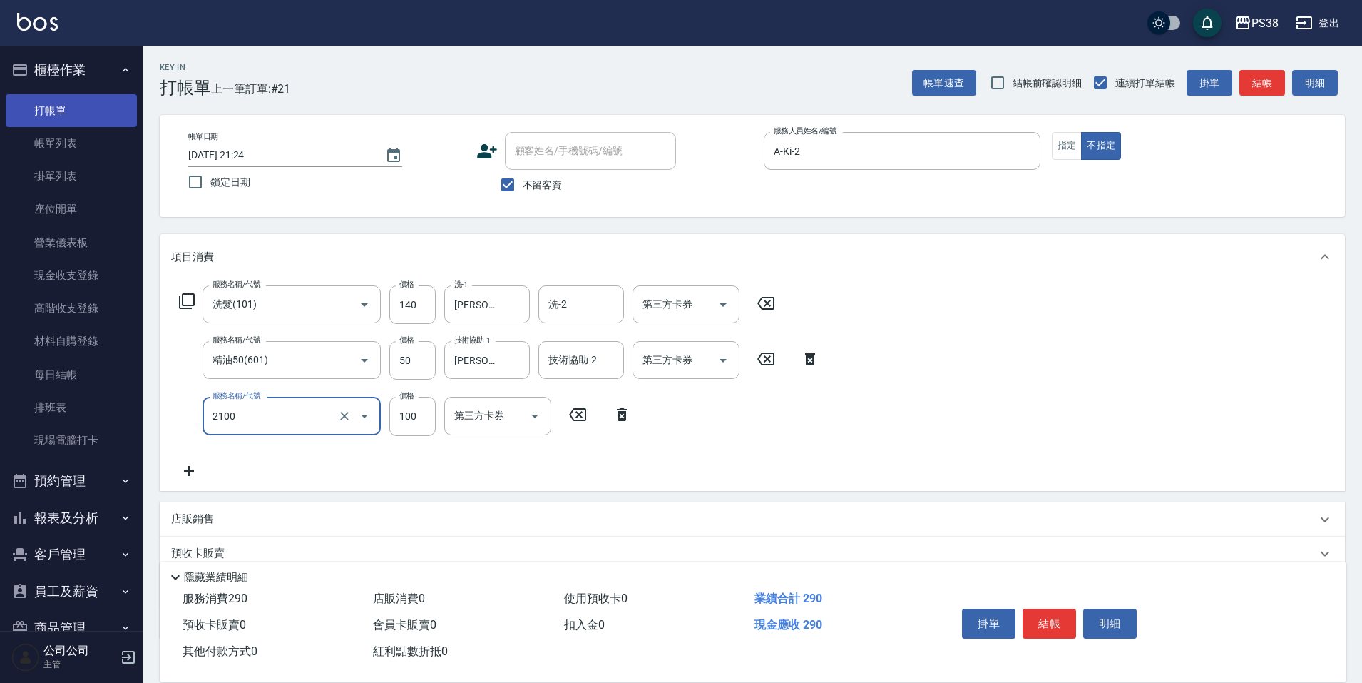
type input "剪髮與造型(任意金額)(2100)"
type input "160"
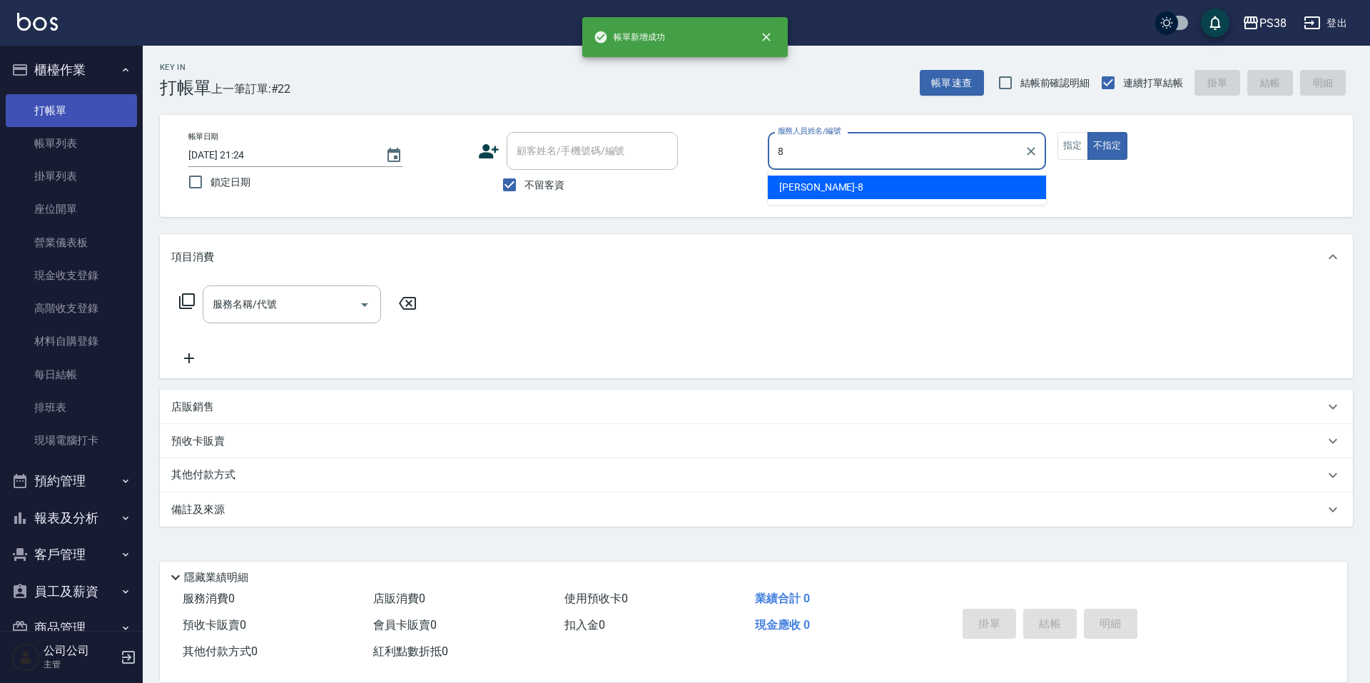
type input "mika-8"
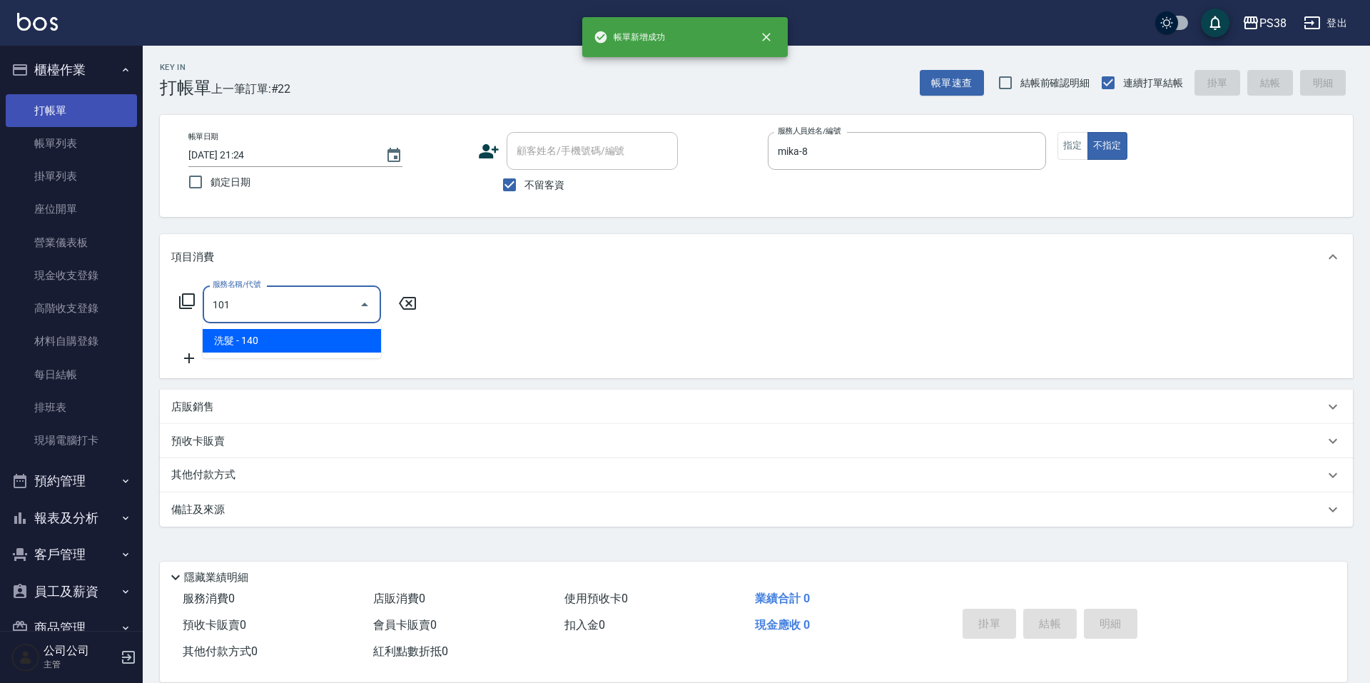
type input "洗髮(101)"
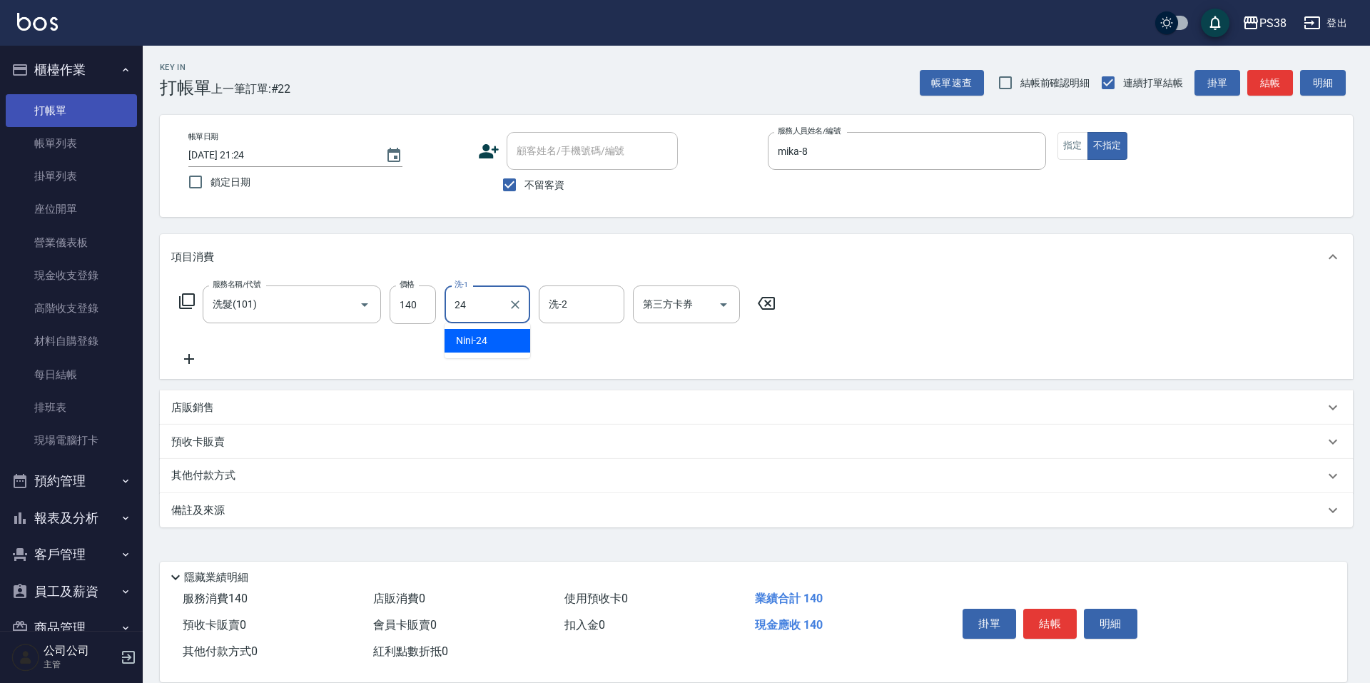
type input "Nini-24"
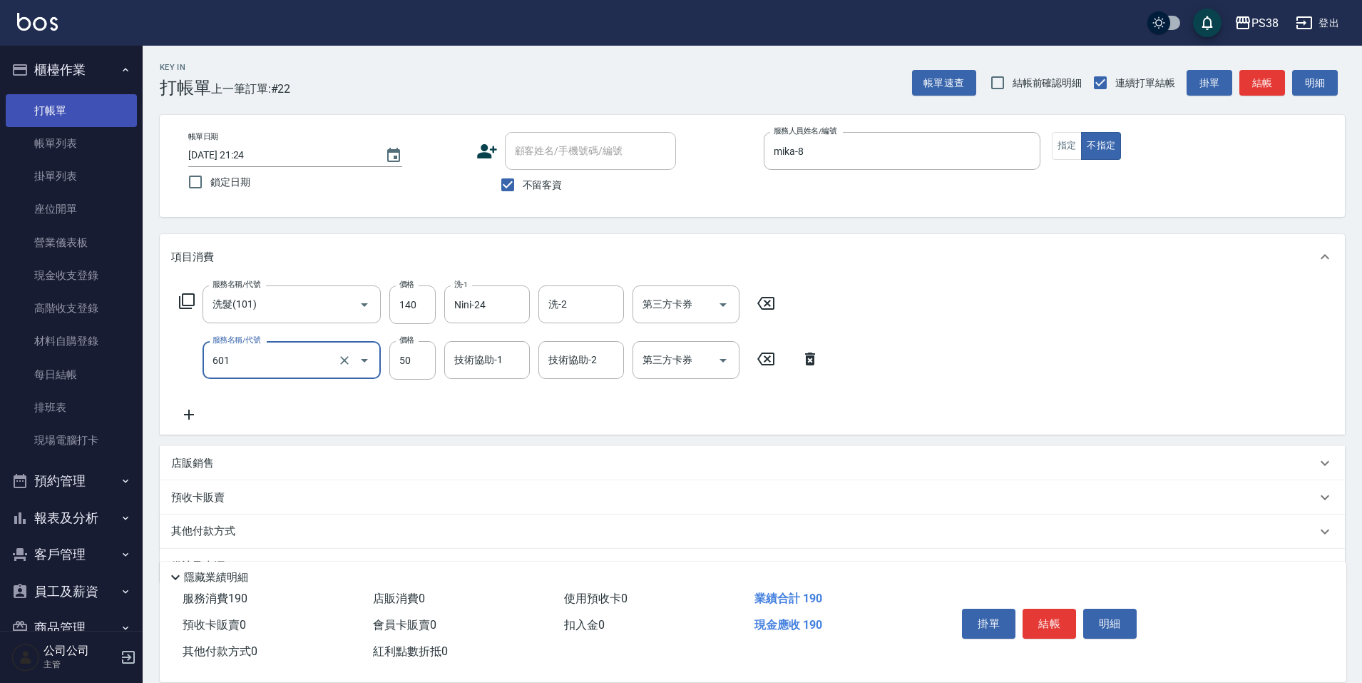
type input "精油50(601)"
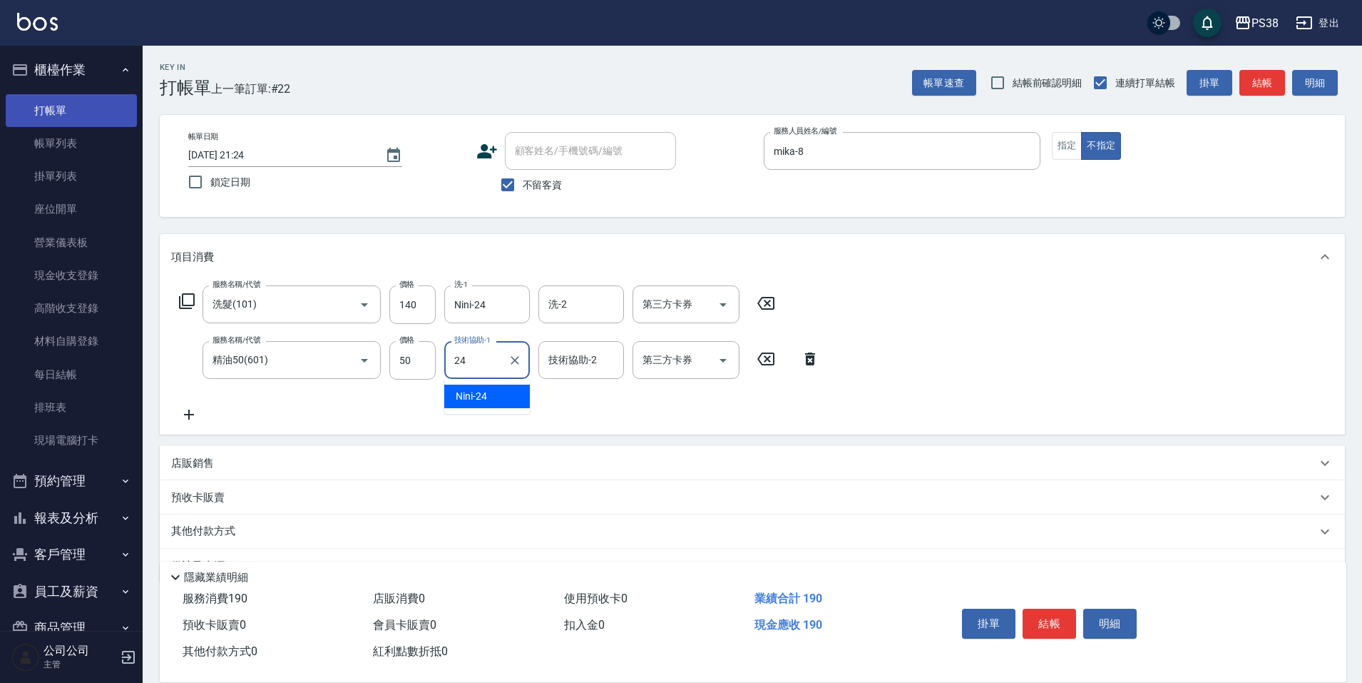
type input "Nini-24"
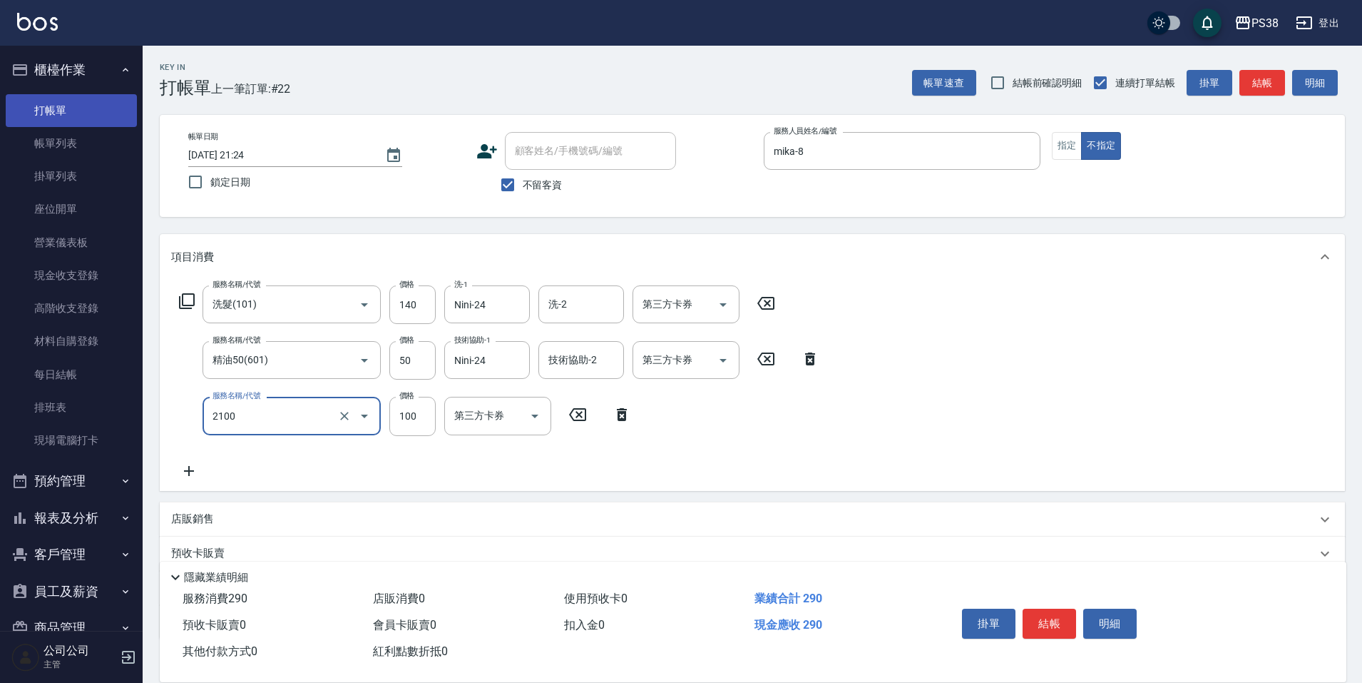
type input "剪髮與造型(任意金額)(2100)"
type input "160"
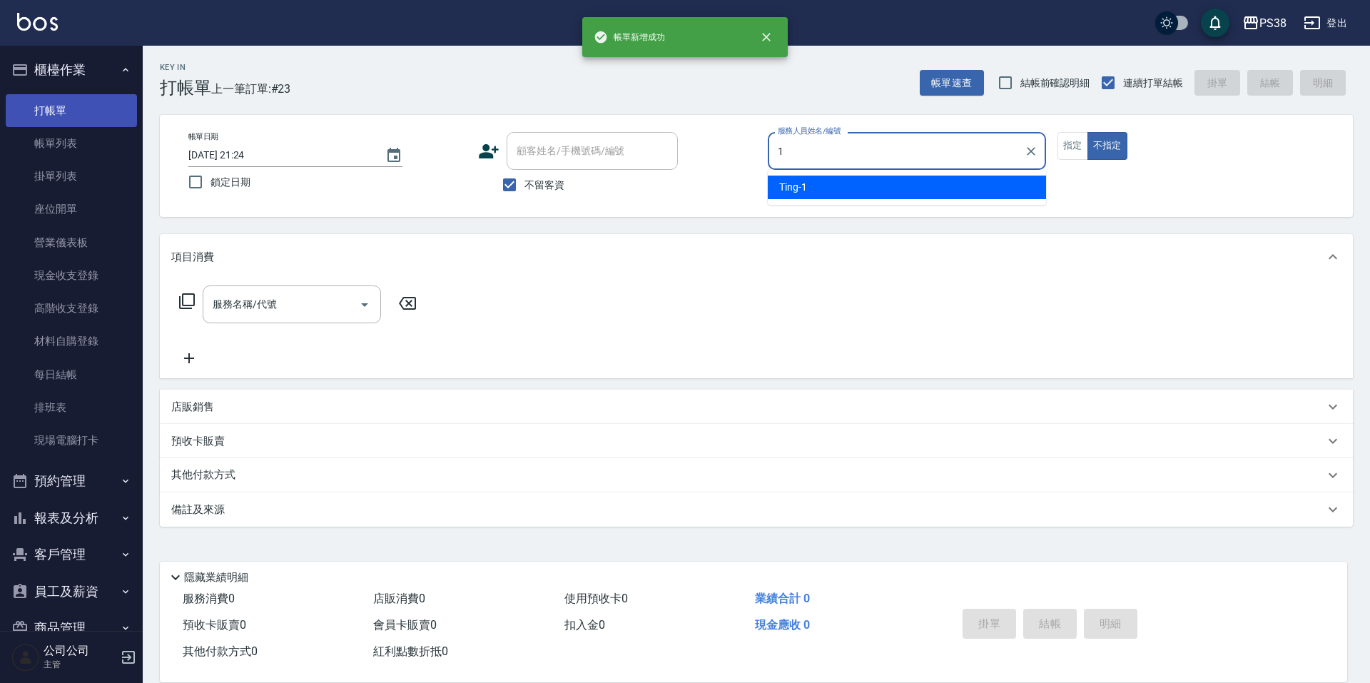
type input "Ting-1"
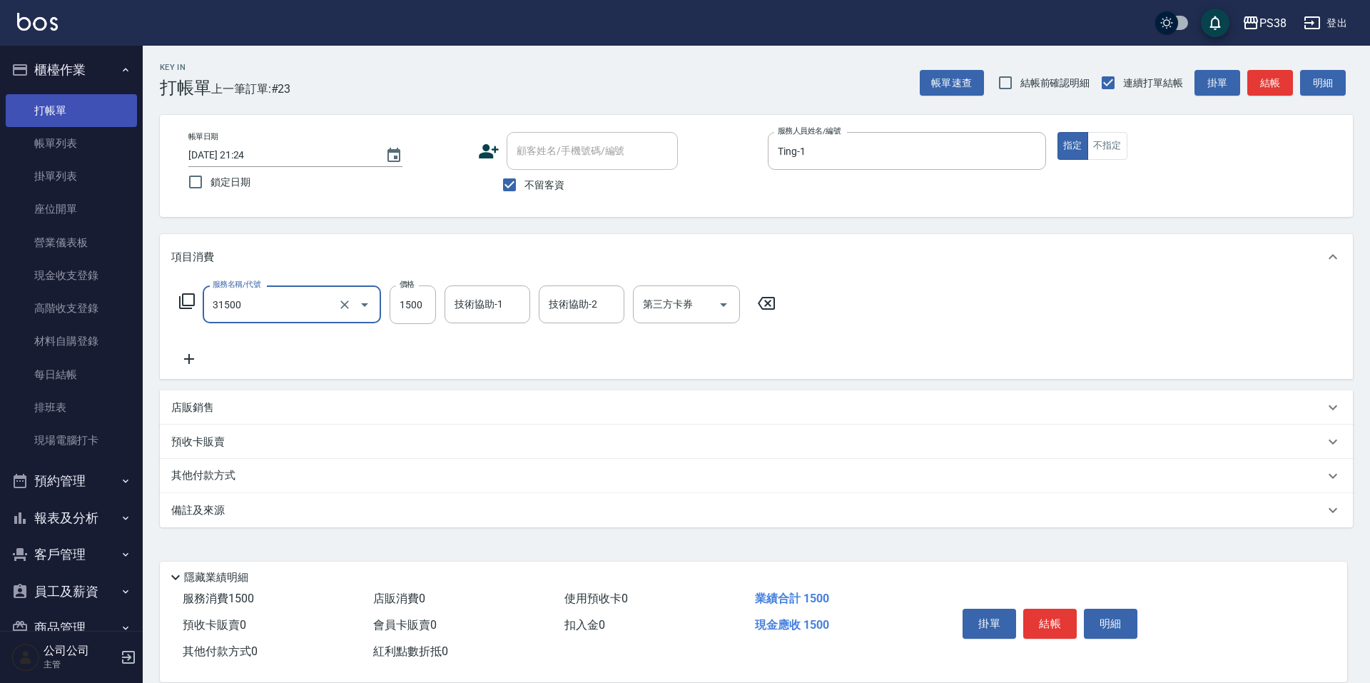
type input "護髮1500(31500)"
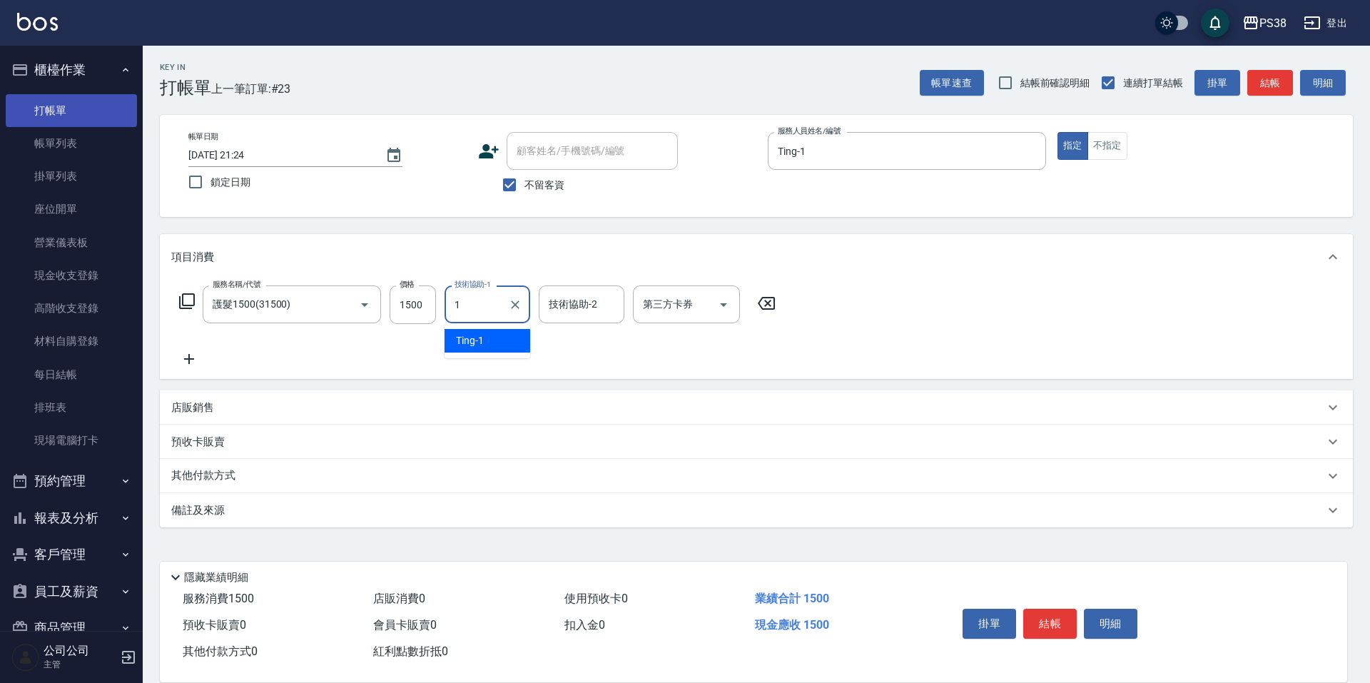
type input "Ting-1"
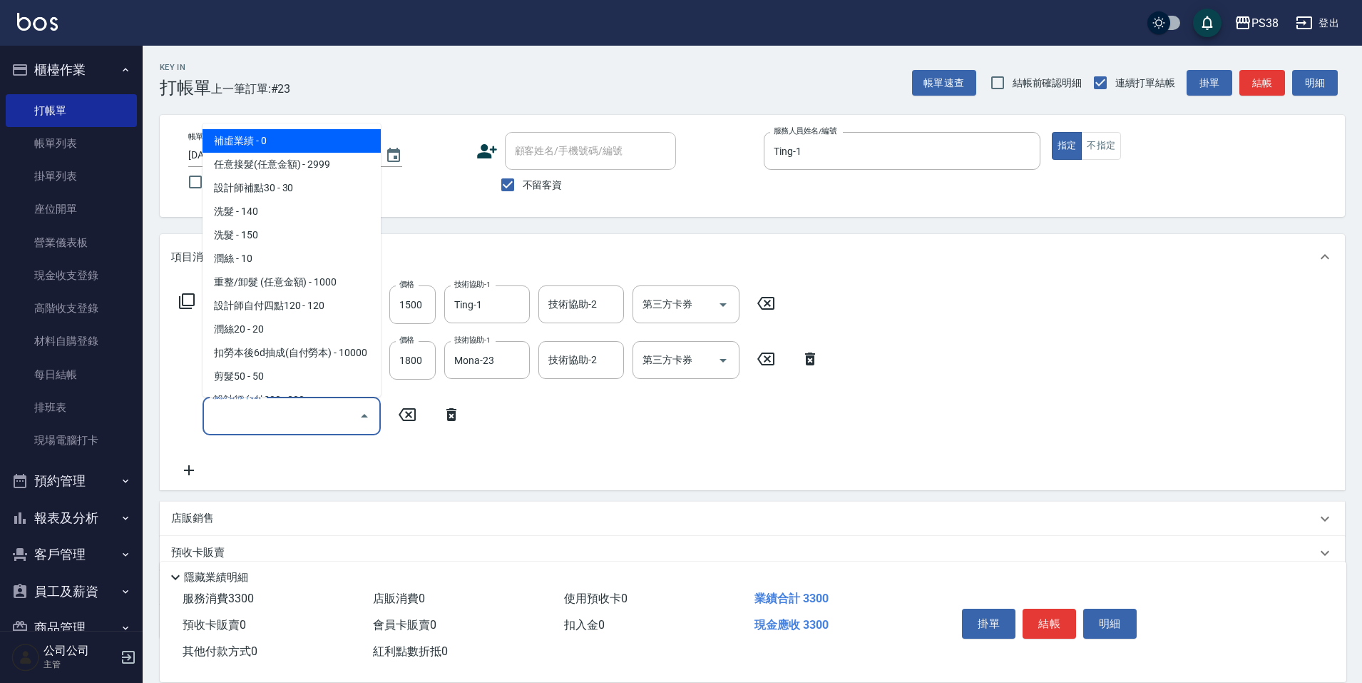
click at [260, 424] on input "服務名稱/代號" at bounding box center [281, 415] width 144 height 25
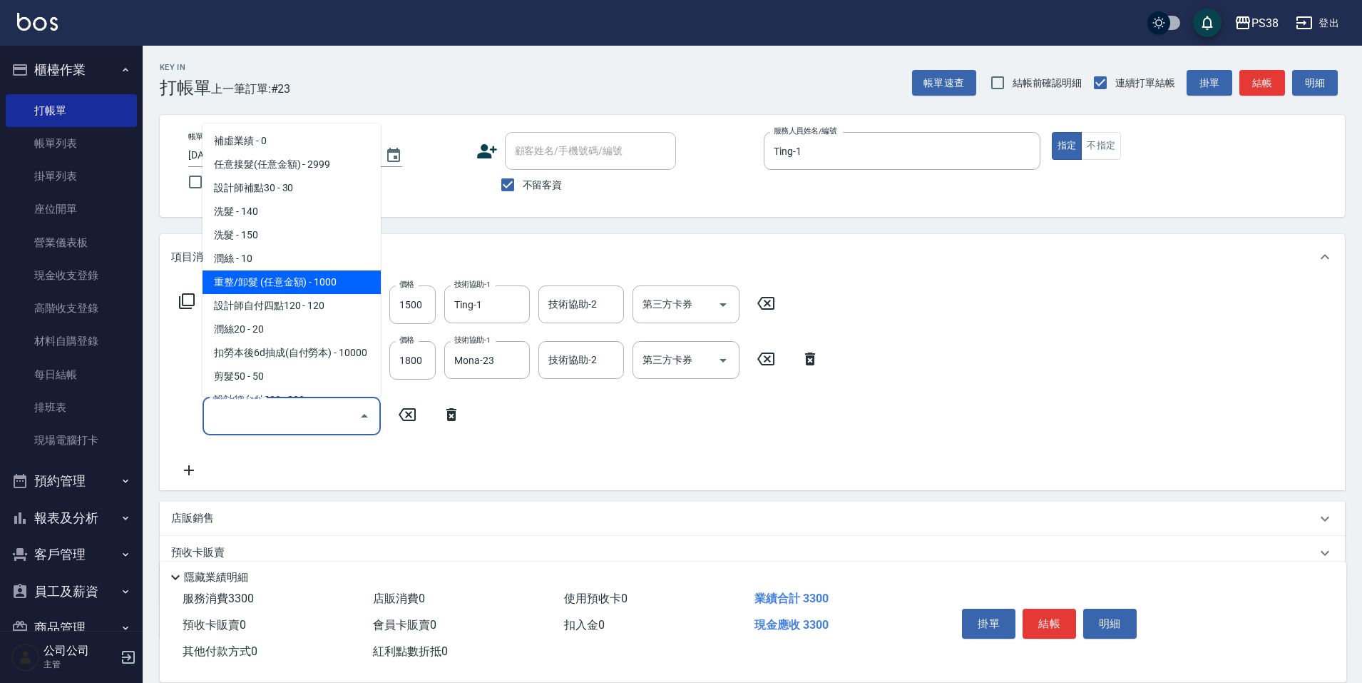
click at [321, 277] on span "重整/卸髮 (任意金額) - 1000" at bounding box center [292, 282] width 178 height 24
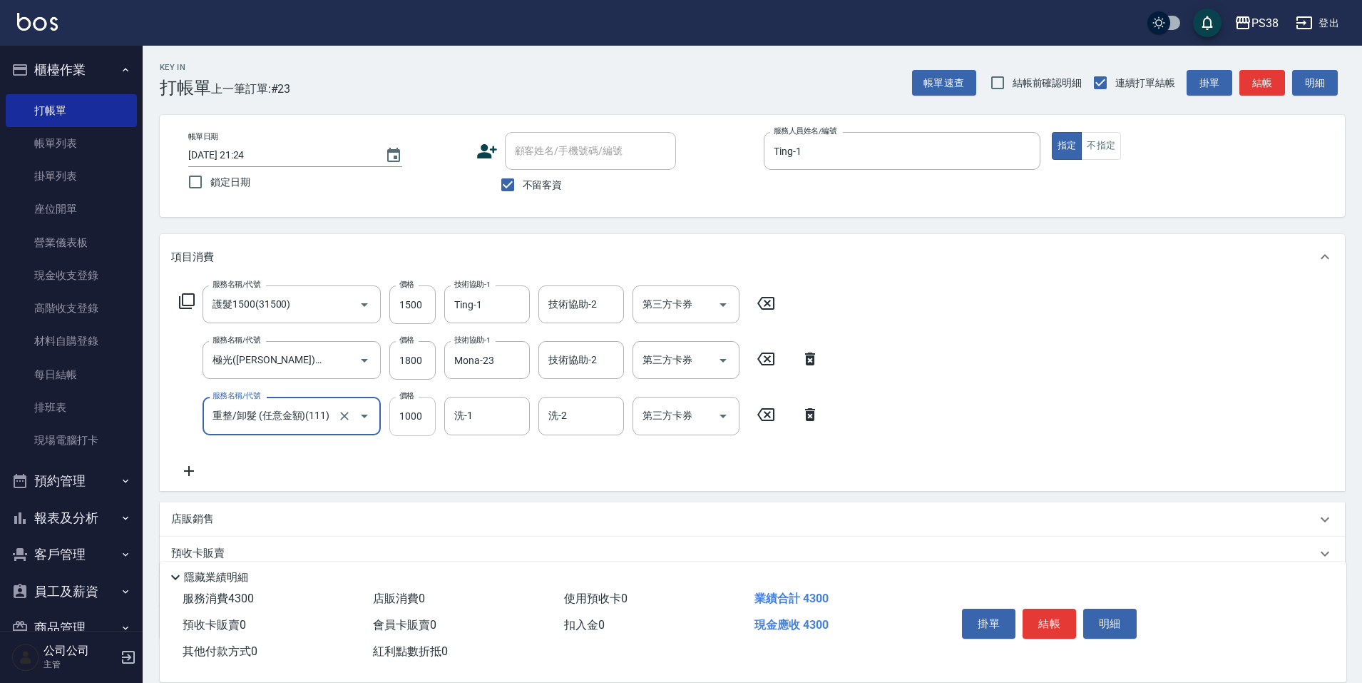
click at [414, 417] on input "1000" at bounding box center [412, 416] width 46 height 39
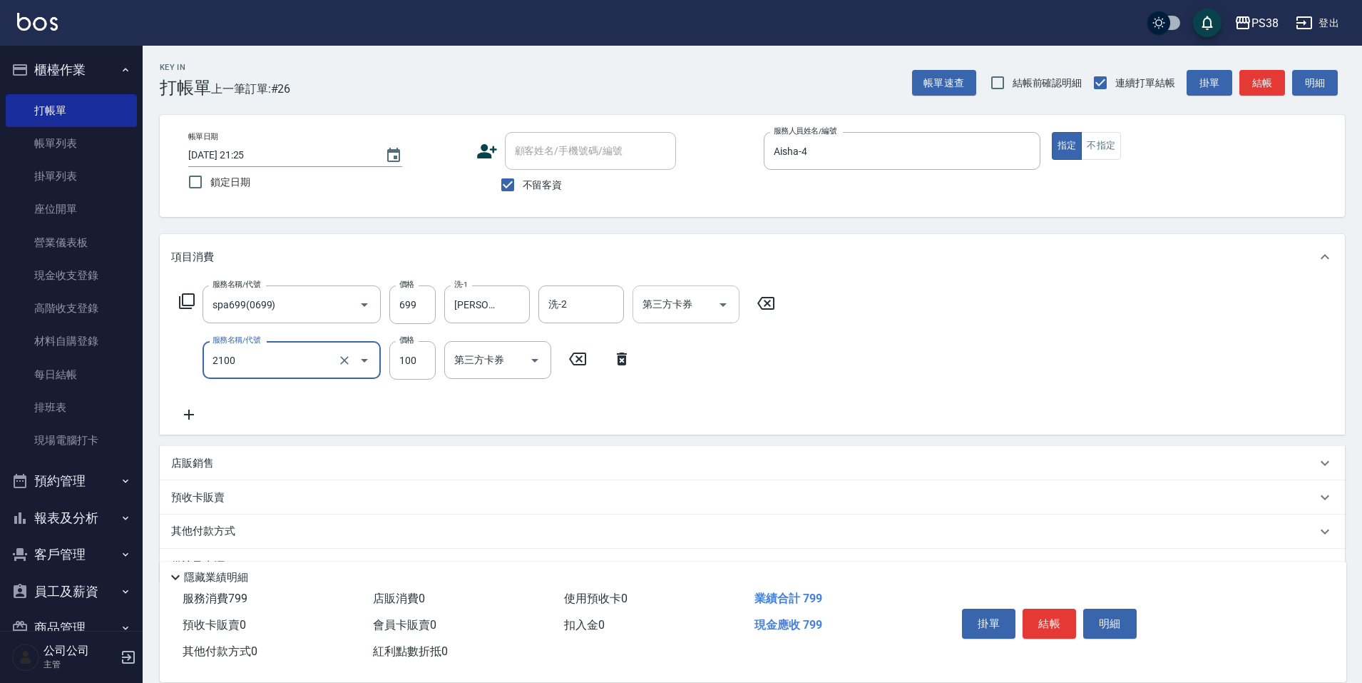
click at [728, 311] on icon "Open" at bounding box center [723, 304] width 17 height 17
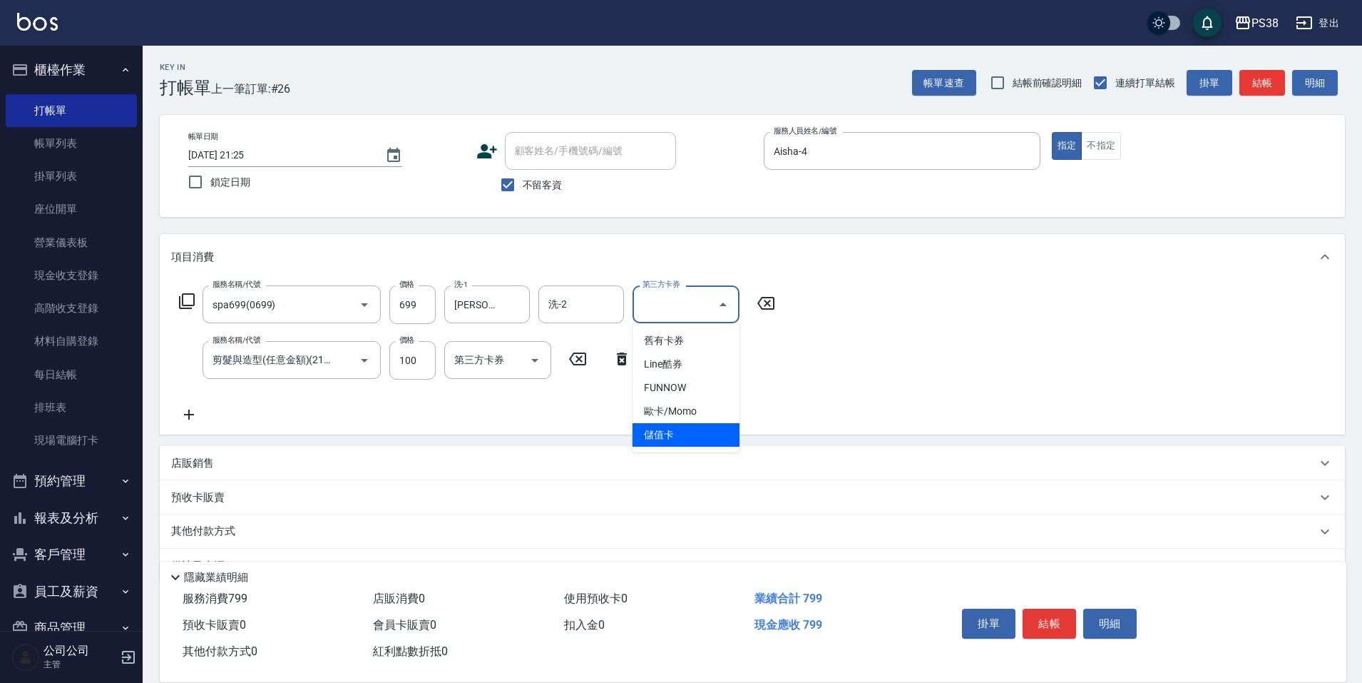
click at [681, 436] on span "儲值卡" at bounding box center [686, 435] width 107 height 24
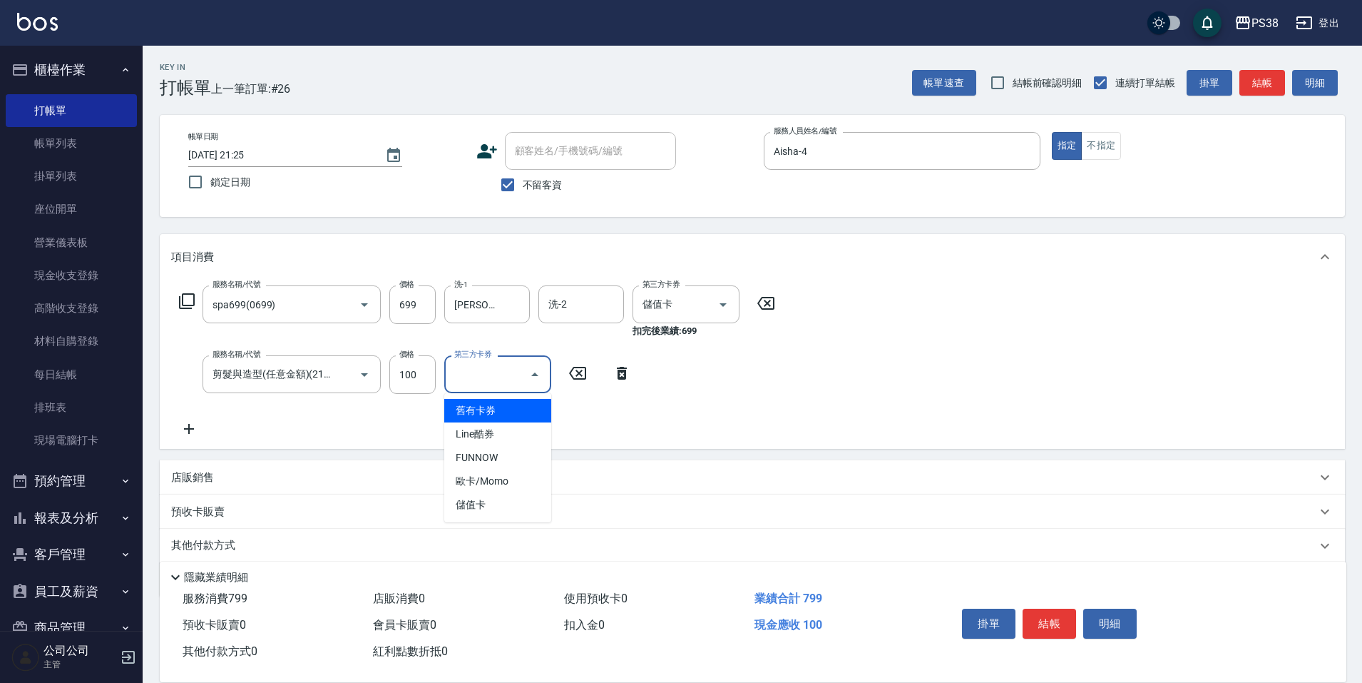
click at [521, 373] on input "第三方卡券" at bounding box center [487, 374] width 73 height 25
click at [479, 501] on span "儲值卡" at bounding box center [497, 505] width 107 height 24
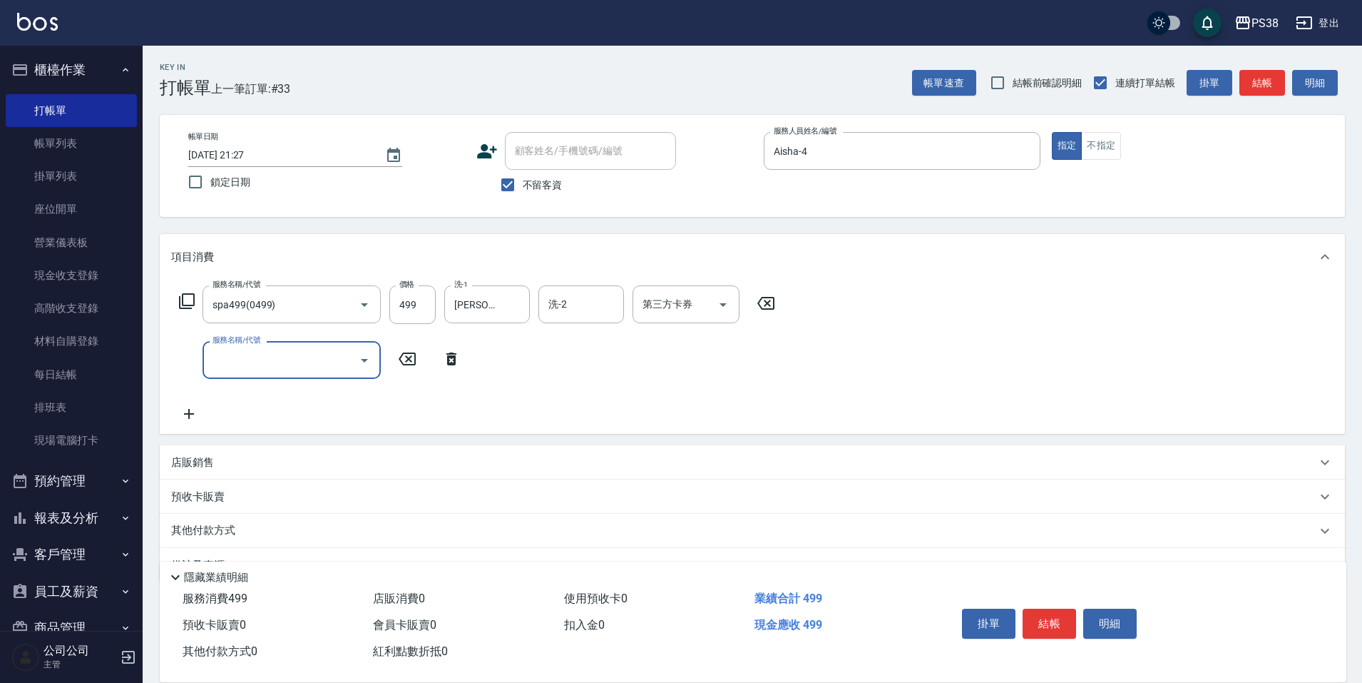
click at [316, 342] on div "服務名稱/代號" at bounding box center [292, 360] width 178 height 38
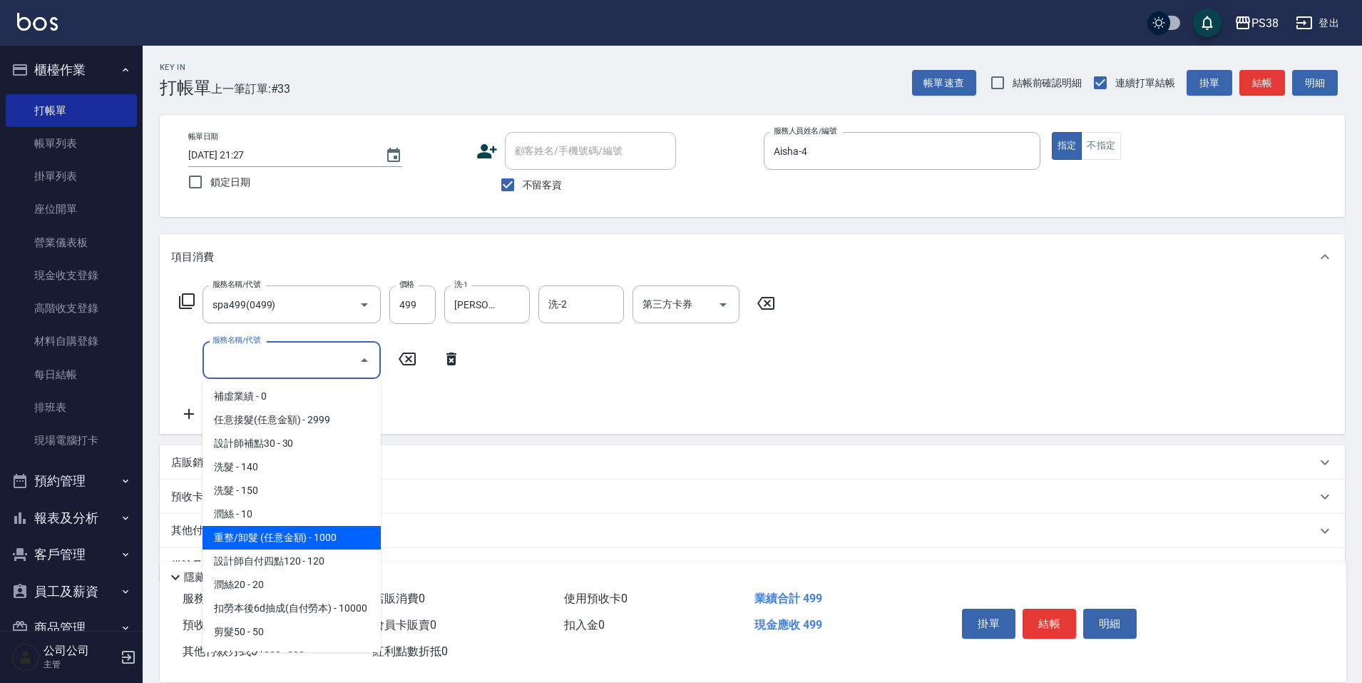
click at [324, 543] on span "重整/卸髮 (任意金額) - 1000" at bounding box center [292, 538] width 178 height 24
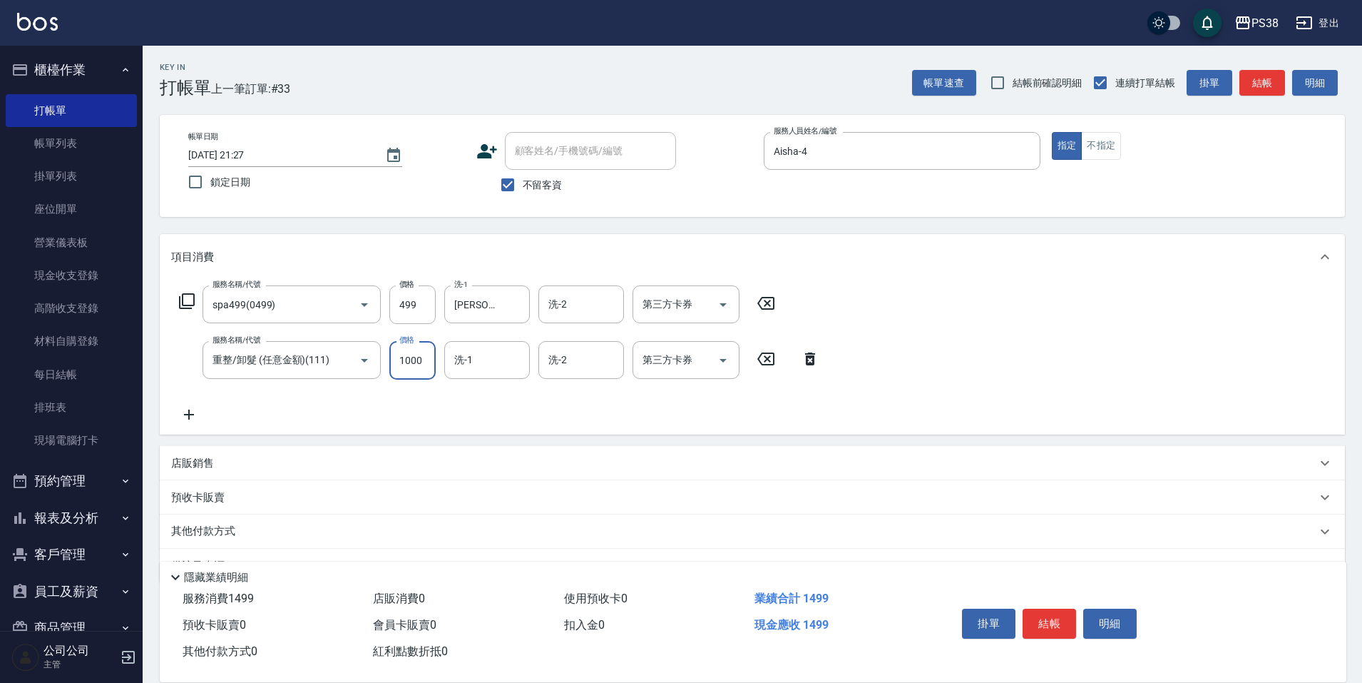
click at [414, 362] on input "1000" at bounding box center [412, 360] width 46 height 39
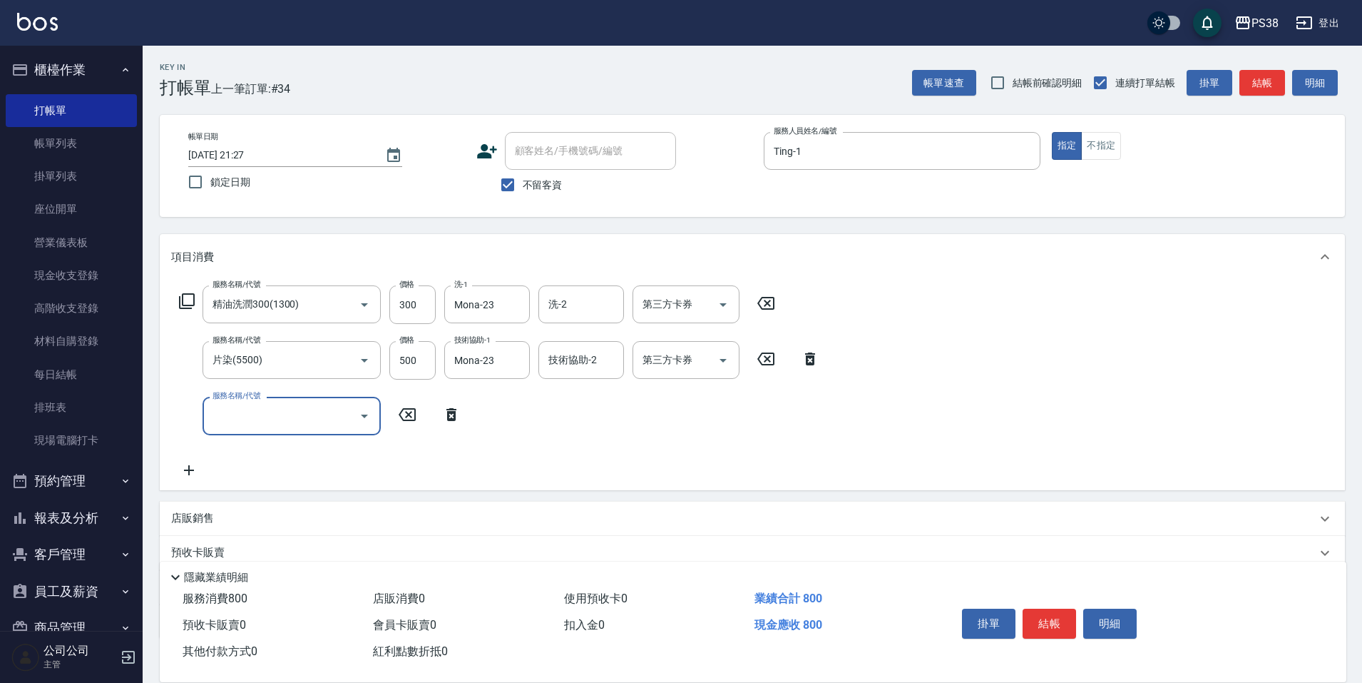
click at [349, 407] on input "服務名稱/代號" at bounding box center [281, 415] width 144 height 25
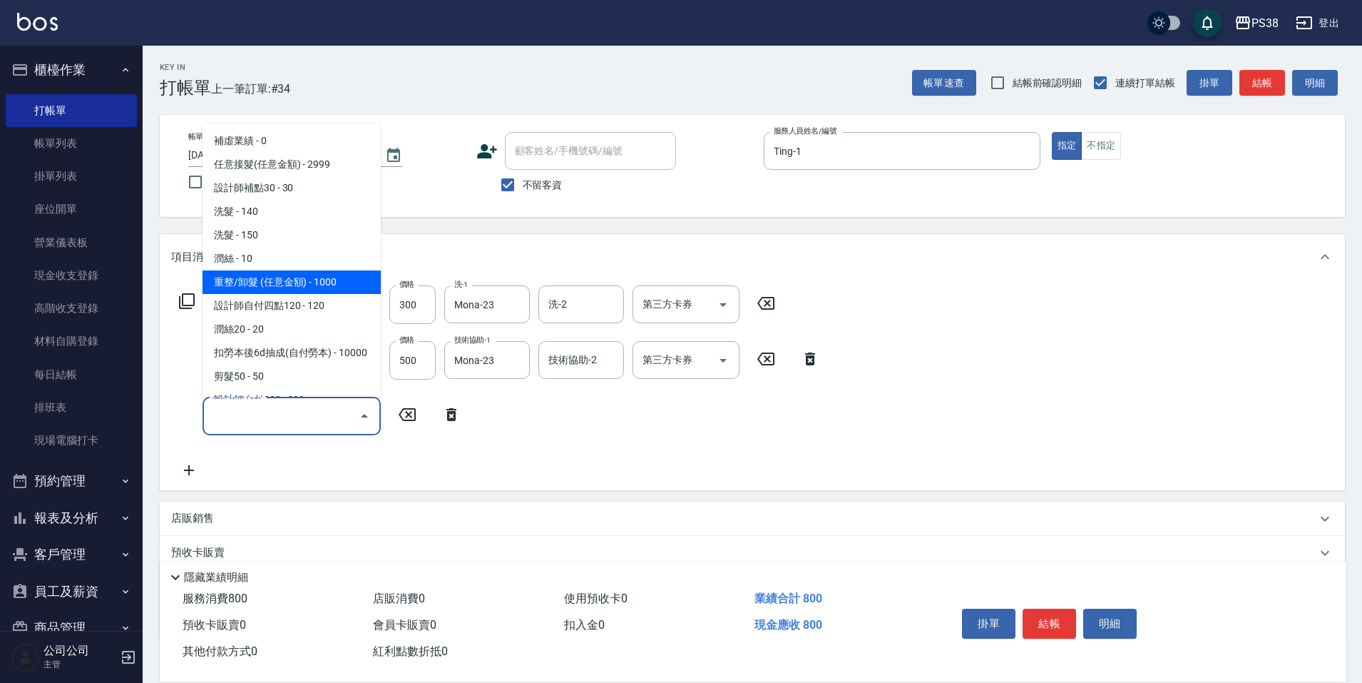
click at [335, 276] on span "重整/卸髮 (任意金額) - 1000" at bounding box center [292, 282] width 178 height 24
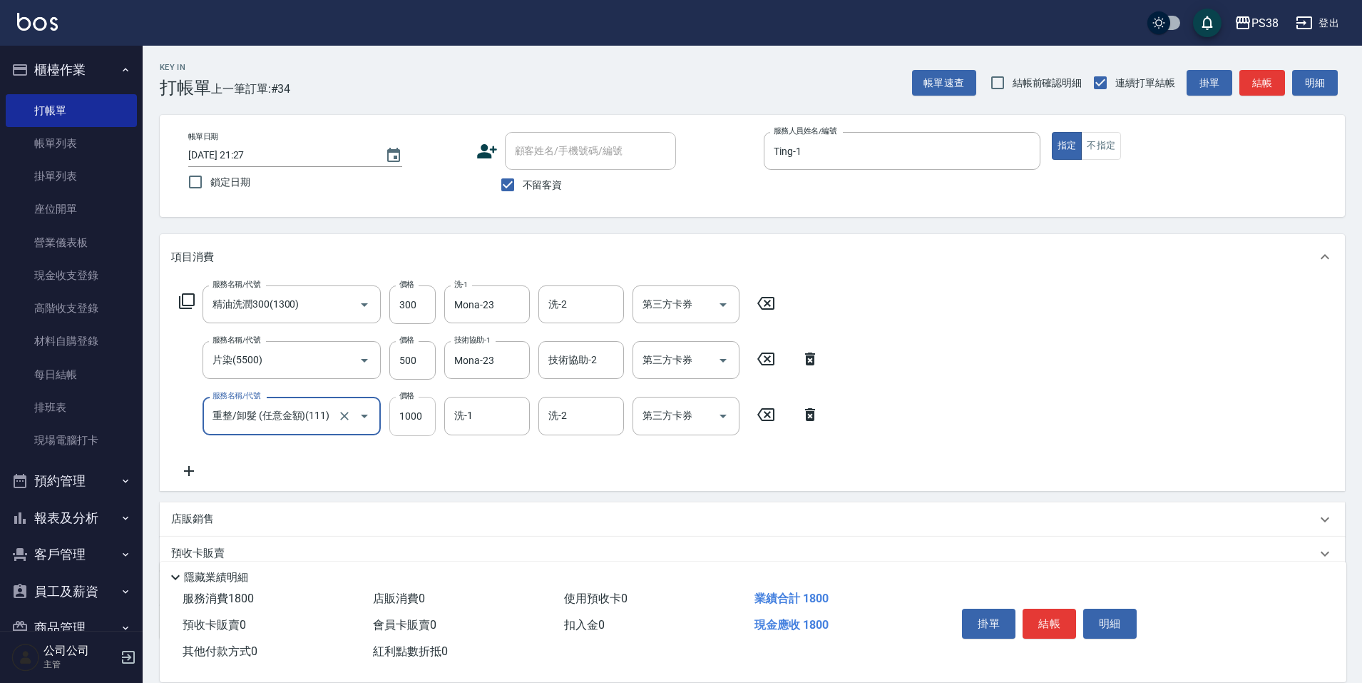
click at [414, 417] on input "1000" at bounding box center [412, 416] width 46 height 39
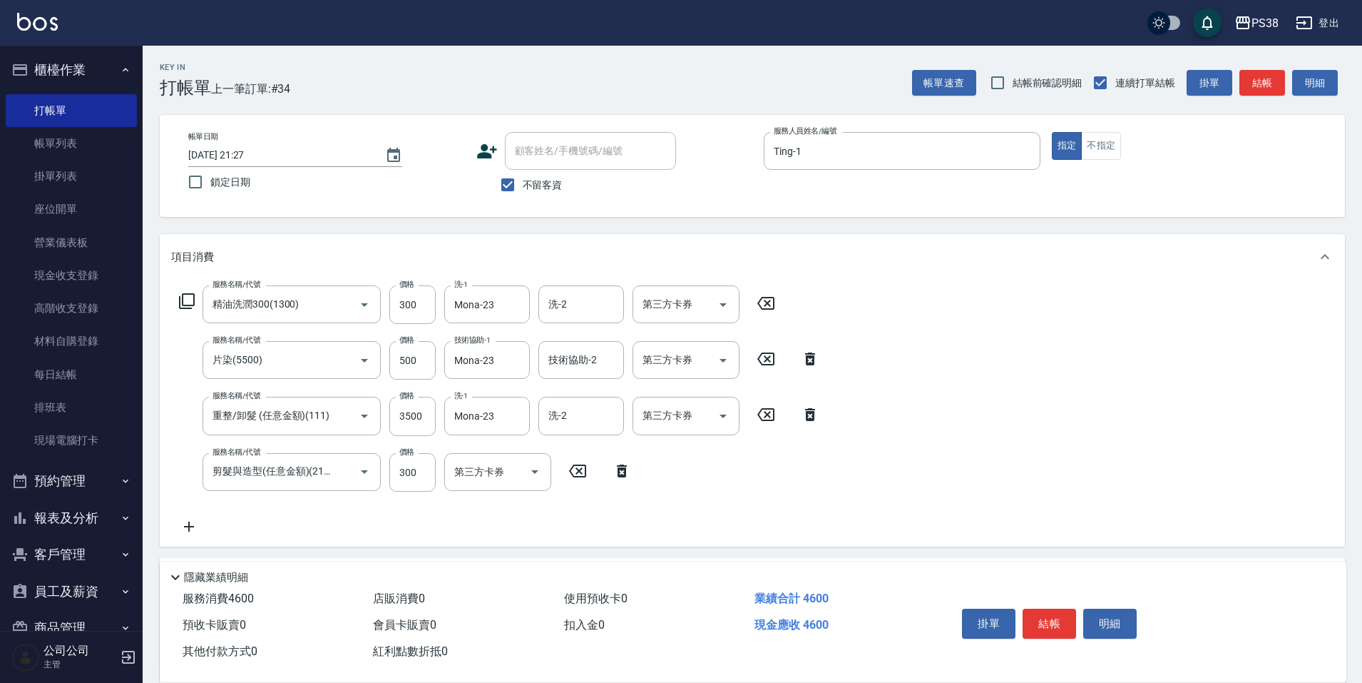
click at [485, 514] on div "服務名稱/代號 精油洗潤300(1300) 服務名稱/代號 價格 300 價格 洗-1 Mona-23 洗-1 洗-2 洗-2 第三方卡券 第三方卡券 服務名…" at bounding box center [499, 410] width 657 height 250
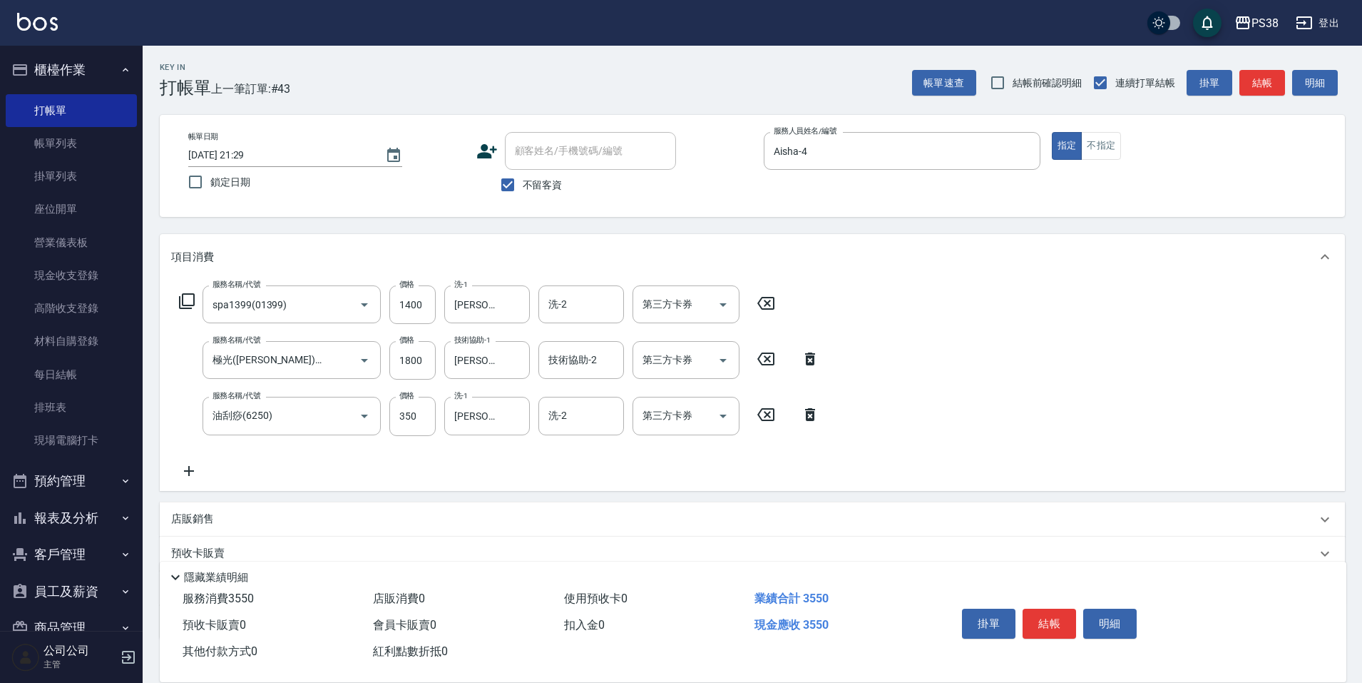
click at [510, 484] on div "服務名稱/代號 spa1399(01399) 服務名稱/代號 價格 1400 價格 洗-1 Yuki-6 洗-1 洗-2 洗-2 第三方卡券 第三方卡券 服務…" at bounding box center [753, 385] width 1186 height 210
click at [722, 302] on icon "Open" at bounding box center [723, 304] width 17 height 17
click at [704, 447] on ul "舊有卡券 Line酷券 FUNNOW 歐卡/Momo 儲值卡" at bounding box center [686, 387] width 107 height 129
click at [703, 441] on span "儲值卡" at bounding box center [686, 435] width 107 height 24
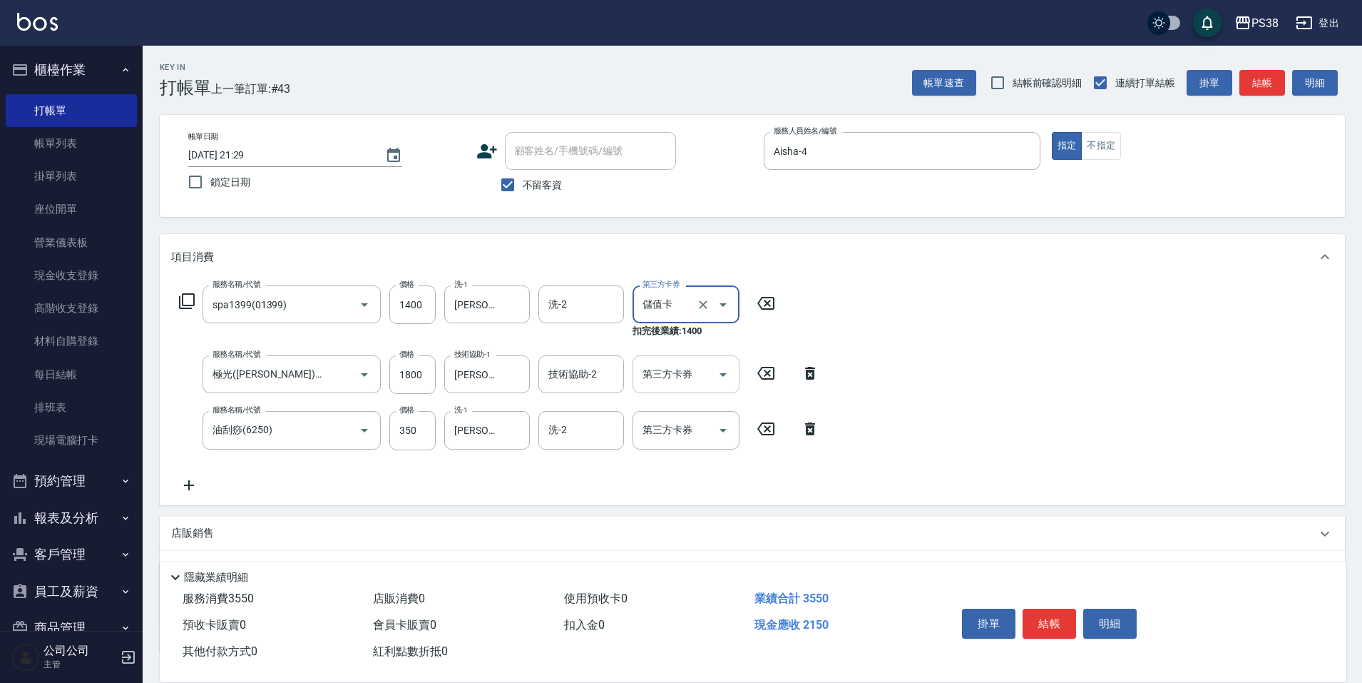
click at [728, 371] on icon "Open" at bounding box center [723, 374] width 17 height 17
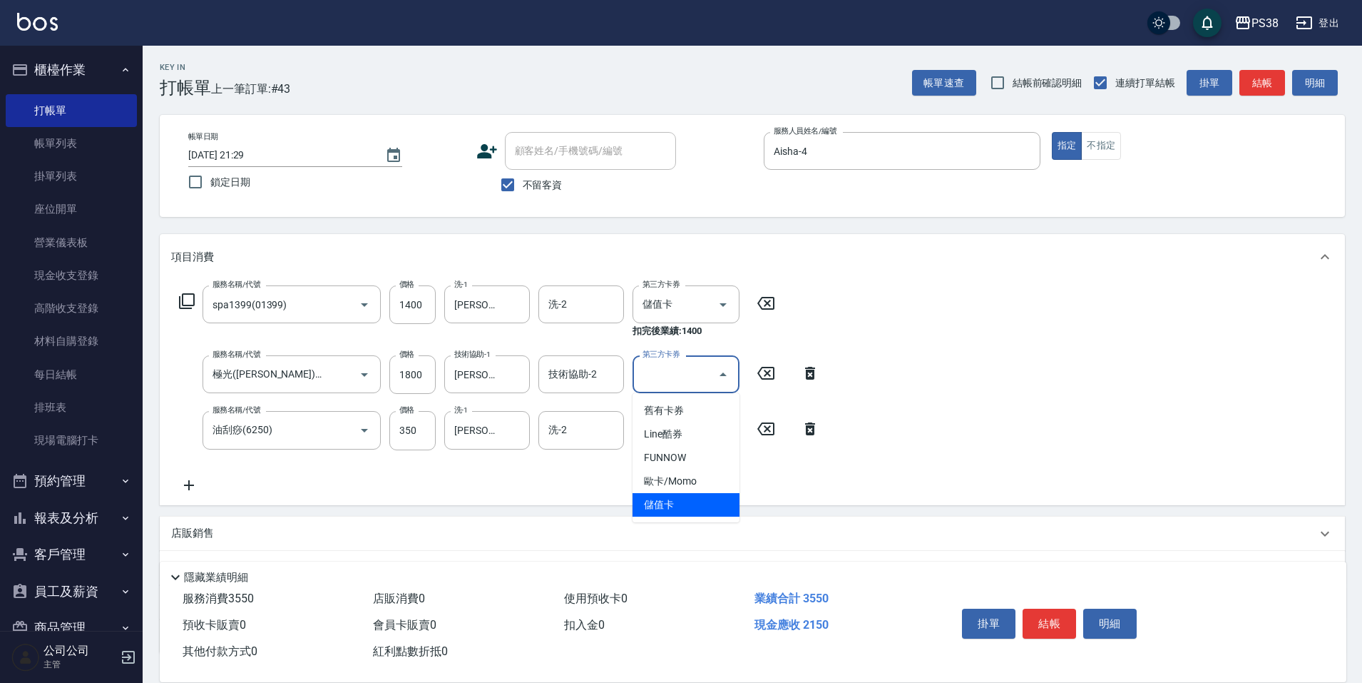
click at [727, 507] on span "儲值卡" at bounding box center [686, 505] width 107 height 24
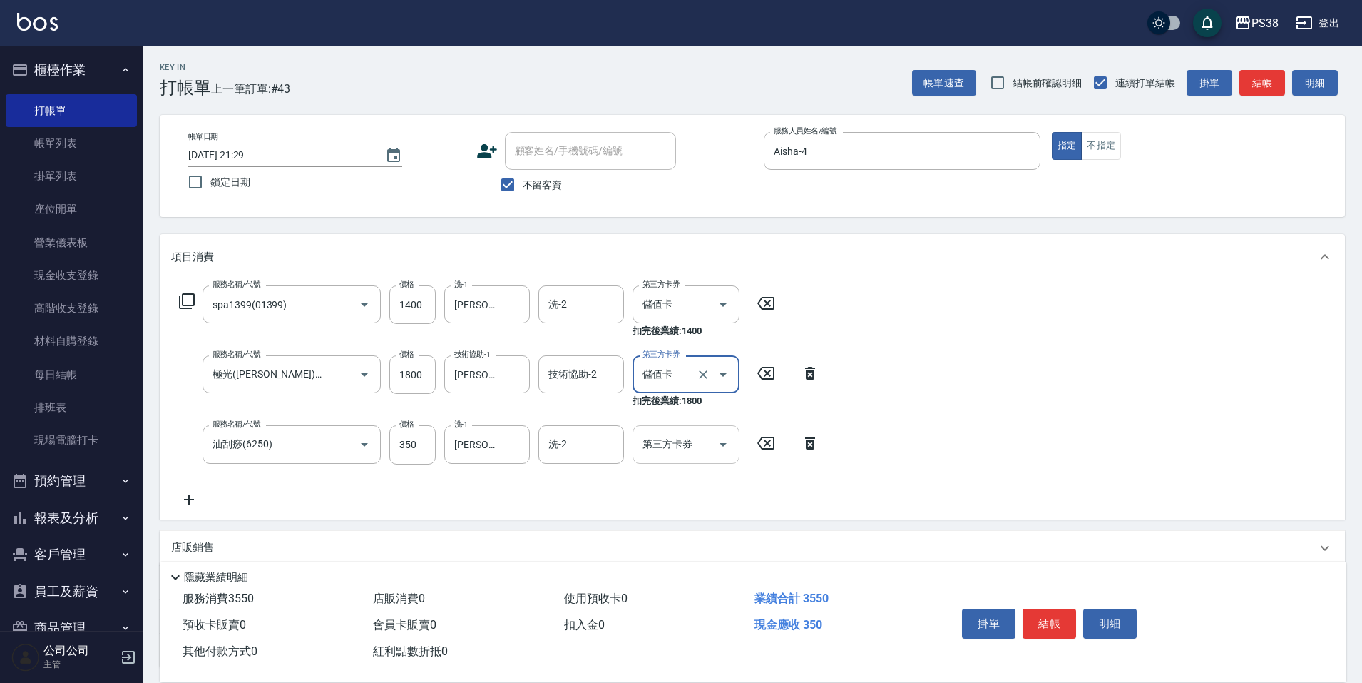
click at [720, 437] on icon "Open" at bounding box center [723, 444] width 17 height 17
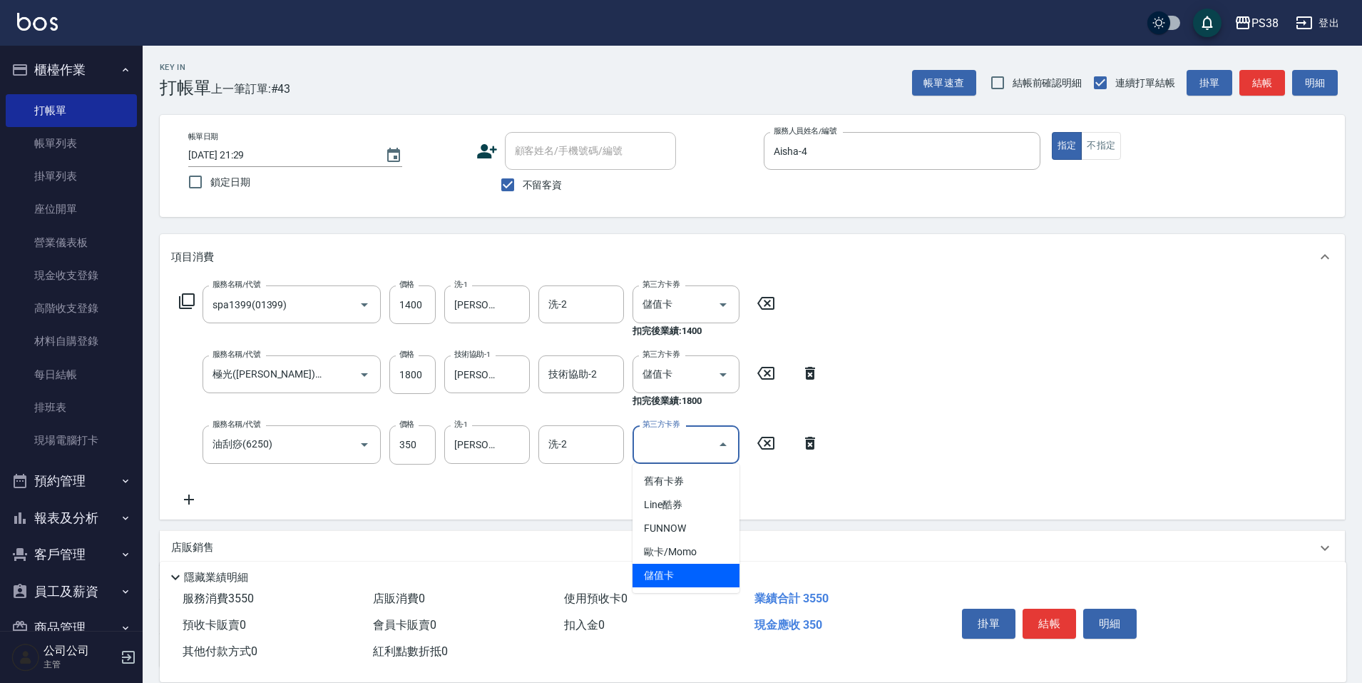
click at [696, 576] on span "儲值卡" at bounding box center [686, 576] width 107 height 24
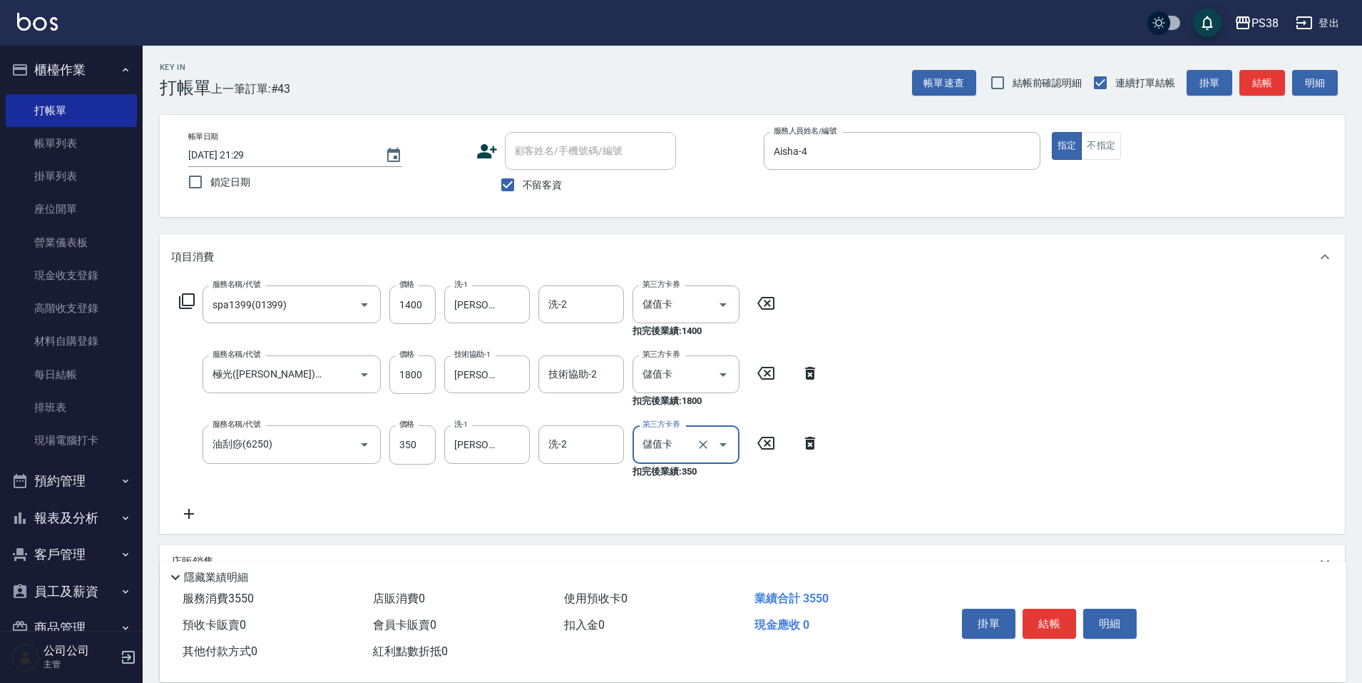
click at [514, 501] on div "服務名稱/代號 spa1399(01399) 服務名稱/代號 價格 1400 價格 洗-1 Yuki-6 洗-1 洗-2 洗-2 第三方卡券 儲值卡 第三方卡…" at bounding box center [499, 403] width 657 height 236
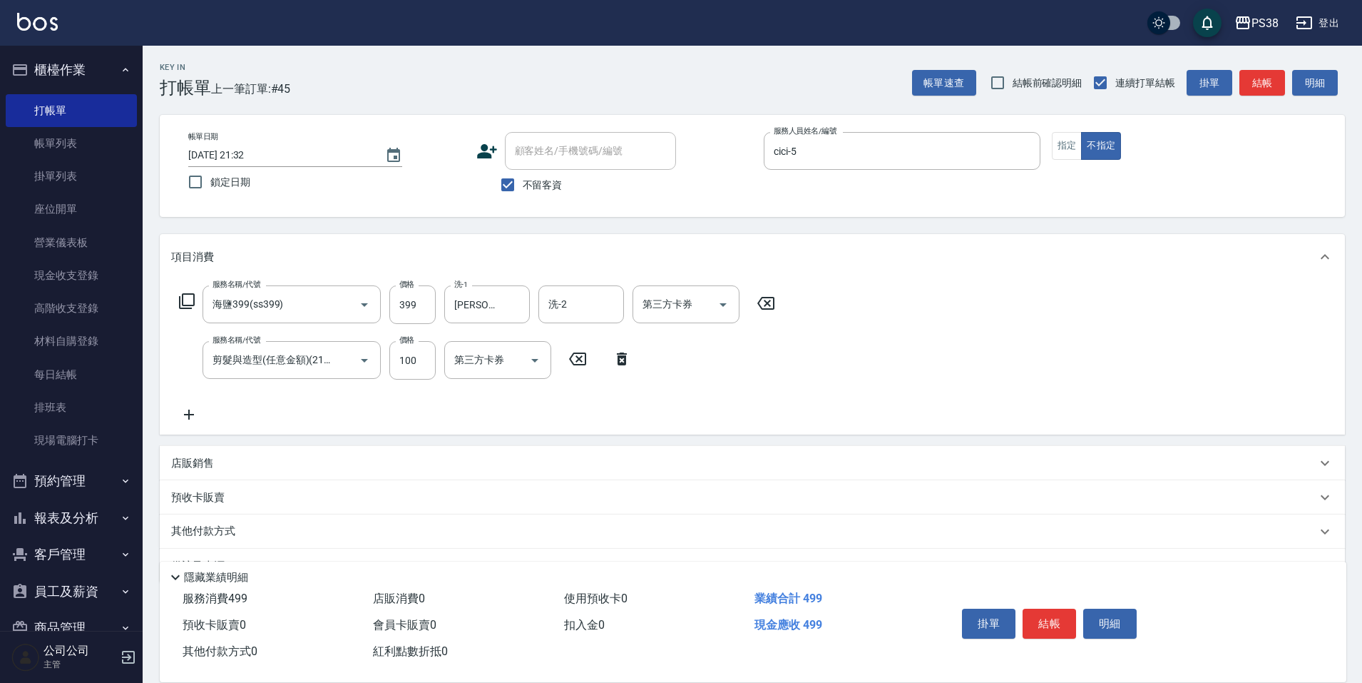
click at [571, 410] on div "服務名稱/代號 海鹽399(ss399) 服務名稱/代號 價格 399 價格 洗-1 [PERSON_NAME]-55 洗-1 洗-2 洗-2 第三方卡券 第…" at bounding box center [477, 354] width 613 height 138
click at [180, 459] on p "店販銷售" at bounding box center [192, 463] width 43 height 15
click at [380, 529] on input "商品代號/名稱" at bounding box center [407, 516] width 165 height 25
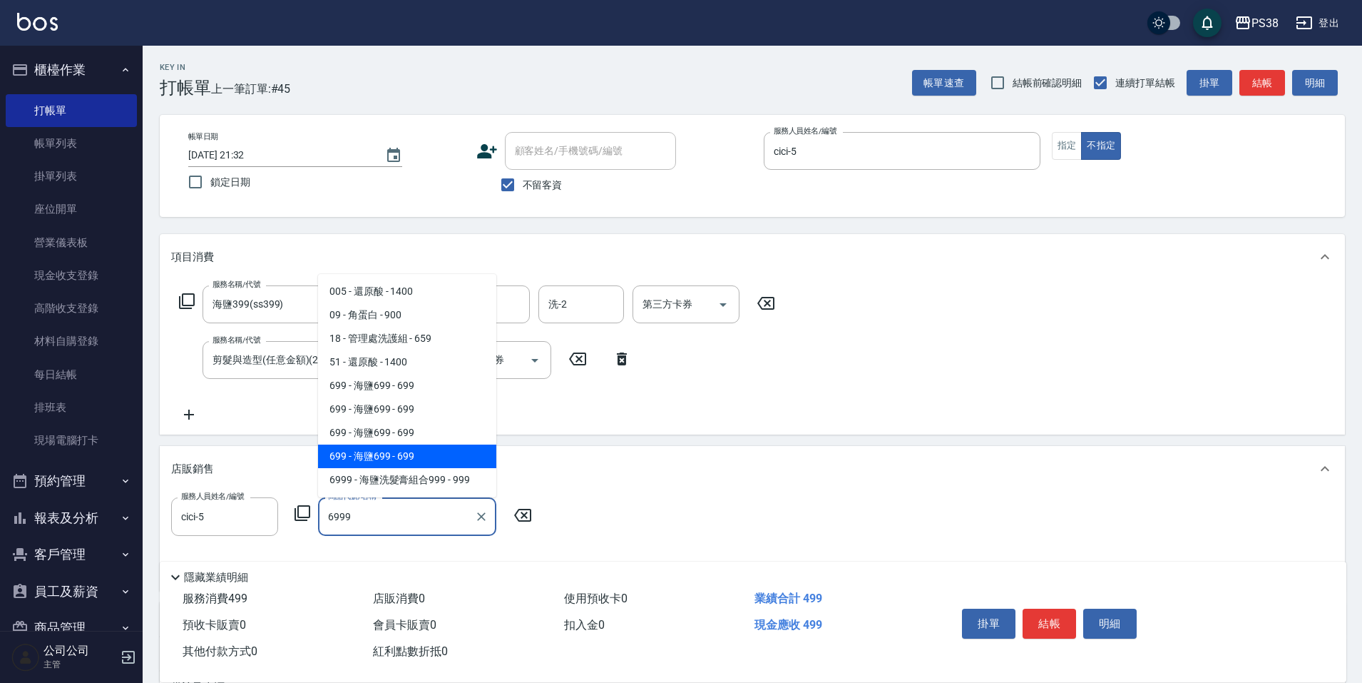
click at [433, 485] on span "6999 - 海鹽洗髮膏組合999 - 999" at bounding box center [407, 480] width 178 height 24
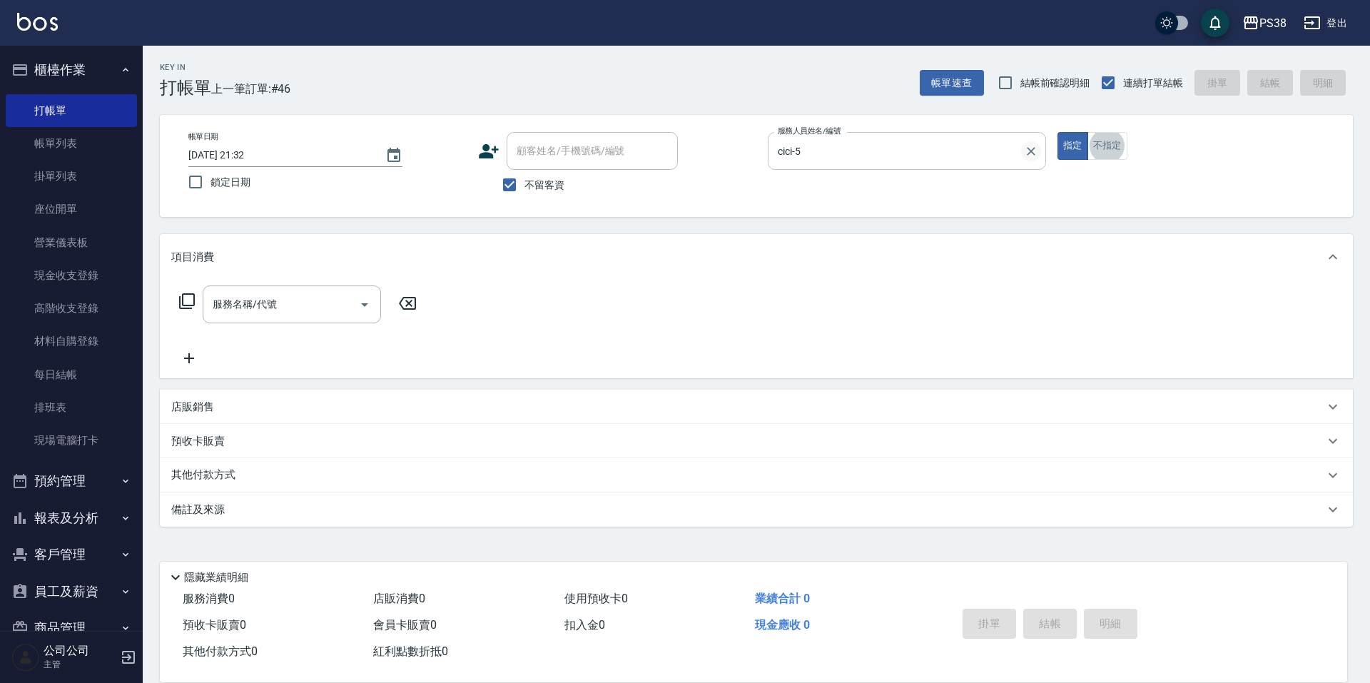
click at [1026, 150] on icon "Clear" at bounding box center [1031, 151] width 14 height 14
click at [88, 143] on link "帳單列表" at bounding box center [71, 143] width 131 height 33
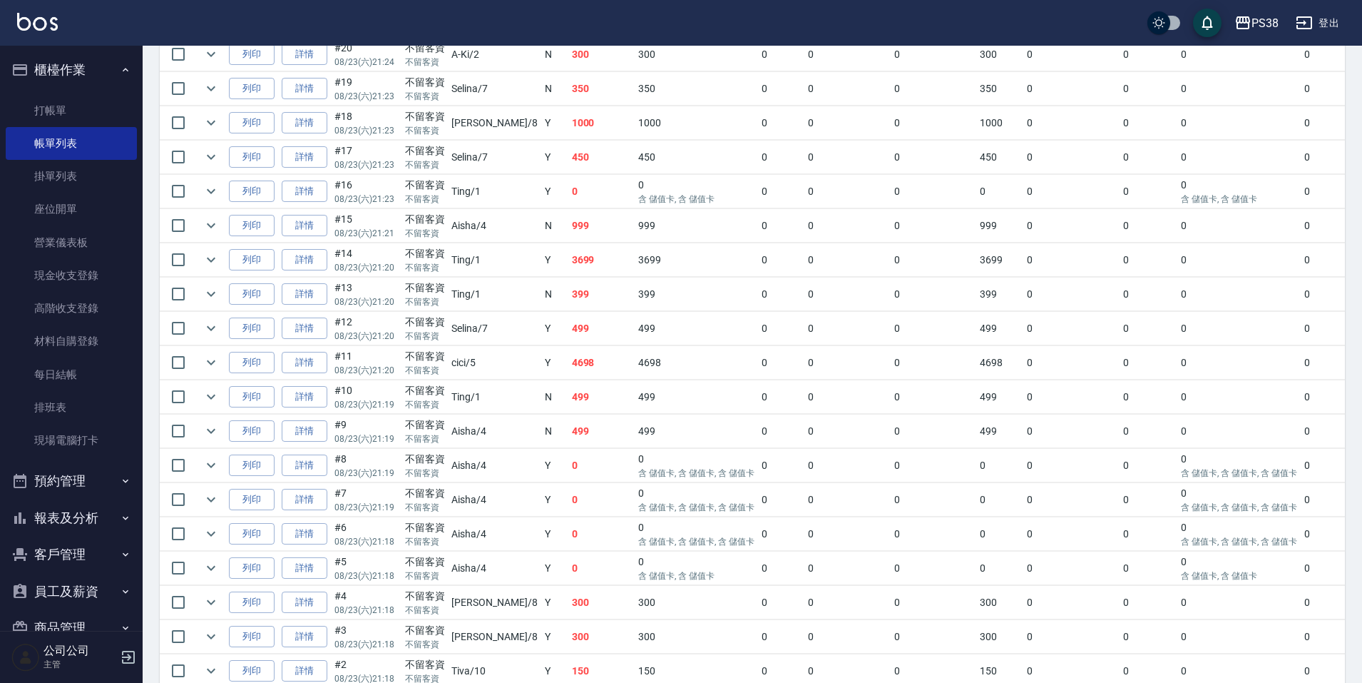
scroll to position [1457, 0]
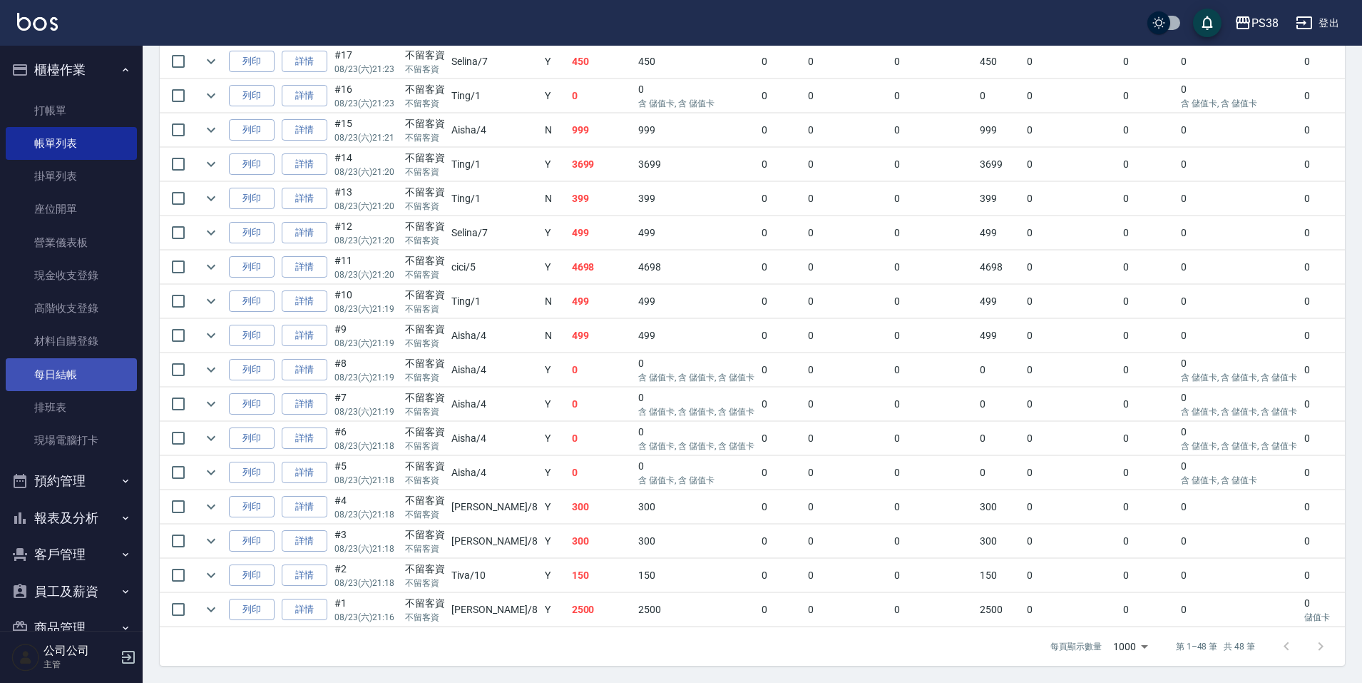
click at [87, 382] on link "每日結帳" at bounding box center [71, 374] width 131 height 33
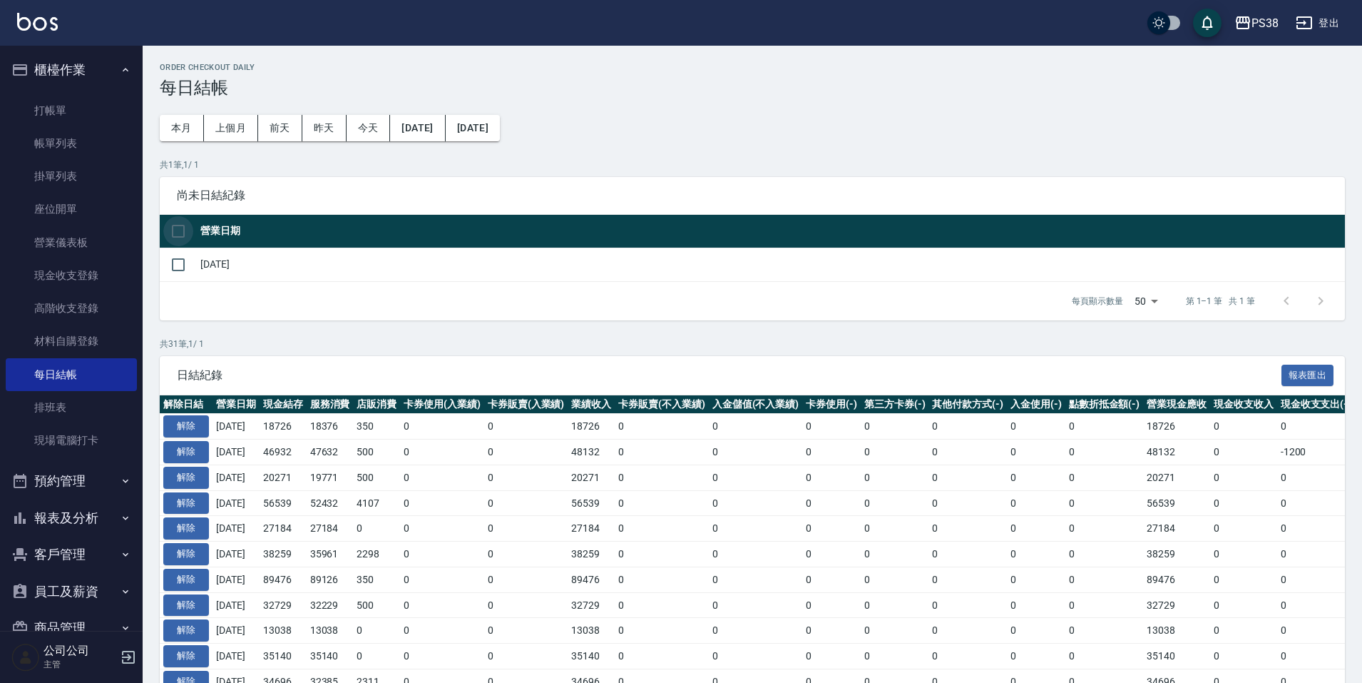
click at [175, 221] on input "checkbox" at bounding box center [178, 231] width 30 height 30
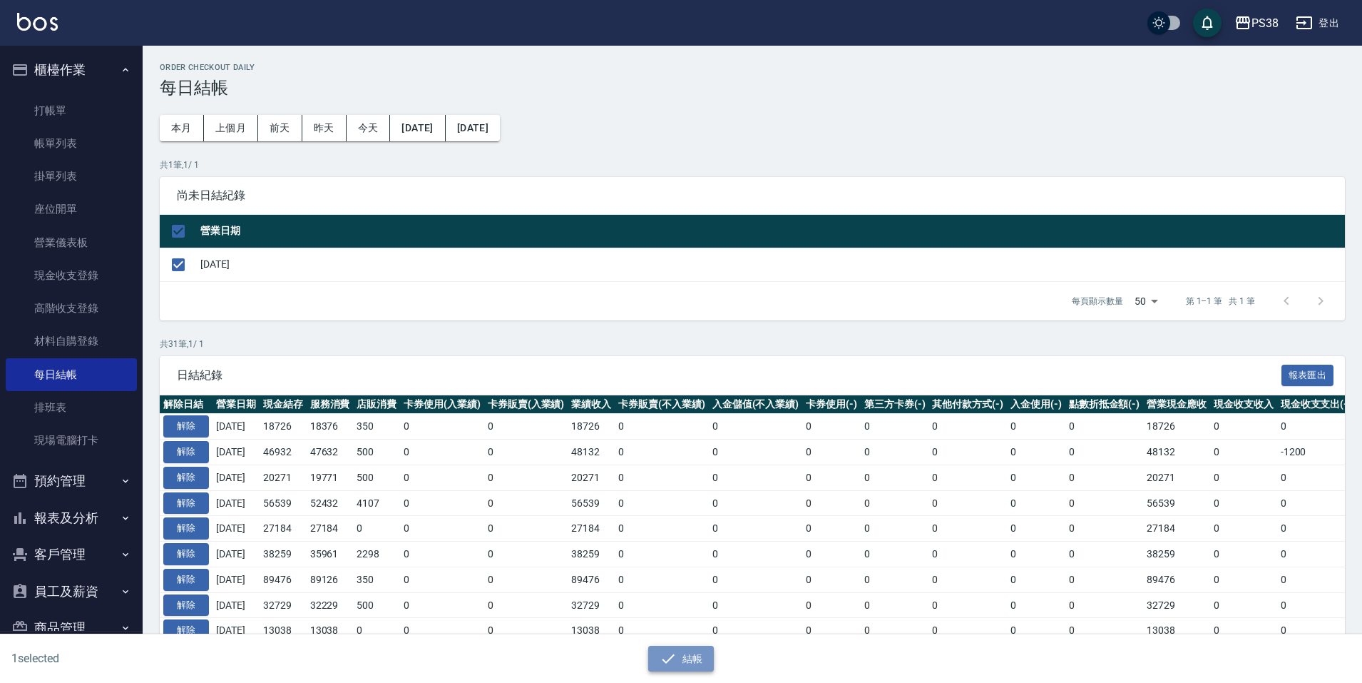
click at [691, 657] on button "結帳" at bounding box center [681, 659] width 66 height 26
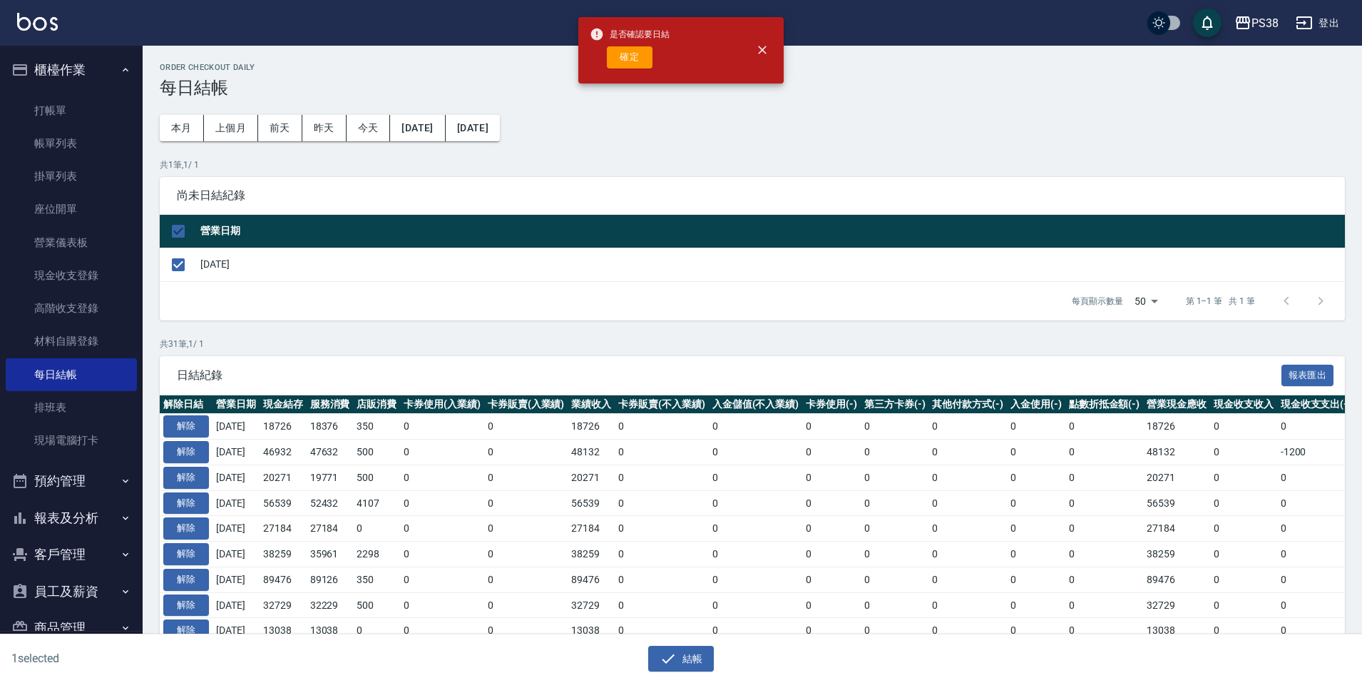
click at [653, 73] on div "是否確認要日結 確定" at bounding box center [630, 50] width 80 height 58
click at [641, 64] on button "確定" at bounding box center [630, 57] width 46 height 22
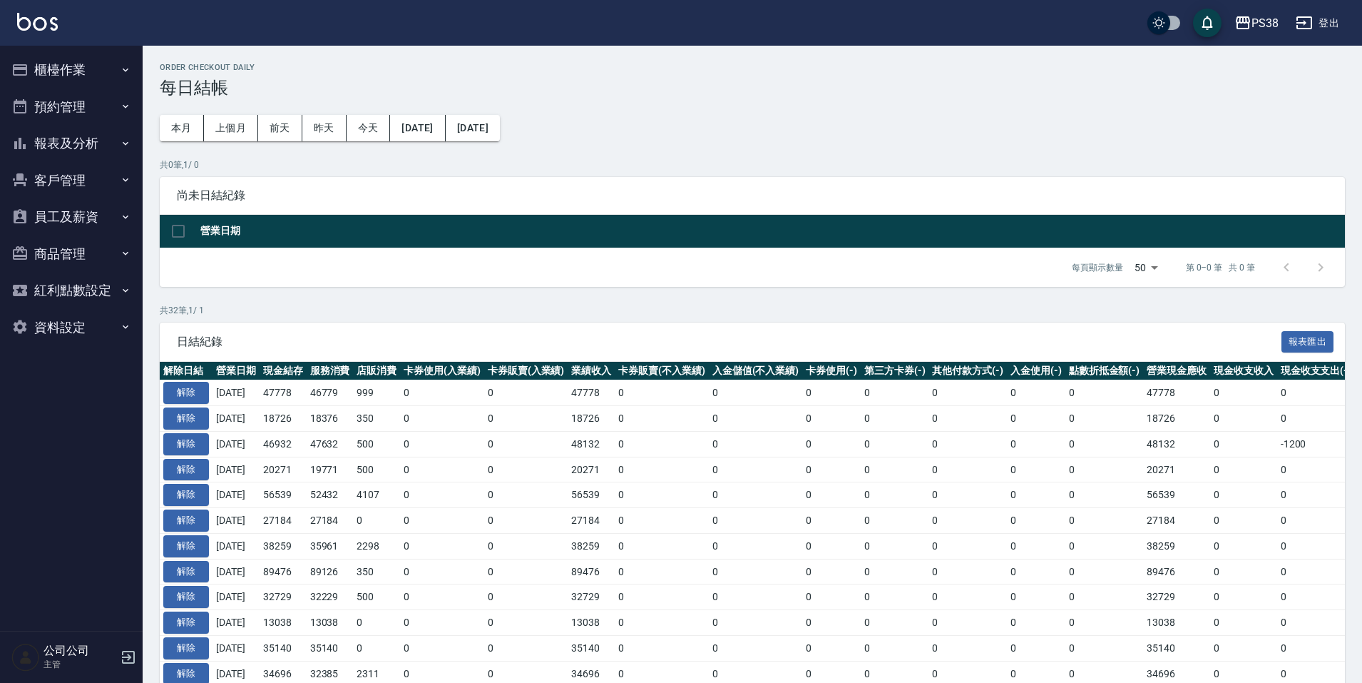
click at [99, 56] on button "櫃檯作業" at bounding box center [71, 69] width 131 height 37
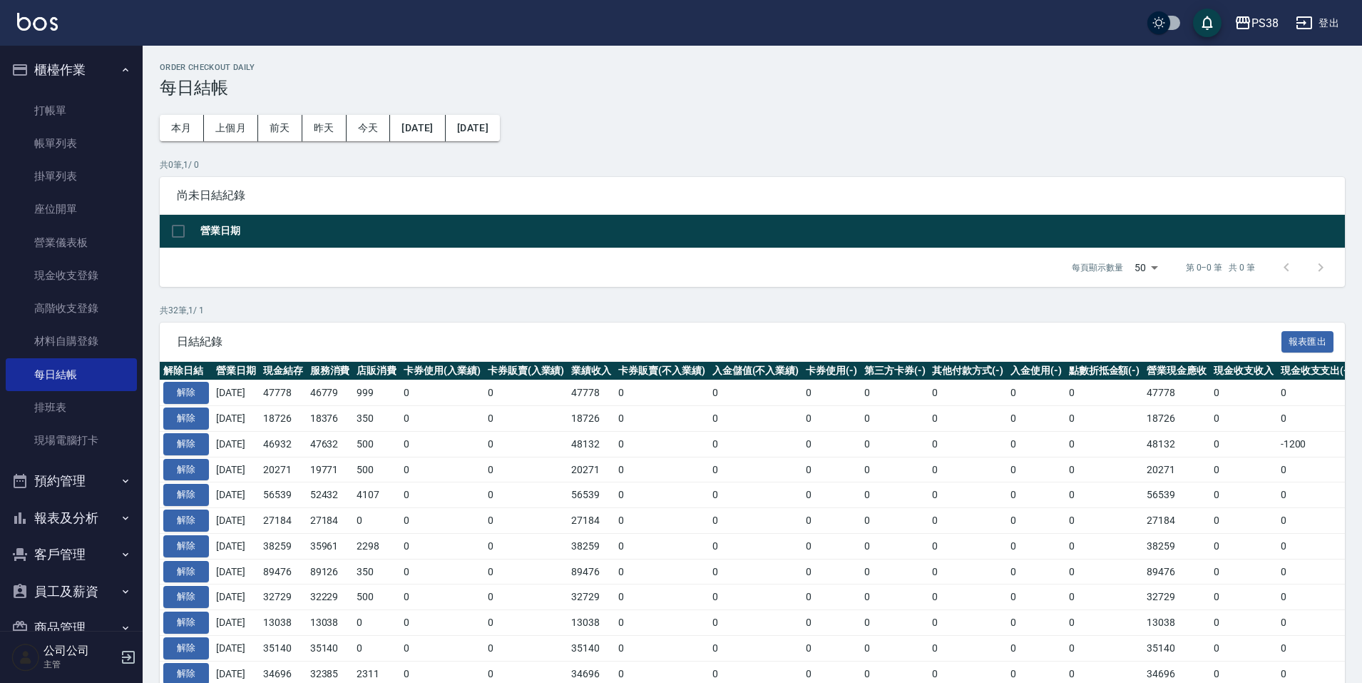
click at [83, 514] on button "報表及分析" at bounding box center [71, 517] width 131 height 37
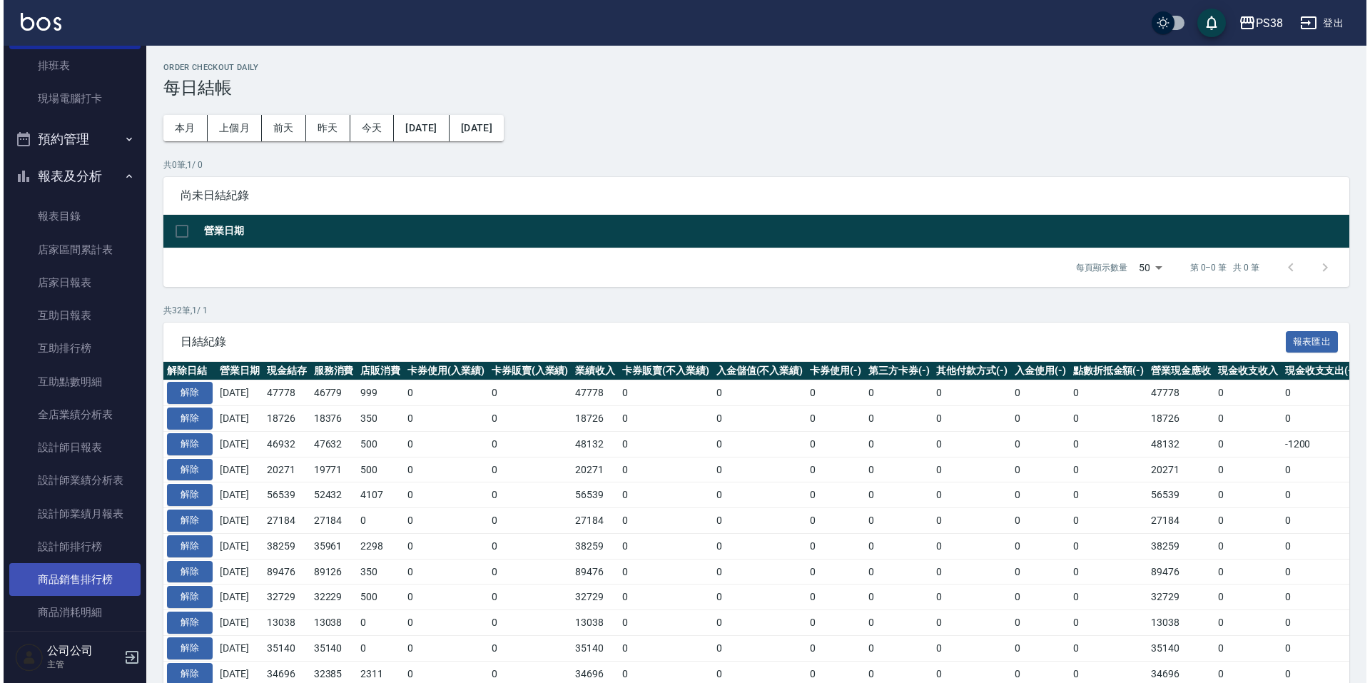
scroll to position [428, 0]
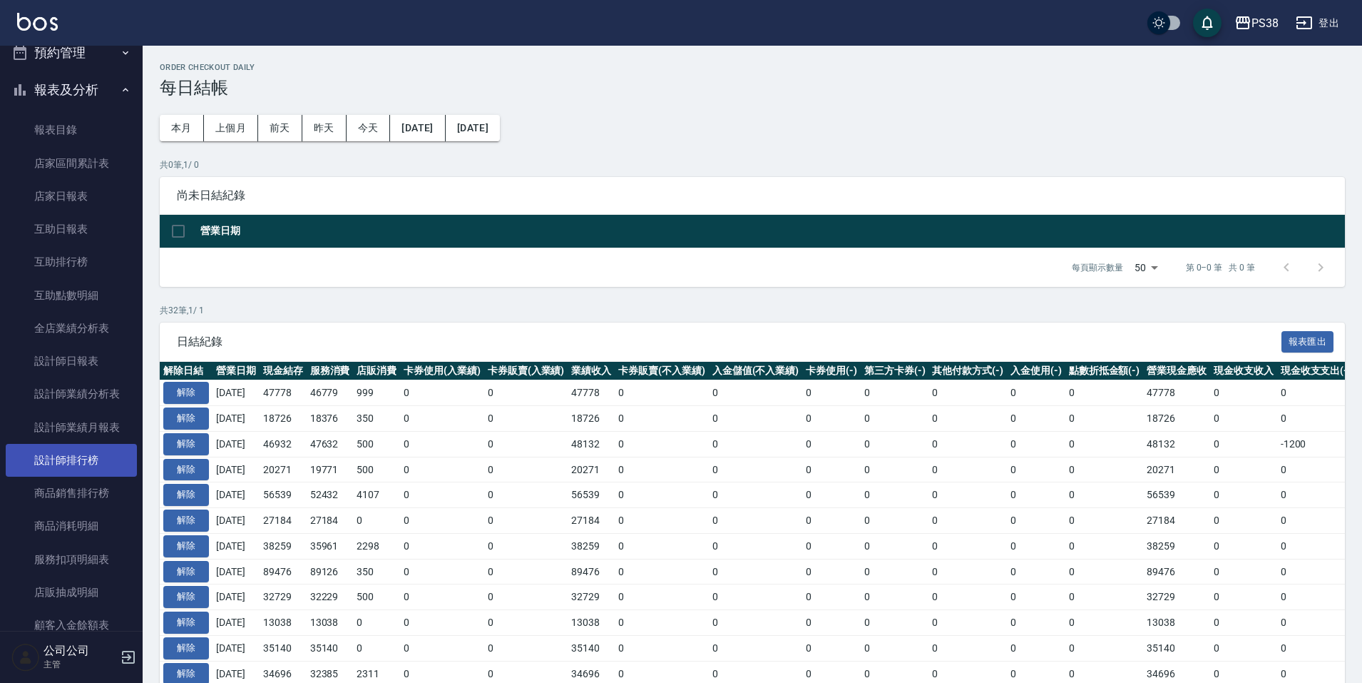
click at [103, 472] on link "設計師排行榜" at bounding box center [71, 460] width 131 height 33
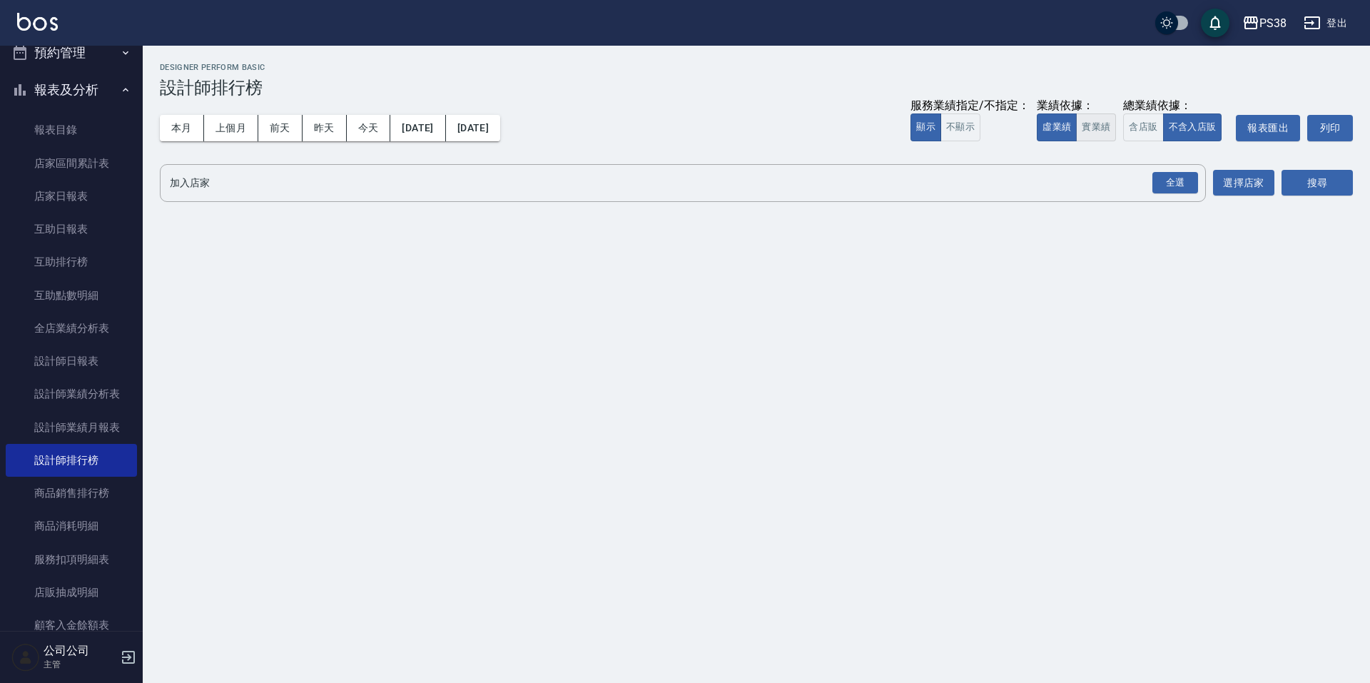
click at [1090, 123] on button "實業績" at bounding box center [1096, 127] width 40 height 28
click at [1176, 180] on div "全選" at bounding box center [1175, 183] width 46 height 22
click at [1305, 188] on button "搜尋" at bounding box center [1316, 183] width 71 height 26
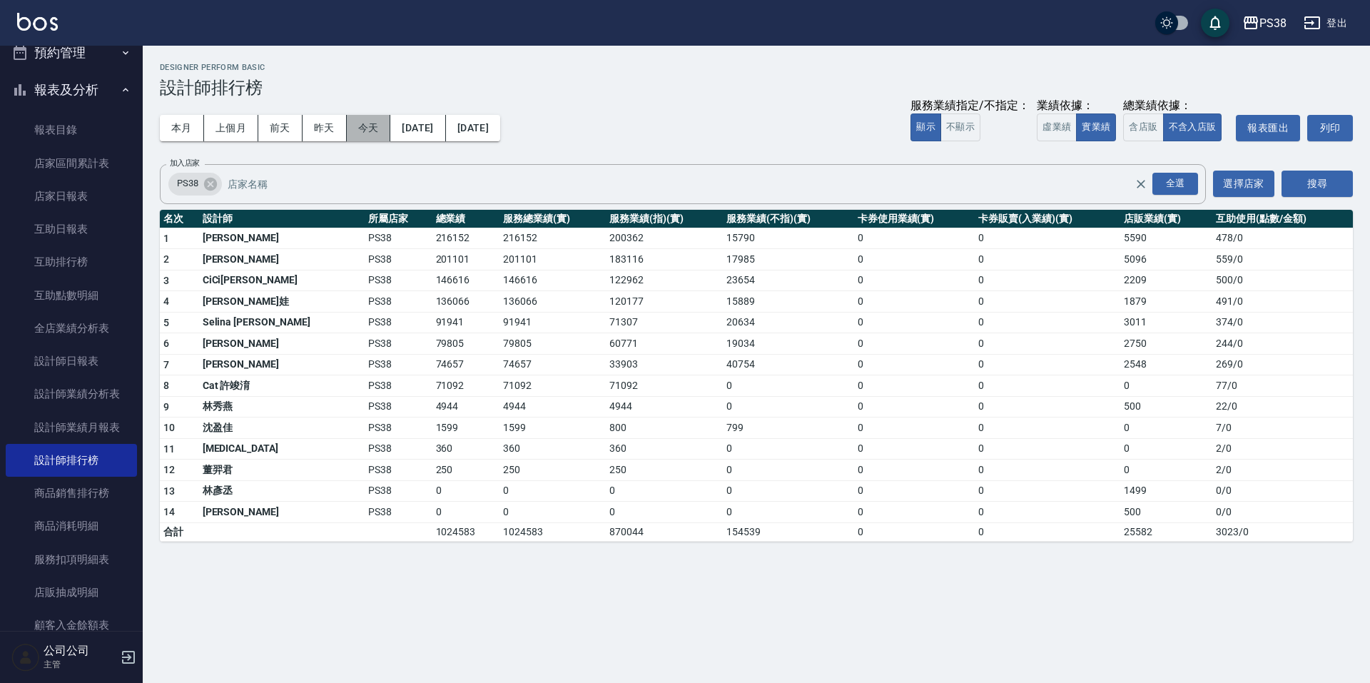
click at [356, 128] on button "今天" at bounding box center [369, 128] width 44 height 26
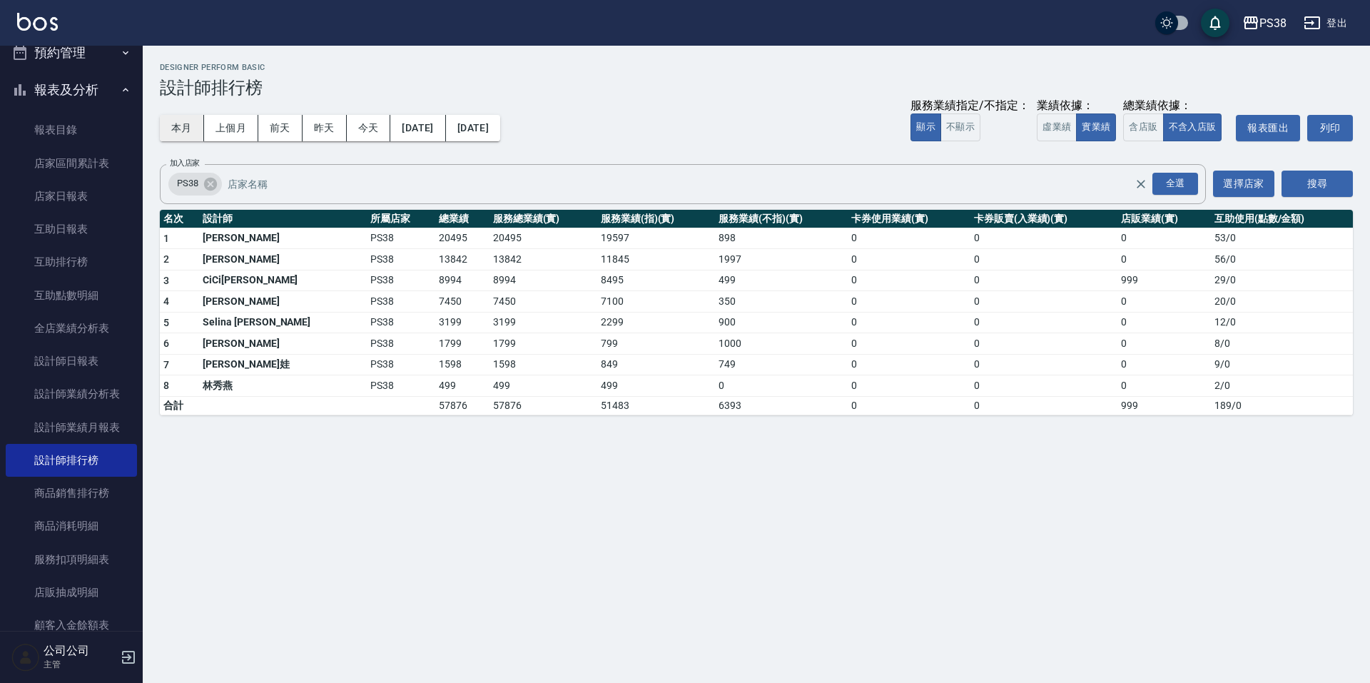
click at [183, 125] on button "本月" at bounding box center [182, 128] width 44 height 26
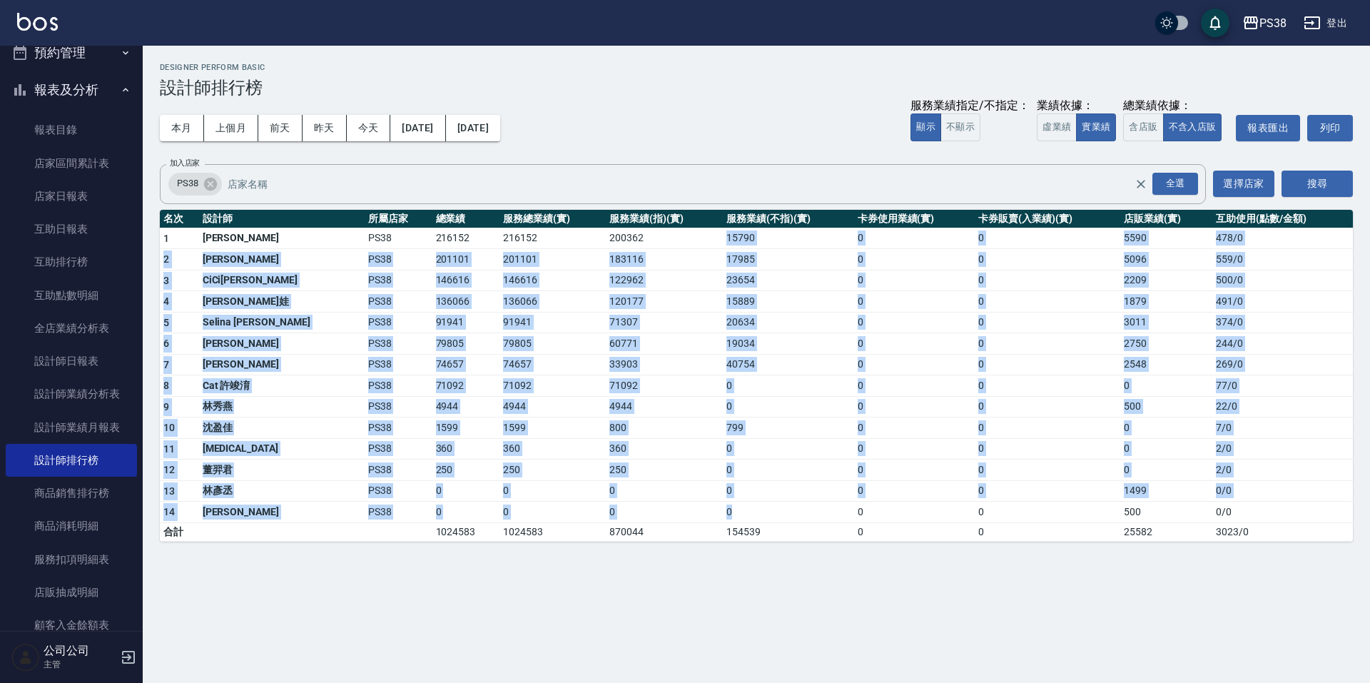
drag, startPoint x: 678, startPoint y: 237, endPoint x: 790, endPoint y: 509, distance: 294.3
click at [790, 509] on tbody "1 Ting 婷婷 PS38 216152 216152 200362 15790 0 0 5590 478 / 0 2 Aisha 黃馨萩 PS38 201…" at bounding box center [756, 384] width 1193 height 313
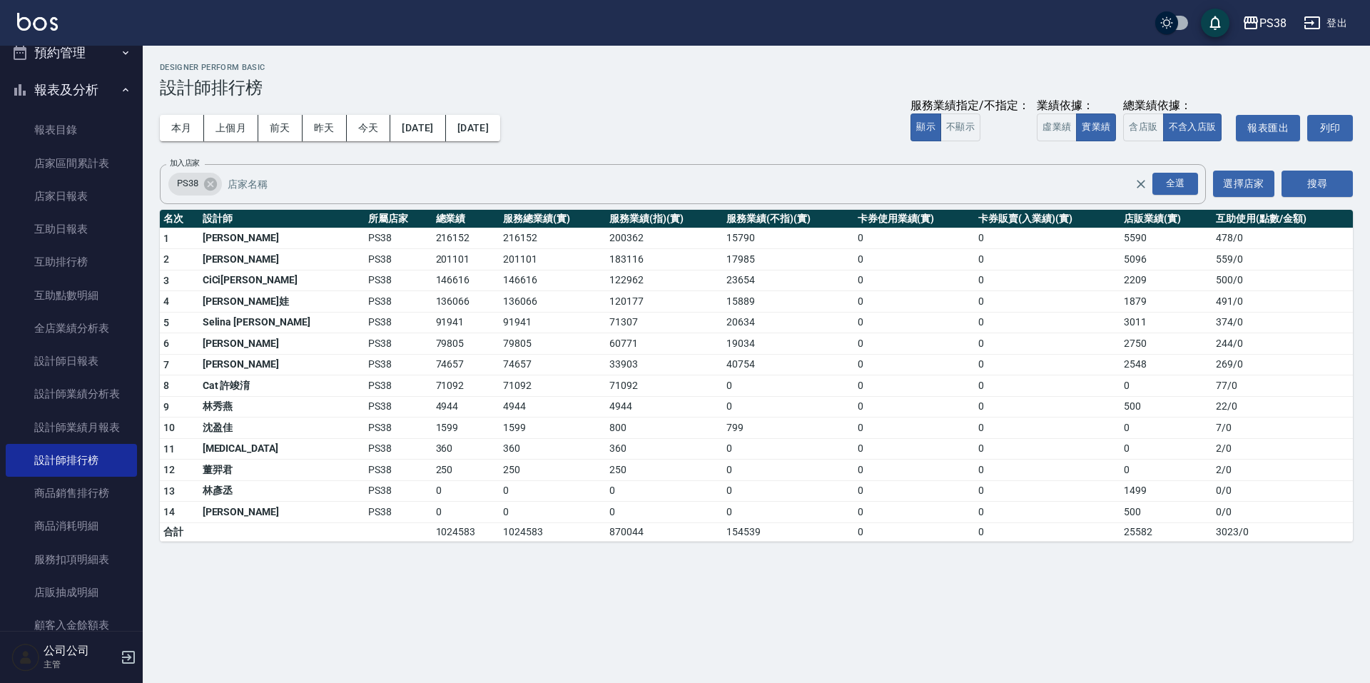
click at [807, 608] on div "PS38 2025-08-01 - 2025-08-31 設計師排行榜 列印時間： 2025-08-23-21:34 Designer Perform Bas…" at bounding box center [685, 341] width 1370 height 683
click at [224, 124] on button "上個月" at bounding box center [231, 128] width 54 height 26
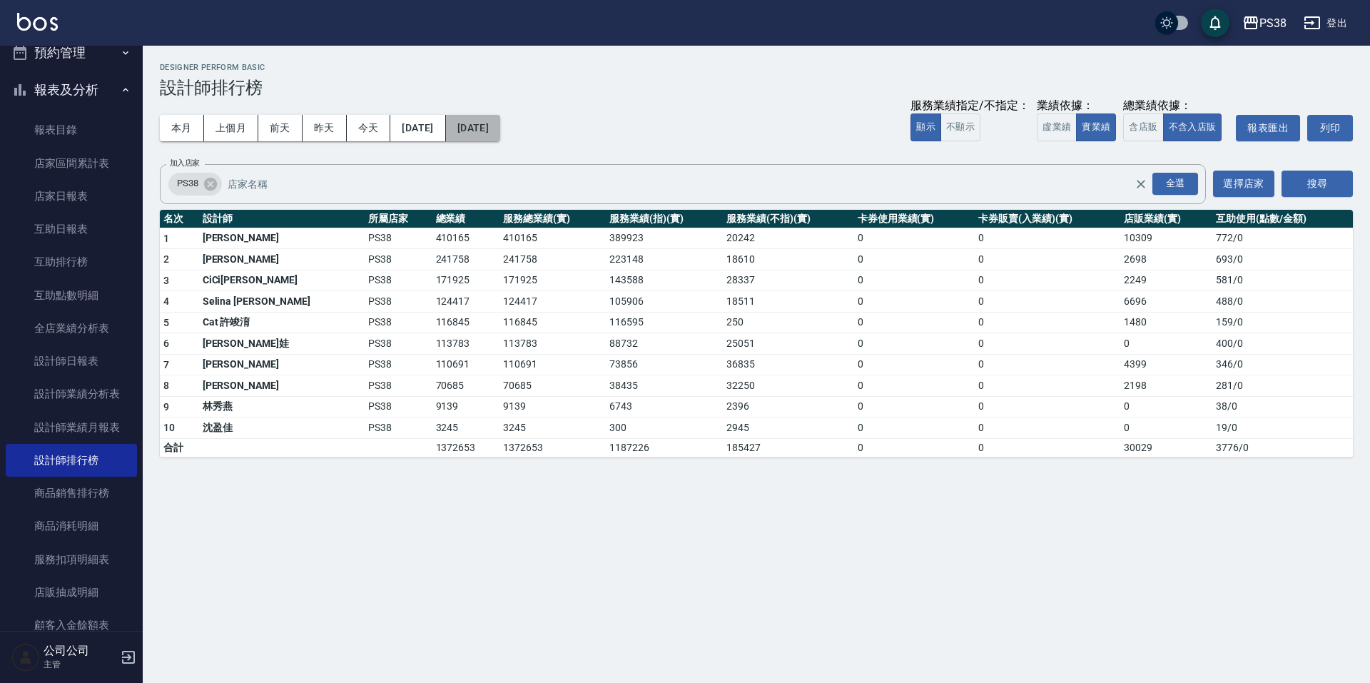
click at [500, 129] on button "[DATE]" at bounding box center [473, 128] width 54 height 26
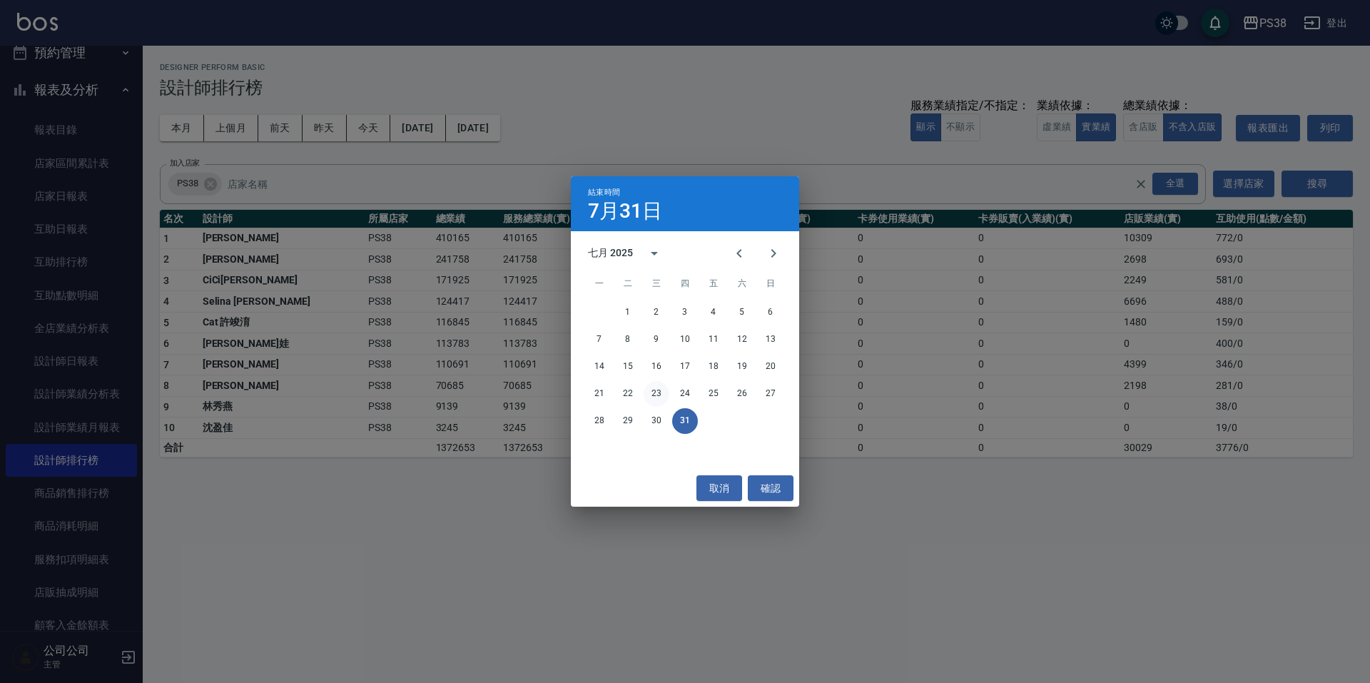
click at [649, 390] on button "23" at bounding box center [656, 394] width 26 height 26
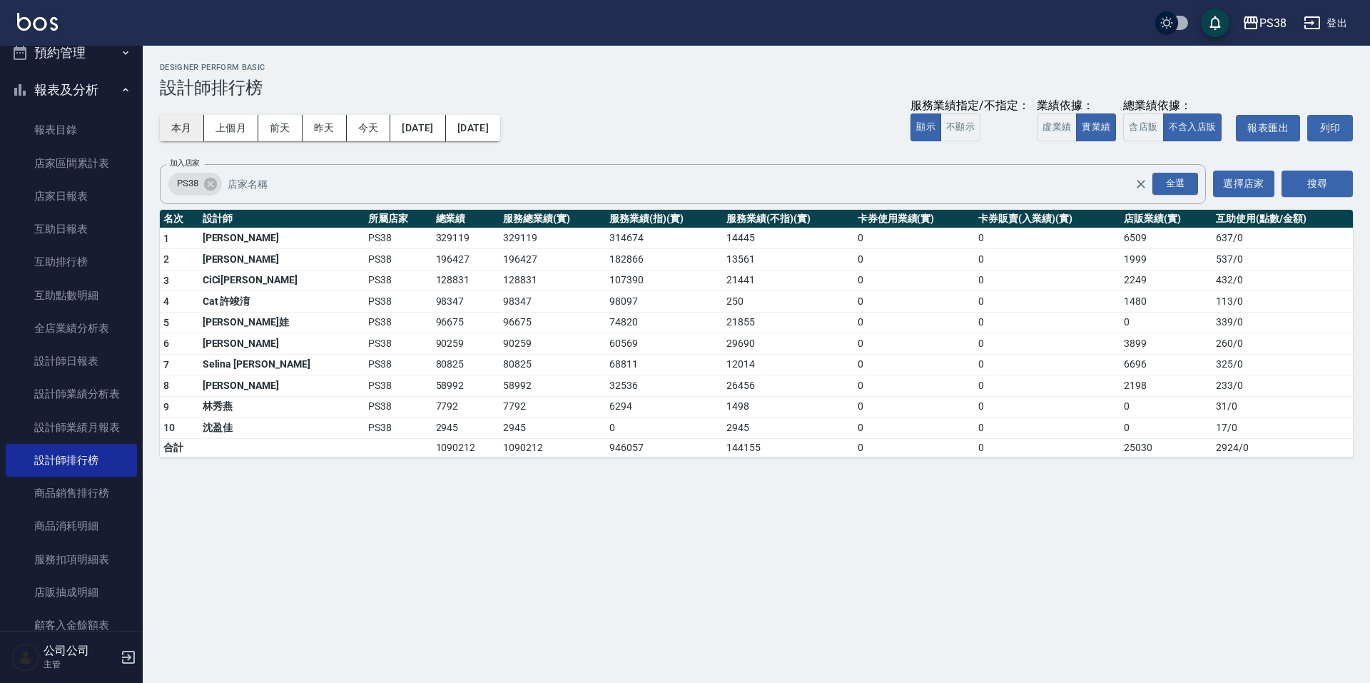
click at [175, 118] on button "本月" at bounding box center [182, 128] width 44 height 26
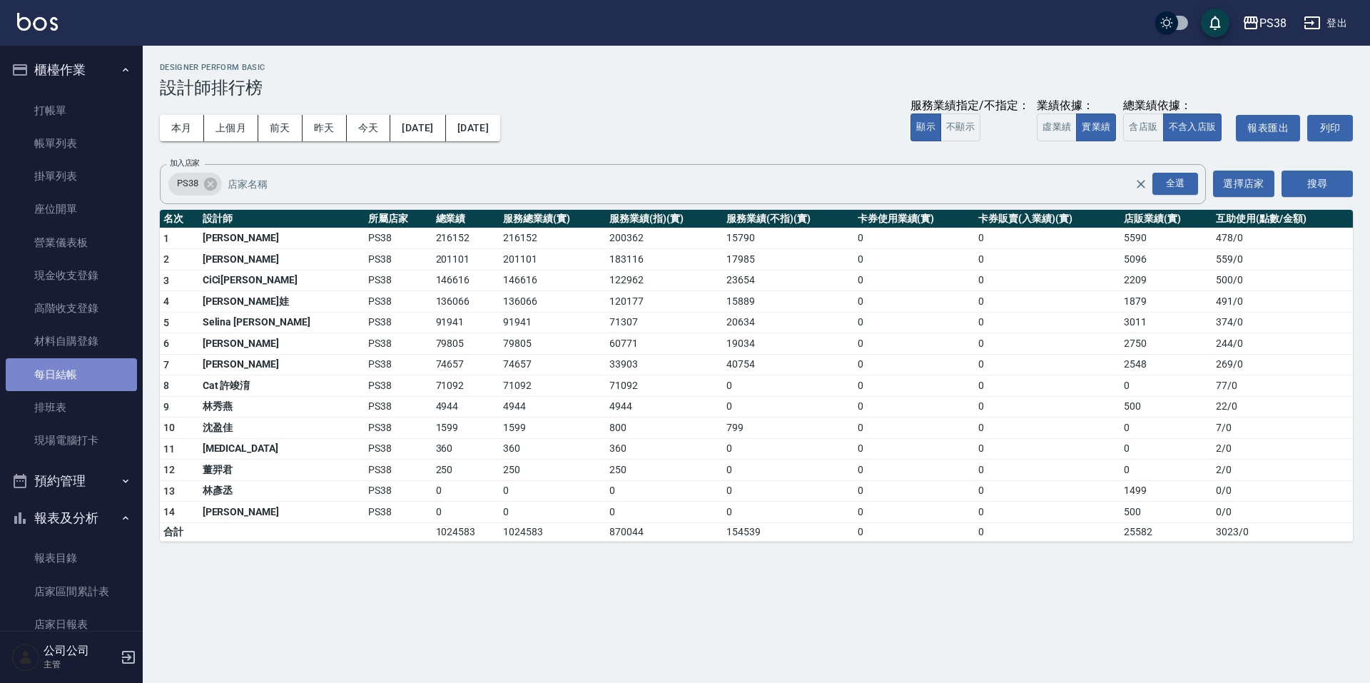
click at [74, 380] on link "每日結帳" at bounding box center [71, 374] width 131 height 33
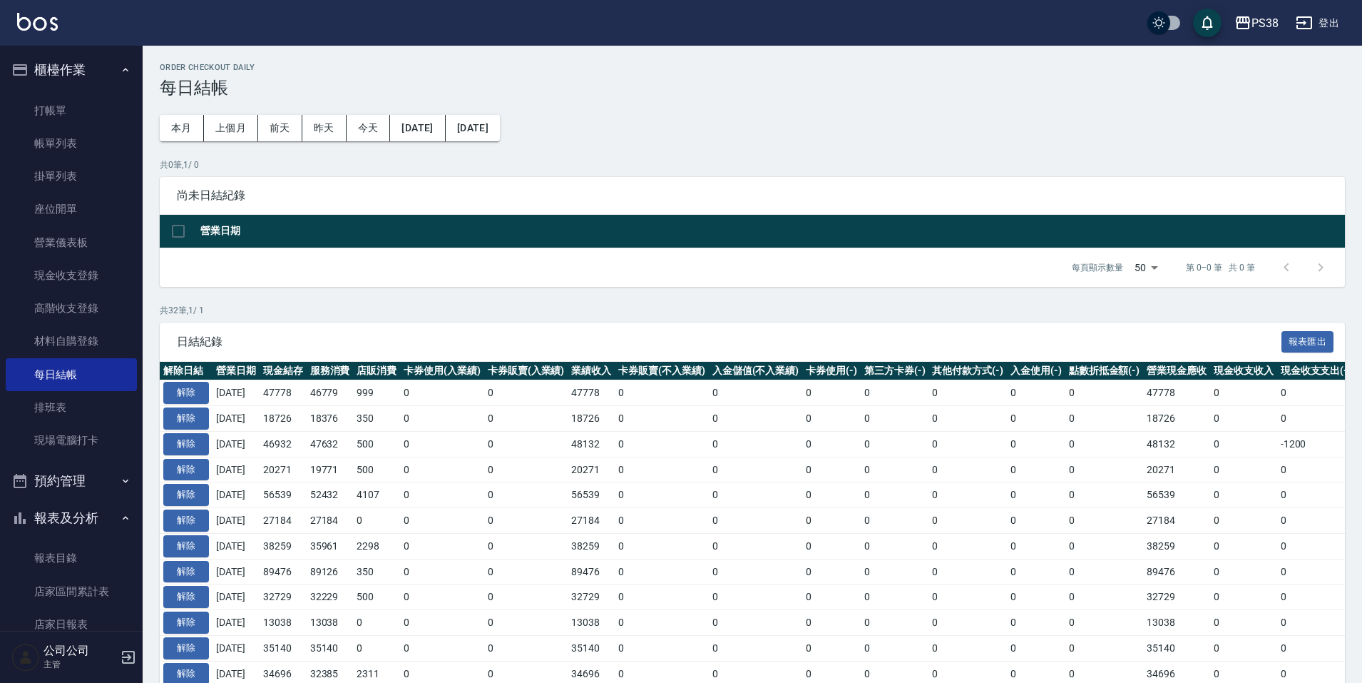
drag, startPoint x: 270, startPoint y: 387, endPoint x: 300, endPoint y: 395, distance: 31.0
click at [300, 395] on tr "解除 2025/08/23 47778 46779 999 0 0 47778 0 0 0 0 0 0 0 47778 0 0 0 2025/08/23" at bounding box center [843, 393] width 1367 height 26
click at [414, 461] on td "0" at bounding box center [442, 470] width 84 height 26
drag, startPoint x: 282, startPoint y: 390, endPoint x: 322, endPoint y: 397, distance: 40.5
click at [322, 397] on tr "解除 2025/08/23 47778 46779 999 0 0 47778 0 0 0 0 0 0 0 47778 0 0 0 2025/08/23" at bounding box center [843, 393] width 1367 height 26
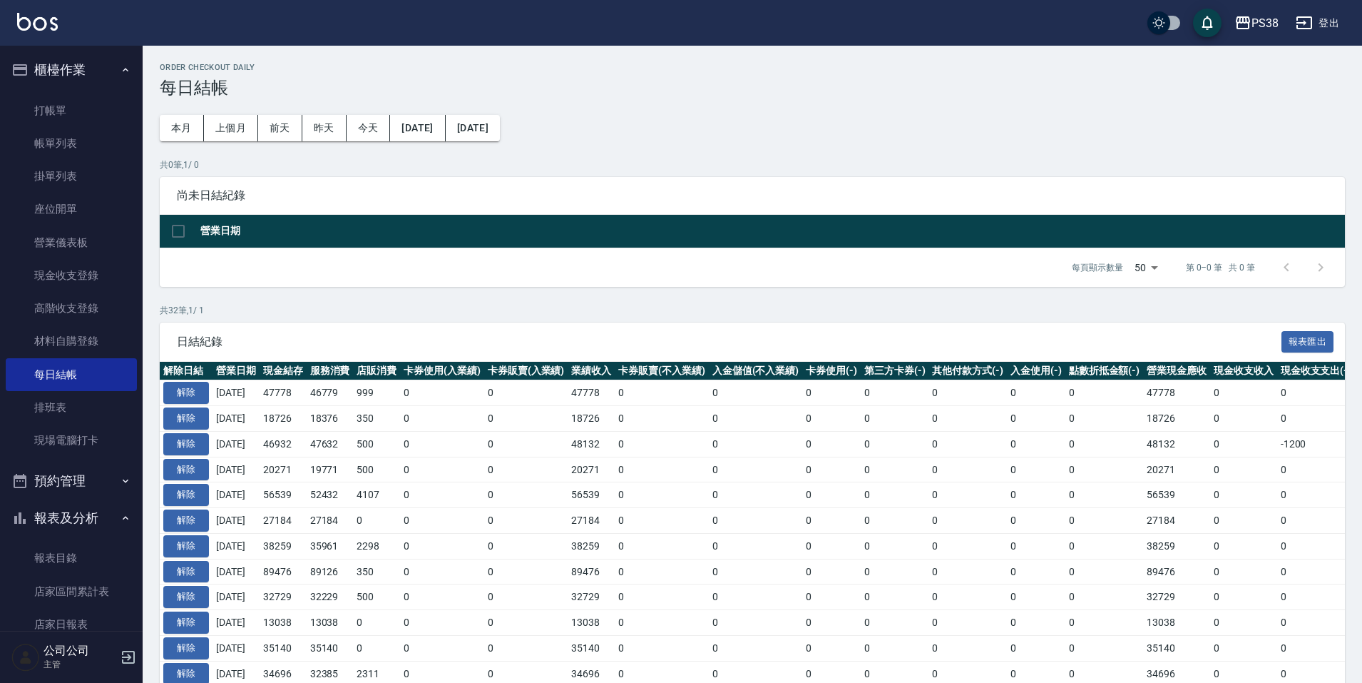
click at [338, 415] on td "18376" at bounding box center [330, 419] width 47 height 26
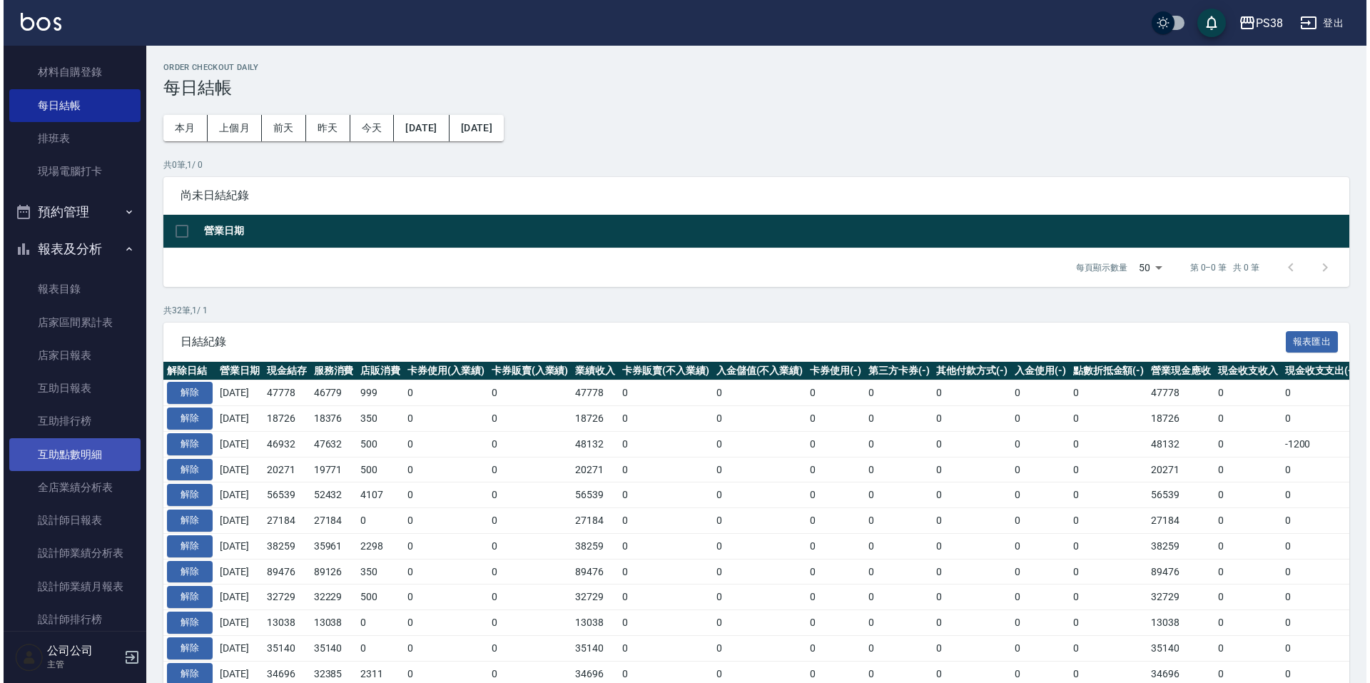
scroll to position [285, 0]
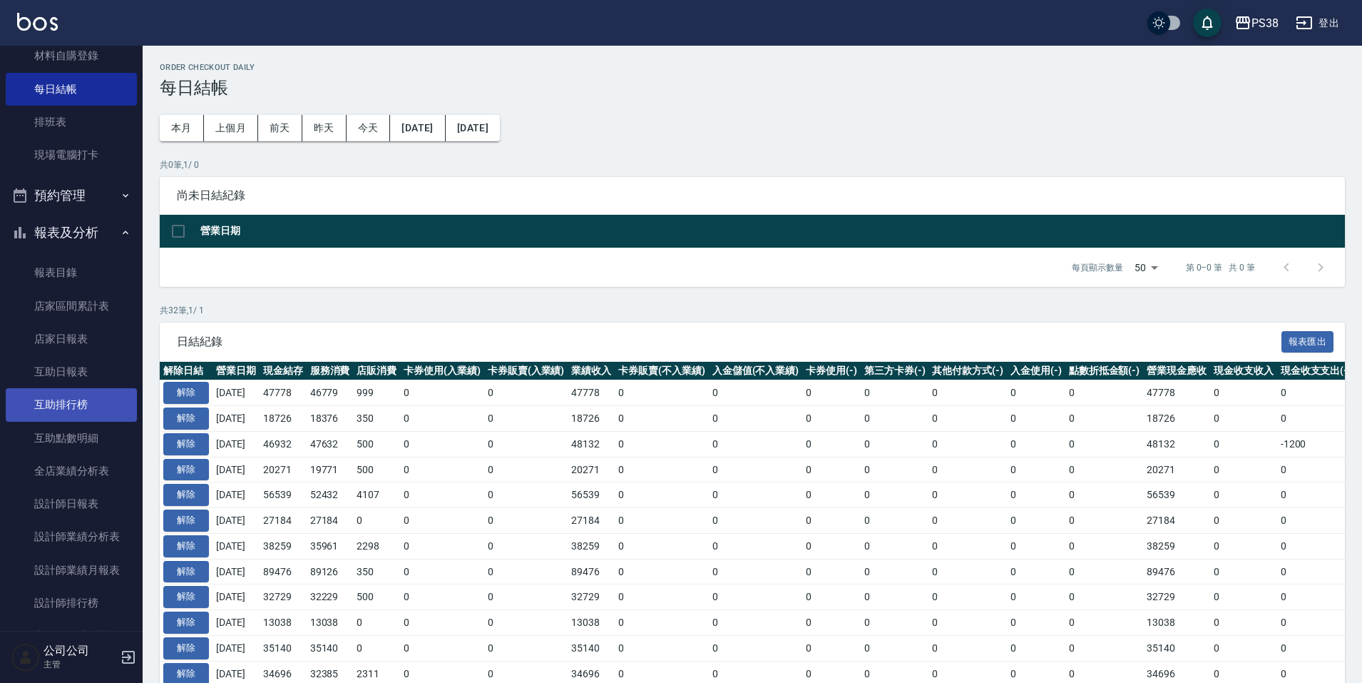
click at [95, 413] on link "互助排行榜" at bounding box center [71, 404] width 131 height 33
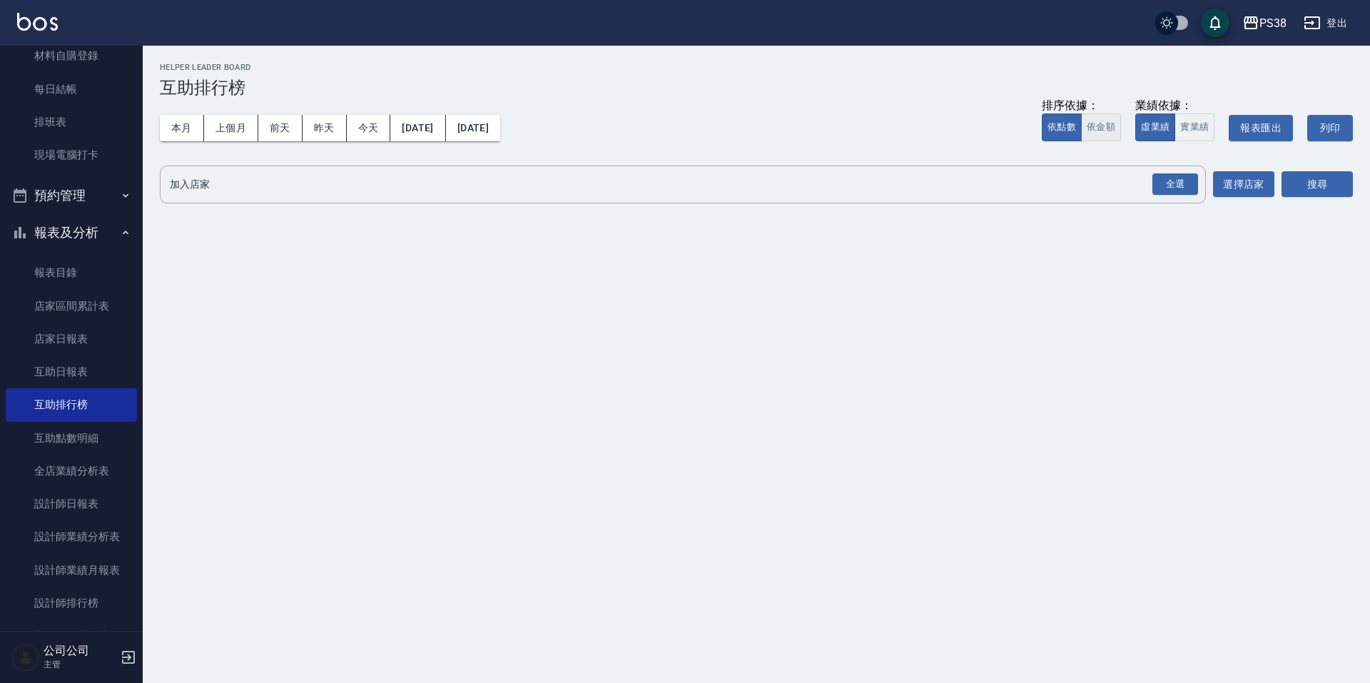
click at [1101, 131] on button "依金額" at bounding box center [1101, 127] width 40 height 28
click at [1193, 138] on button "實業績" at bounding box center [1194, 127] width 40 height 28
click at [1173, 195] on div "全選" at bounding box center [1175, 184] width 46 height 22
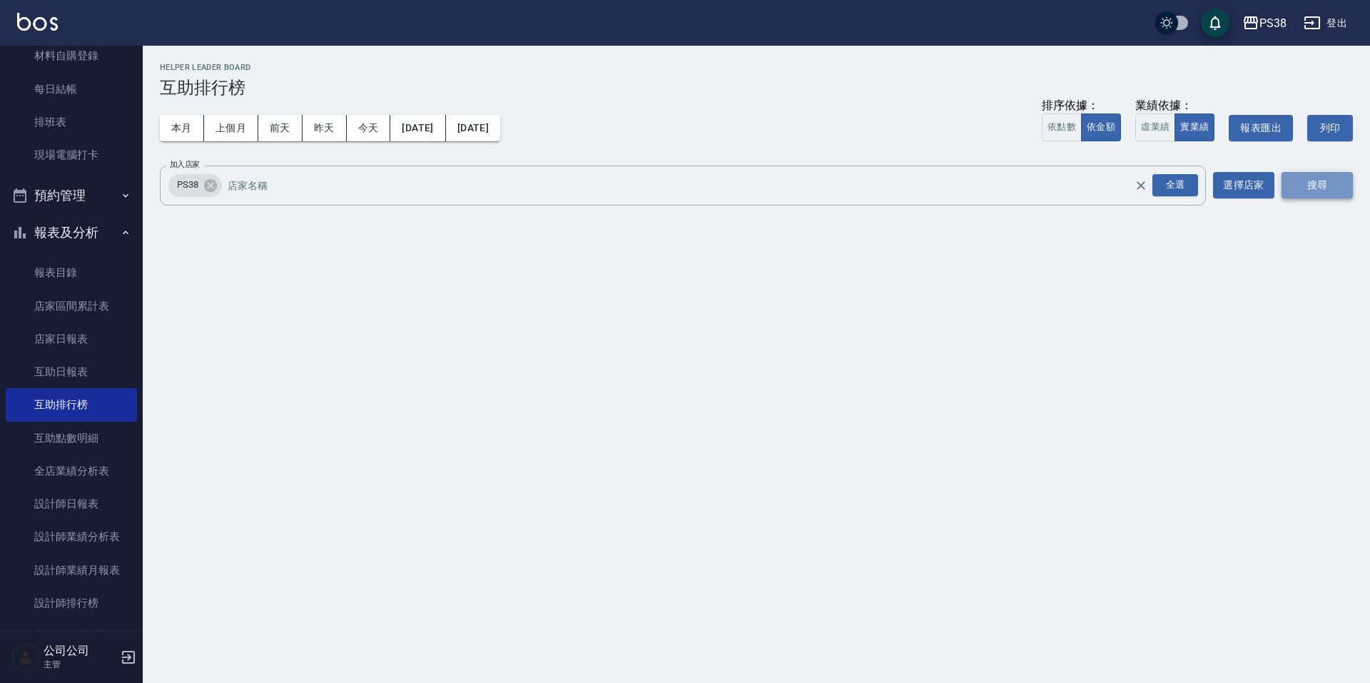
click at [1310, 188] on button "搜尋" at bounding box center [1316, 185] width 71 height 26
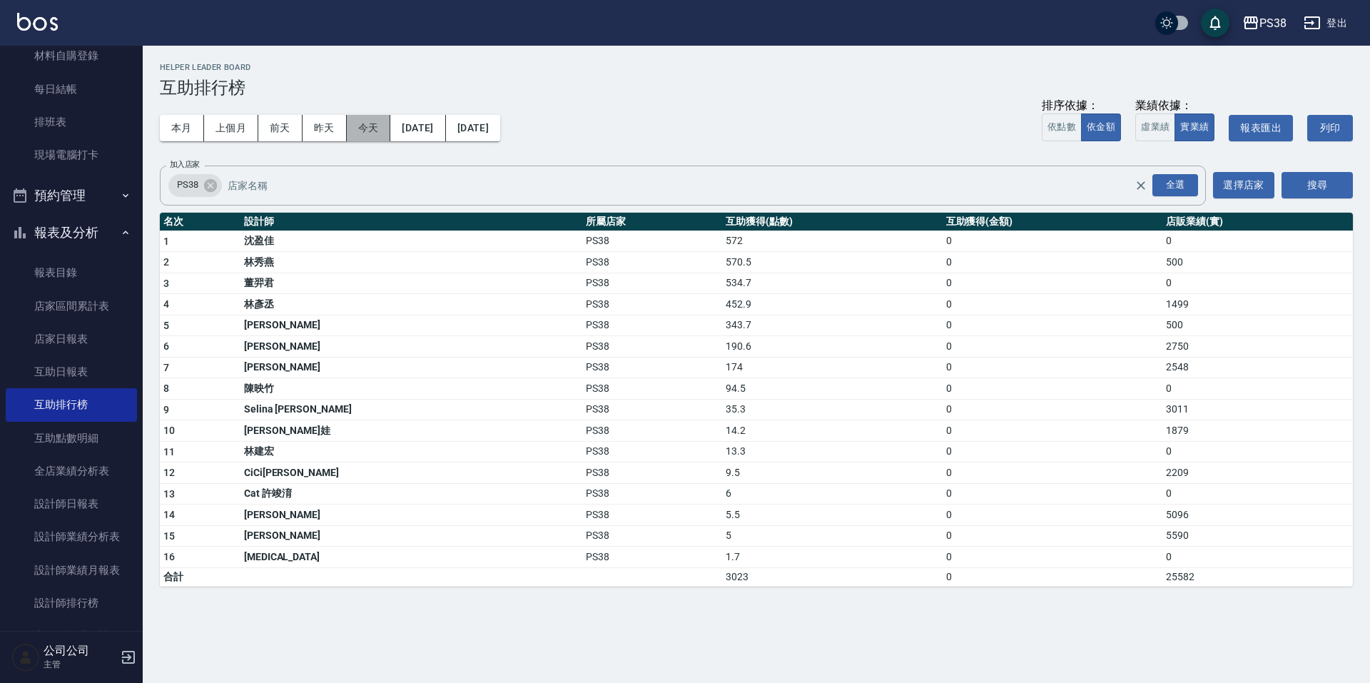
click at [364, 122] on button "今天" at bounding box center [369, 128] width 44 height 26
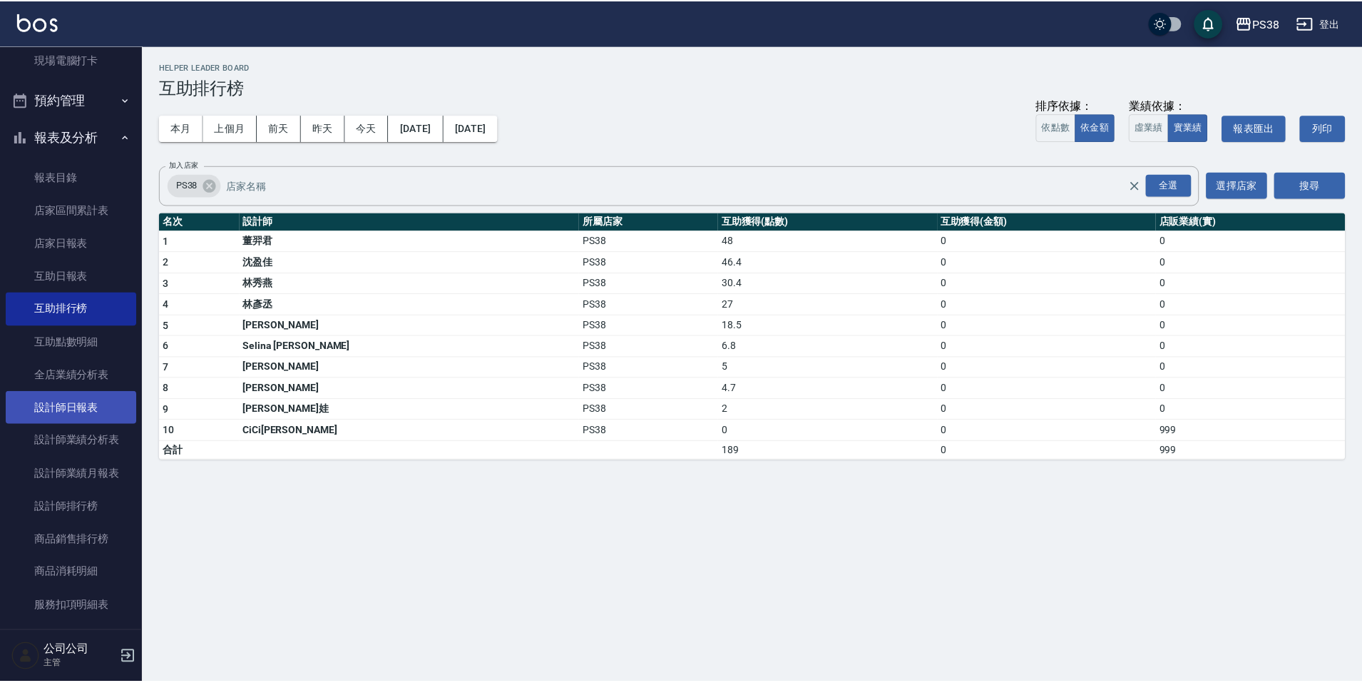
scroll to position [428, 0]
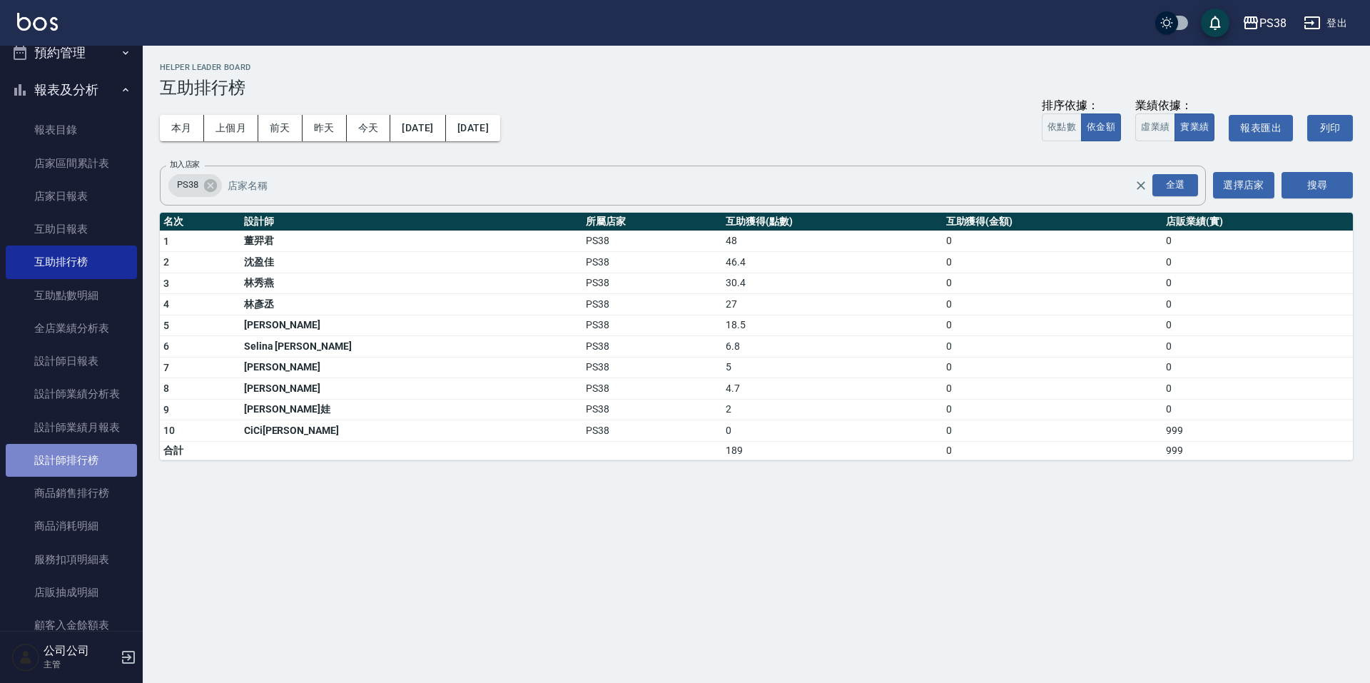
click at [87, 452] on link "設計師排行榜" at bounding box center [71, 460] width 131 height 33
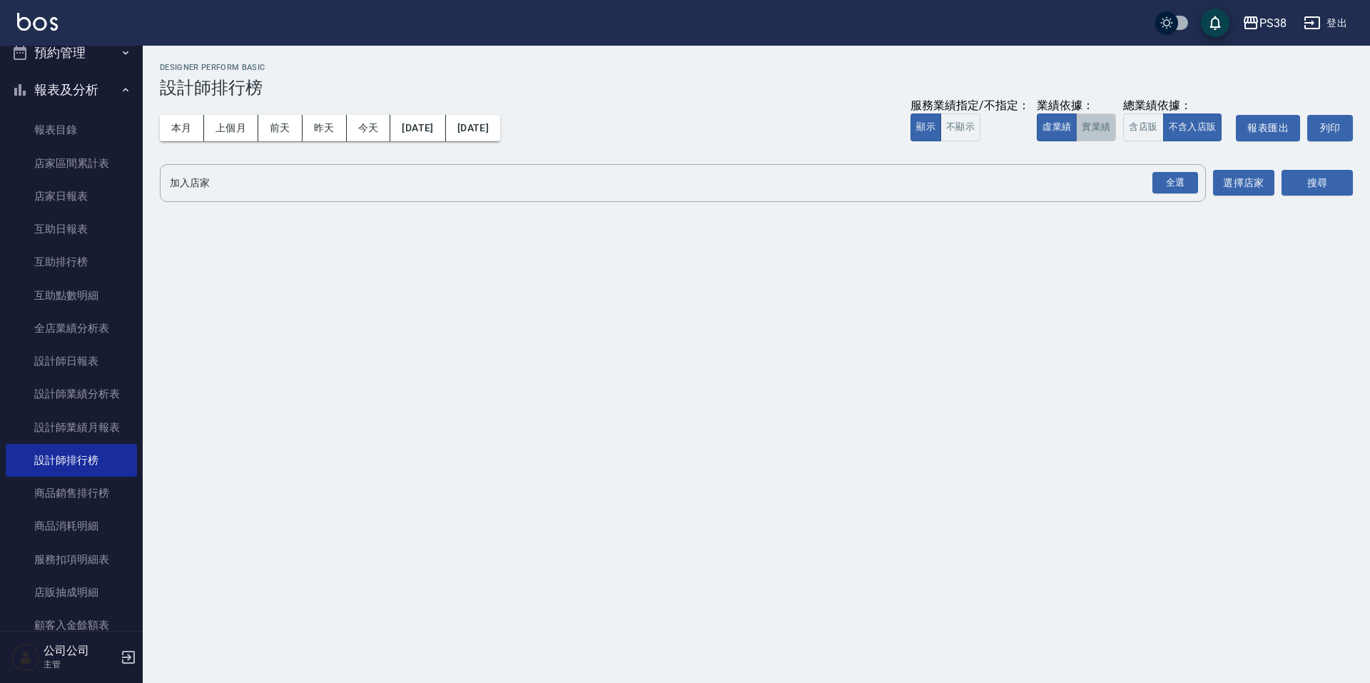
click at [1105, 121] on button "實業績" at bounding box center [1096, 127] width 40 height 28
click at [1163, 175] on div "全選" at bounding box center [1175, 183] width 46 height 22
click at [1300, 180] on button "搜尋" at bounding box center [1316, 183] width 71 height 26
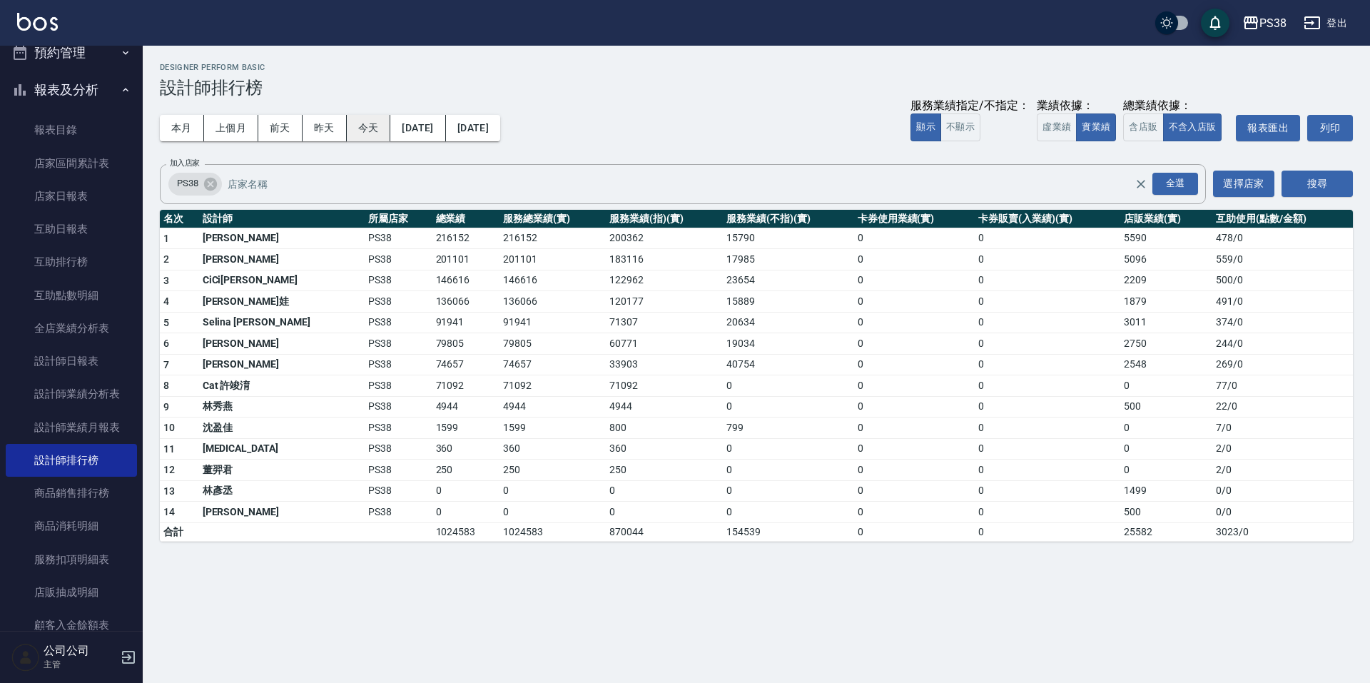
click at [366, 122] on button "今天" at bounding box center [369, 128] width 44 height 26
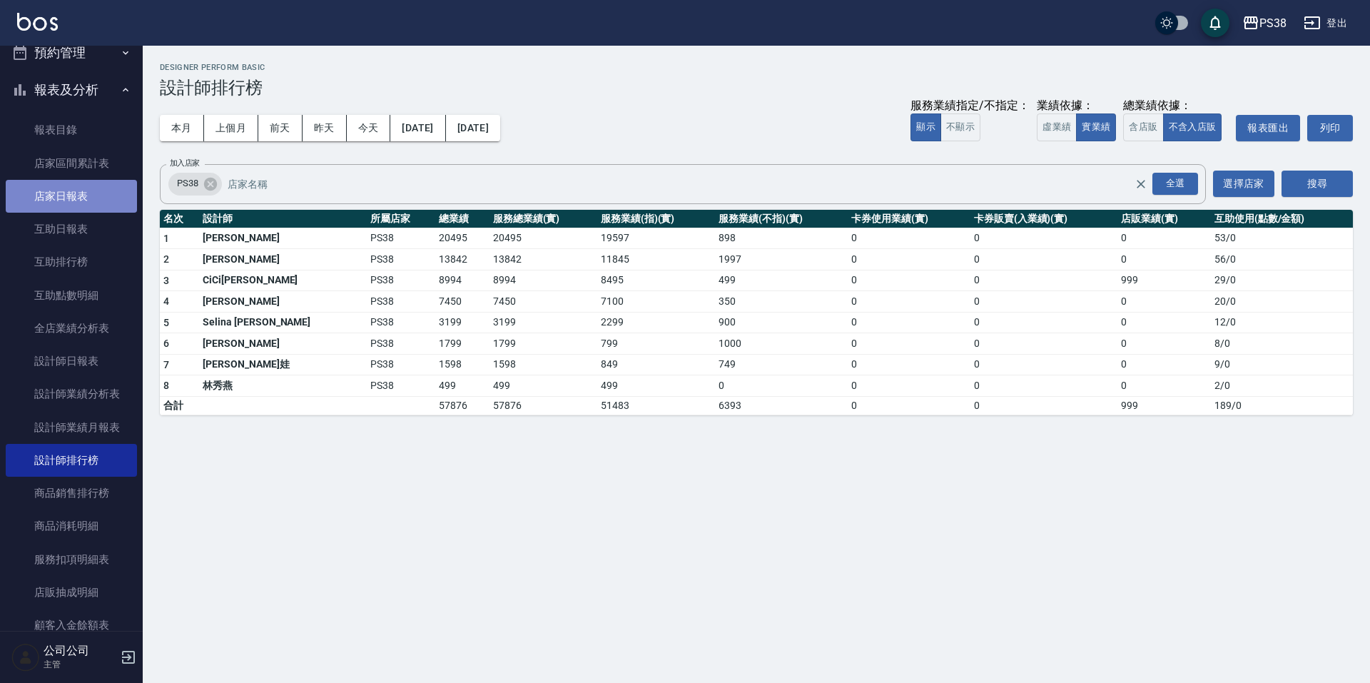
click at [100, 203] on link "店家日報表" at bounding box center [71, 196] width 131 height 33
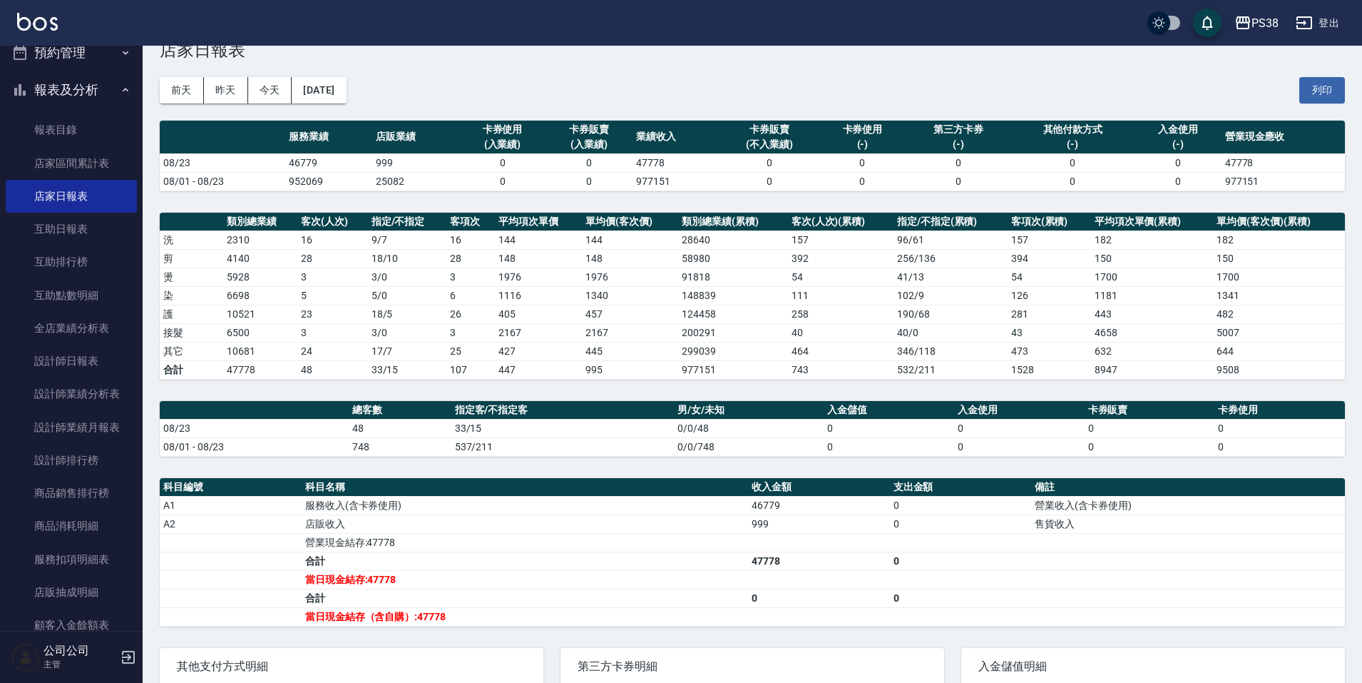
scroll to position [71, 0]
